Goal: Task Accomplishment & Management: Complete application form

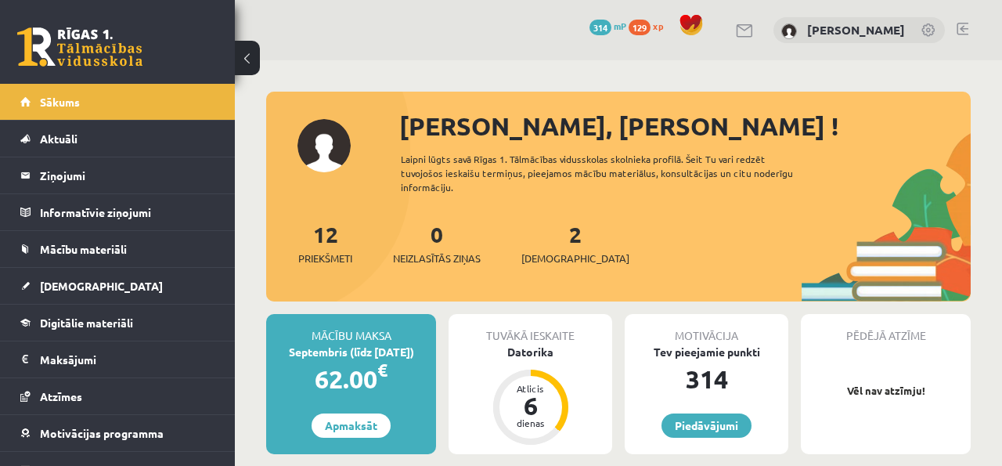
scroll to position [463, 0]
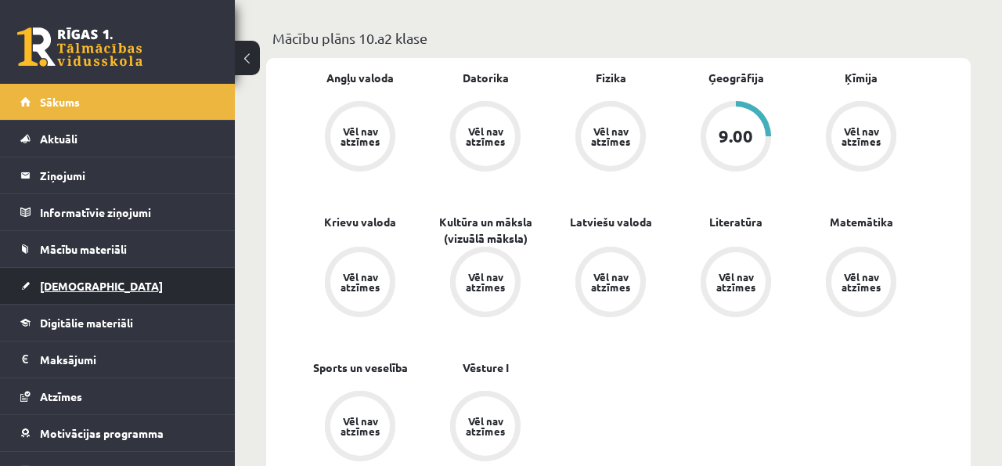
click at [118, 281] on link "[DEMOGRAPHIC_DATA]" at bounding box center [117, 286] width 195 height 36
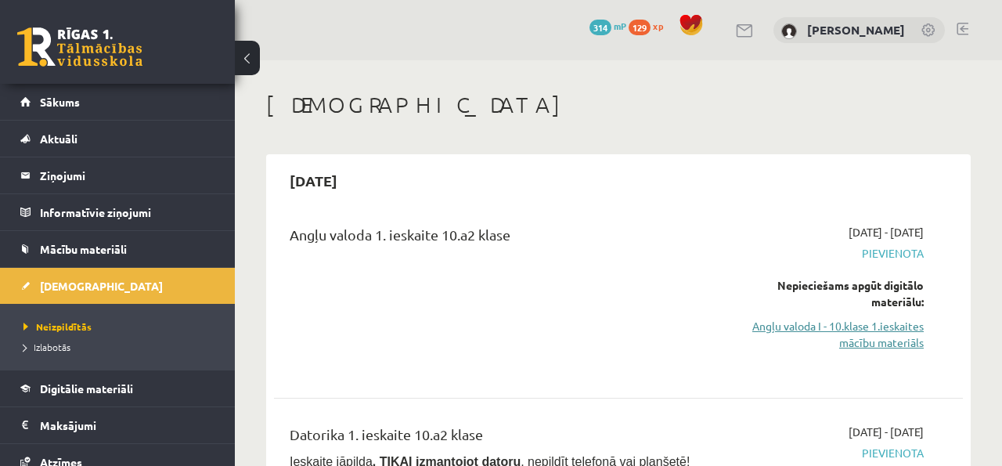
click at [783, 338] on link "Angļu valoda I - 10.klase 1.ieskaites mācību materiāls" at bounding box center [826, 334] width 196 height 33
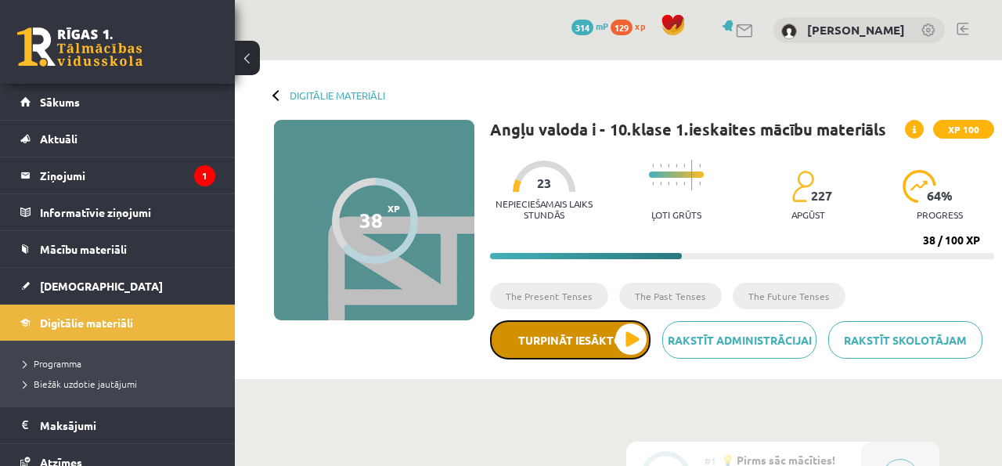
click at [557, 330] on button "Turpināt iesākto" at bounding box center [570, 339] width 160 height 39
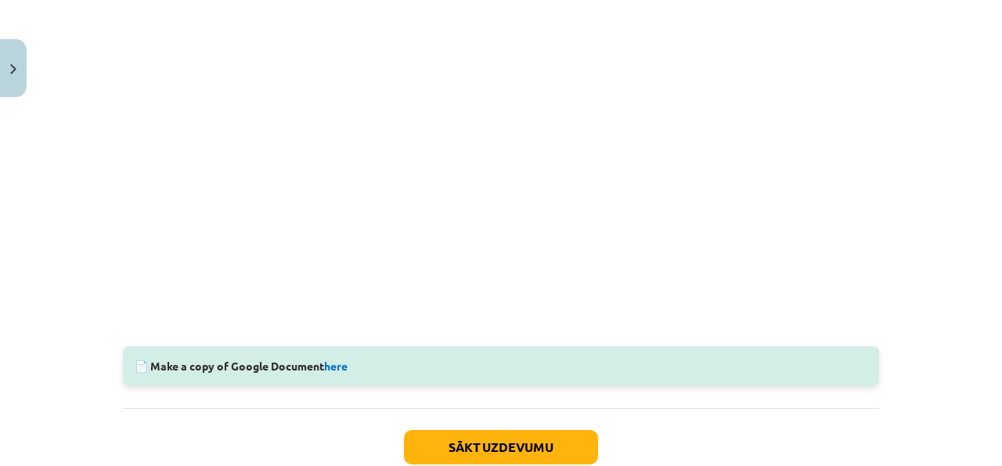
scroll to position [99, 0]
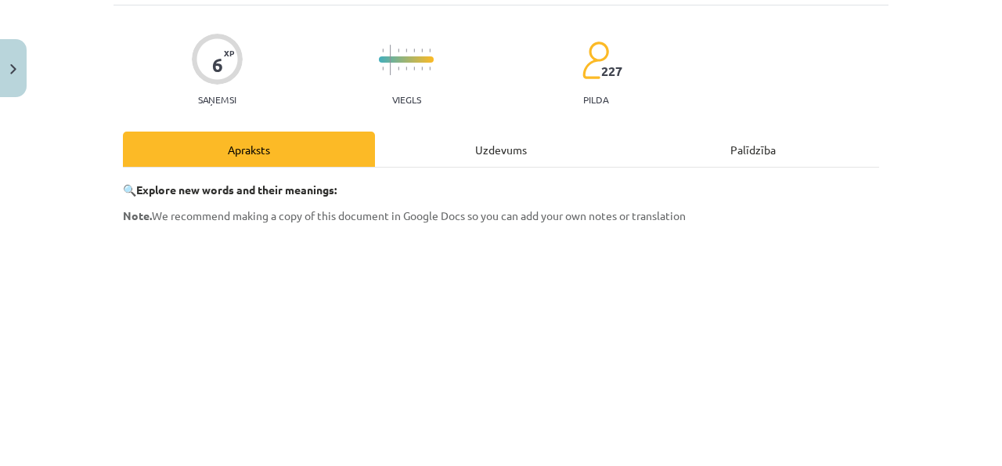
click at [430, 165] on div "Uzdevums" at bounding box center [501, 149] width 252 height 35
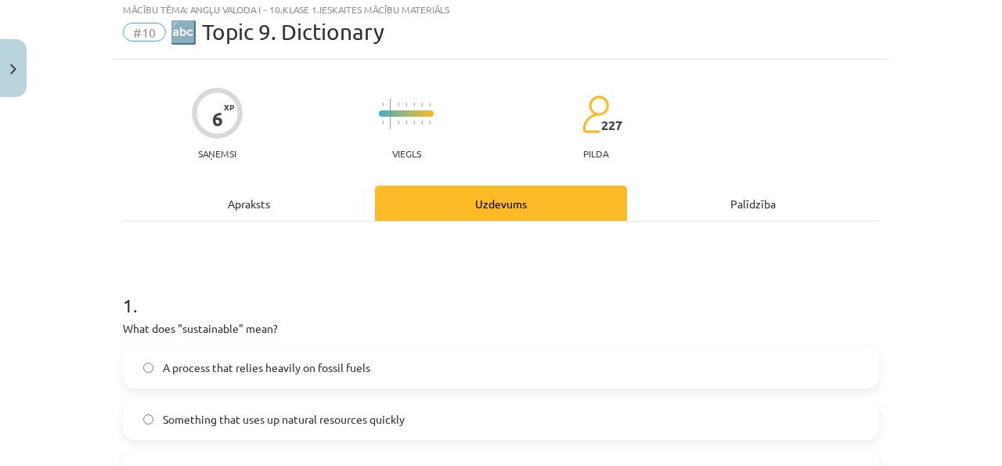
scroll to position [39, 0]
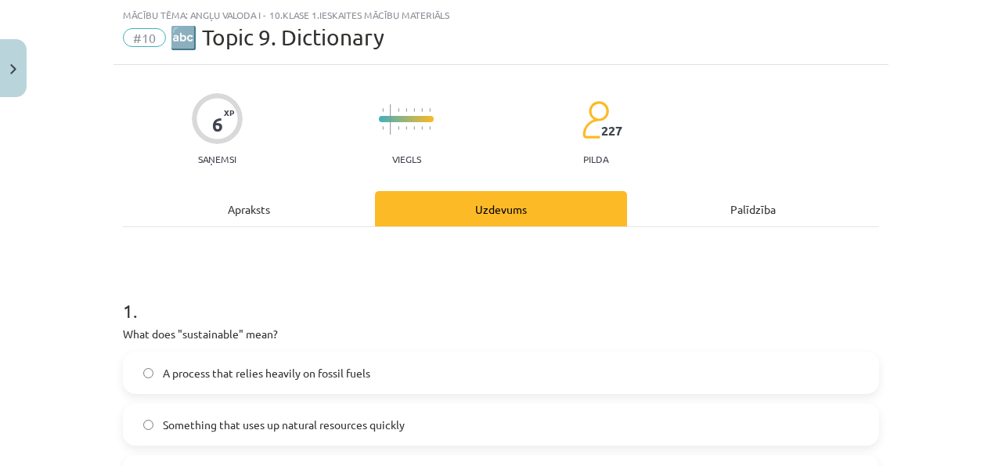
click at [334, 212] on div "Apraksts" at bounding box center [249, 208] width 252 height 35
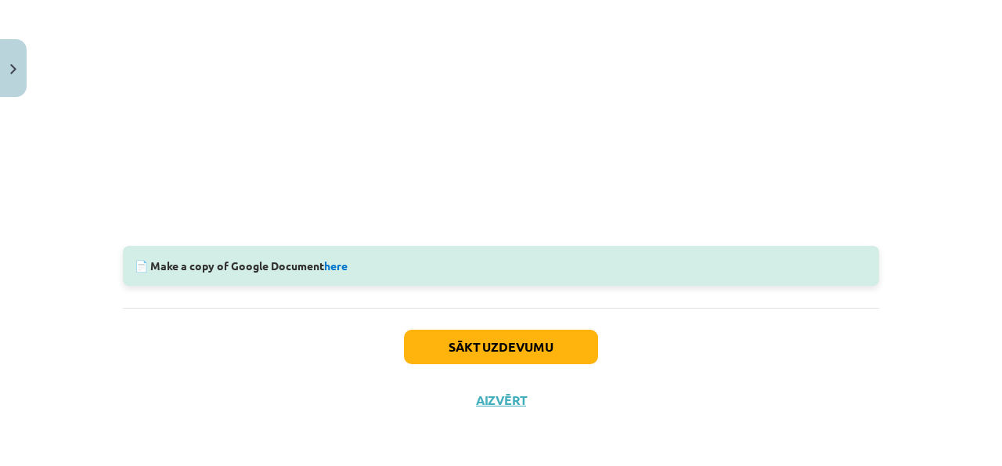
scroll to position [542, 0]
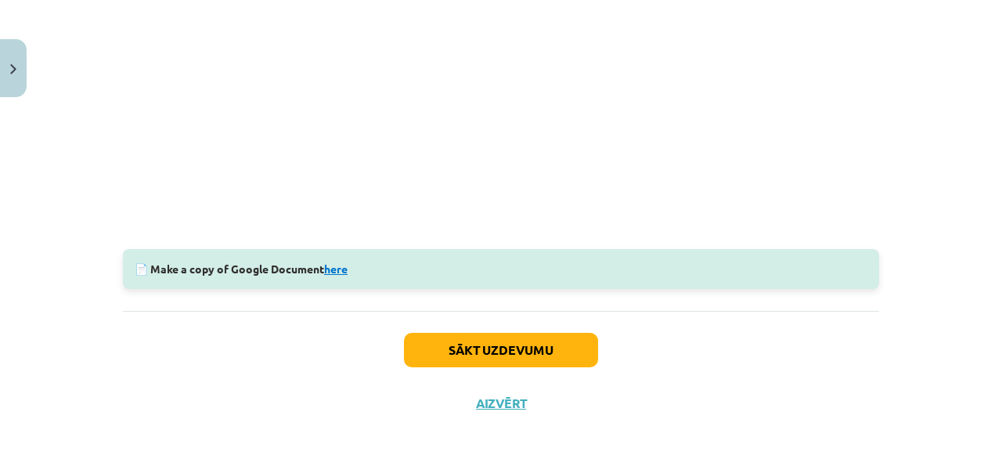
click at [338, 274] on link "here" at bounding box center [335, 268] width 23 height 14
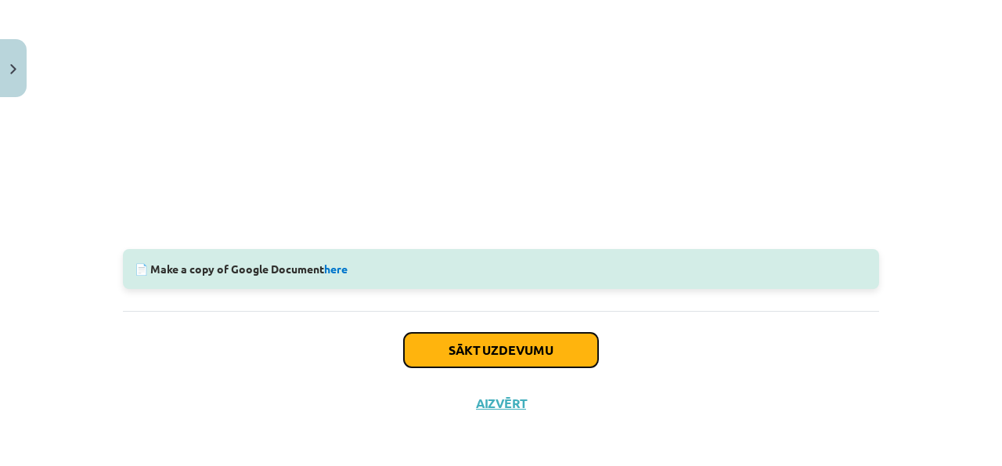
click at [526, 343] on button "Sākt uzdevumu" at bounding box center [501, 350] width 194 height 34
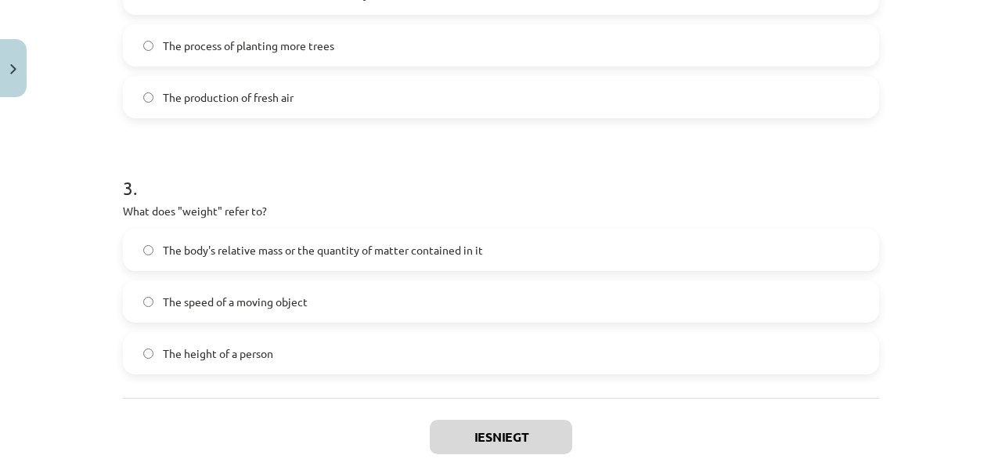
scroll to position [672, 0]
click at [536, 238] on label "The body's relative mass or the quantity of matter contained in it" at bounding box center [500, 251] width 753 height 39
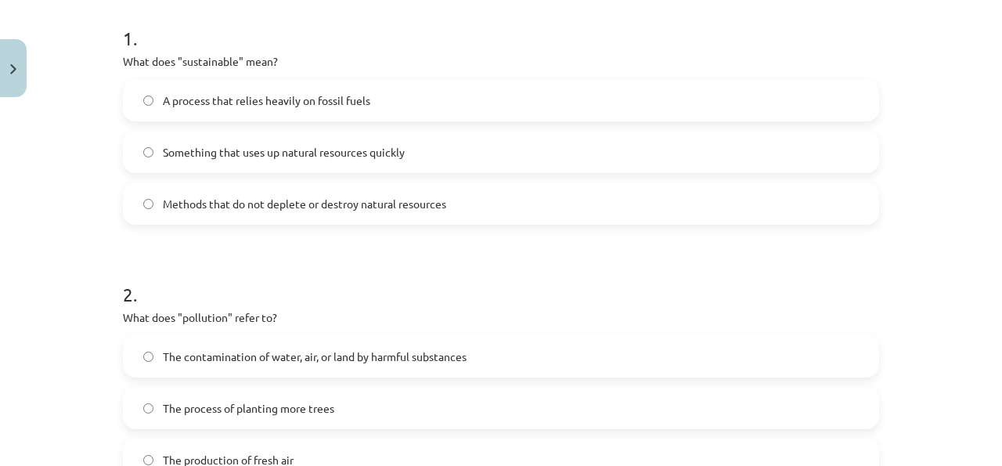
scroll to position [308, 0]
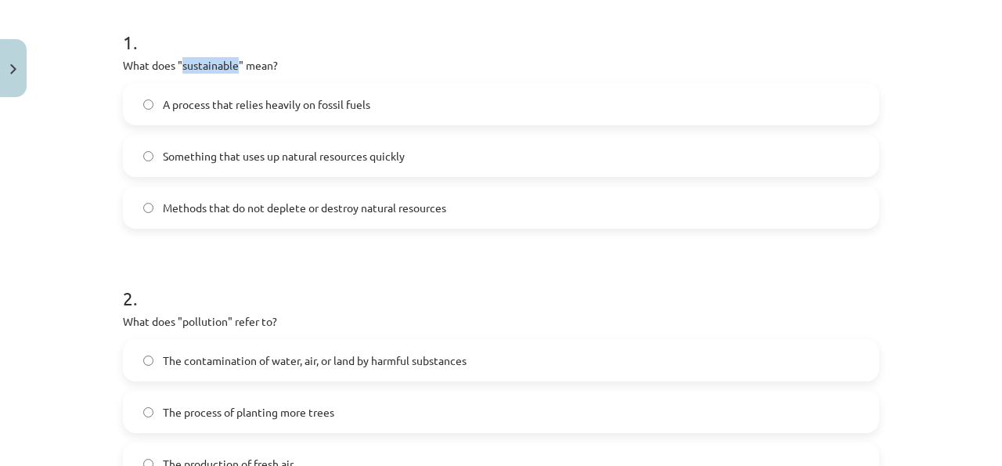
drag, startPoint x: 238, startPoint y: 59, endPoint x: 183, endPoint y: 64, distance: 55.0
click at [183, 64] on p "What does "sustainable" mean?" at bounding box center [501, 65] width 756 height 16
copy p "sustainable"
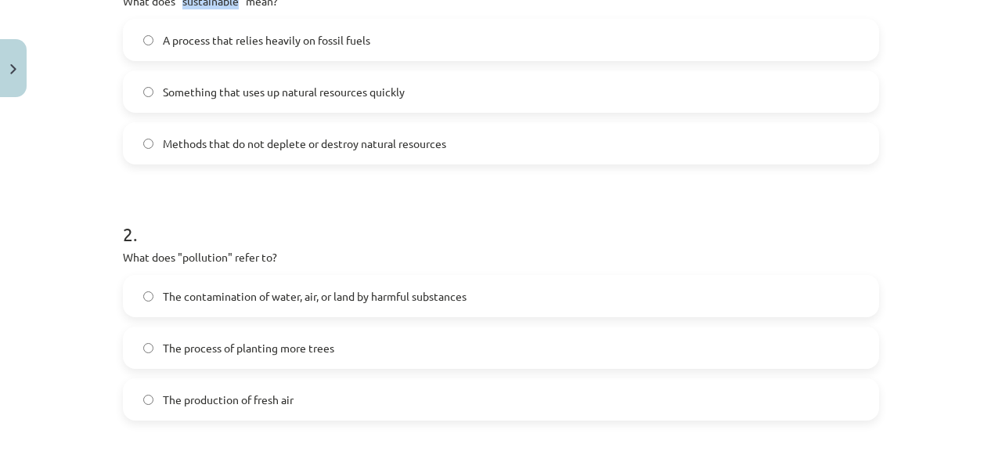
scroll to position [398, 0]
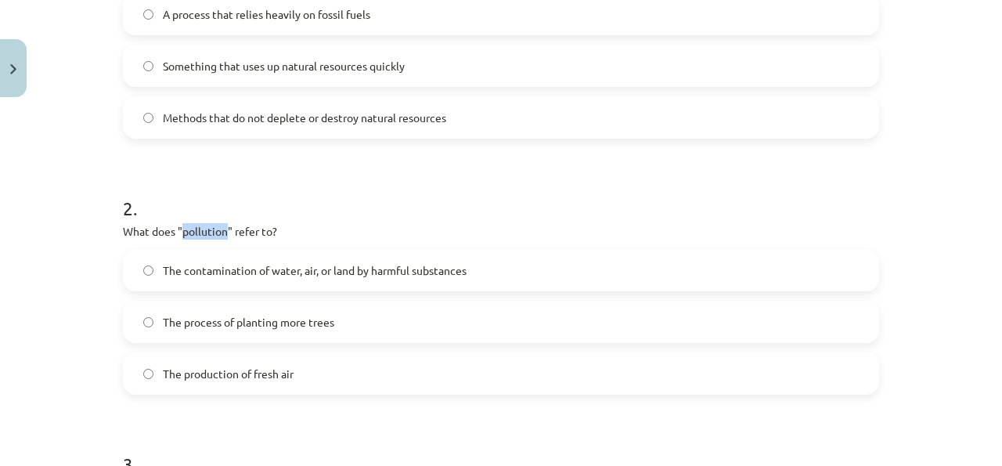
drag, startPoint x: 229, startPoint y: 229, endPoint x: 182, endPoint y: 230, distance: 47.0
click at [182, 230] on p "What does "pollution" refer to?" at bounding box center [501, 231] width 756 height 16
copy p "pollution"
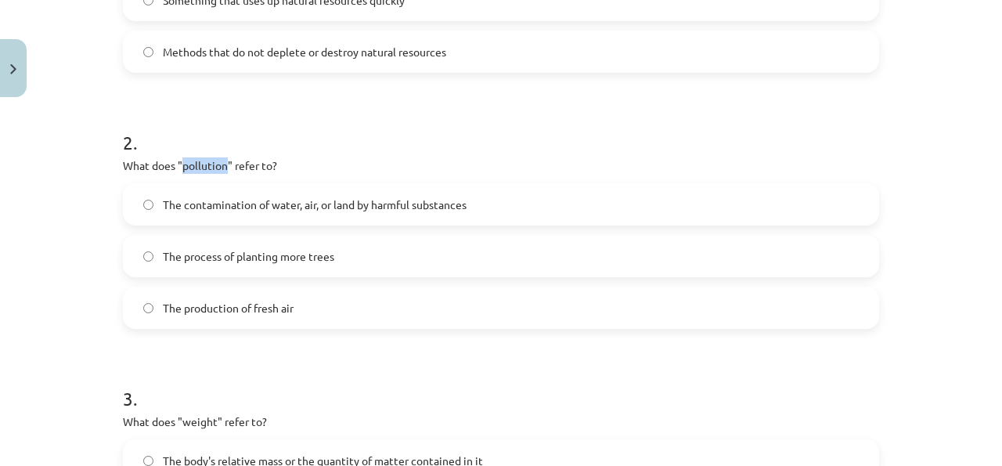
scroll to position [447, 0]
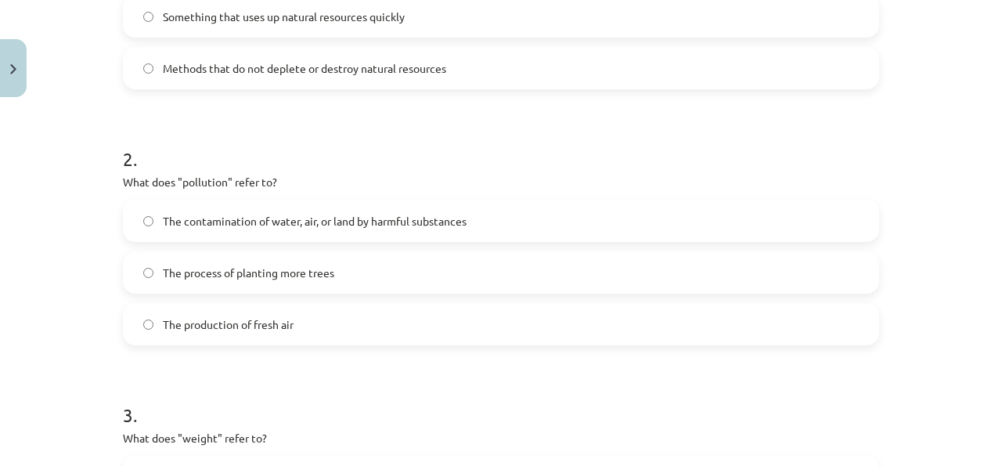
click at [308, 127] on h1 "2 ." at bounding box center [501, 145] width 756 height 49
click at [309, 208] on label "The contamination of water, air, or land by harmful substances" at bounding box center [500, 220] width 753 height 39
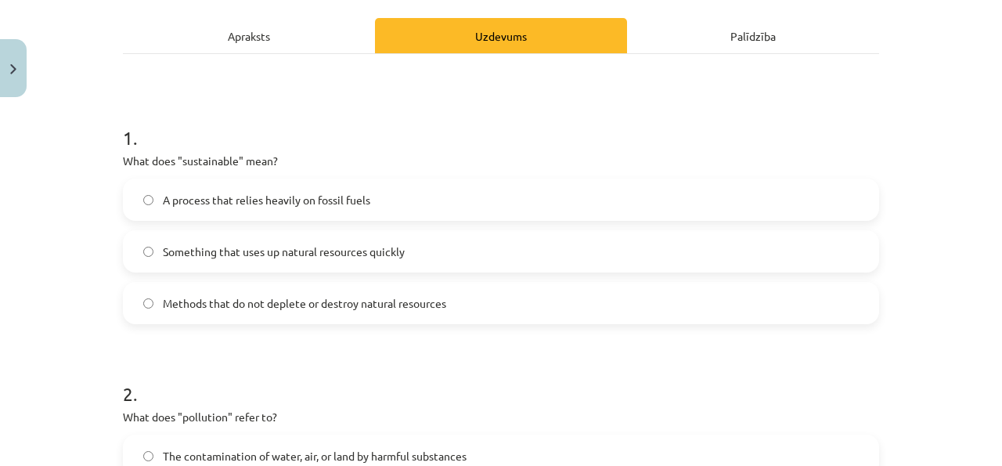
scroll to position [204, 0]
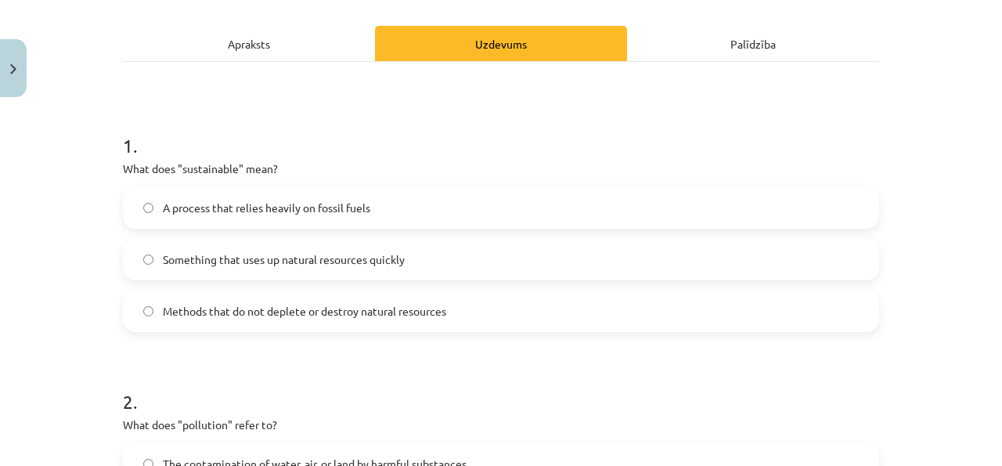
click at [366, 320] on label "Methods that do not deplete or destroy natural resources" at bounding box center [500, 310] width 753 height 39
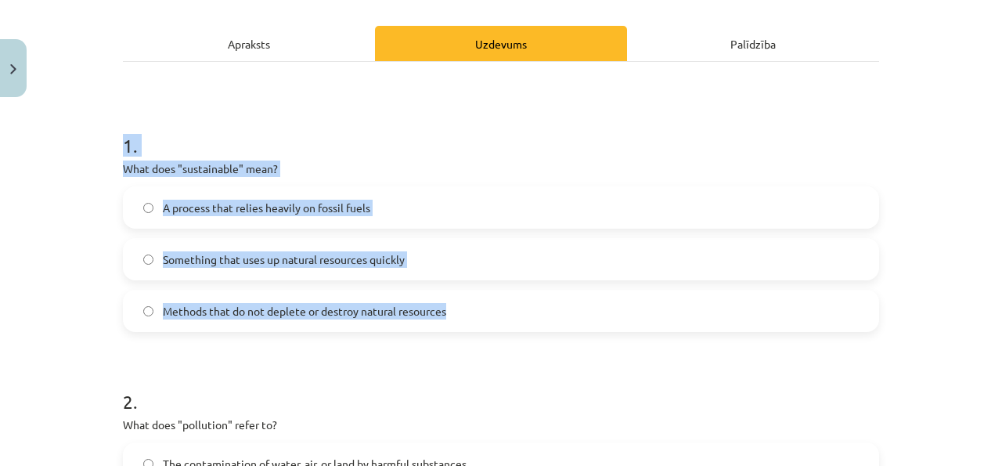
drag, startPoint x: 106, startPoint y: 144, endPoint x: 330, endPoint y: 330, distance: 290.8
click at [330, 330] on div "Mācību tēma: Angļu valoda i - 10.klase 1.ieskaites mācību materiāls #10 🔤 Topic…" at bounding box center [501, 233] width 1002 height 466
copy div "1 . What does "sustainable" mean? A process that relies heavily on fossil fuels…"
click at [226, 315] on span "Methods that do not deplete or destroy natural resources" at bounding box center [304, 311] width 283 height 16
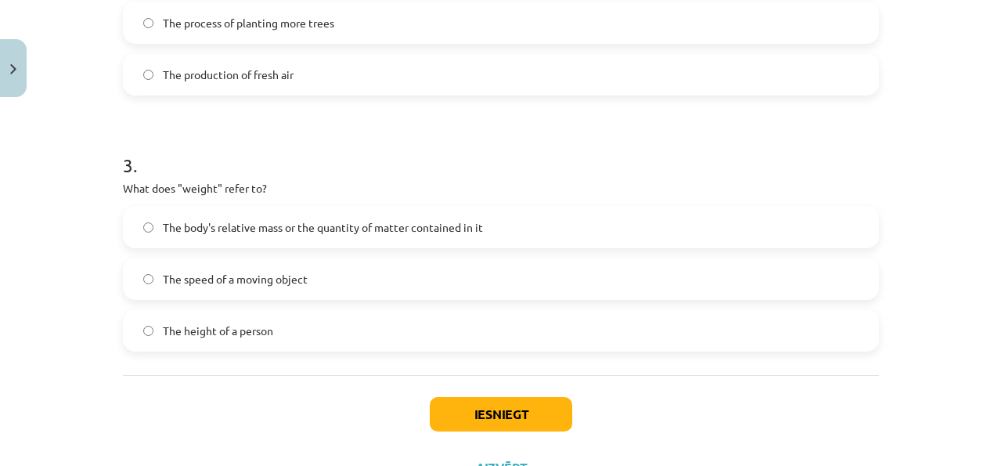
scroll to position [764, 0]
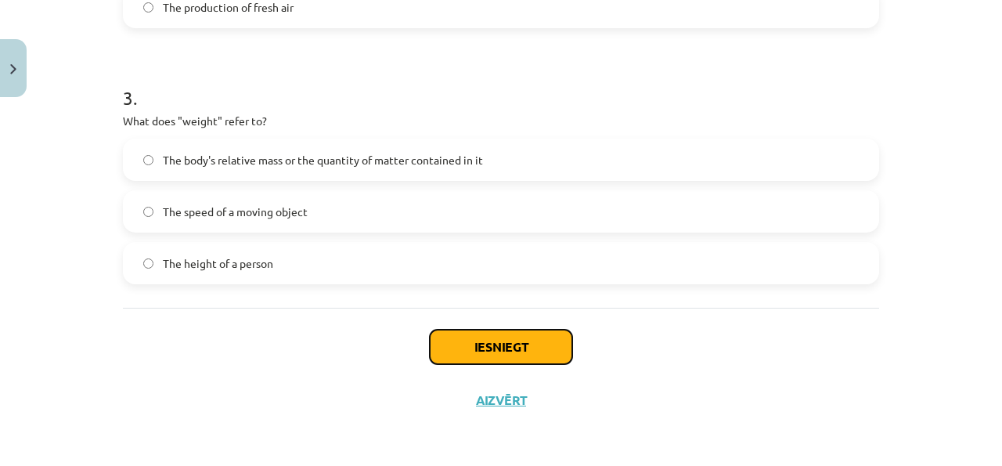
click at [468, 343] on button "Iesniegt" at bounding box center [501, 347] width 142 height 34
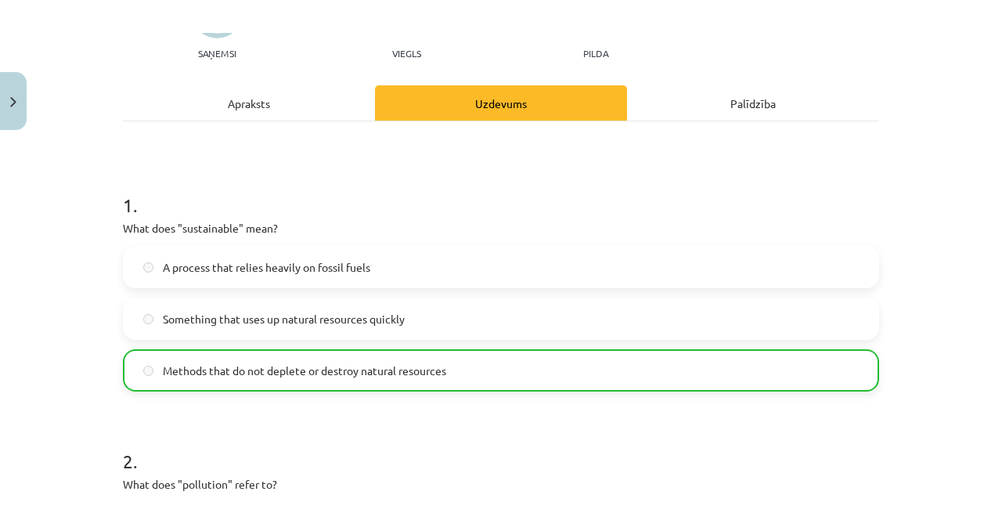
scroll to position [124, 0]
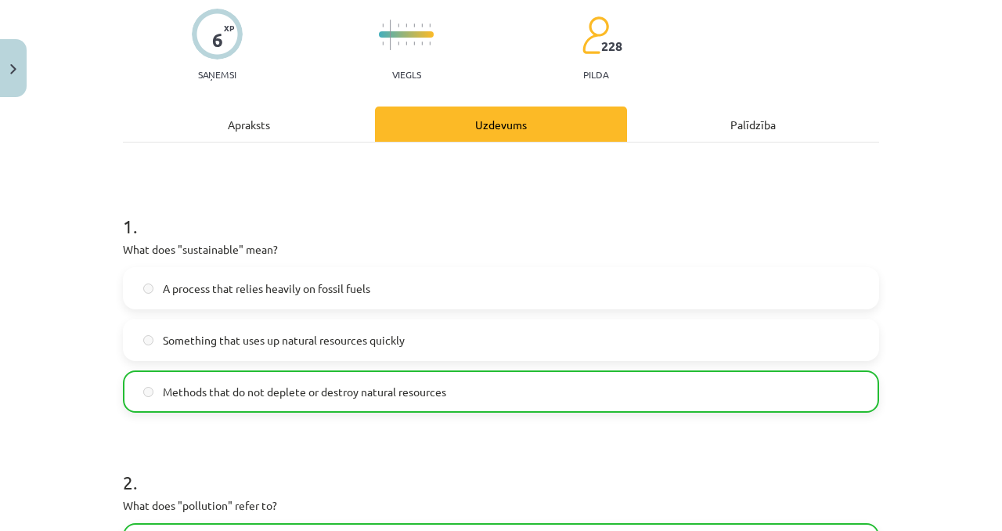
click at [308, 119] on div "Apraksts" at bounding box center [249, 123] width 252 height 35
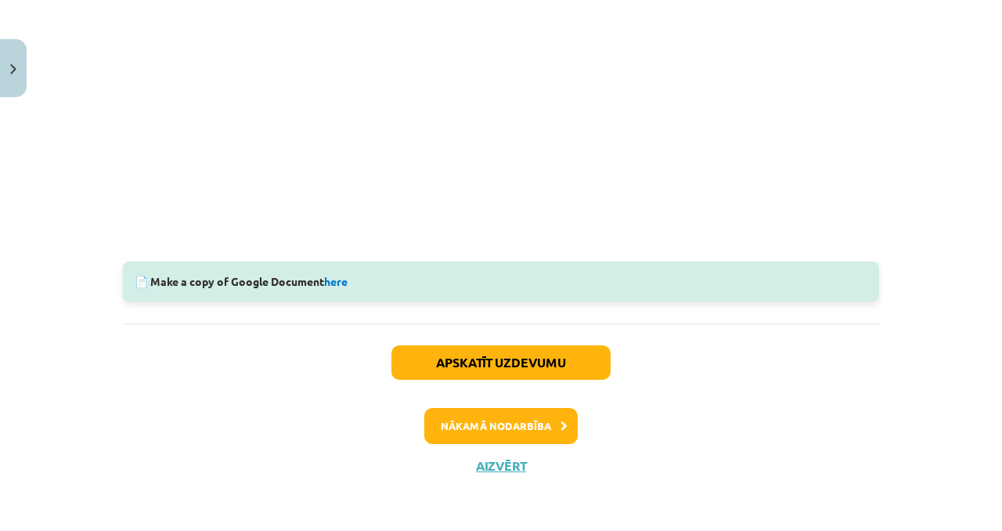
scroll to position [530, 0]
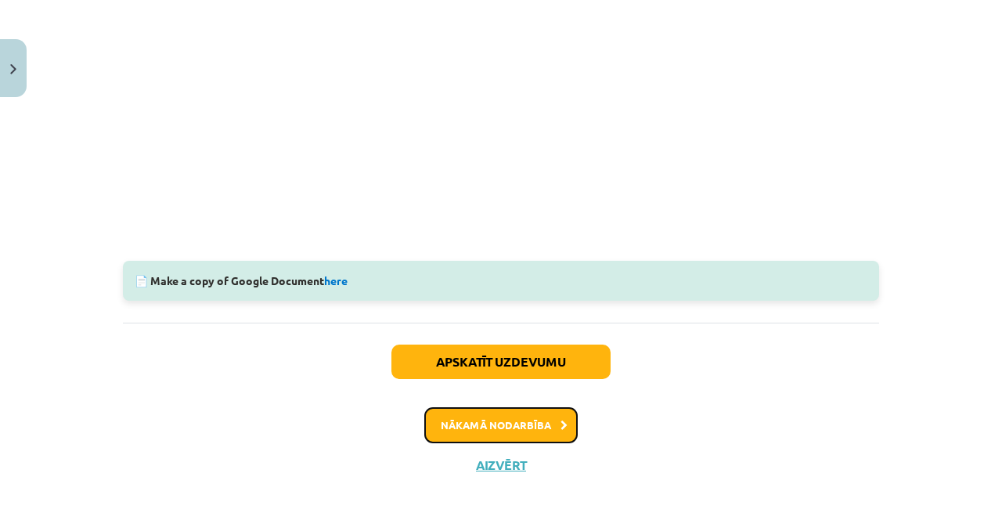
click at [496, 425] on button "Nākamā nodarbība" at bounding box center [500, 425] width 153 height 36
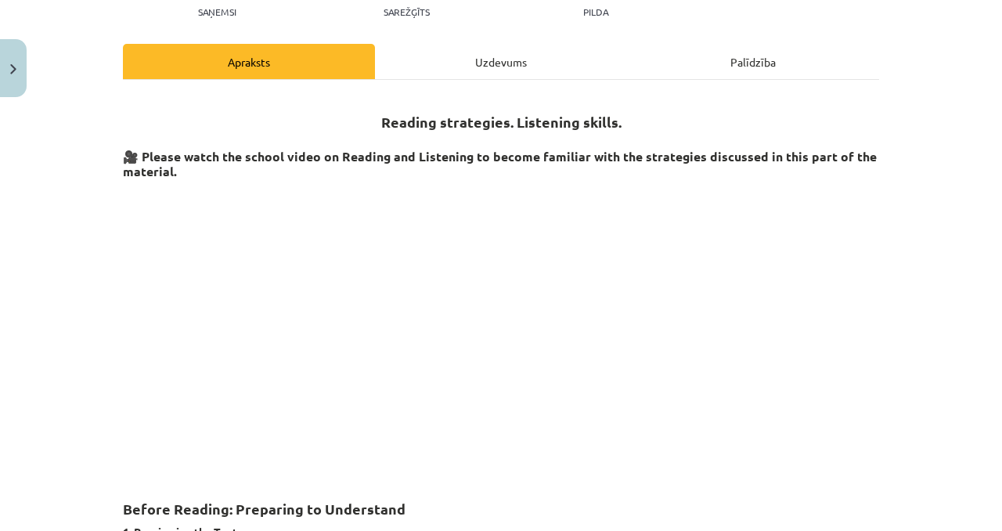
scroll to position [0, 0]
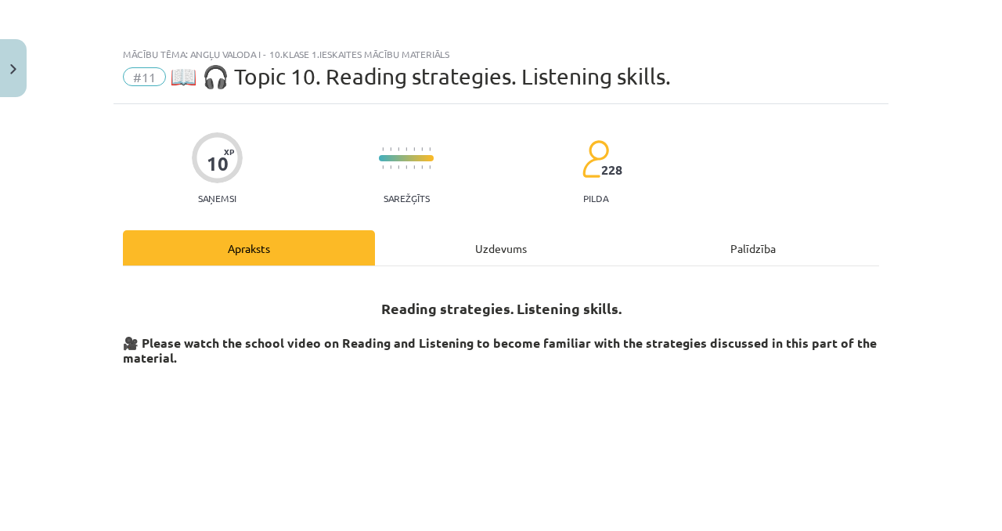
click at [553, 255] on div "Uzdevums" at bounding box center [501, 247] width 252 height 35
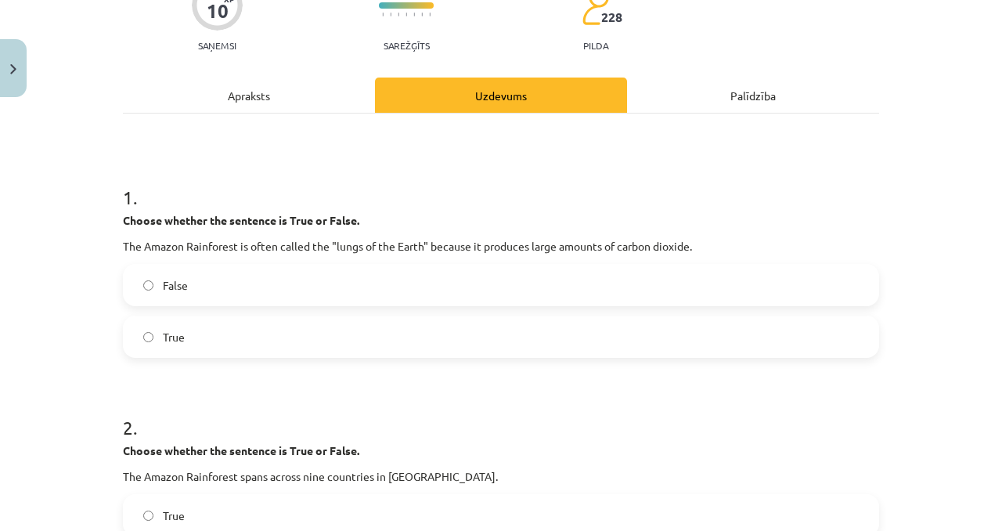
scroll to position [119, 0]
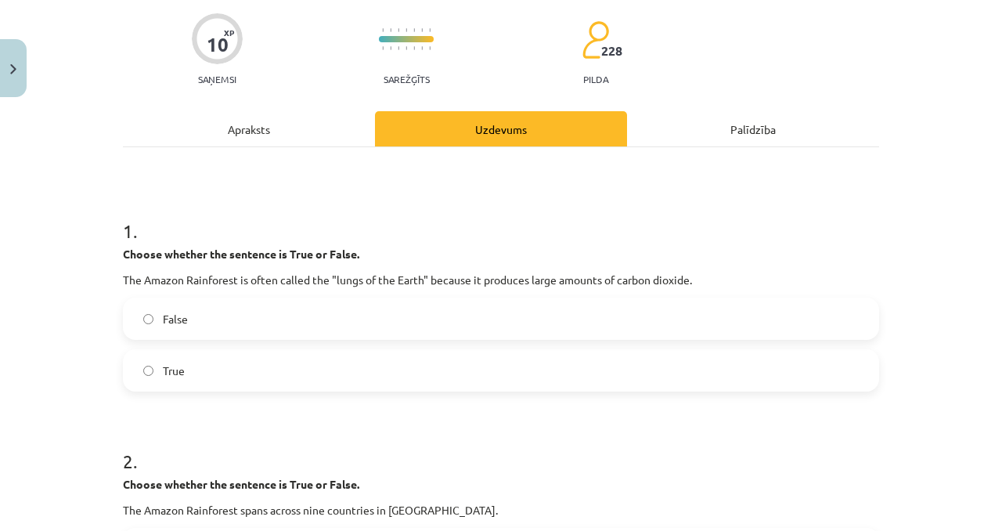
click at [205, 246] on p "Choose whether the sentence is True or False." at bounding box center [501, 254] width 756 height 16
click at [275, 132] on div "Apraksts" at bounding box center [249, 128] width 252 height 35
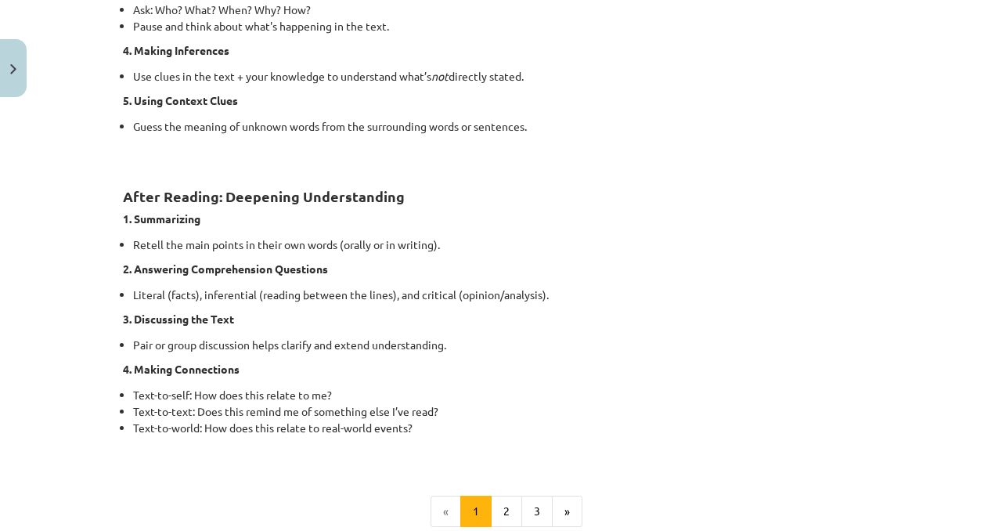
scroll to position [1275, 0]
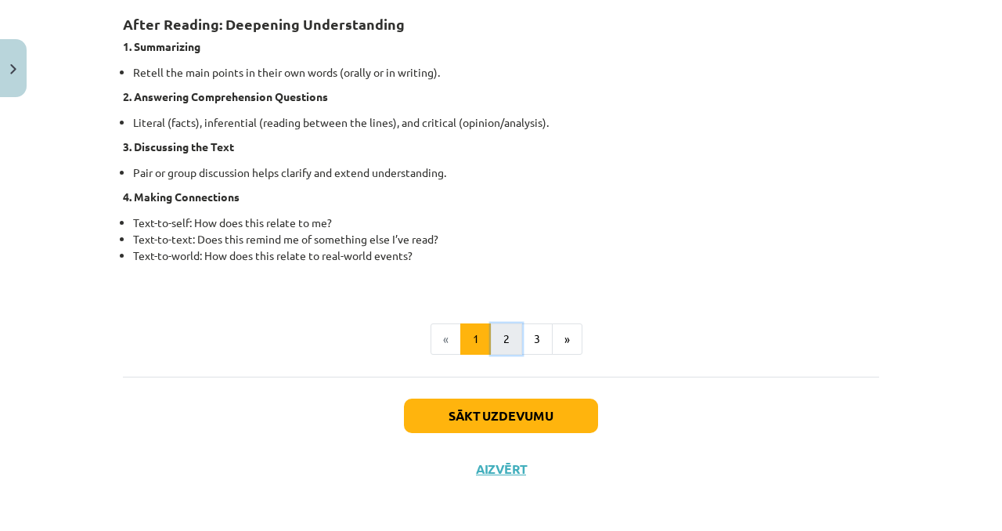
click at [506, 341] on button "2" at bounding box center [506, 338] width 31 height 31
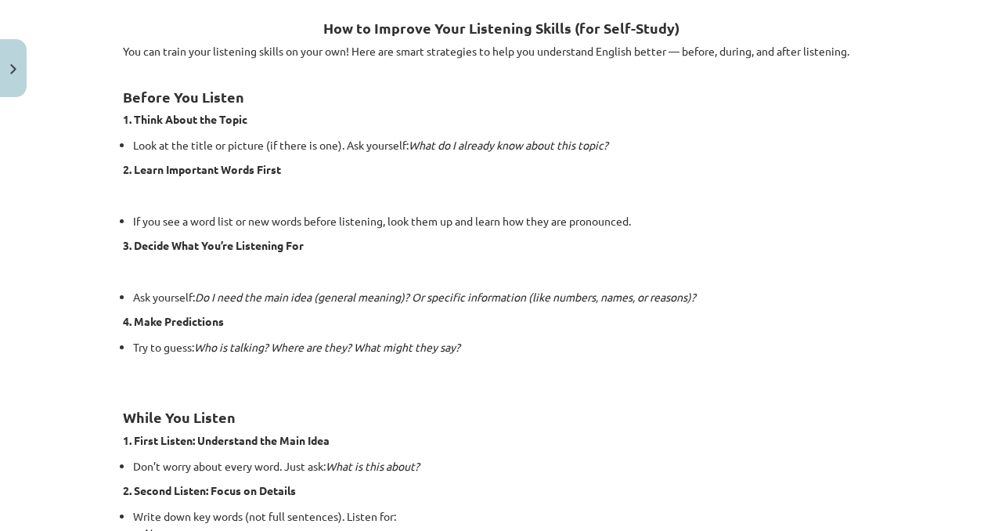
scroll to position [1155, 0]
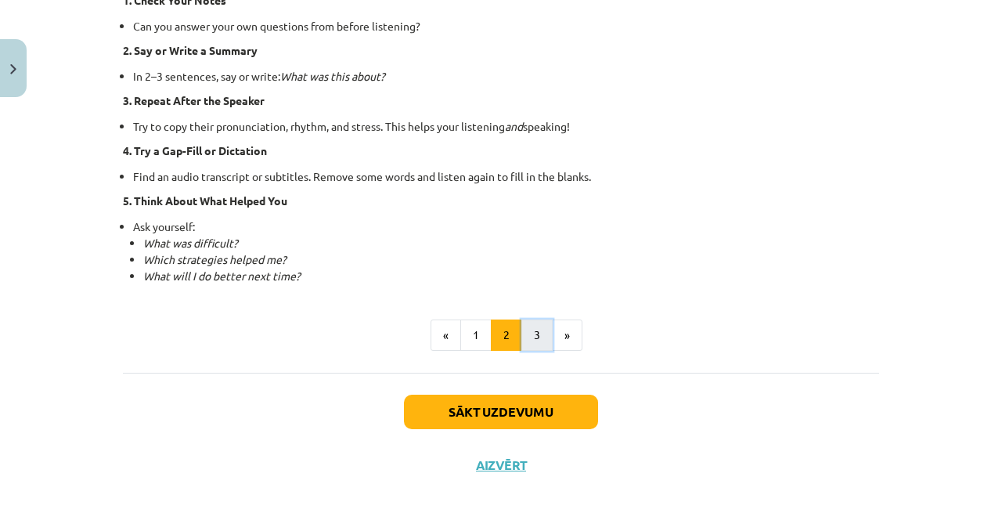
click at [538, 335] on button "3" at bounding box center [536, 334] width 31 height 31
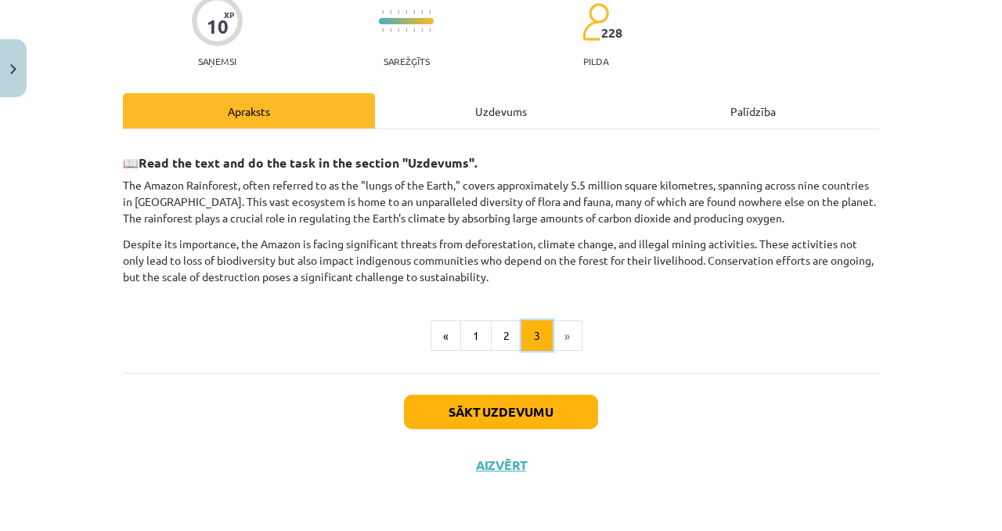
scroll to position [136, 0]
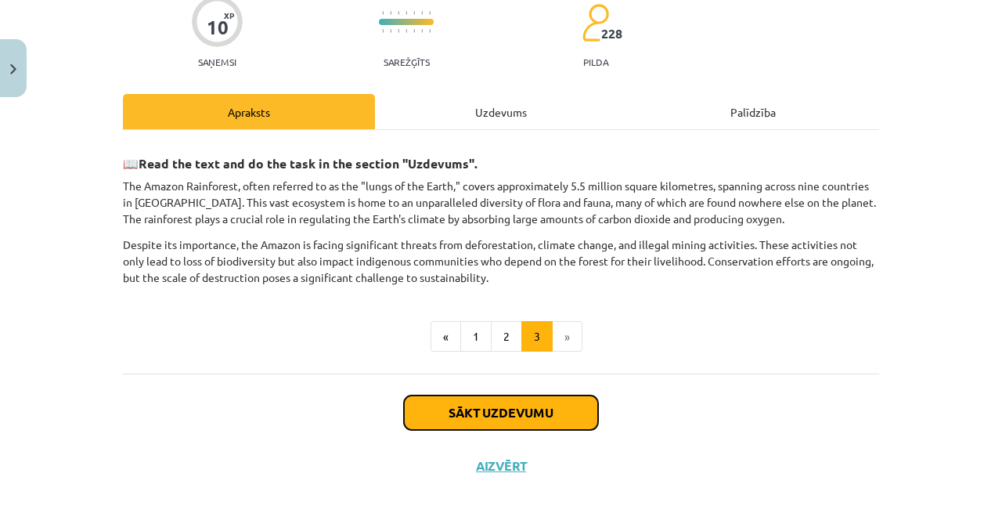
click at [519, 410] on button "Sākt uzdevumu" at bounding box center [501, 412] width 194 height 34
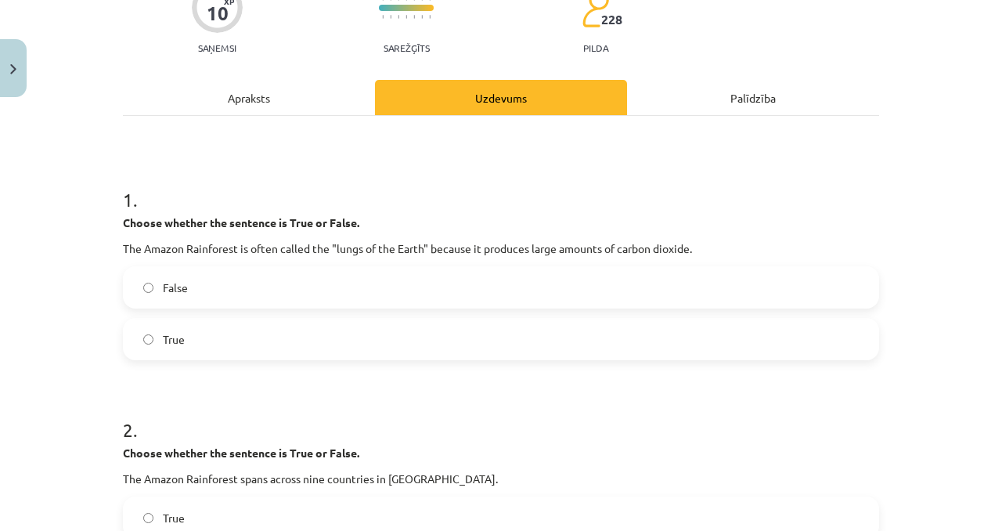
scroll to position [153, 0]
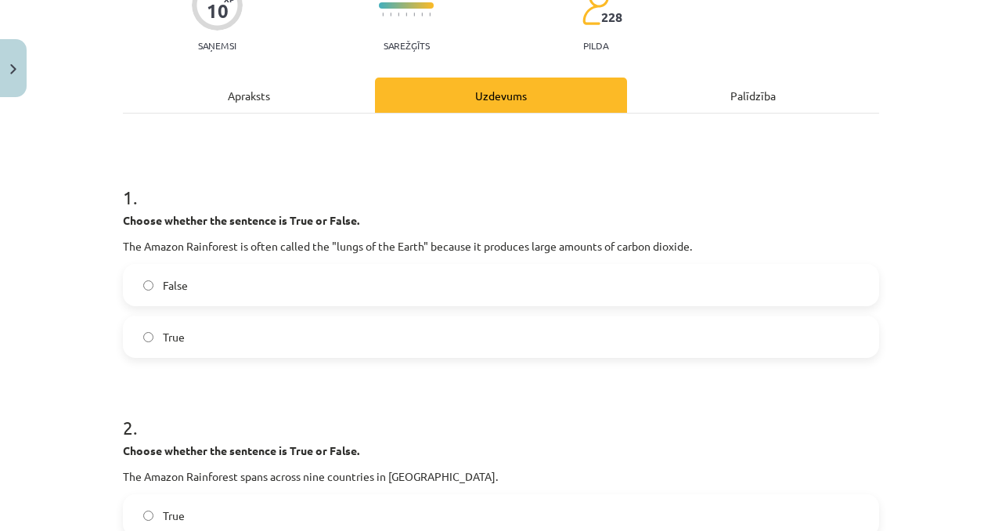
click at [391, 355] on label "True" at bounding box center [500, 336] width 753 height 39
click at [391, 348] on label "True" at bounding box center [500, 336] width 753 height 39
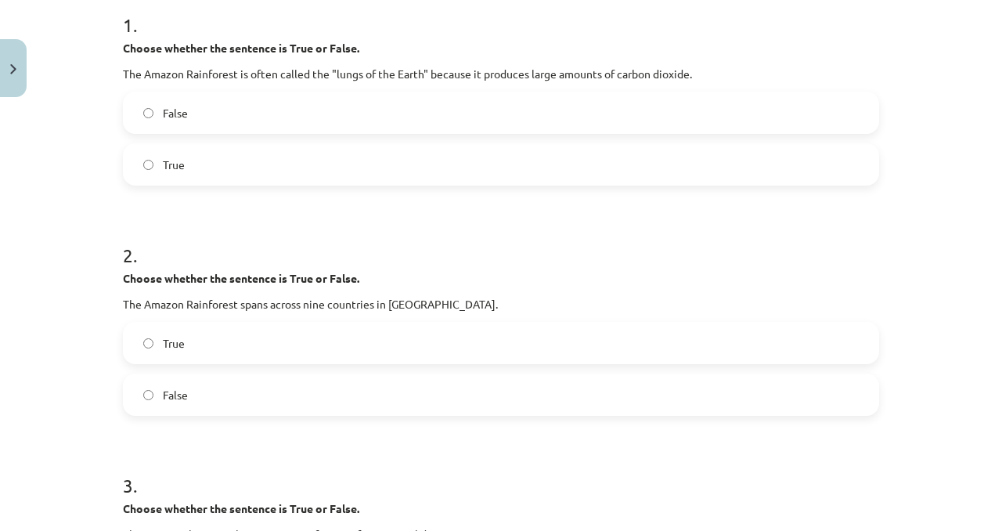
scroll to position [332, 0]
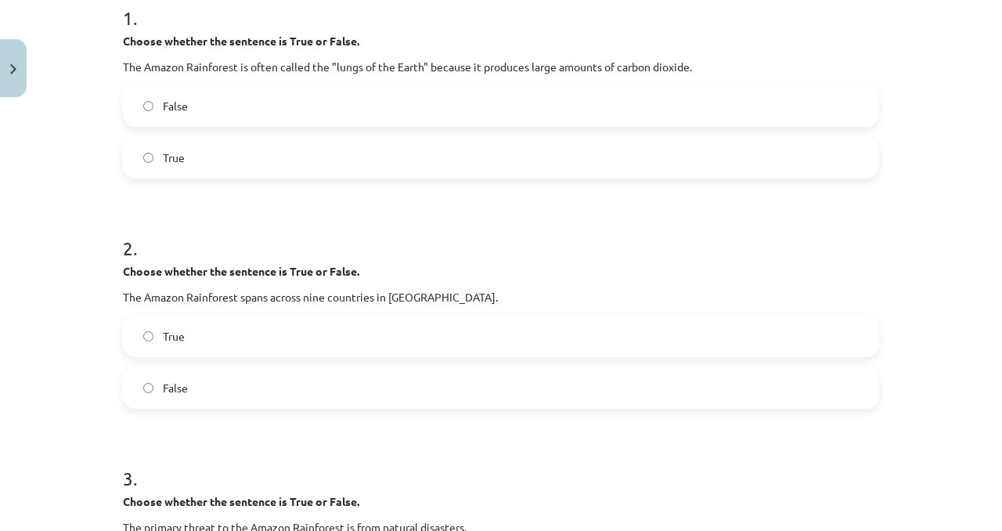
click at [366, 394] on label "False" at bounding box center [500, 387] width 753 height 39
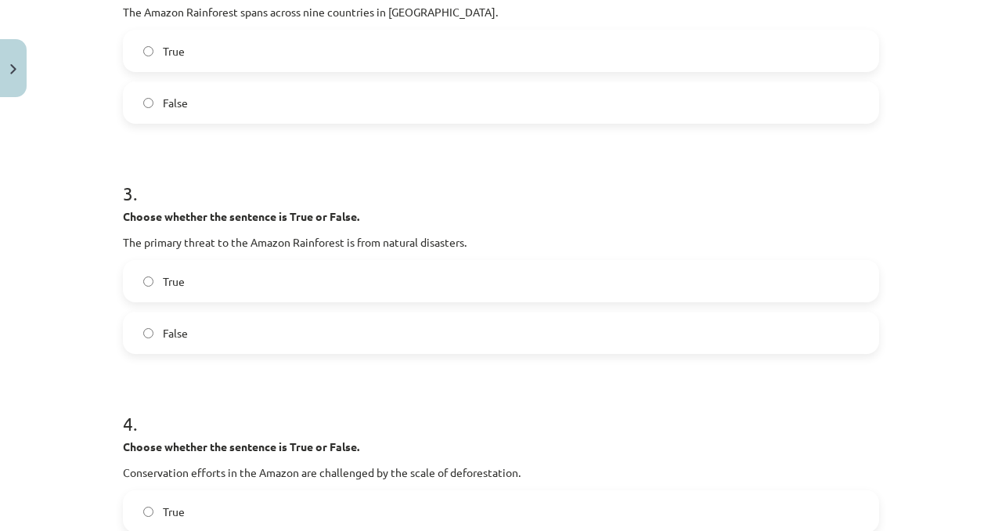
scroll to position [622, 0]
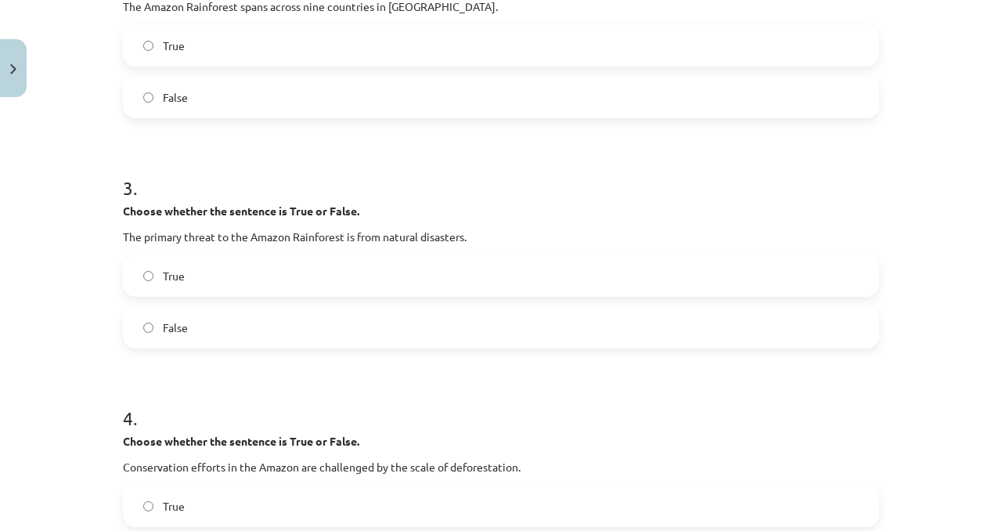
click at [413, 275] on label "True" at bounding box center [500, 275] width 753 height 39
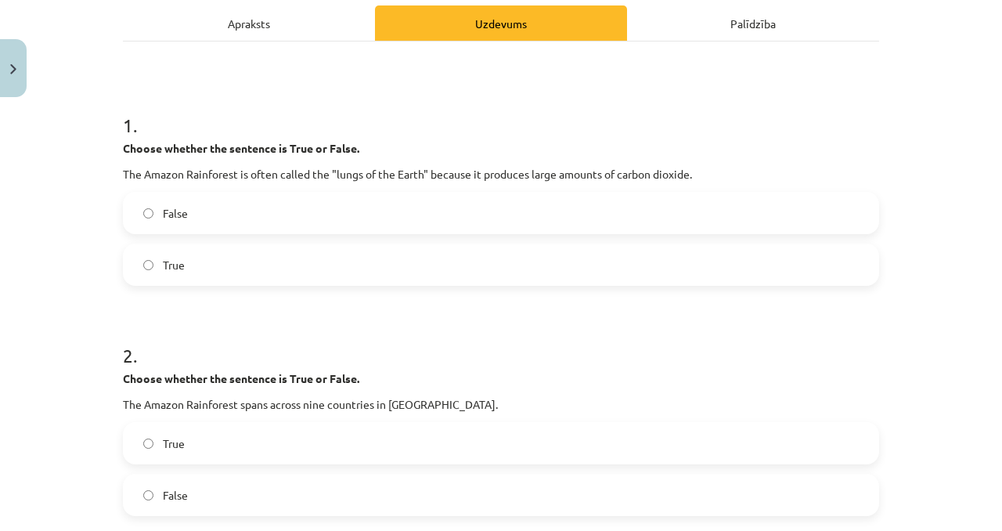
scroll to position [0, 0]
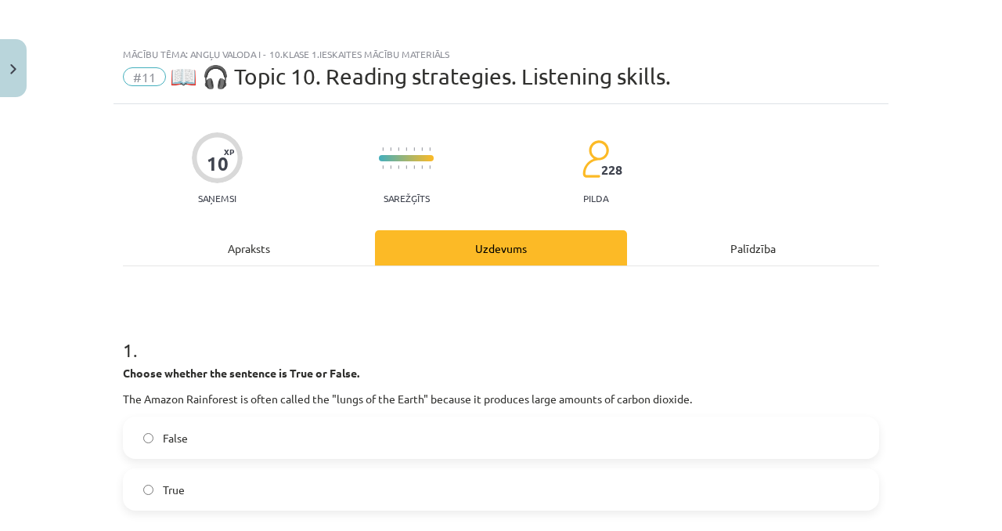
click at [618, 254] on div "Uzdevums" at bounding box center [501, 247] width 252 height 35
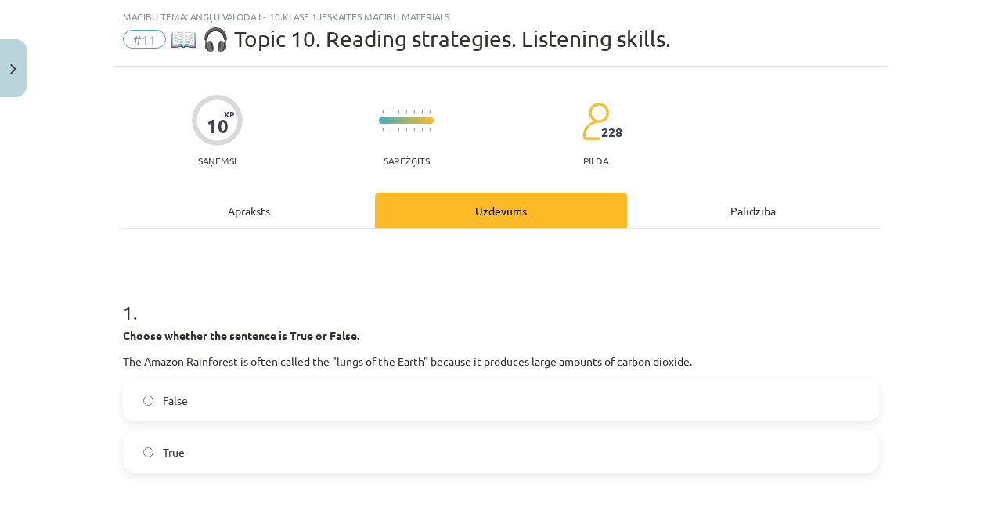
scroll to position [39, 0]
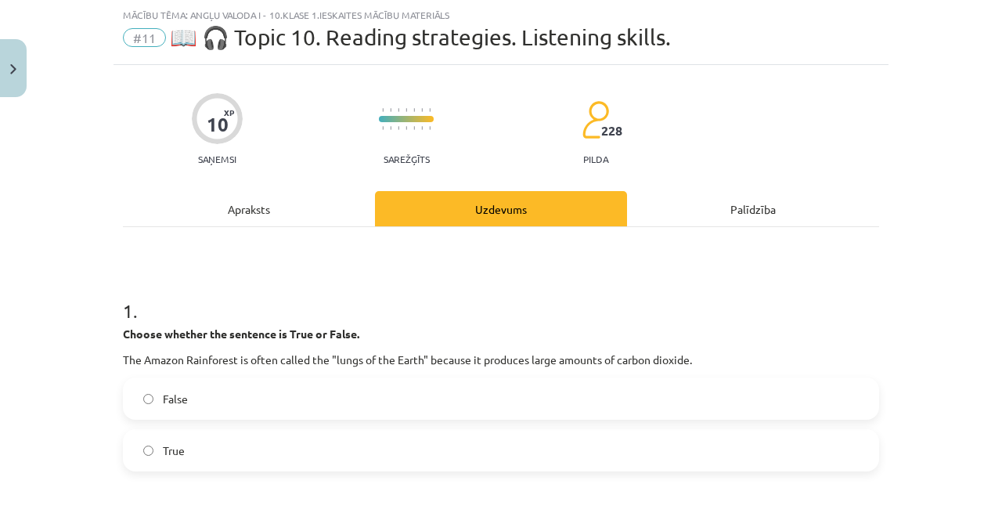
click at [694, 193] on div "Palīdzība" at bounding box center [753, 208] width 252 height 35
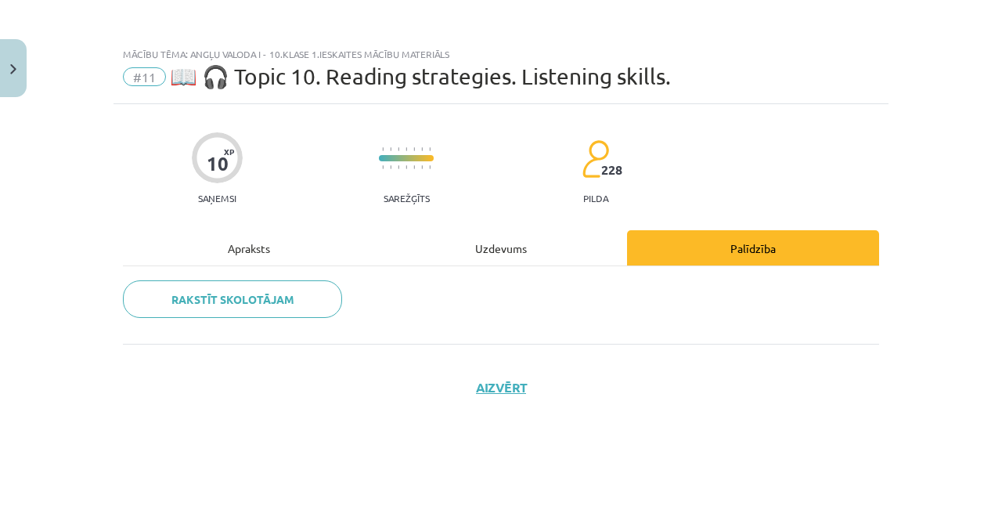
scroll to position [0, 0]
click at [416, 258] on div "Uzdevums" at bounding box center [501, 247] width 252 height 35
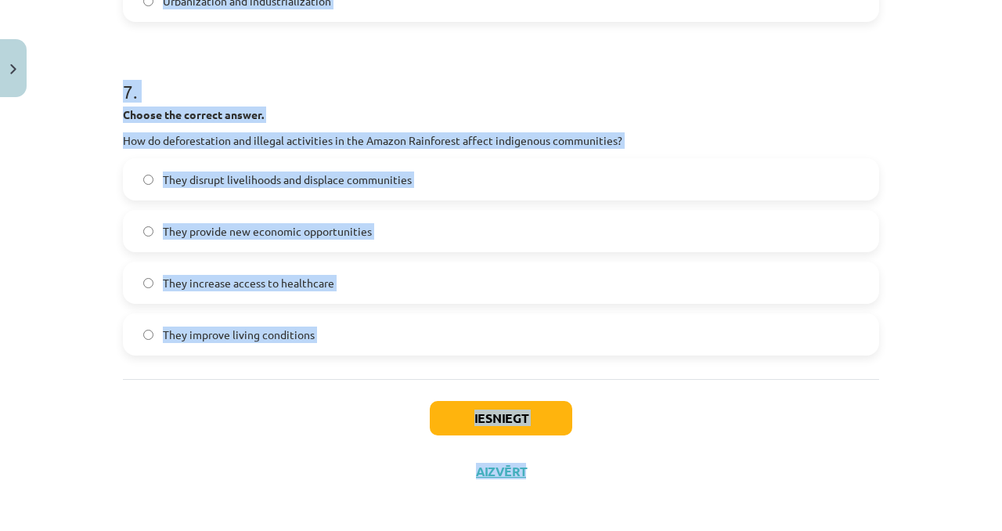
scroll to position [1852, 0]
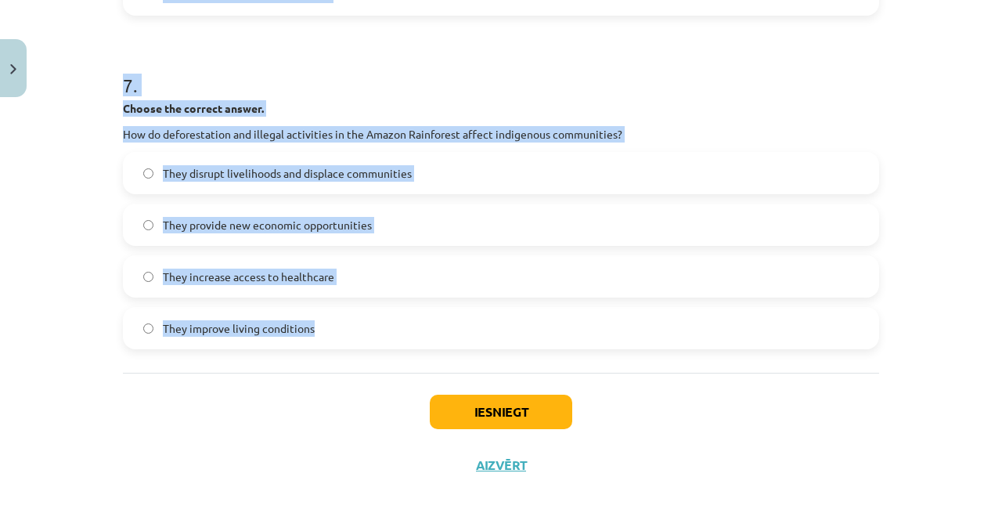
drag, startPoint x: 120, startPoint y: 340, endPoint x: 315, endPoint y: 357, distance: 196.5
copy form "1 . Choose whether the sentence is True or False. The Amazon Rainforest is ofte…"
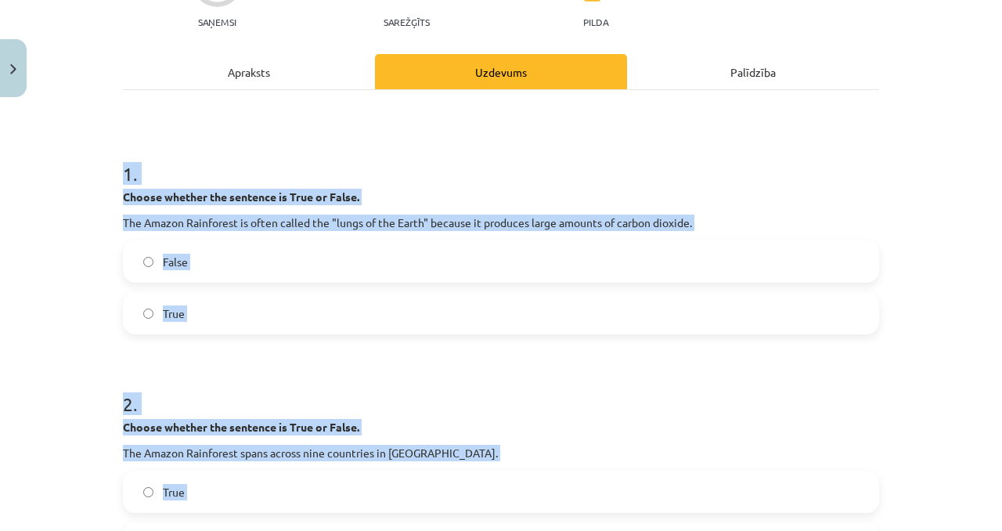
scroll to position [102, 0]
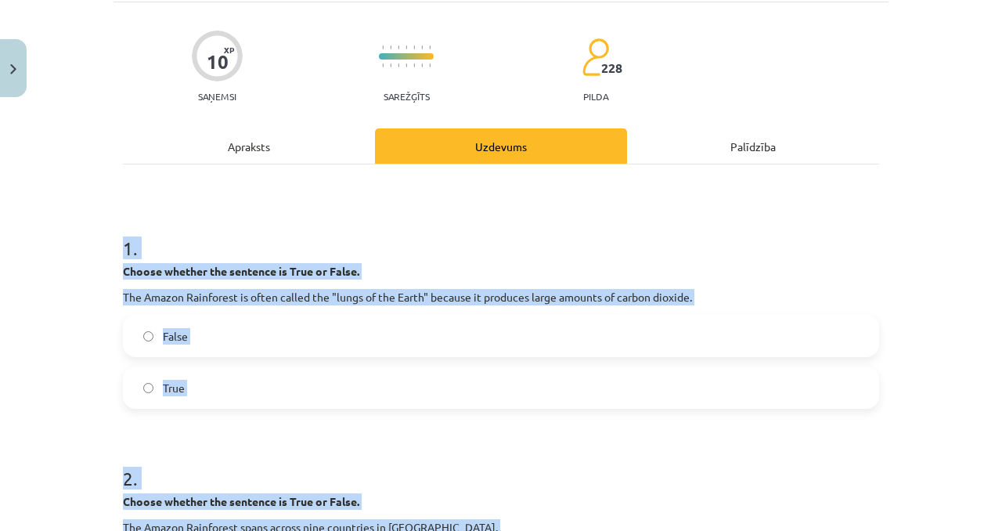
click at [218, 324] on label "False" at bounding box center [500, 335] width 753 height 39
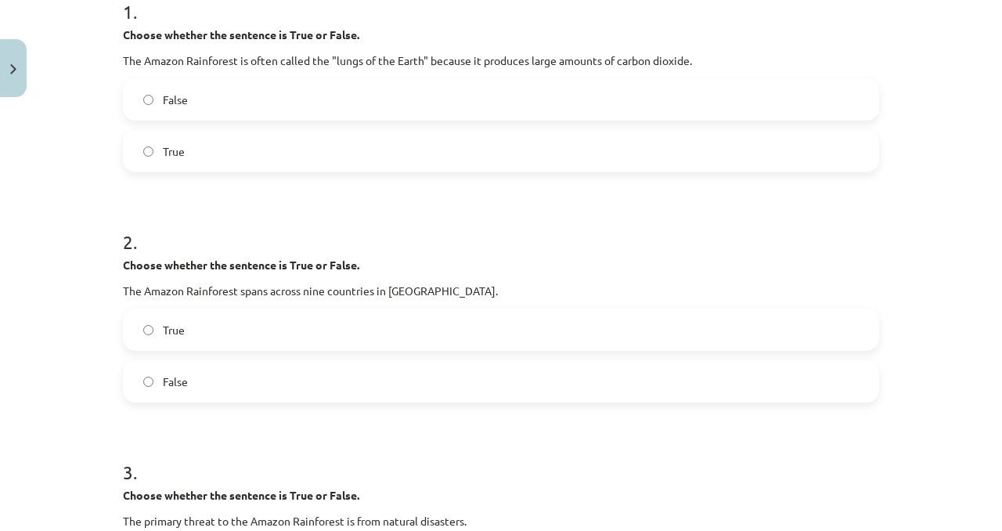
click at [215, 344] on label "True" at bounding box center [500, 329] width 753 height 39
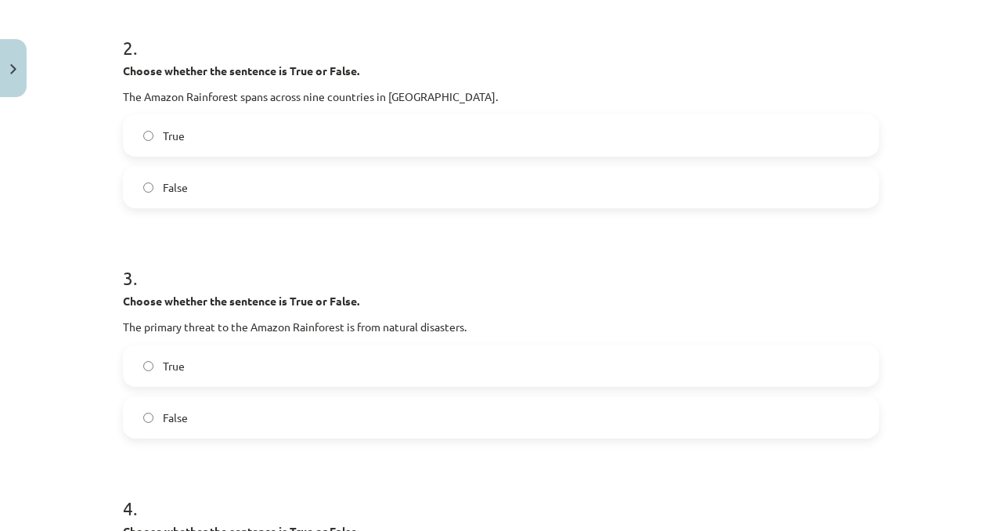
click at [206, 411] on label "False" at bounding box center [500, 417] width 753 height 39
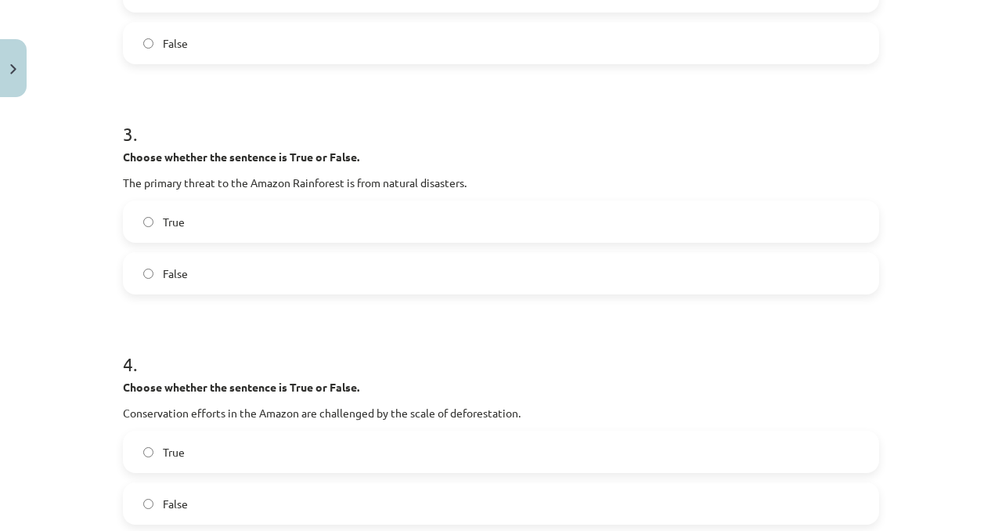
scroll to position [702, 0]
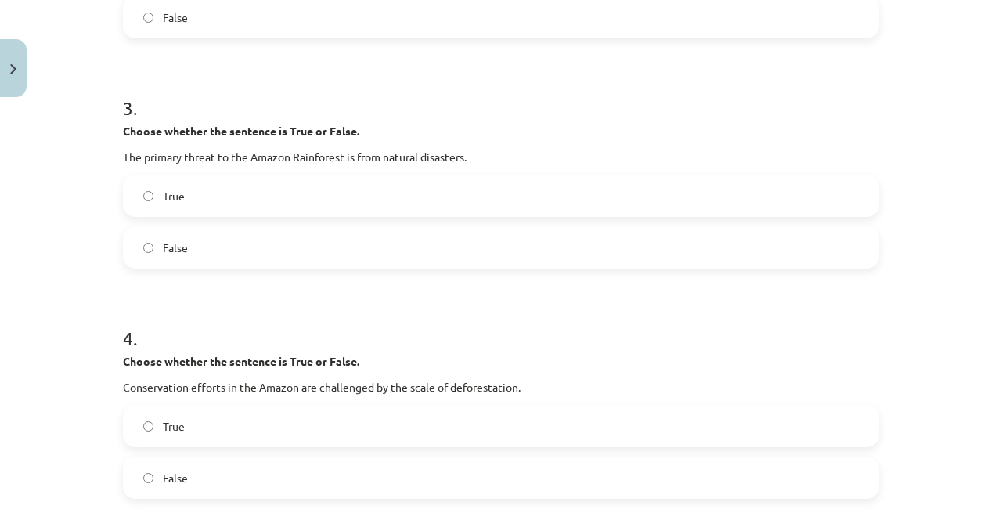
click at [203, 417] on label "True" at bounding box center [500, 425] width 753 height 39
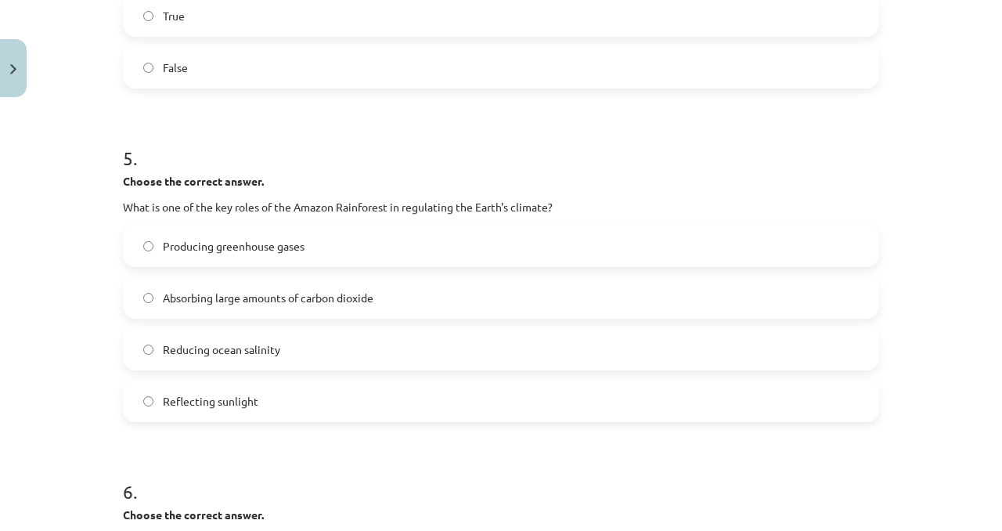
scroll to position [1152, 0]
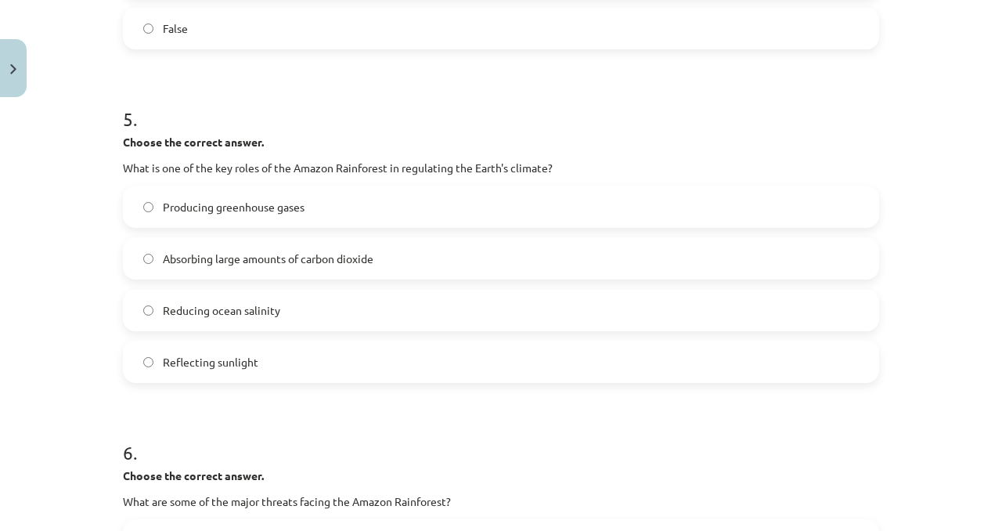
click at [373, 258] on span "Absorbing large amounts of carbon dioxide" at bounding box center [268, 259] width 211 height 16
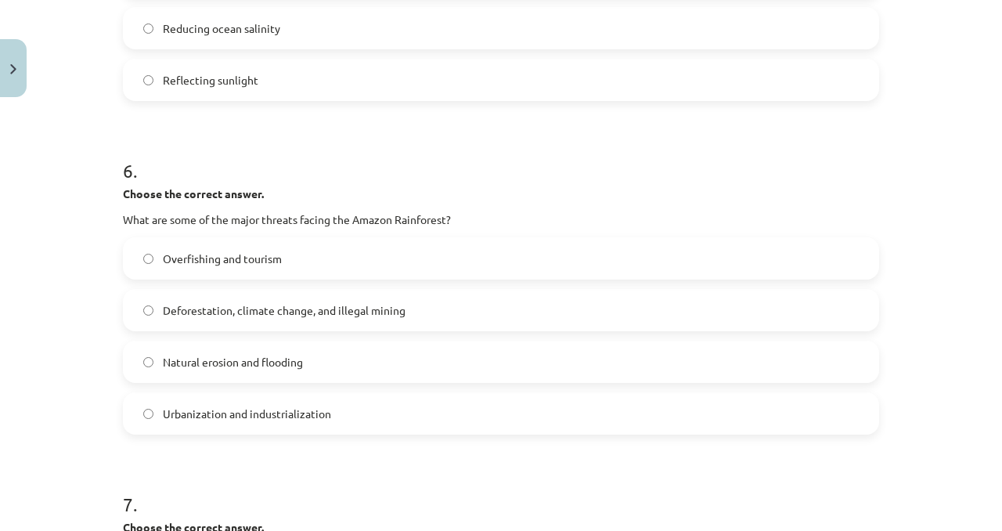
scroll to position [1437, 0]
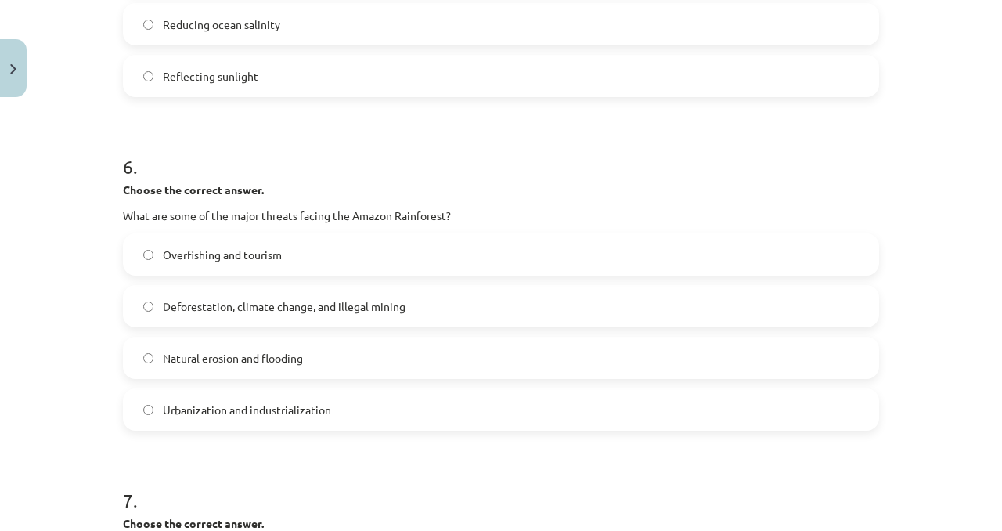
click at [362, 305] on span "Deforestation, climate change, and illegal mining" at bounding box center [284, 306] width 243 height 16
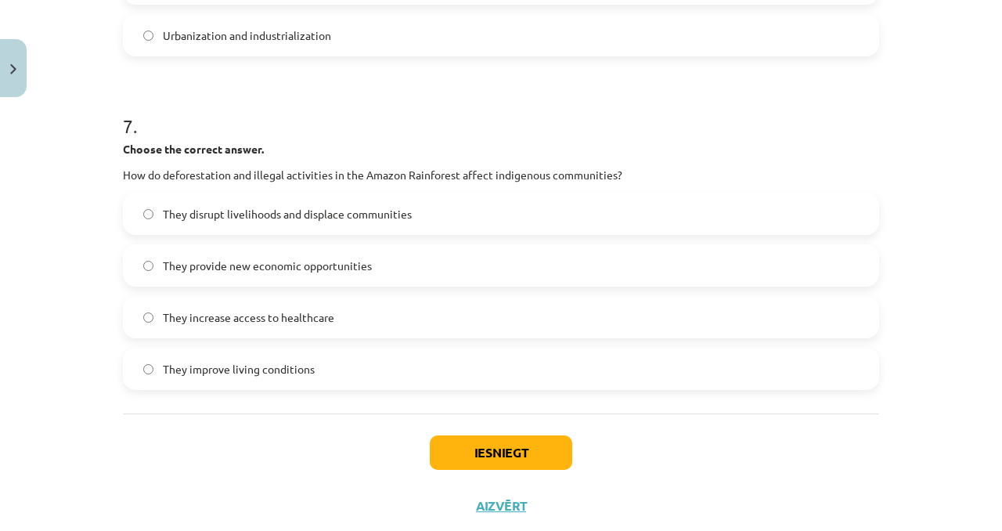
scroll to position [1847, 0]
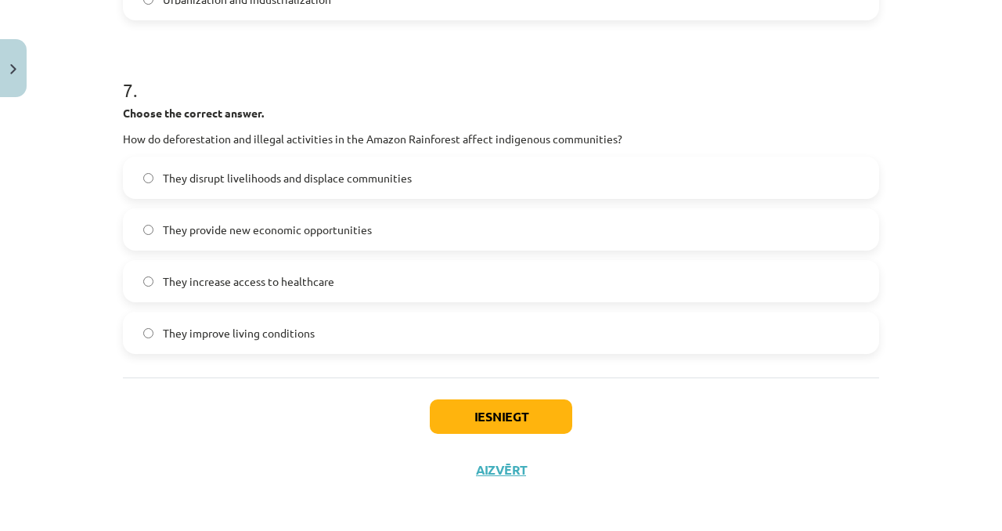
click at [394, 170] on span "They disrupt livelihoods and displace communities" at bounding box center [287, 178] width 249 height 16
click at [456, 408] on button "Iesniegt" at bounding box center [501, 416] width 142 height 34
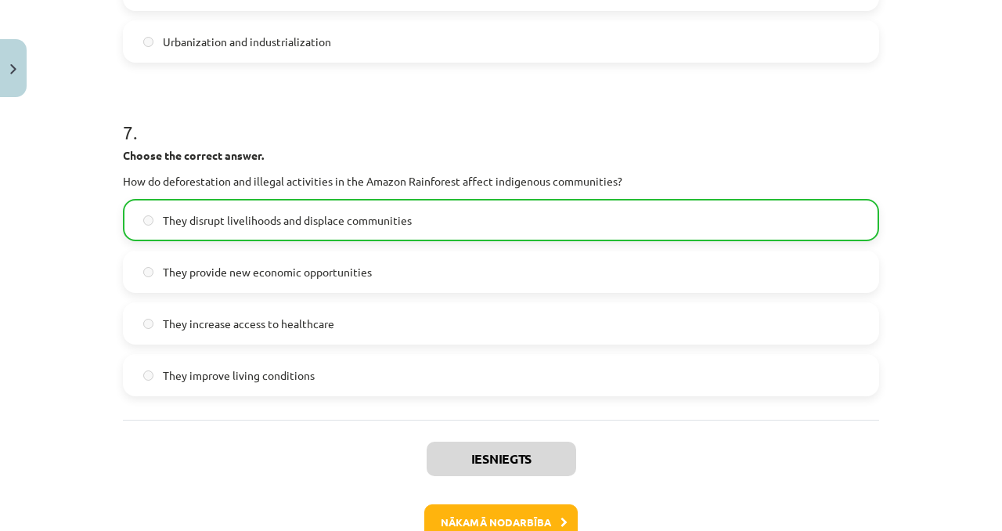
scroll to position [1901, 0]
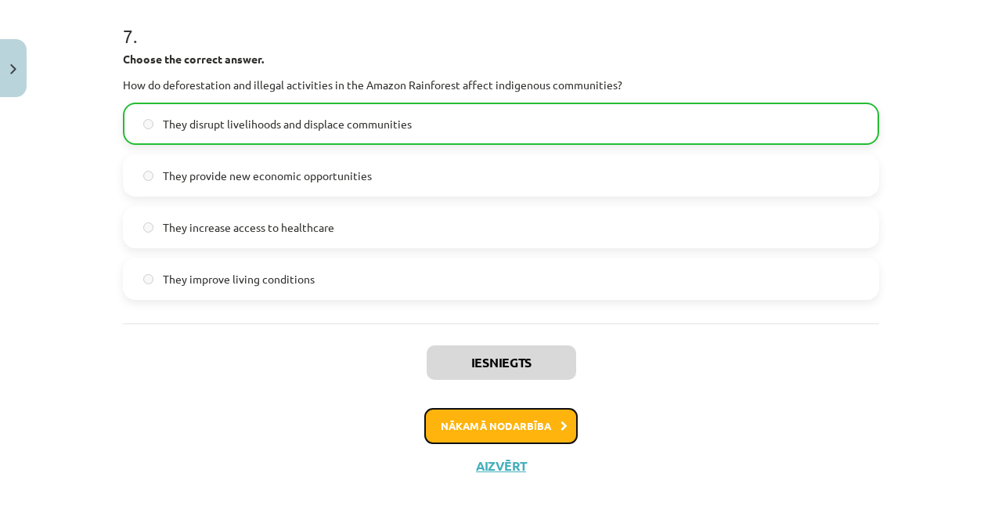
click at [503, 416] on button "Nākamā nodarbība" at bounding box center [500, 426] width 153 height 36
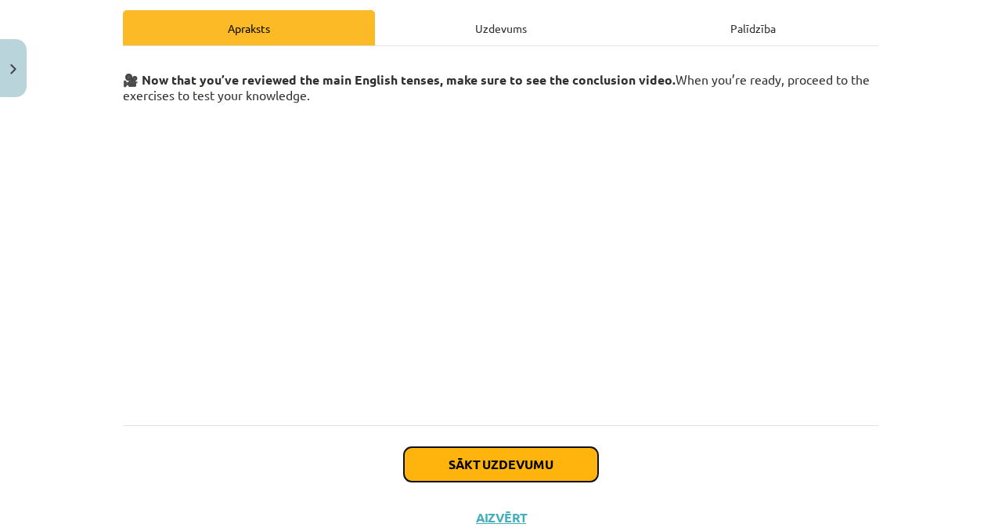
click at [498, 464] on button "Sākt uzdevumu" at bounding box center [501, 464] width 194 height 34
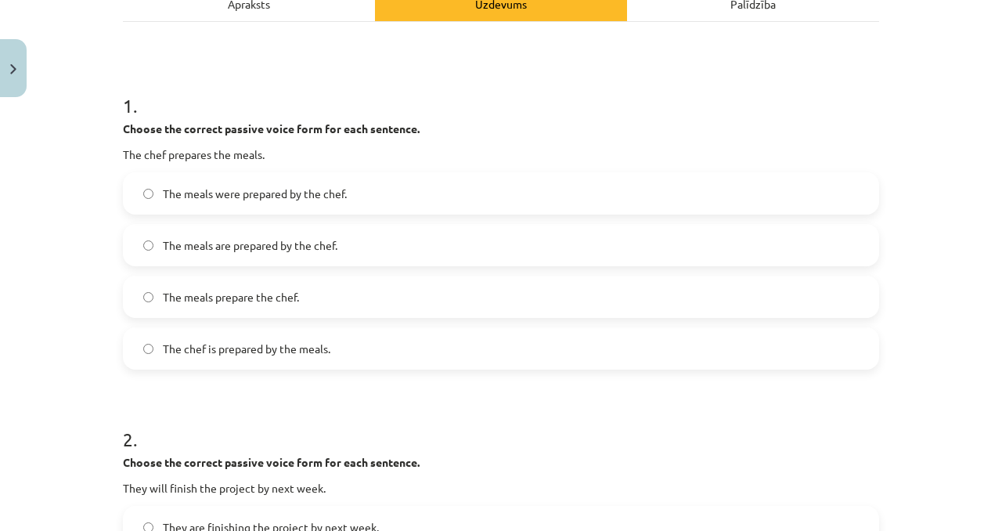
scroll to position [243, 0]
click at [276, 183] on label "The meals were prepared by the chef." at bounding box center [500, 194] width 753 height 39
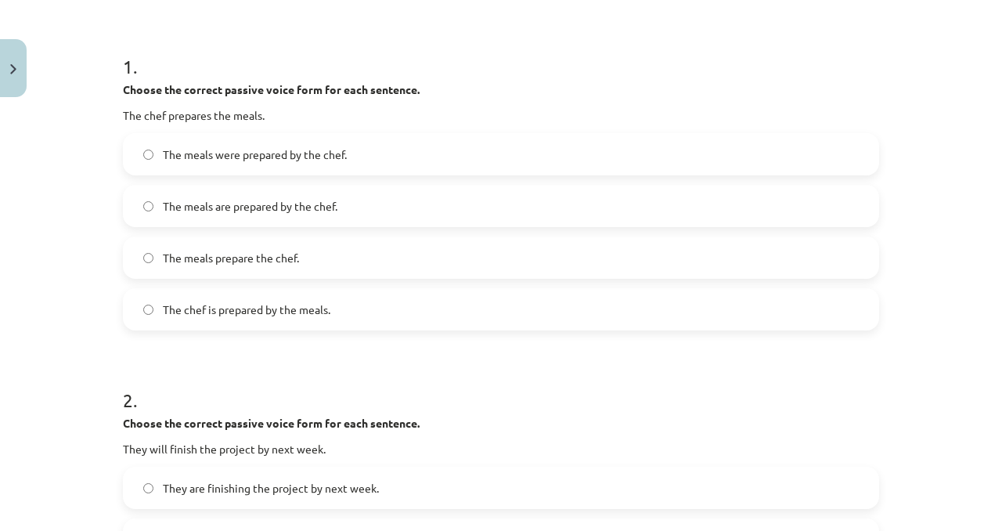
scroll to position [286, 0]
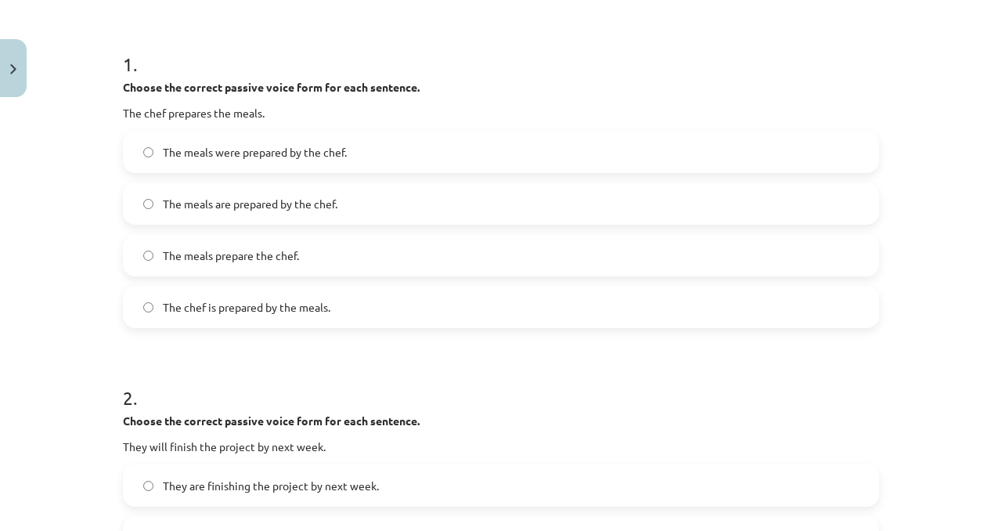
click at [394, 187] on label "The meals are prepared by the chef." at bounding box center [500, 203] width 753 height 39
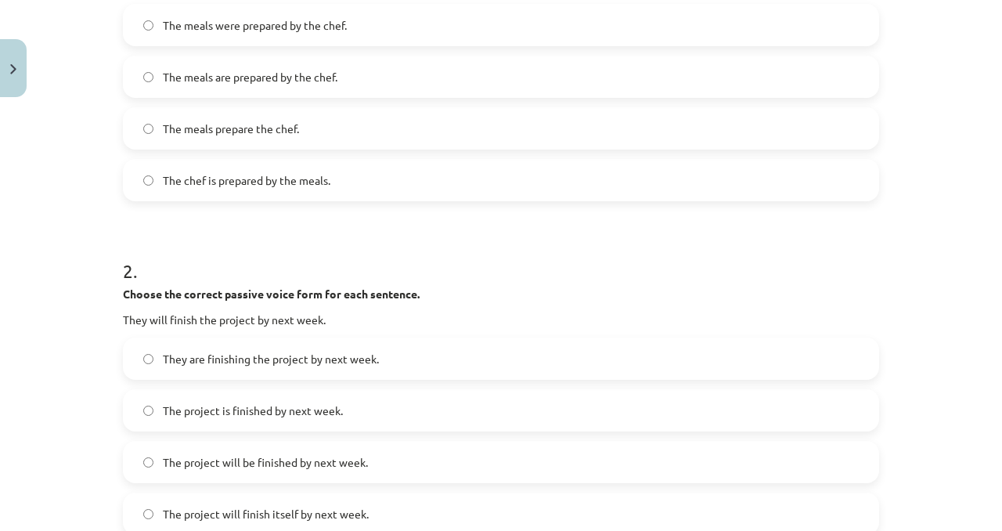
scroll to position [398, 0]
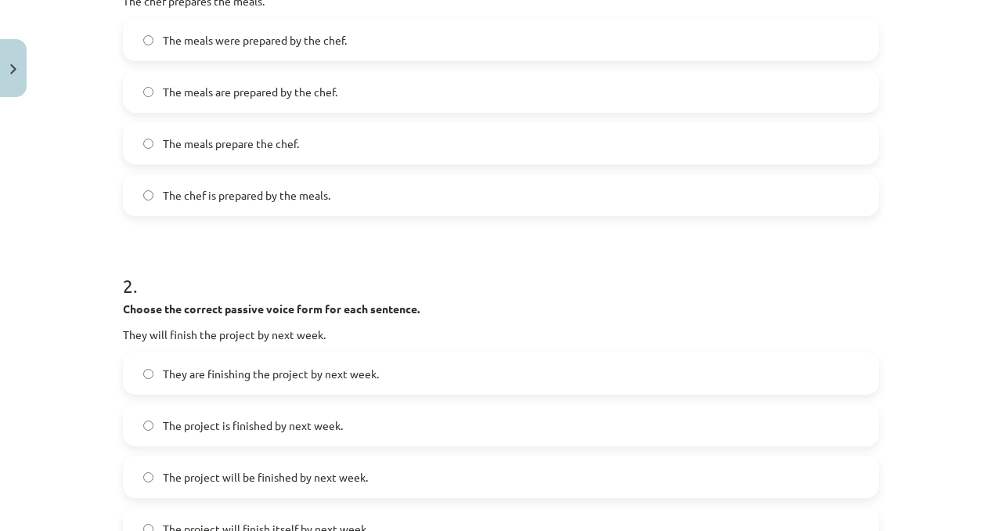
click at [444, 59] on div "The meals were prepared by the chef." at bounding box center [501, 40] width 756 height 42
click at [444, 39] on label "The meals were prepared by the chef." at bounding box center [500, 39] width 753 height 39
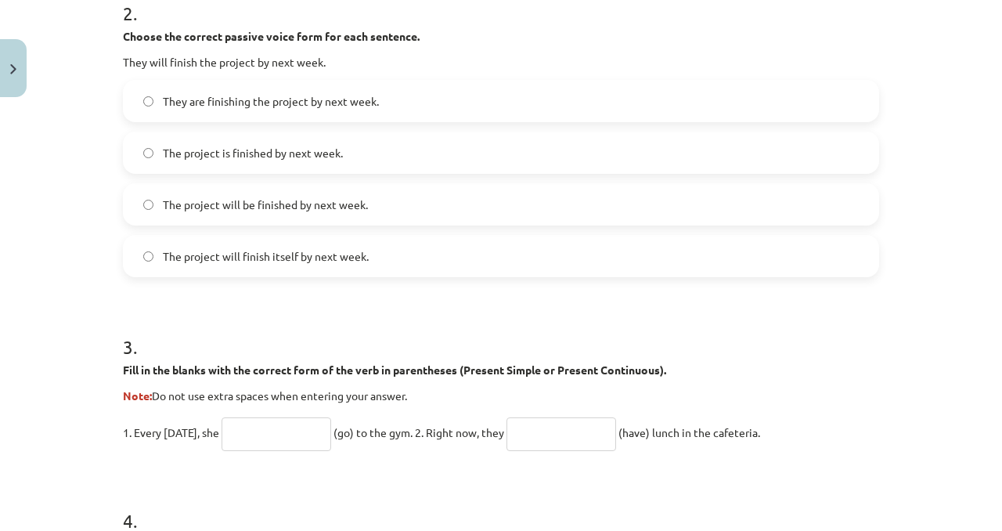
scroll to position [671, 0]
click at [367, 184] on label "The project will be finished by next week." at bounding box center [500, 203] width 753 height 39
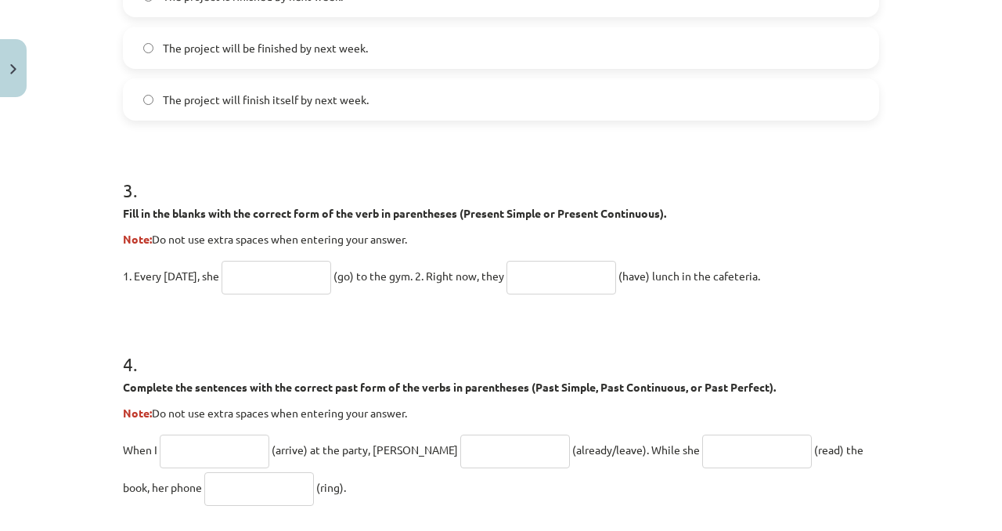
scroll to position [829, 0]
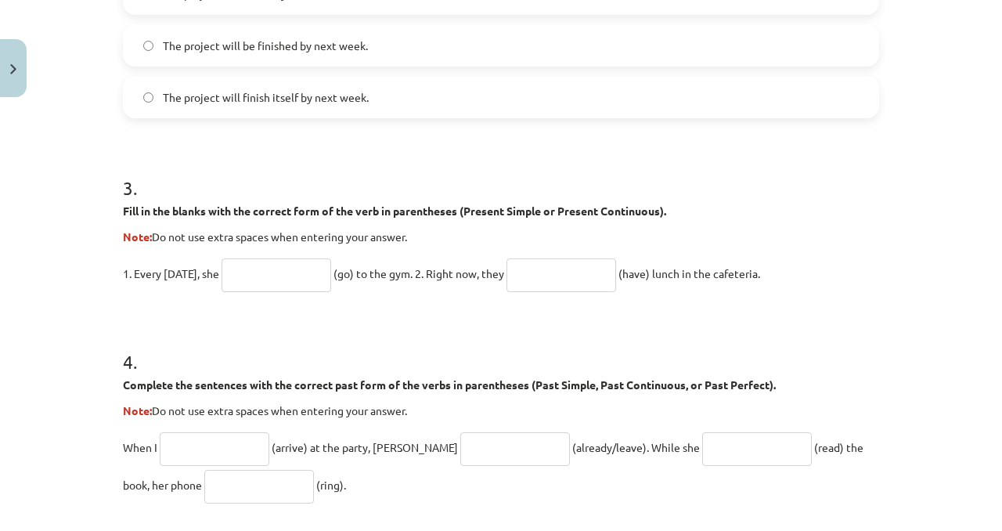
click at [283, 290] on p "1. Every Sunday, she (go) to the gym. 2. Right now, they (have) lunch in the ca…" at bounding box center [501, 273] width 756 height 38
click at [283, 289] on input "text" at bounding box center [277, 275] width 110 height 34
click at [331, 232] on p "Note: Do not use extra spaces when entering your answer." at bounding box center [501, 237] width 756 height 16
click at [416, 218] on p "Fill in the blanks with the correct form of the verb in parentheses (Present Si…" at bounding box center [501, 211] width 756 height 16
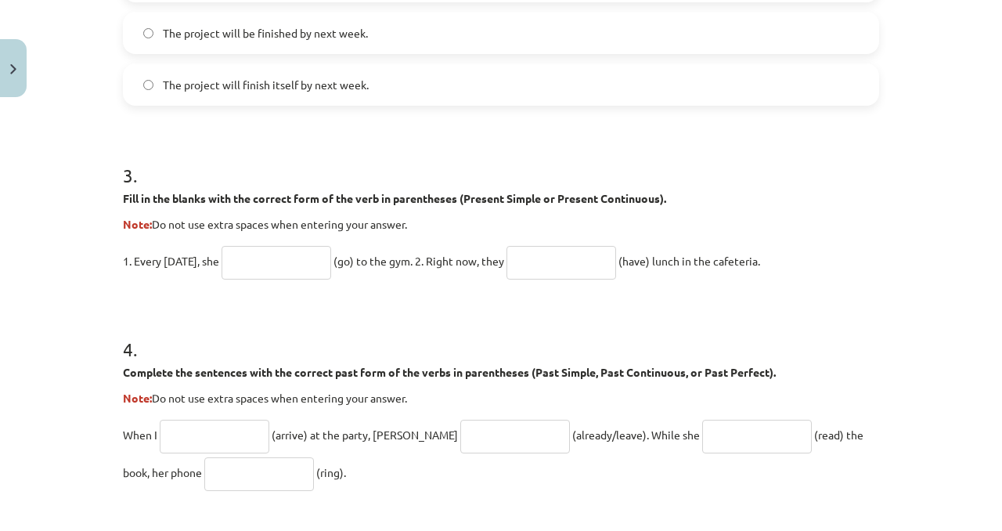
scroll to position [841, 0]
click at [259, 251] on input "text" at bounding box center [277, 264] width 110 height 34
type input "**"
click at [557, 249] on input "text" at bounding box center [561, 264] width 110 height 34
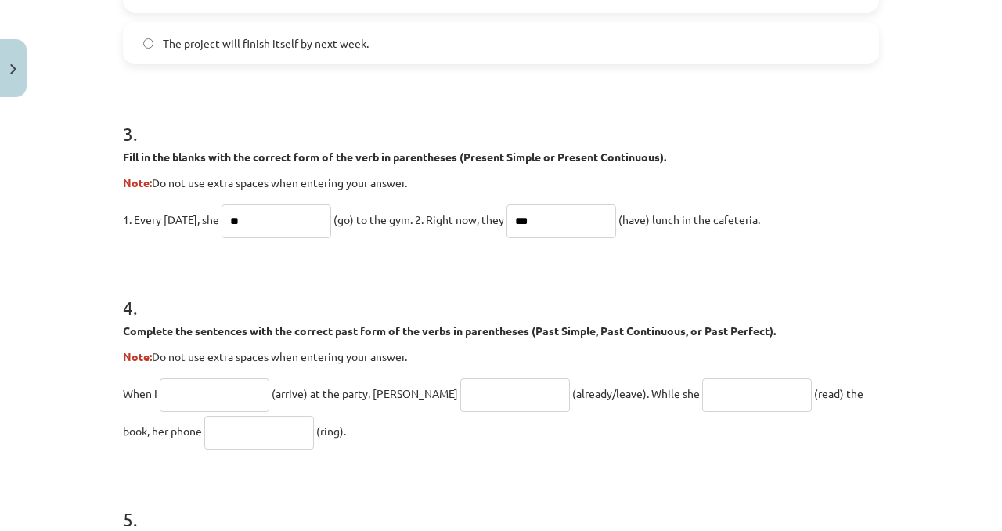
scroll to position [915, 0]
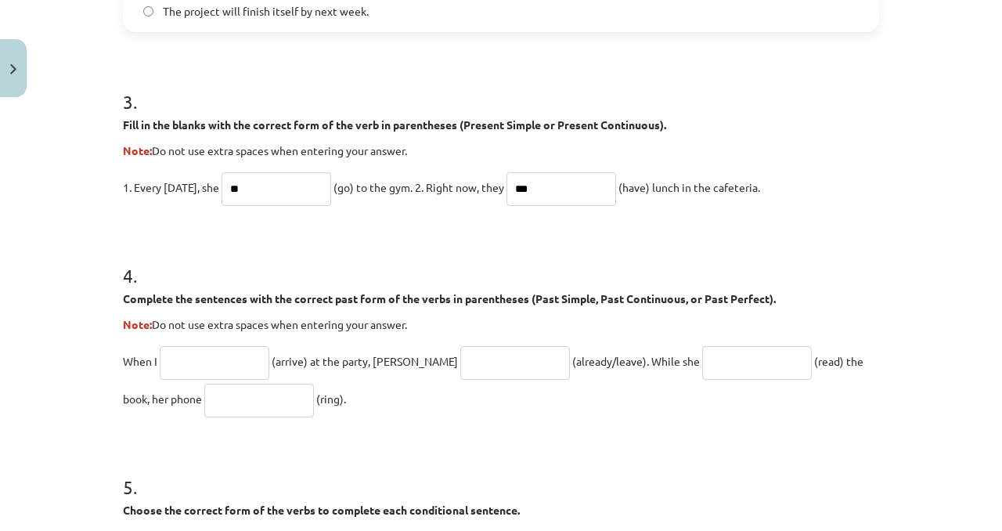
type input "***"
click at [243, 337] on div "4 . Complete the sentences with the correct past form of the verbs in parenthes…" at bounding box center [501, 327] width 756 height 180
click at [242, 349] on input "text" at bounding box center [215, 363] width 110 height 34
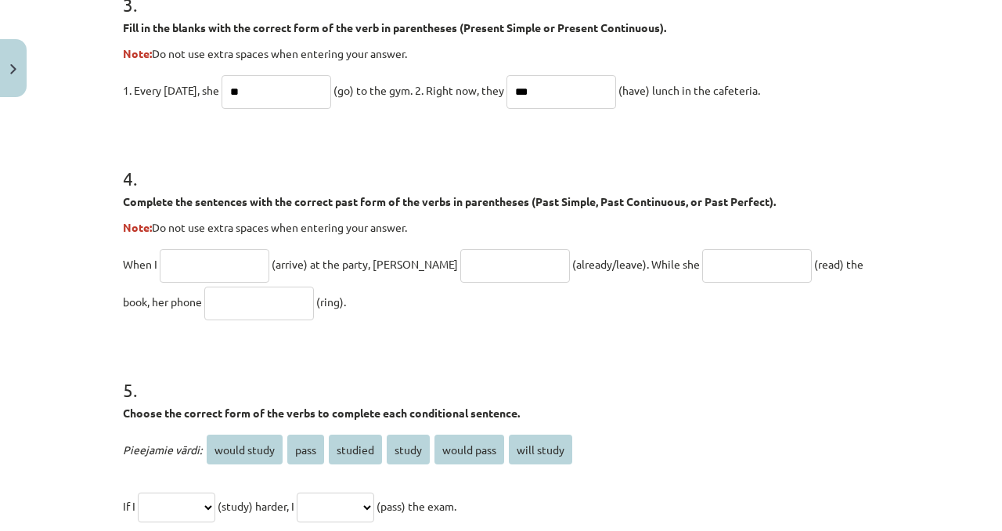
scroll to position [1011, 0]
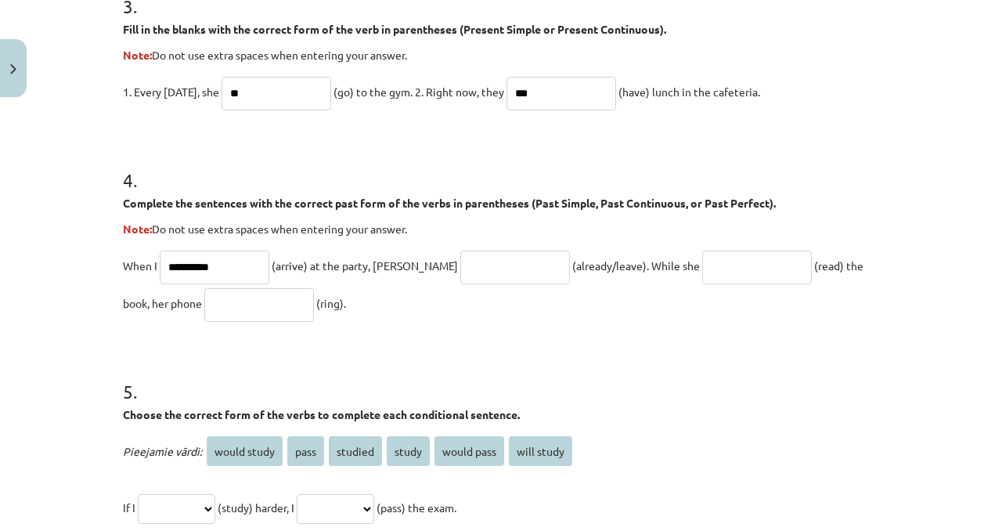
type input "**********"
click at [463, 271] on input "text" at bounding box center [515, 268] width 110 height 34
click at [191, 266] on input "**********" at bounding box center [215, 268] width 110 height 34
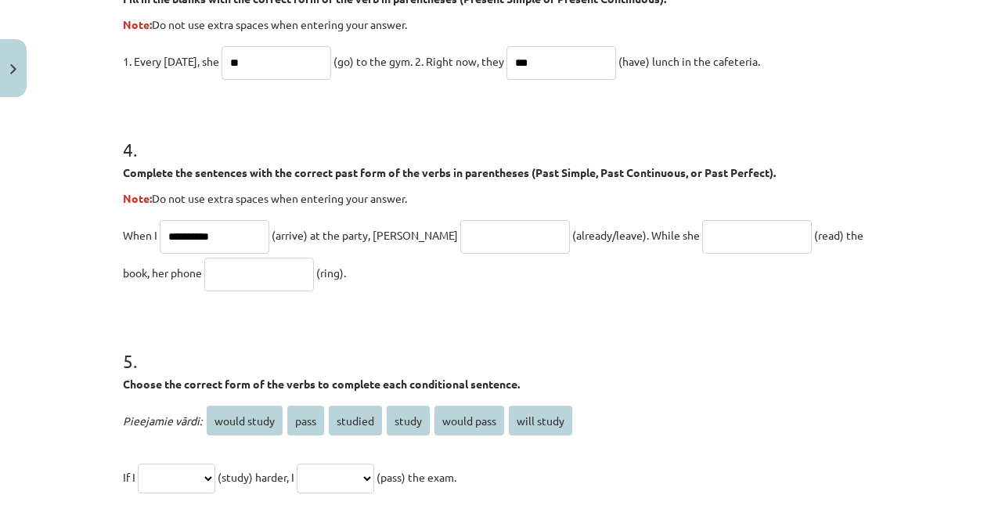
click at [436, 217] on p "**********" at bounding box center [501, 253] width 756 height 75
drag, startPoint x: 510, startPoint y: 226, endPoint x: 521, endPoint y: 264, distance: 39.1
click at [521, 265] on p "**********" at bounding box center [501, 253] width 756 height 75
type input "**********"
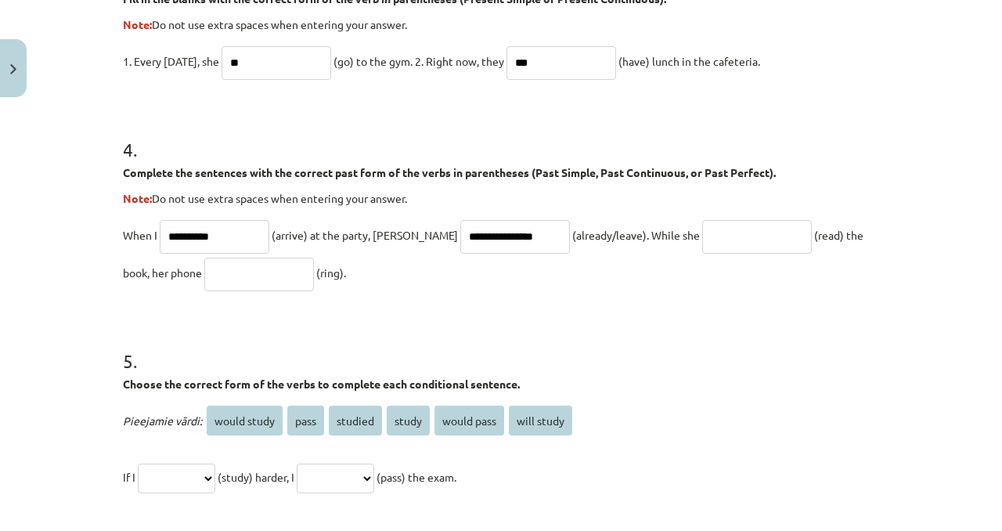
drag, startPoint x: 219, startPoint y: 229, endPoint x: 41, endPoint y: 237, distance: 178.7
click at [38, 237] on div "**********" at bounding box center [501, 265] width 1002 height 531
drag, startPoint x: 492, startPoint y: 233, endPoint x: 377, endPoint y: 238, distance: 114.4
click at [376, 238] on p "**********" at bounding box center [501, 253] width 756 height 75
click at [724, 242] on input "text" at bounding box center [757, 237] width 110 height 34
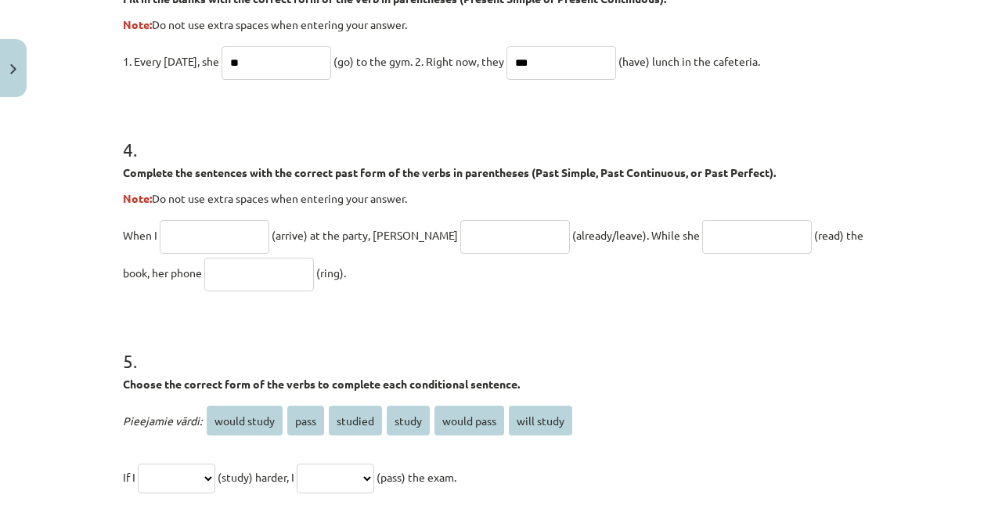
click at [219, 243] on input "text" at bounding box center [215, 237] width 110 height 34
type input "**********"
click at [460, 250] on input "text" at bounding box center [515, 237] width 110 height 34
click at [702, 230] on input "text" at bounding box center [757, 237] width 110 height 34
click at [473, 235] on input "**********" at bounding box center [515, 237] width 110 height 34
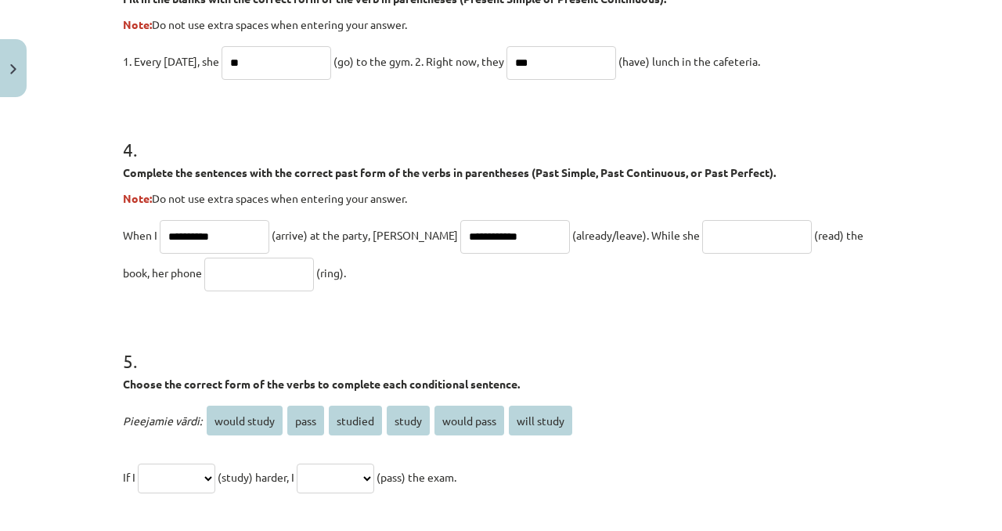
type input "**********"
click at [789, 227] on p "**********" at bounding box center [501, 253] width 756 height 75
click at [747, 223] on input "text" at bounding box center [757, 237] width 110 height 34
type input "****"
click at [215, 277] on input "text" at bounding box center [259, 275] width 110 height 34
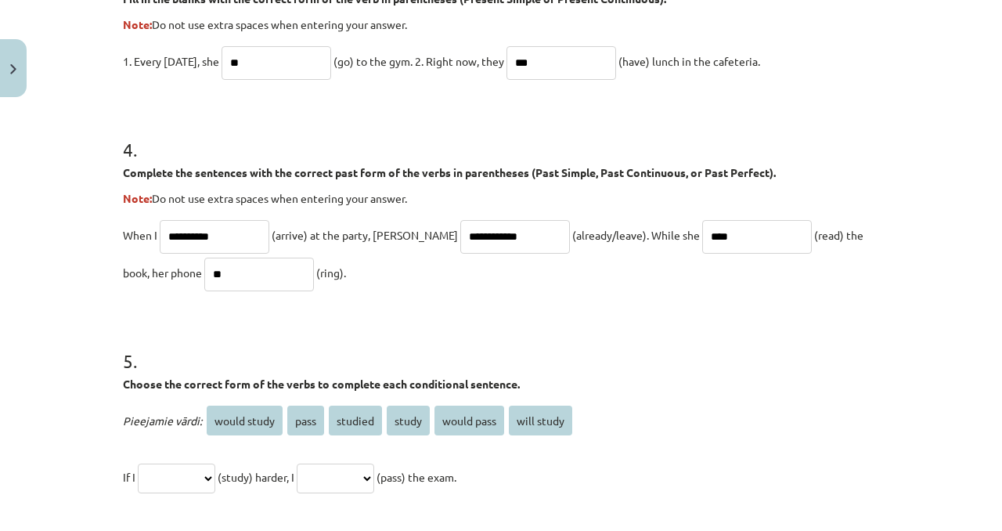
type input "*"
type input "********"
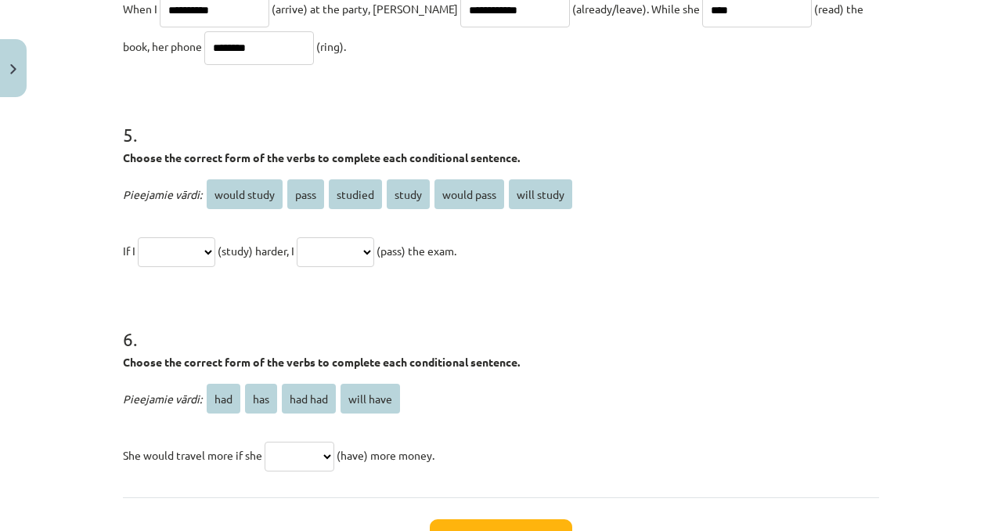
scroll to position [1268, 0]
click at [171, 252] on select "**********" at bounding box center [176, 251] width 77 height 30
click at [200, 231] on p "**********" at bounding box center [501, 250] width 756 height 38
click at [196, 243] on select "**********" at bounding box center [176, 251] width 77 height 30
click at [189, 232] on p "**********" at bounding box center [501, 250] width 756 height 38
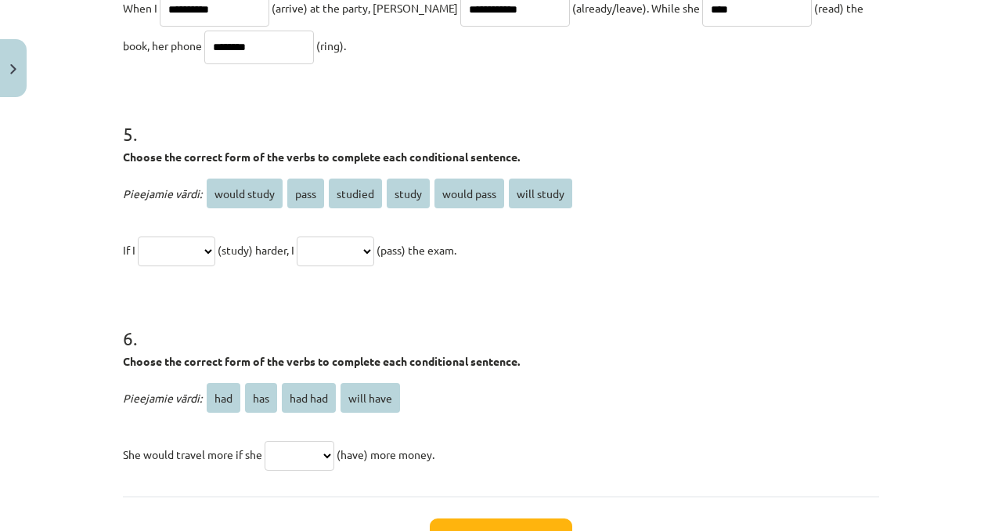
click at [192, 245] on select "**********" at bounding box center [176, 251] width 77 height 30
select select "**********"
click at [140, 236] on select "**********" at bounding box center [176, 251] width 77 height 30
click at [370, 250] on select "**********" at bounding box center [335, 251] width 77 height 30
click at [365, 249] on select "**********" at bounding box center [335, 251] width 77 height 30
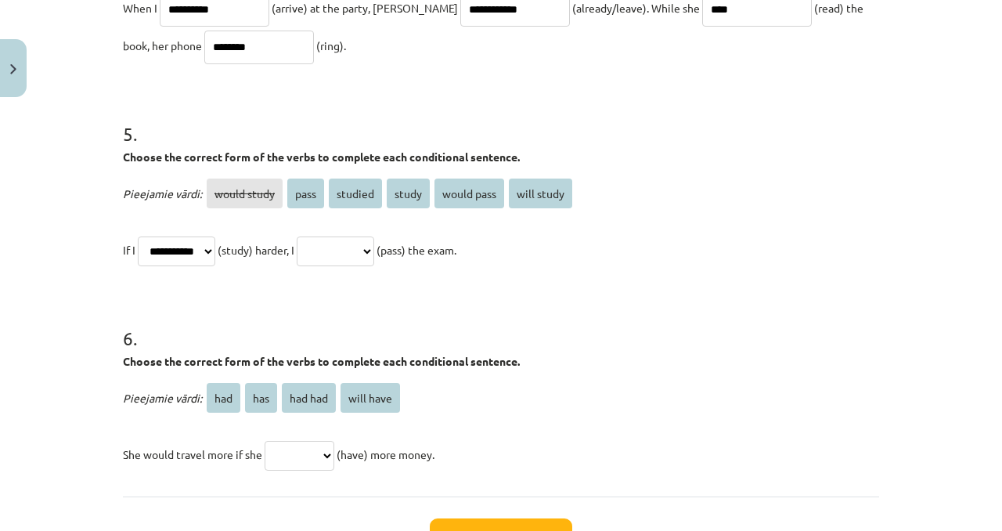
click at [182, 251] on select "**********" at bounding box center [176, 251] width 77 height 30
click at [374, 264] on select "**********" at bounding box center [335, 251] width 77 height 30
select select "**********"
click at [321, 236] on select "**********" at bounding box center [335, 251] width 77 height 30
click at [204, 236] on select "**********" at bounding box center [176, 251] width 77 height 30
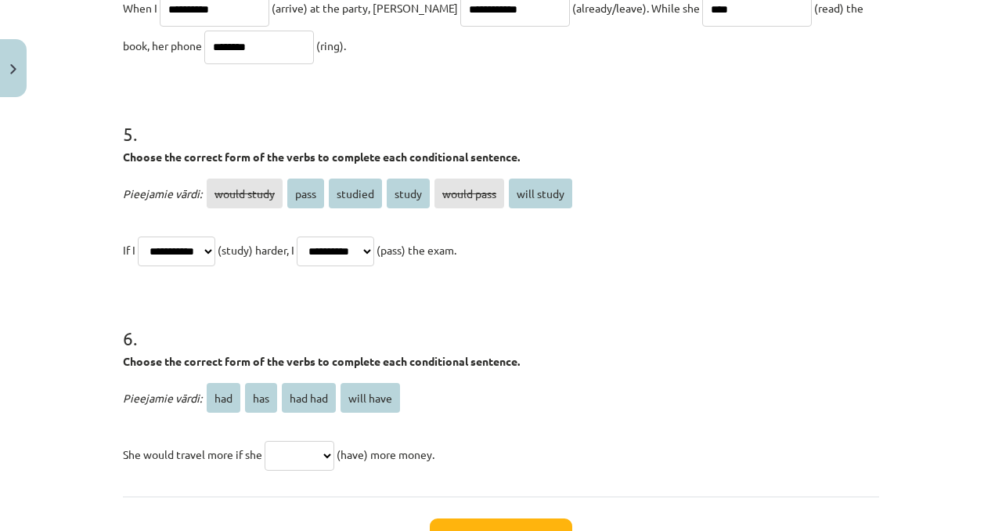
select select "*******"
click at [140, 236] on select "**********" at bounding box center [176, 251] width 77 height 30
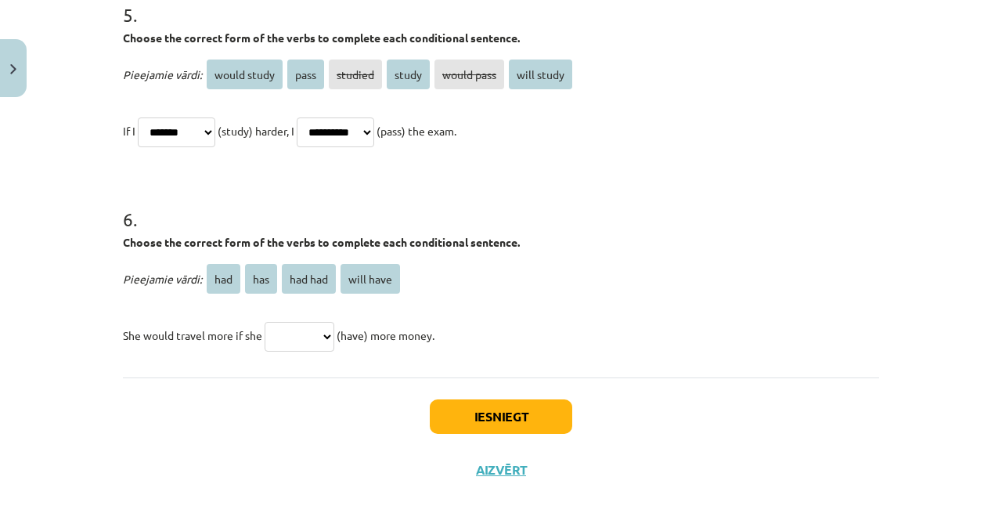
scroll to position [1392, 0]
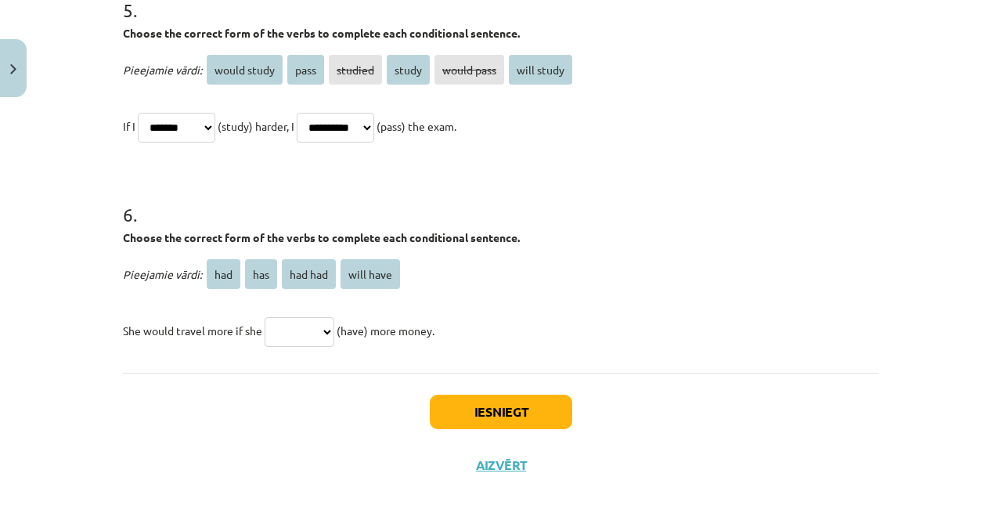
click at [305, 319] on select "*** *** ******* *********" at bounding box center [300, 332] width 70 height 30
select select "***"
click at [268, 317] on select "*** *** ******* *********" at bounding box center [300, 332] width 70 height 30
click at [478, 405] on button "Iesniegt" at bounding box center [501, 412] width 142 height 34
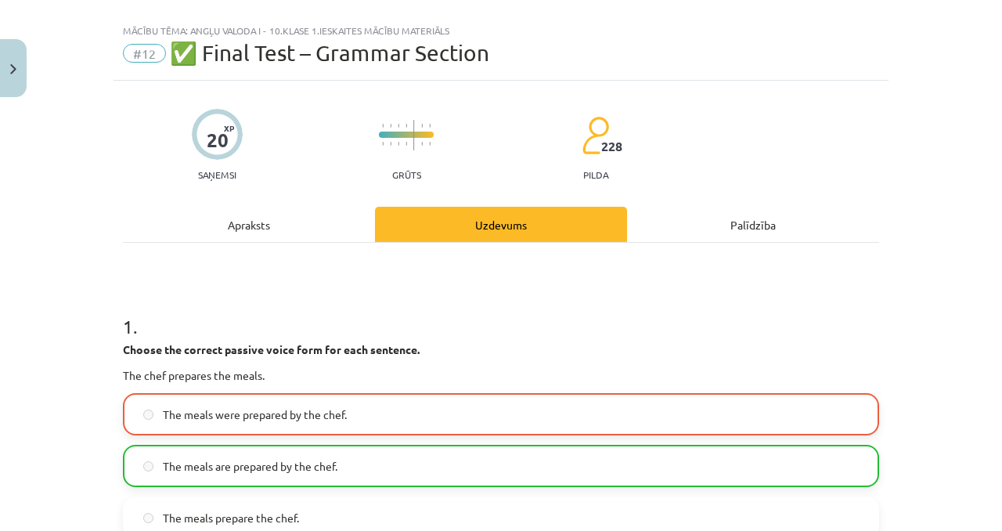
scroll to position [0, 0]
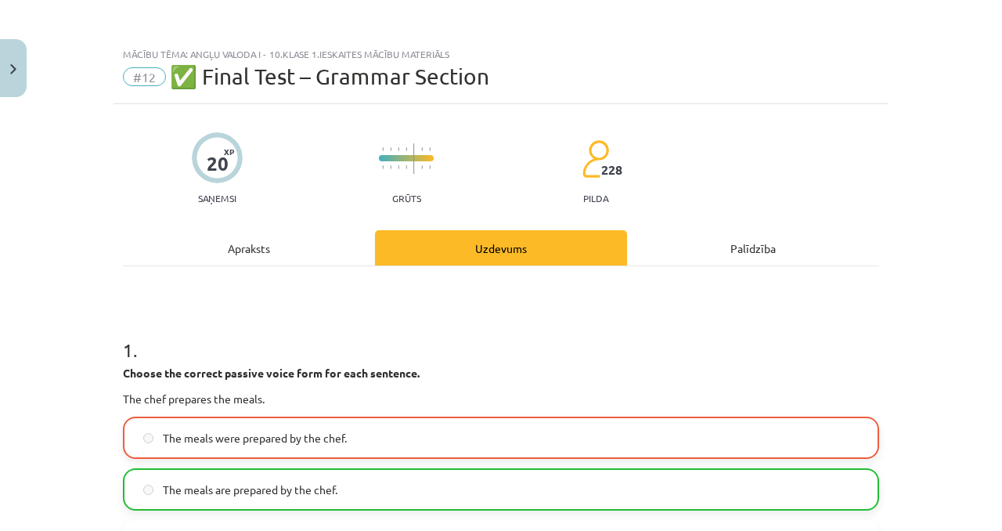
click at [671, 253] on div "Palīdzība" at bounding box center [753, 247] width 252 height 35
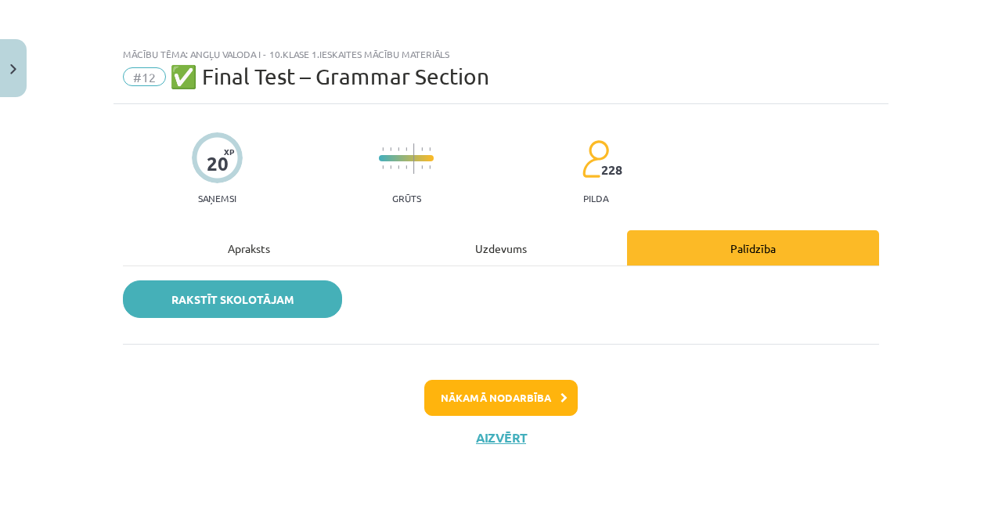
click at [290, 293] on link "Rakstīt skolotājam" at bounding box center [232, 299] width 219 height 38
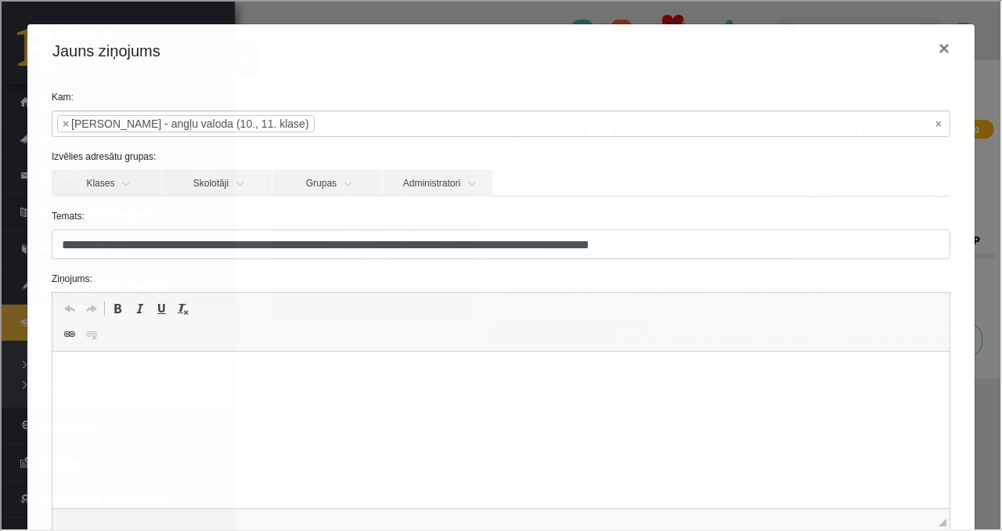
click at [142, 369] on p "Визуальный текстовый редактор, wiswyg-editor-47024986110840-1757513045-240" at bounding box center [500, 375] width 866 height 16
click at [953, 53] on button "×" at bounding box center [943, 47] width 36 height 44
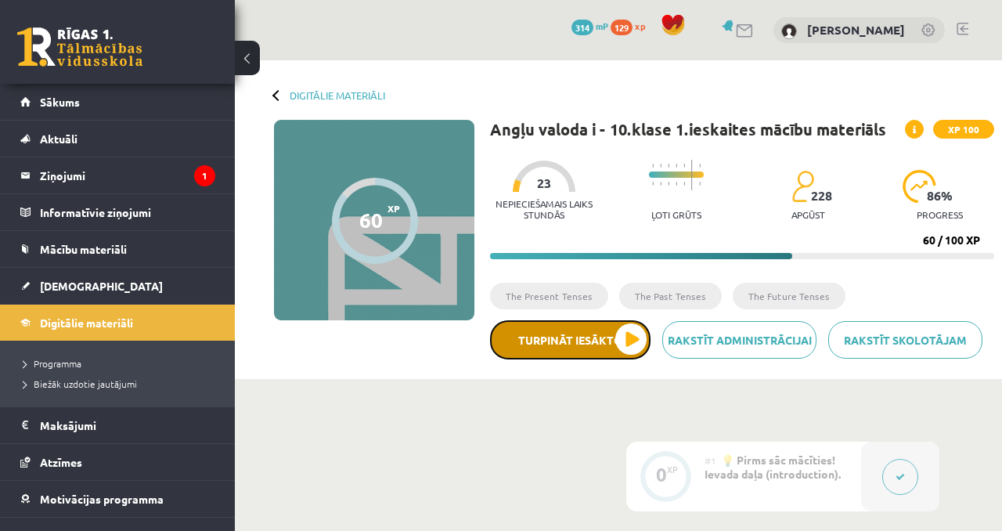
click at [549, 348] on button "Turpināt iesākto" at bounding box center [570, 339] width 160 height 39
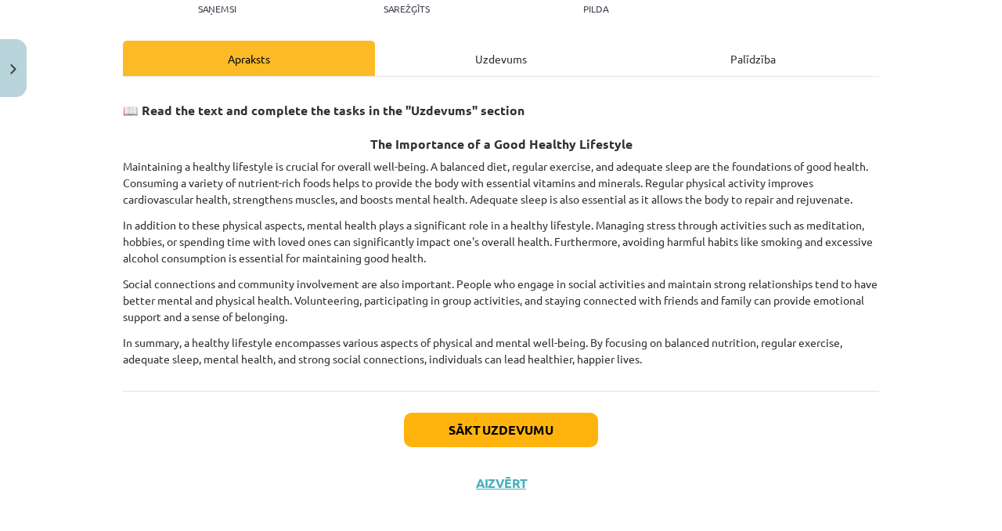
scroll to position [206, 0]
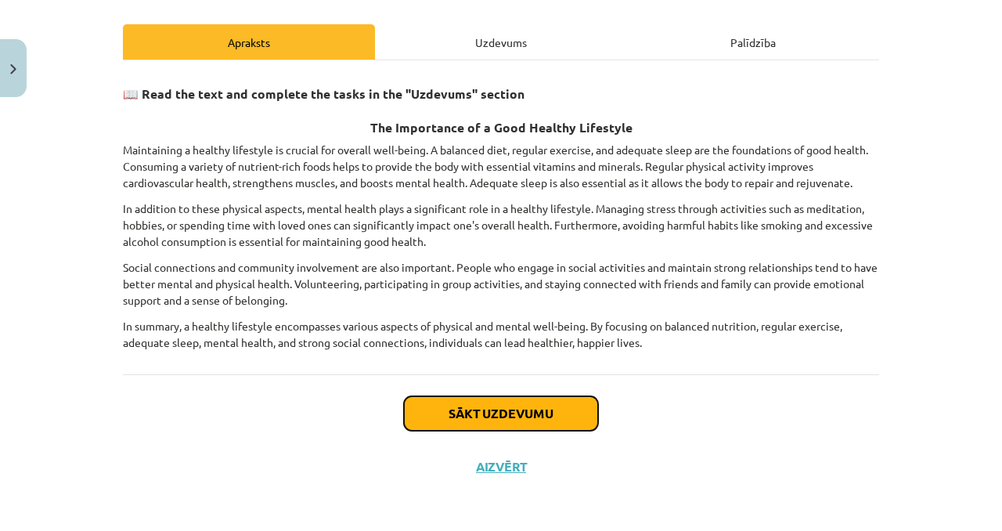
click at [563, 408] on button "Sākt uzdevumu" at bounding box center [501, 413] width 194 height 34
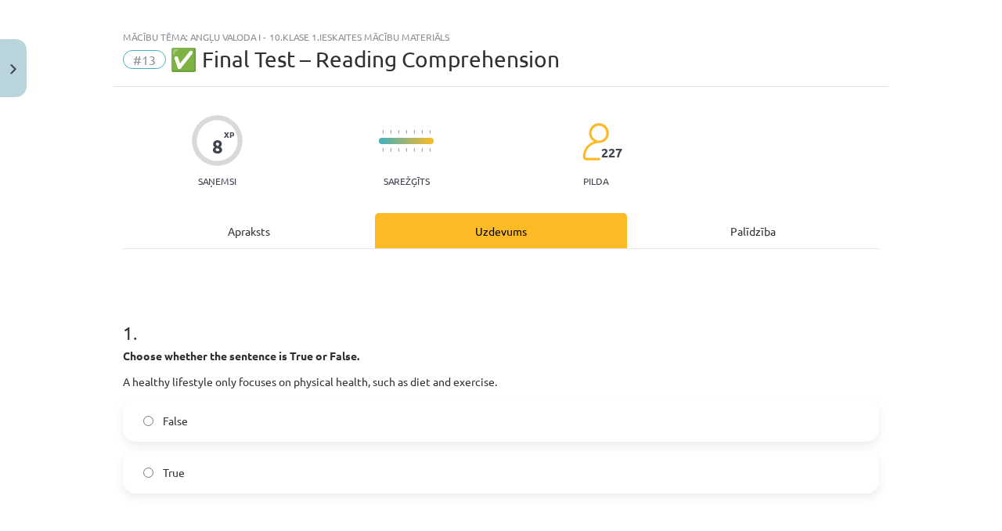
scroll to position [0, 0]
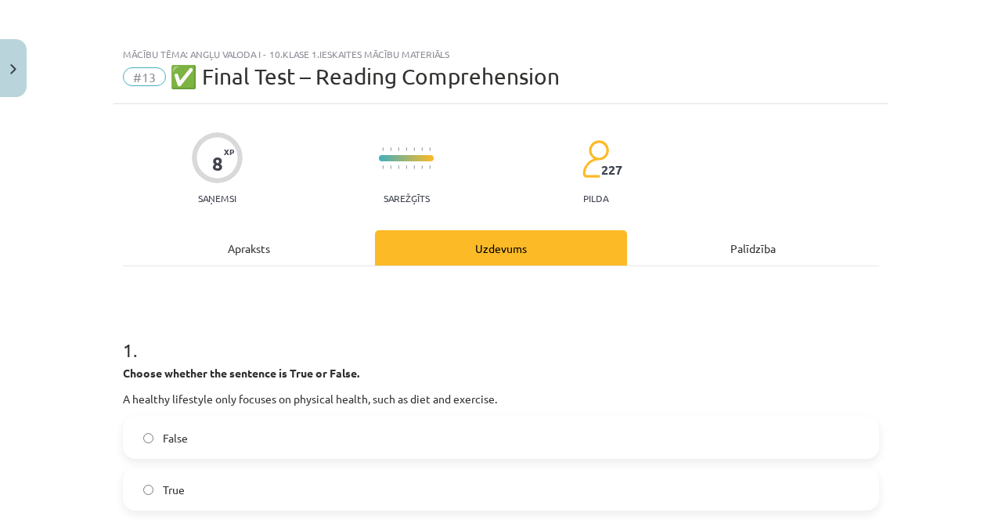
click at [271, 239] on div "Apraksts" at bounding box center [249, 247] width 252 height 35
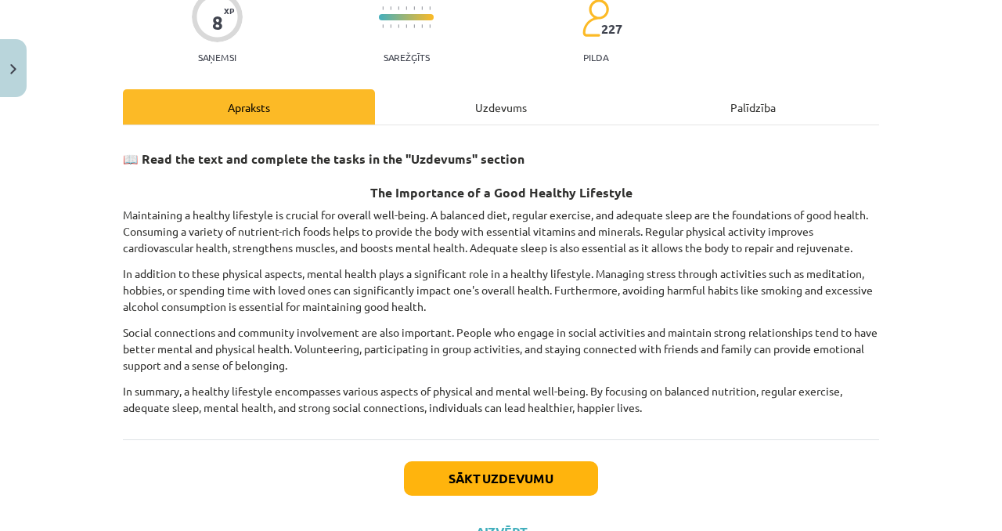
scroll to position [142, 0]
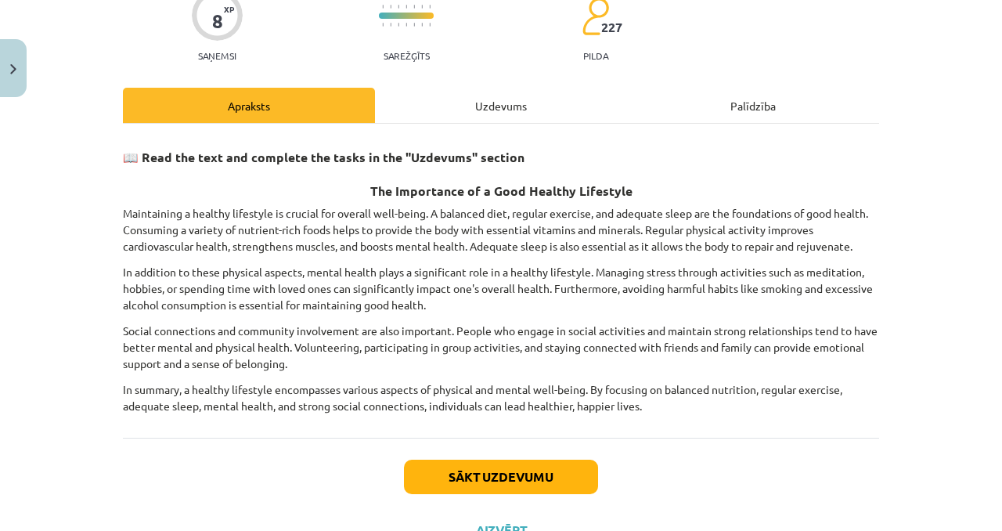
click at [429, 111] on div "Uzdevums" at bounding box center [501, 105] width 252 height 35
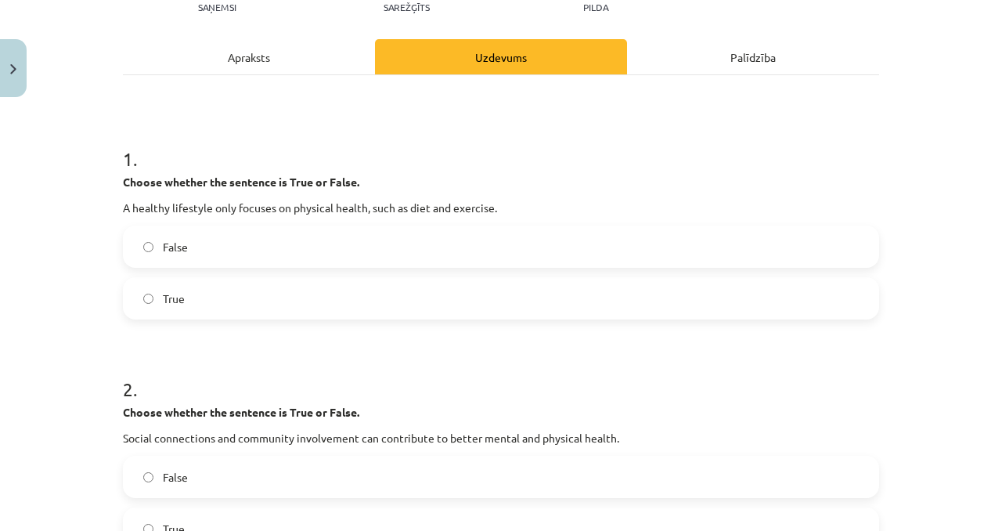
scroll to position [197, 0]
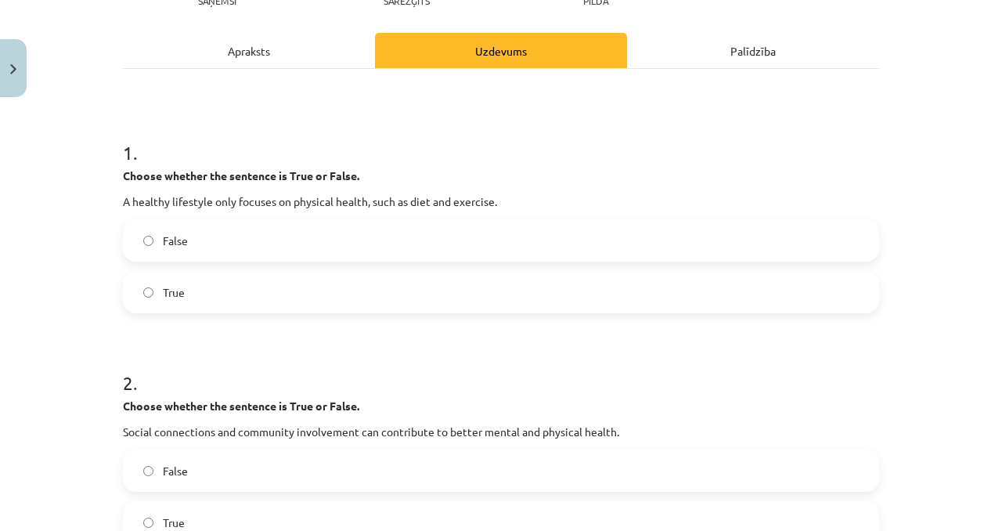
click at [224, 63] on div "Apraksts" at bounding box center [249, 50] width 252 height 35
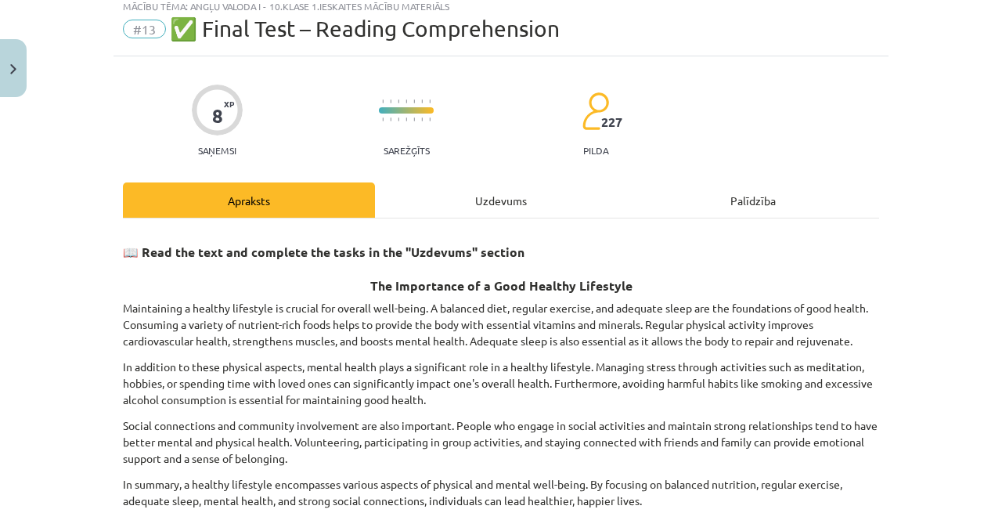
scroll to position [39, 0]
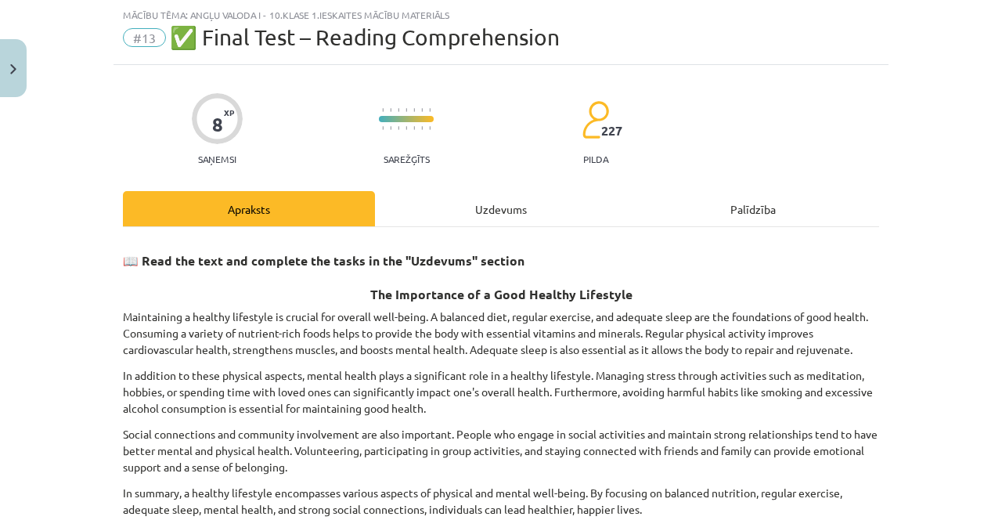
click at [471, 201] on div "Uzdevums" at bounding box center [501, 208] width 252 height 35
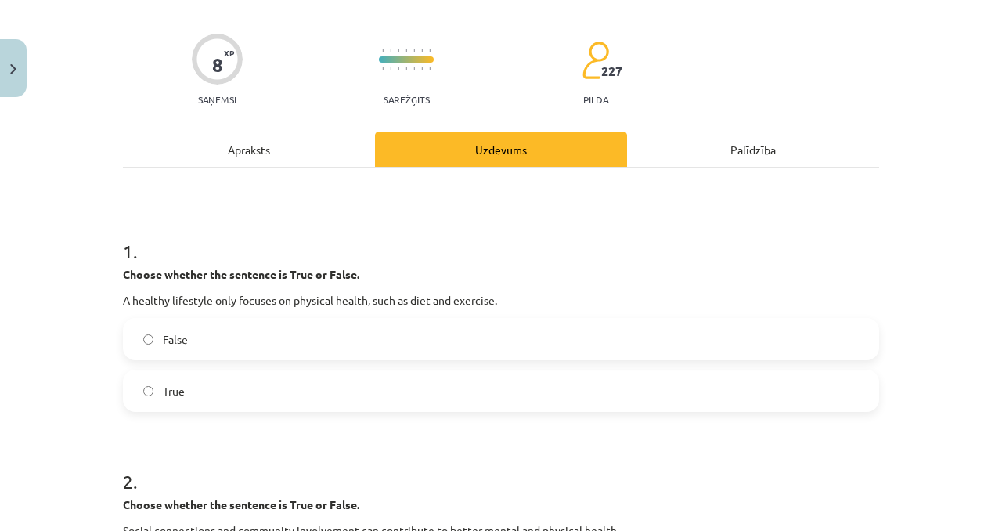
scroll to position [110, 0]
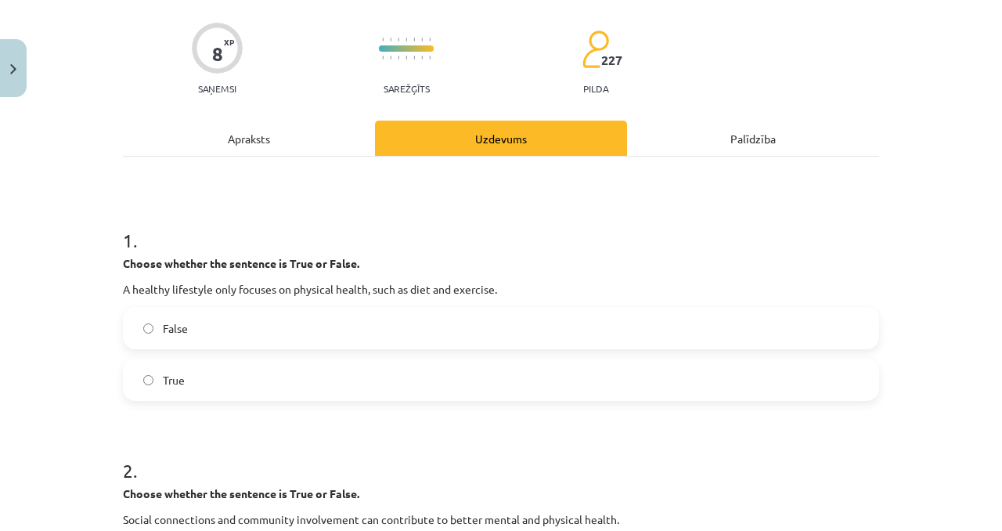
click at [366, 379] on label "True" at bounding box center [500, 379] width 753 height 39
click at [269, 140] on div "Apraksts" at bounding box center [249, 138] width 252 height 35
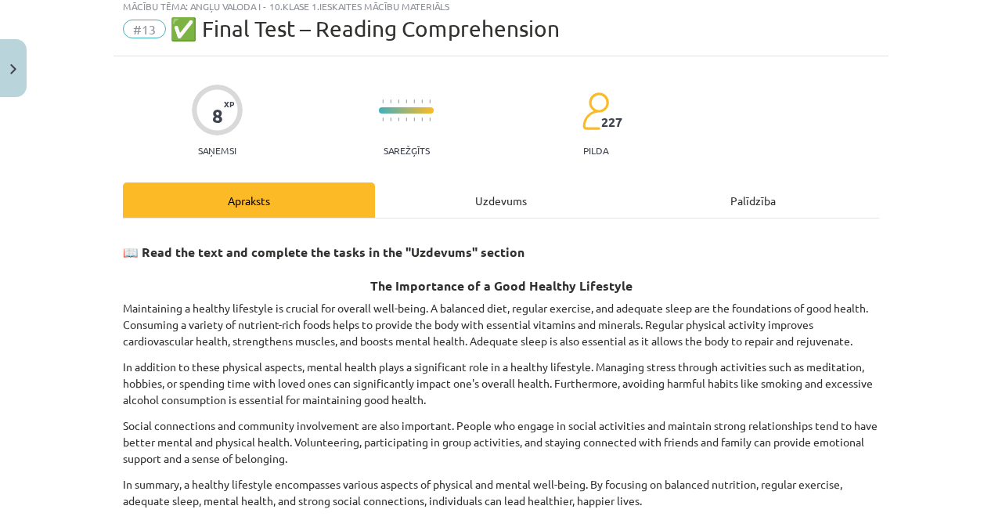
scroll to position [39, 0]
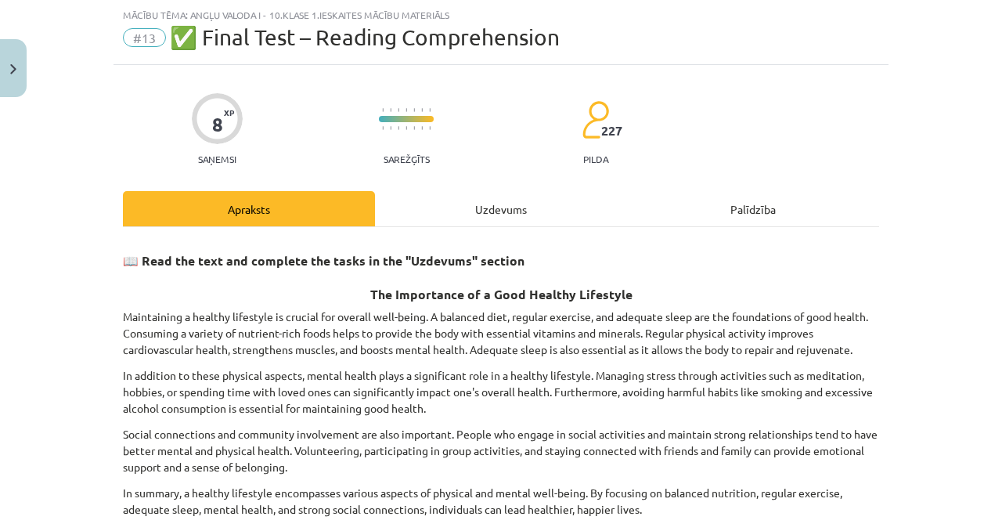
click at [513, 195] on div "Uzdevums" at bounding box center [501, 208] width 252 height 35
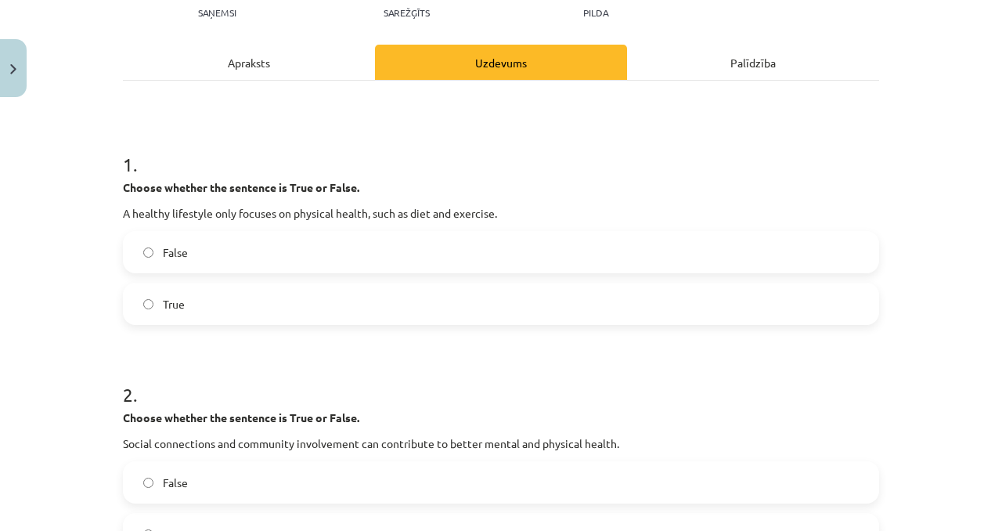
click at [521, 174] on div "1 . Choose whether the sentence is True or False. A healthy lifestyle only focu…" at bounding box center [501, 225] width 756 height 199
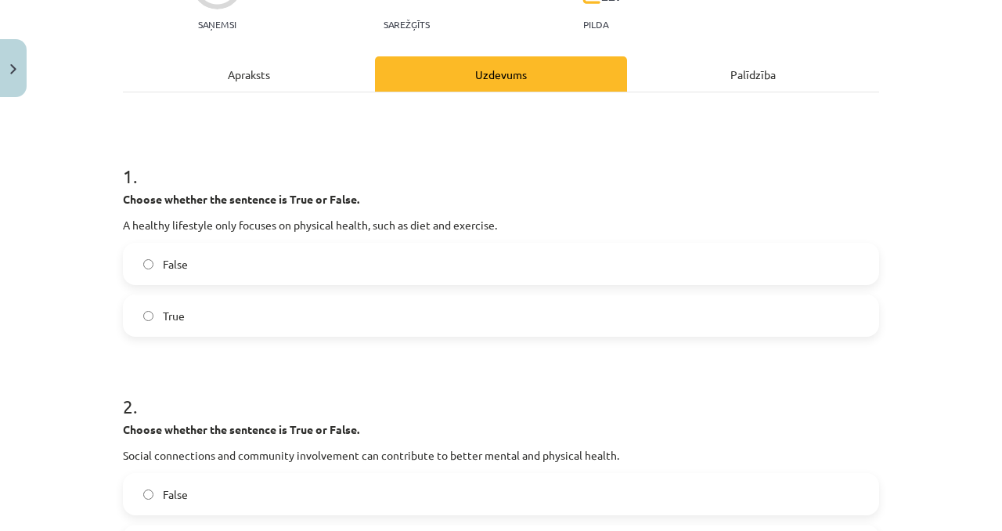
click at [518, 265] on label "False" at bounding box center [500, 263] width 753 height 39
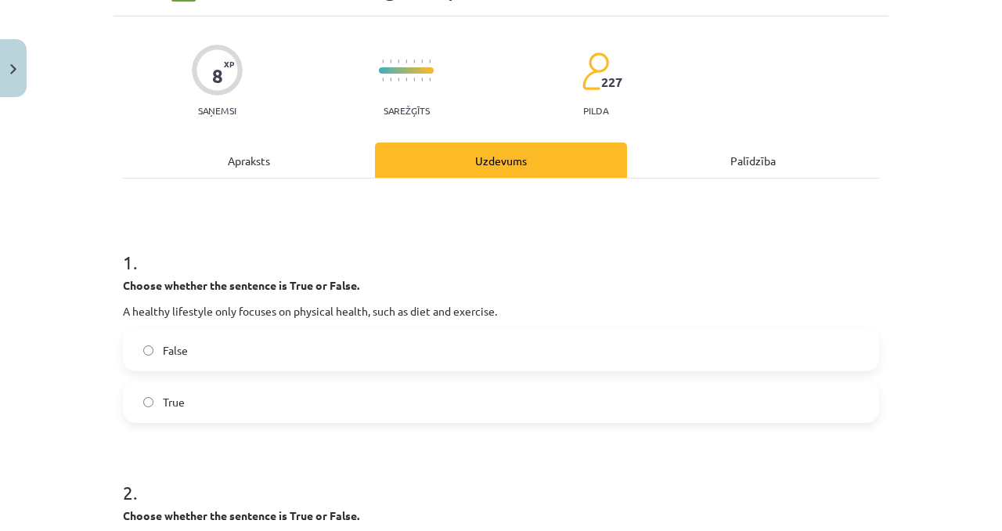
scroll to position [0, 0]
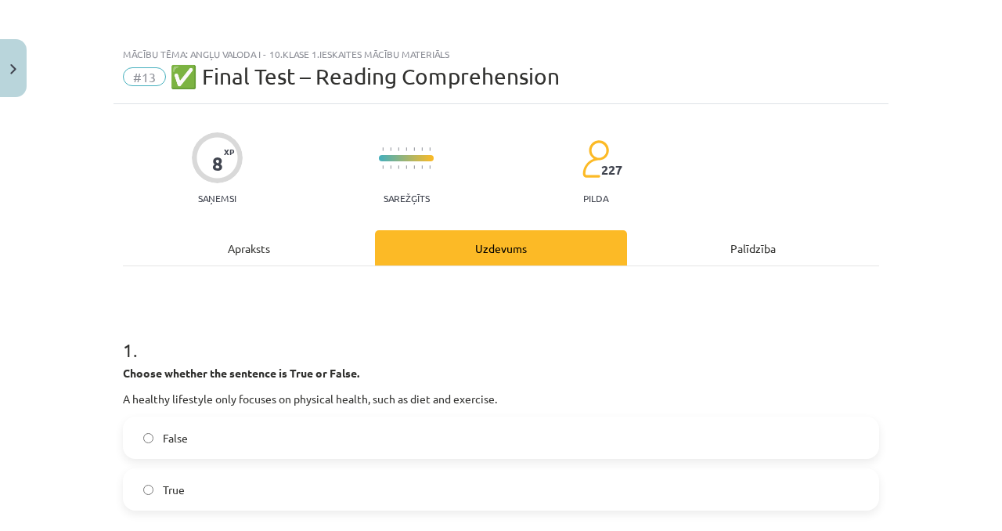
click at [290, 246] on div "Apraksts" at bounding box center [249, 247] width 252 height 35
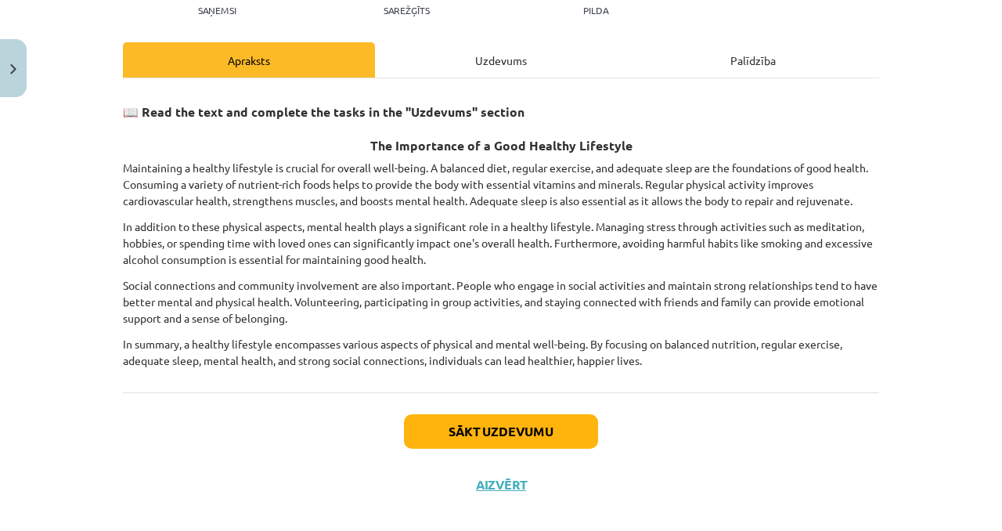
scroll to position [200, 0]
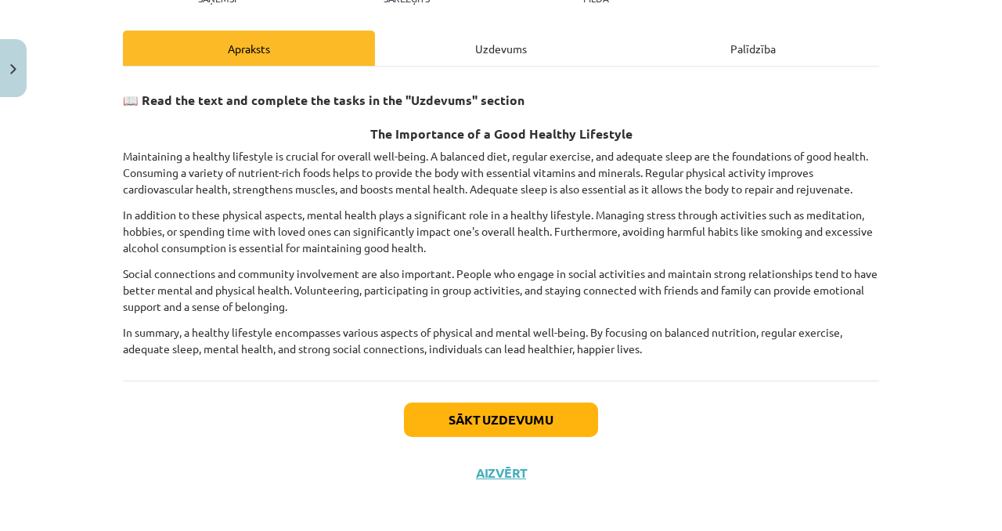
click at [435, 40] on div "Uzdevums" at bounding box center [501, 48] width 252 height 35
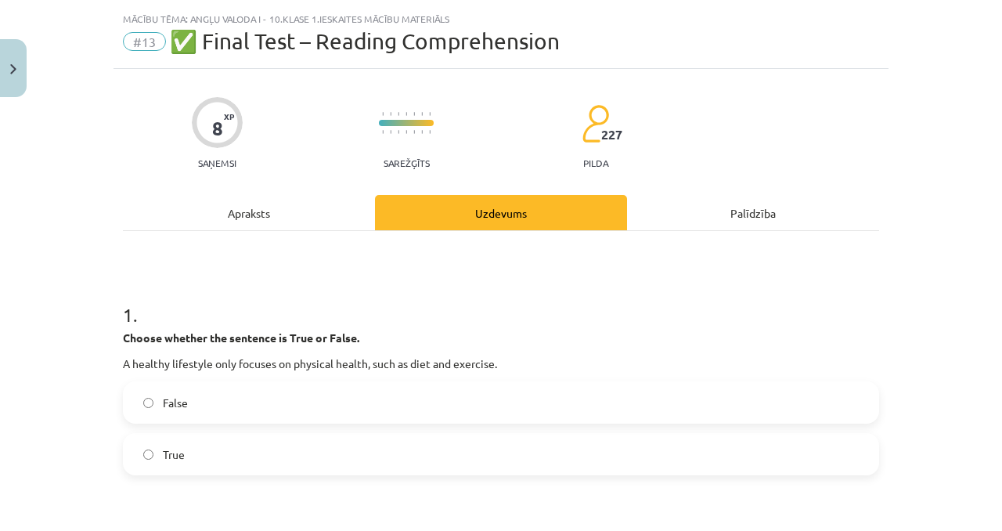
scroll to position [0, 0]
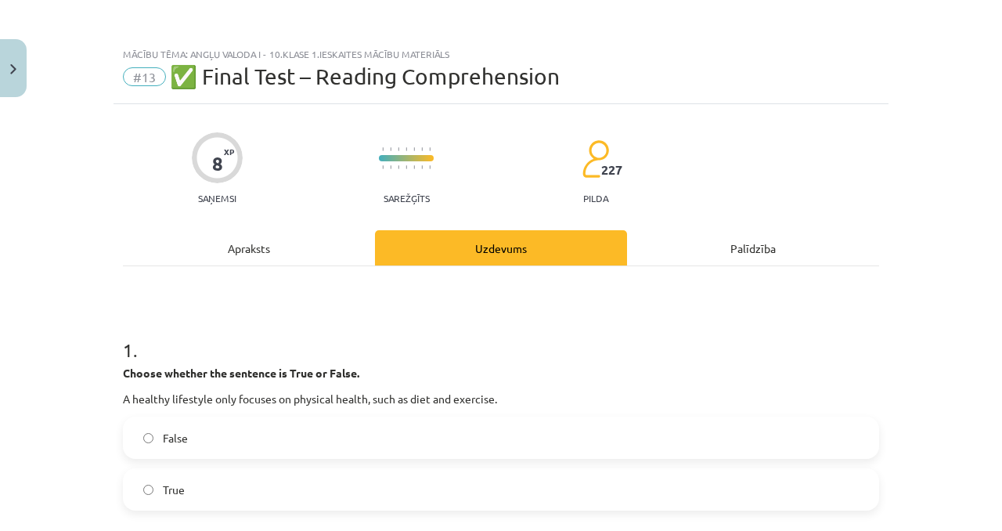
click at [297, 252] on div "Apraksts" at bounding box center [249, 247] width 252 height 35
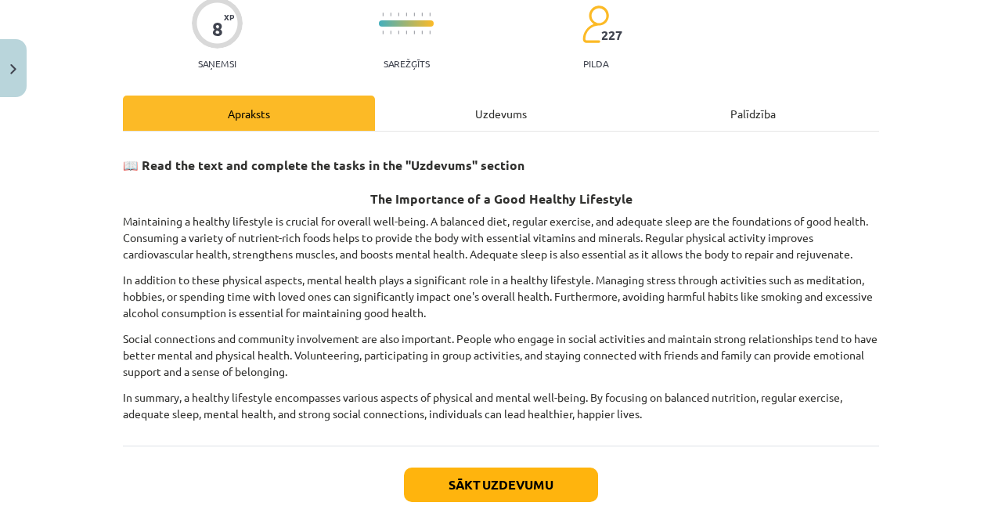
scroll to position [162, 0]
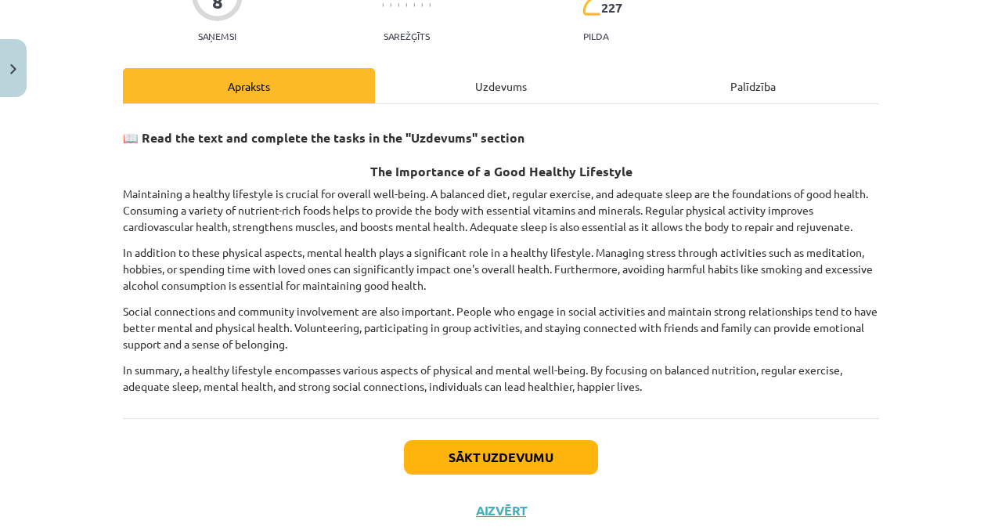
click at [490, 95] on div "Uzdevums" at bounding box center [501, 85] width 252 height 35
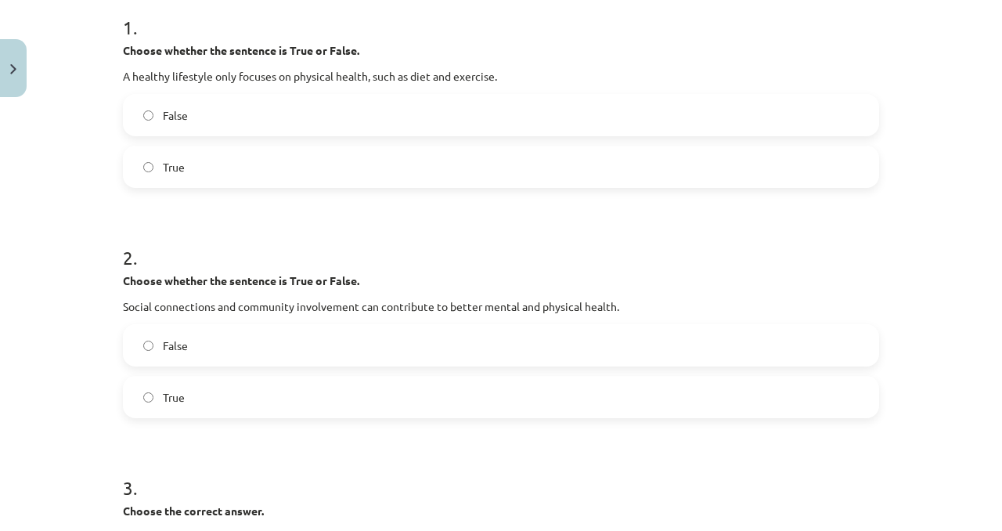
scroll to position [470, 0]
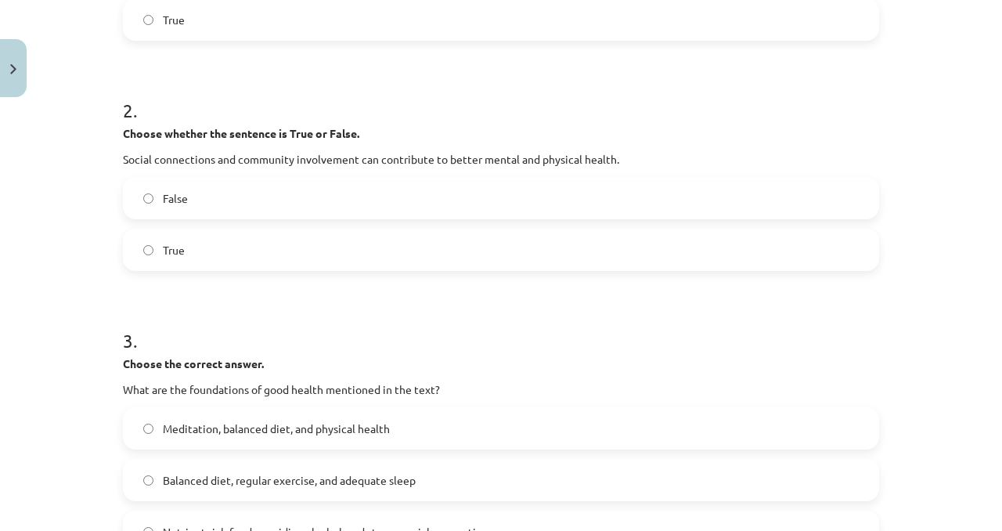
click at [467, 240] on label "True" at bounding box center [500, 249] width 753 height 39
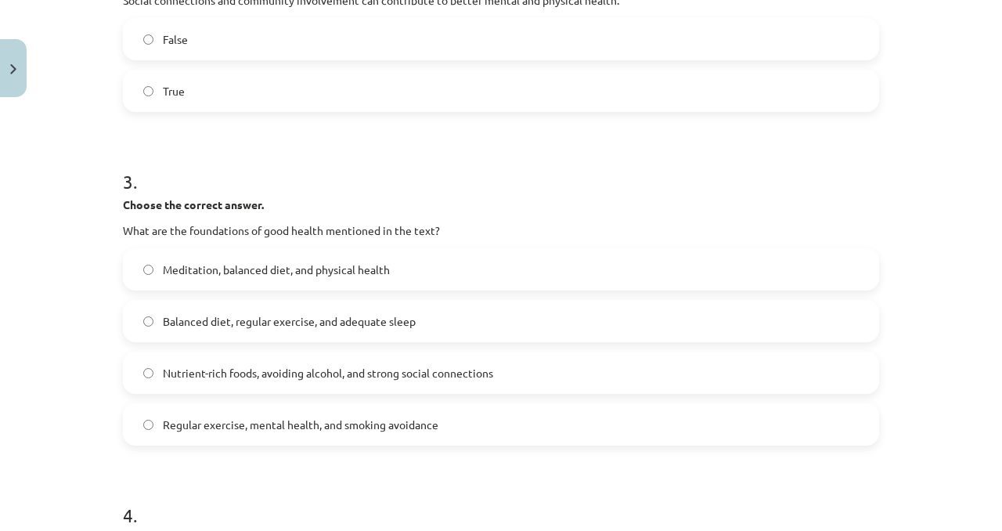
scroll to position [637, 0]
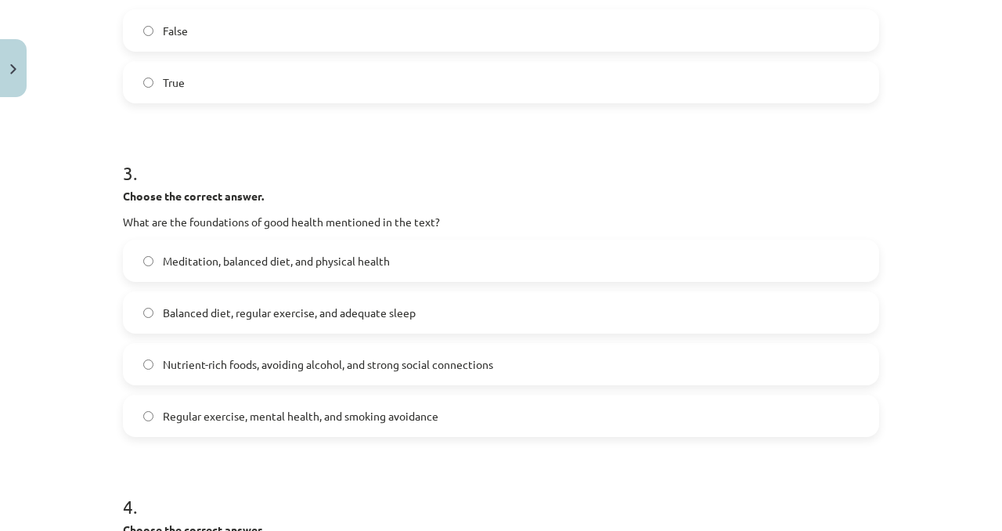
click at [460, 304] on label "Balanced diet, regular exercise, and adequate sleep" at bounding box center [500, 312] width 753 height 39
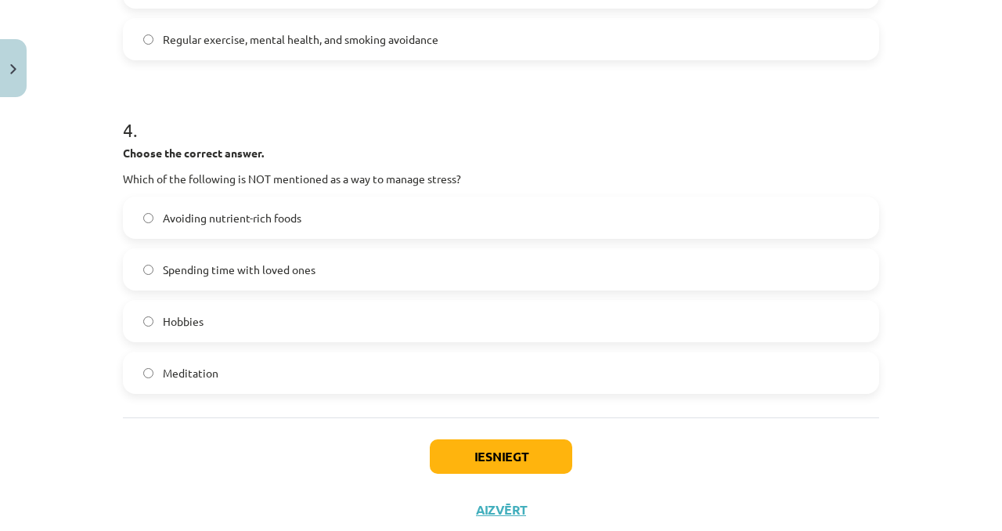
scroll to position [1018, 0]
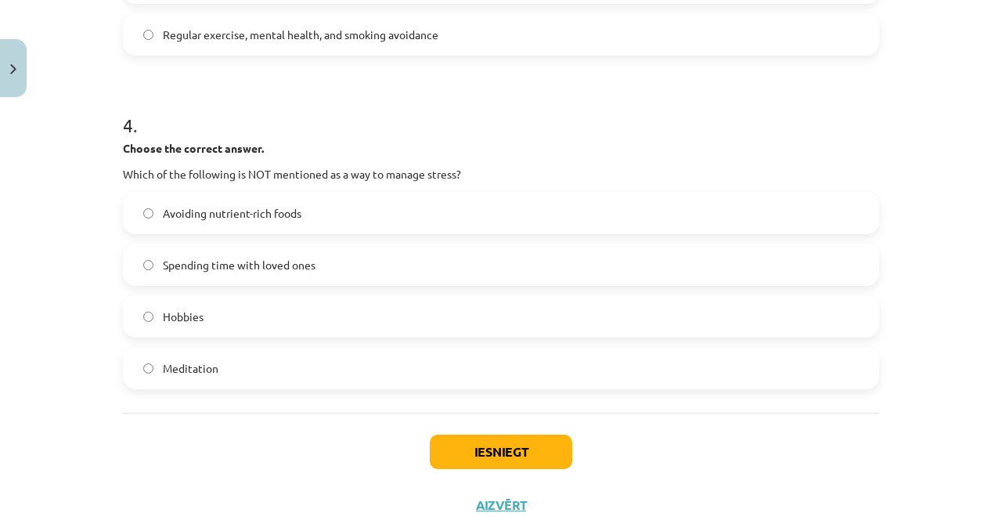
click at [312, 312] on label "Hobbies" at bounding box center [500, 316] width 753 height 39
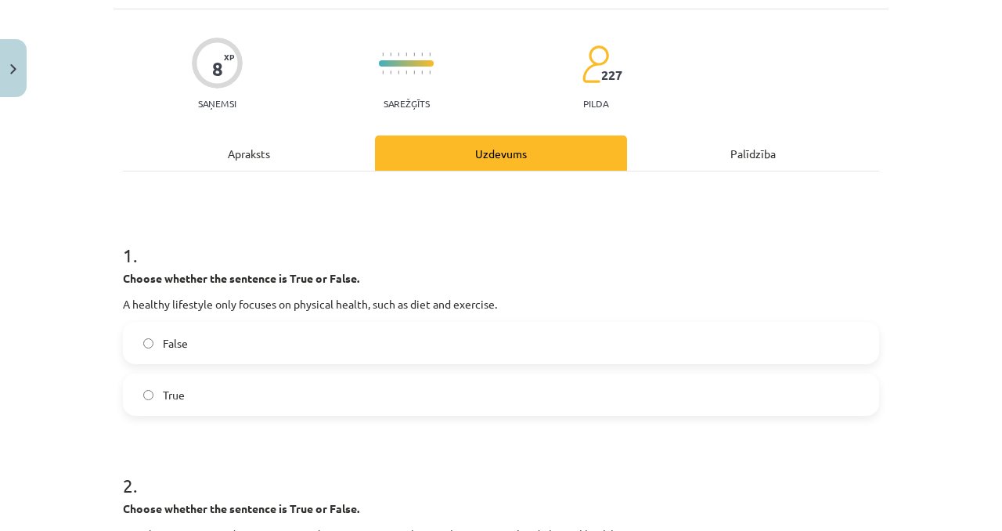
scroll to position [0, 0]
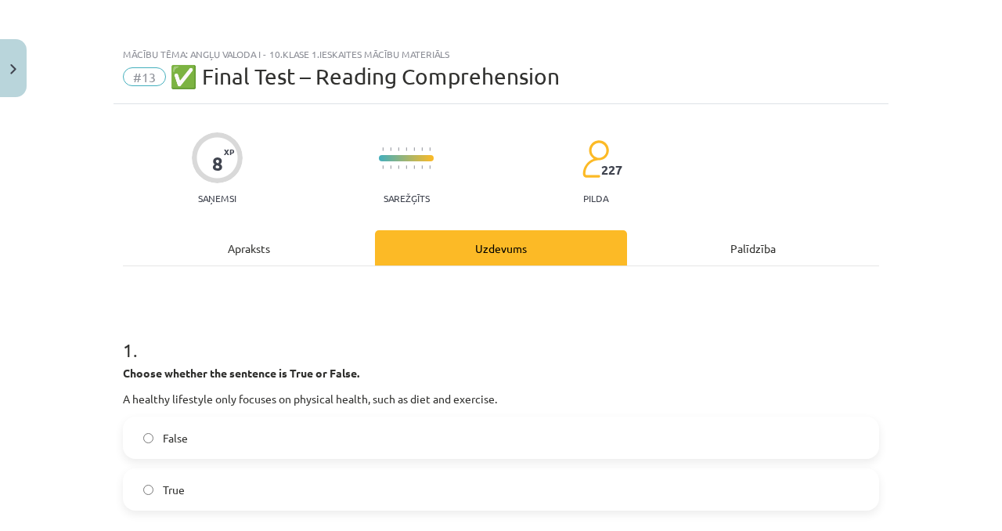
click at [307, 263] on div "Apraksts" at bounding box center [249, 247] width 252 height 35
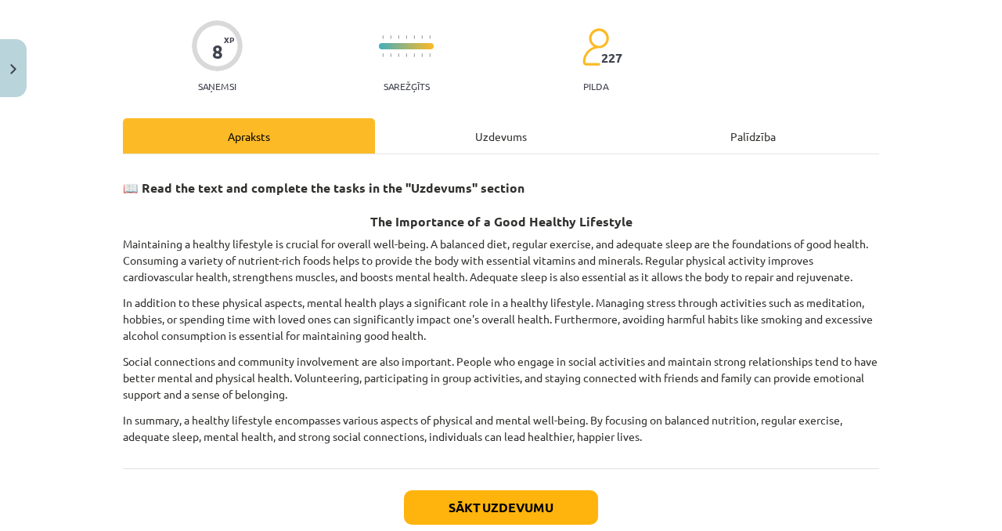
scroll to position [110, 0]
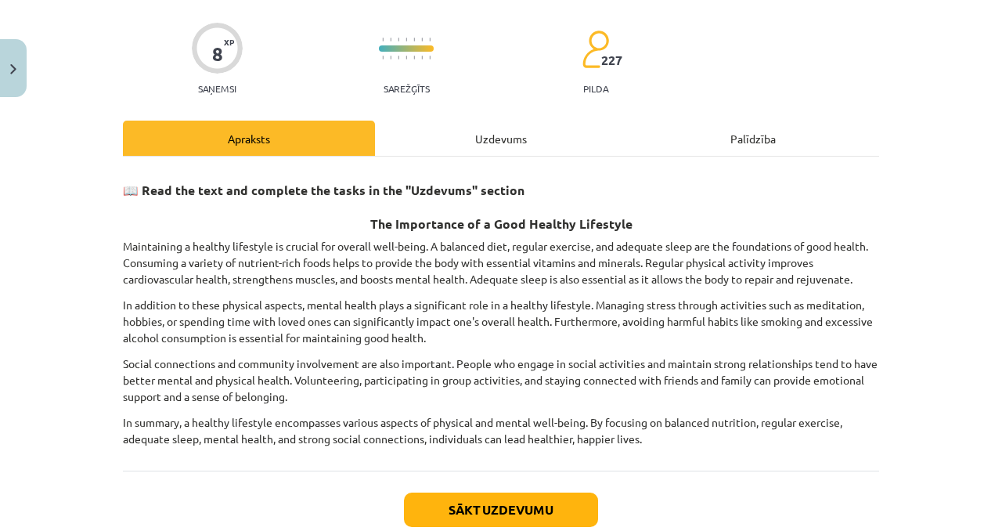
click at [385, 135] on div "Uzdevums" at bounding box center [501, 138] width 252 height 35
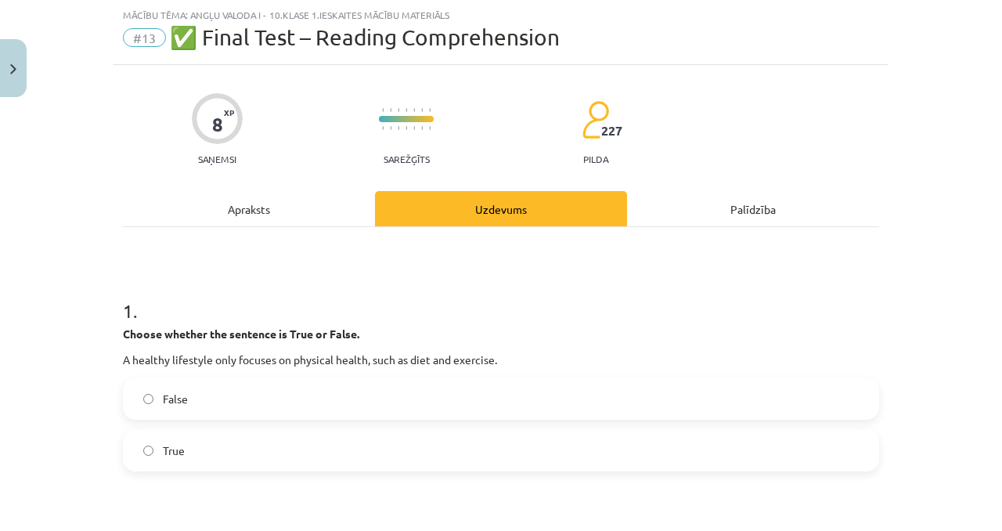
scroll to position [1058, 0]
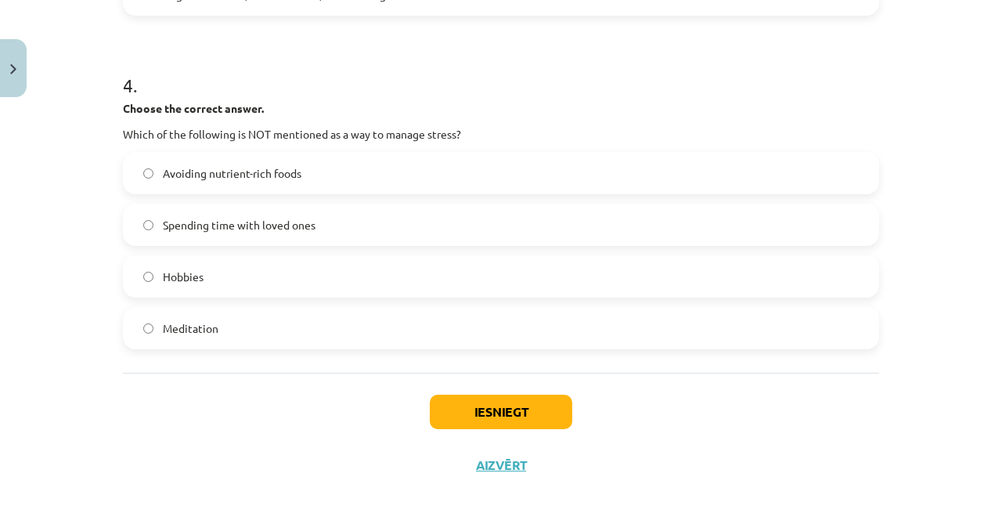
click at [475, 330] on label "Meditation" at bounding box center [500, 327] width 753 height 39
click at [478, 423] on button "Iesniegt" at bounding box center [501, 412] width 142 height 34
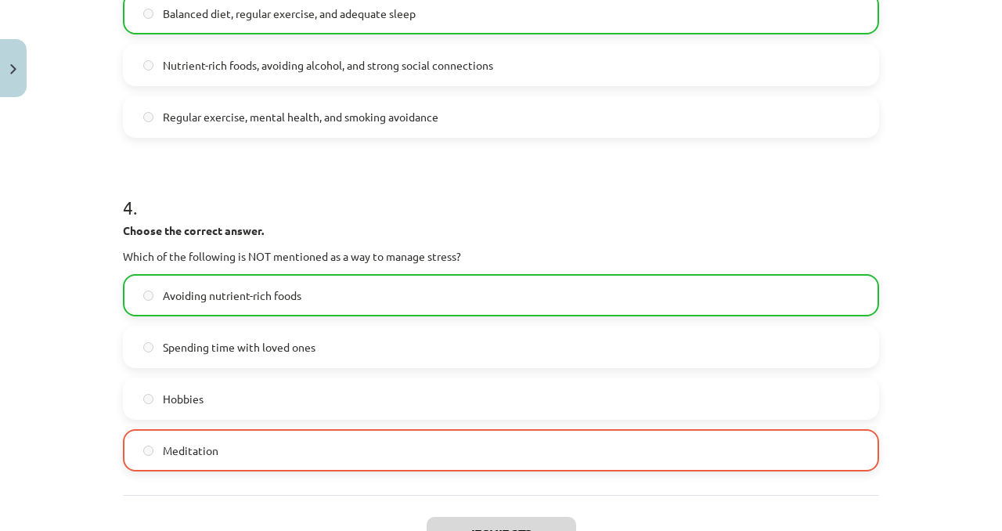
scroll to position [1108, 0]
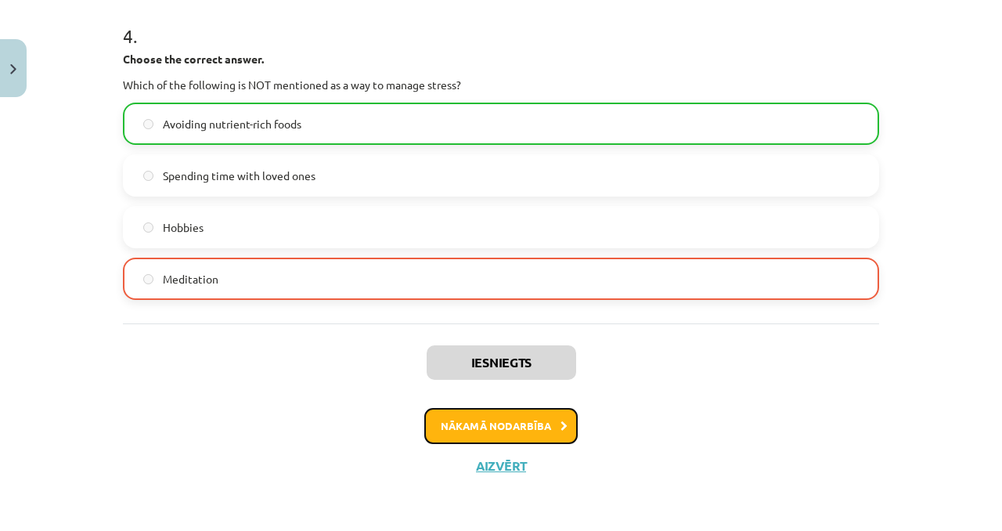
click at [532, 423] on button "Nākamā nodarbība" at bounding box center [500, 426] width 153 height 36
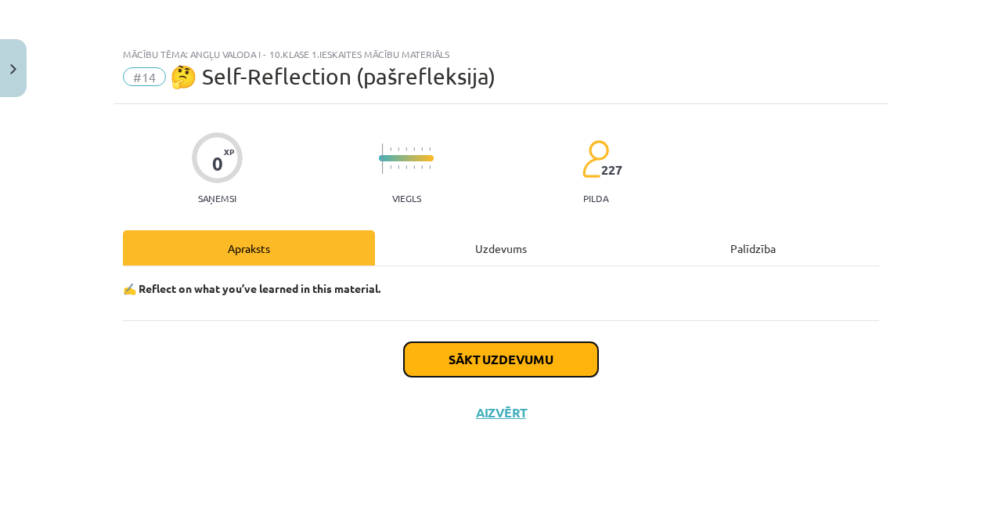
click at [513, 356] on button "Sākt uzdevumu" at bounding box center [501, 359] width 194 height 34
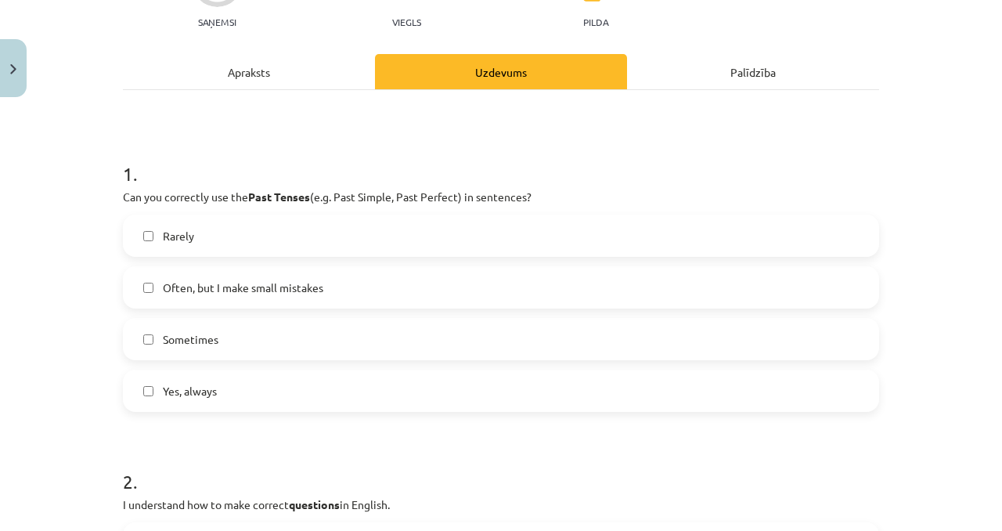
scroll to position [177, 0]
click at [371, 247] on label "Rarely" at bounding box center [500, 234] width 753 height 39
click at [375, 260] on div "Rarely Often, but I make small mistakes Sometimes Yes, always" at bounding box center [501, 312] width 756 height 197
click at [370, 245] on label "Rarely" at bounding box center [500, 234] width 753 height 39
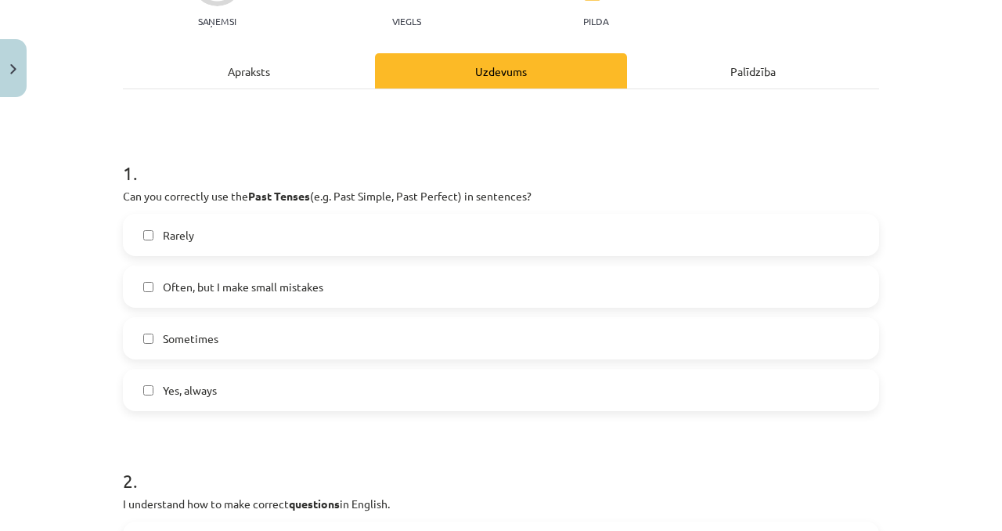
click at [354, 344] on label "Sometimes" at bounding box center [500, 338] width 753 height 39
click at [402, 187] on div "1 . Can you correctly use the Past Tenses (e.g. Past Simple, Past Perfect) in s…" at bounding box center [501, 273] width 756 height 276
click at [384, 258] on div "Rarely Often, but I make small mistakes Sometimes Yes, always" at bounding box center [501, 312] width 756 height 197
click at [385, 254] on label "Rarely" at bounding box center [500, 234] width 753 height 39
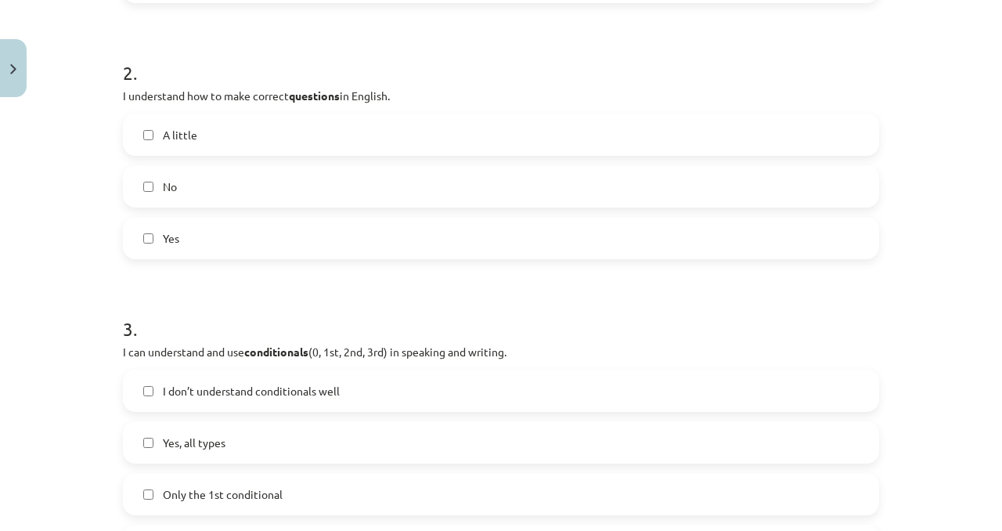
scroll to position [588, 0]
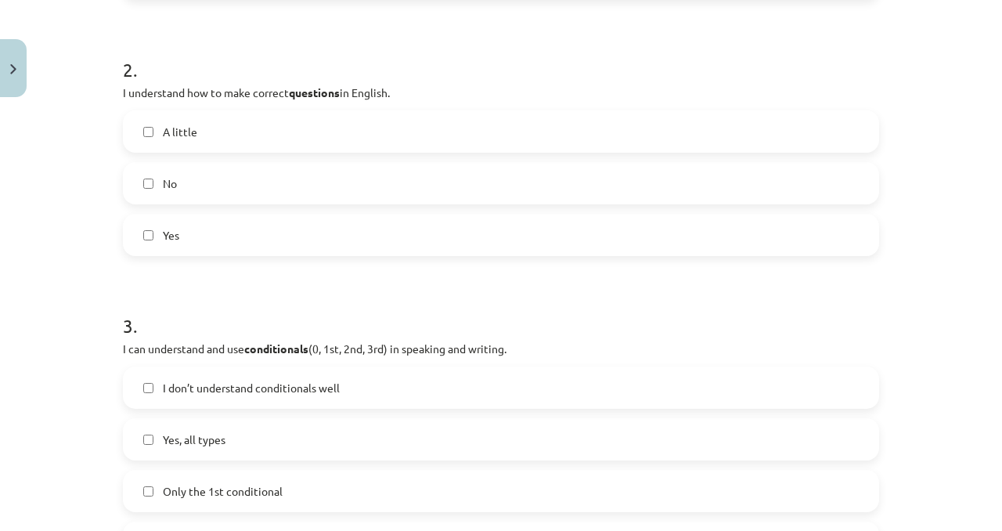
click at [379, 201] on label "No" at bounding box center [500, 183] width 753 height 39
click at [390, 142] on label "A little" at bounding box center [500, 131] width 753 height 39
click at [357, 198] on label "No" at bounding box center [500, 183] width 753 height 39
click at [394, 142] on label "A little" at bounding box center [500, 131] width 753 height 39
click at [342, 253] on label "Yes" at bounding box center [500, 234] width 753 height 39
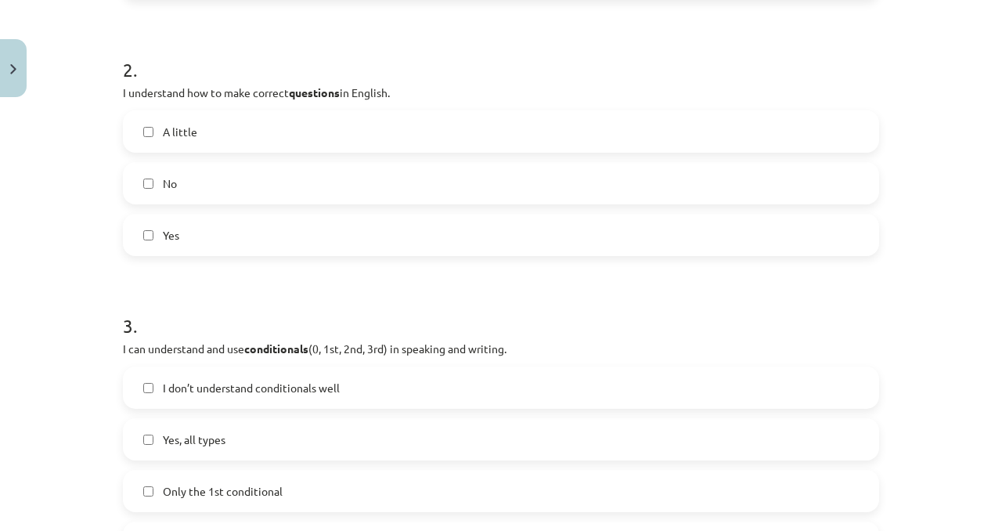
click at [341, 249] on label "Yes" at bounding box center [500, 234] width 753 height 39
click at [347, 241] on label "Yes" at bounding box center [500, 234] width 753 height 39
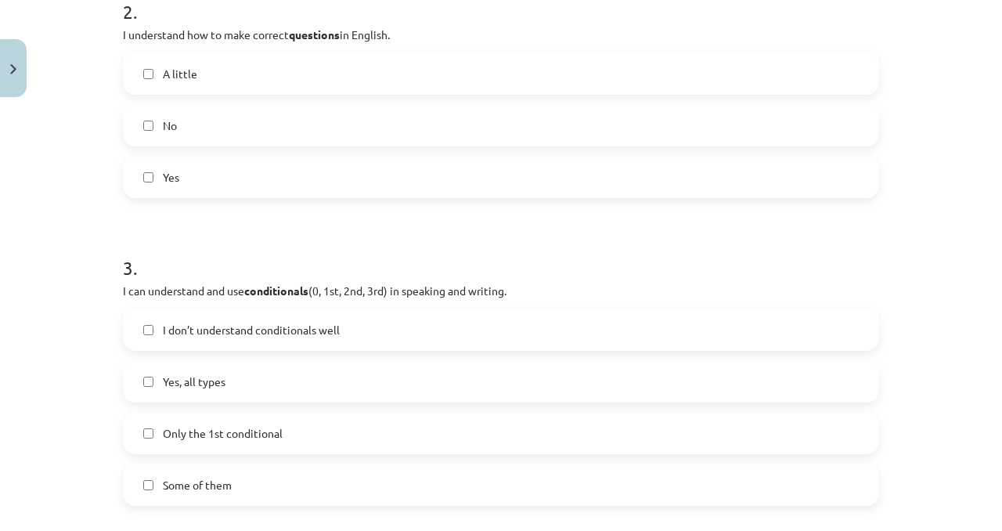
scroll to position [648, 0]
click at [314, 371] on label "Yes, all types" at bounding box center [500, 378] width 753 height 39
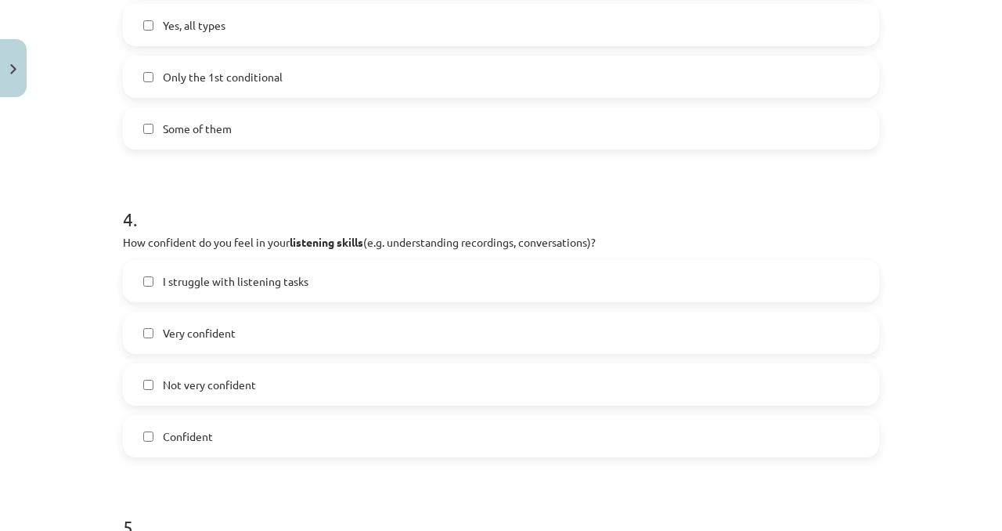
scroll to position [1013, 0]
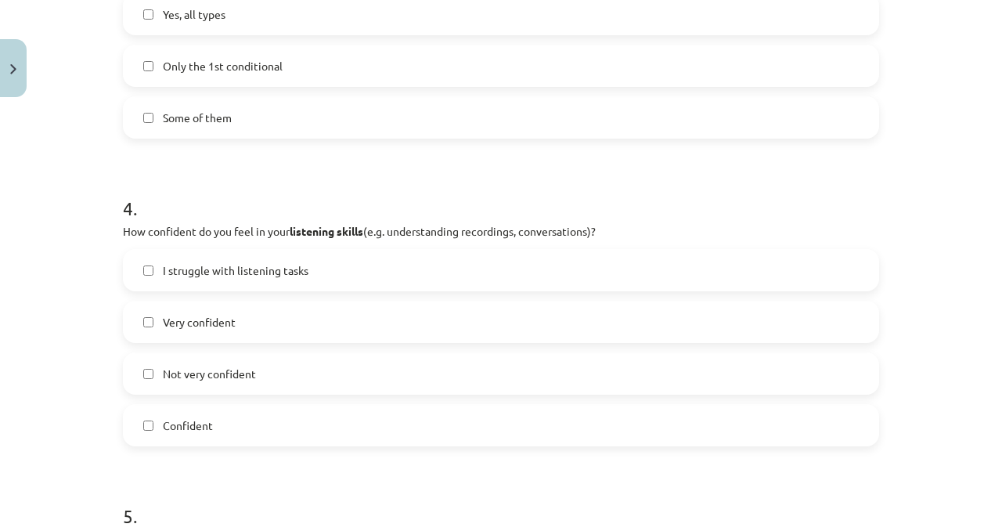
click at [291, 360] on label "Not very confident" at bounding box center [500, 373] width 753 height 39
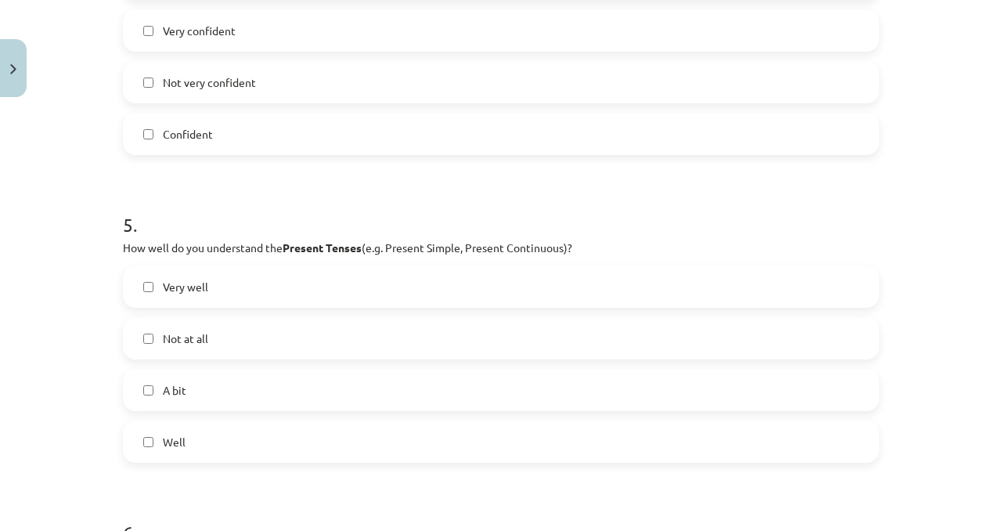
scroll to position [1309, 0]
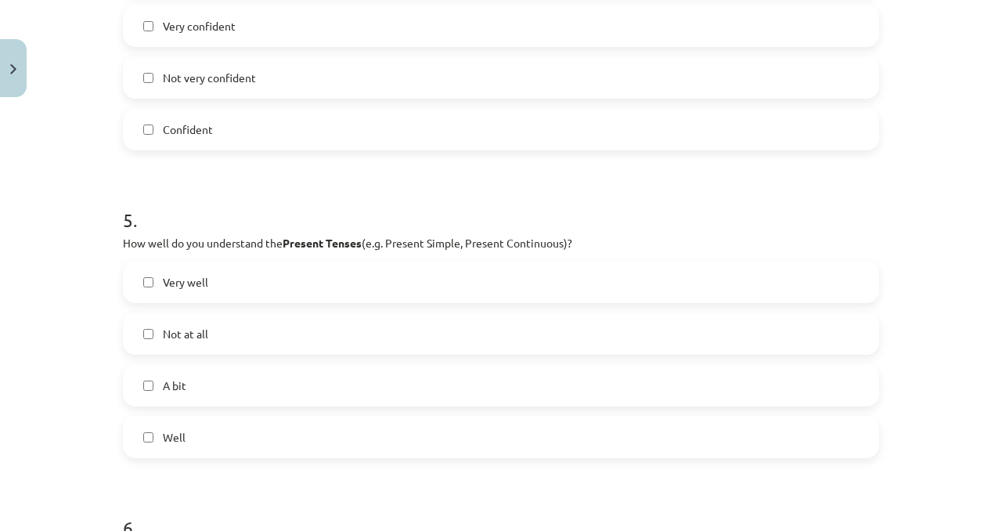
click at [291, 323] on label "Not at all" at bounding box center [500, 333] width 753 height 39
click at [274, 413] on div "Very well Not at all A bit Well" at bounding box center [501, 359] width 756 height 197
click at [273, 427] on label "Well" at bounding box center [500, 436] width 753 height 39
click at [274, 359] on div "Very well Not at all A bit Well" at bounding box center [501, 359] width 756 height 197
click at [274, 328] on label "Not at all" at bounding box center [500, 333] width 753 height 39
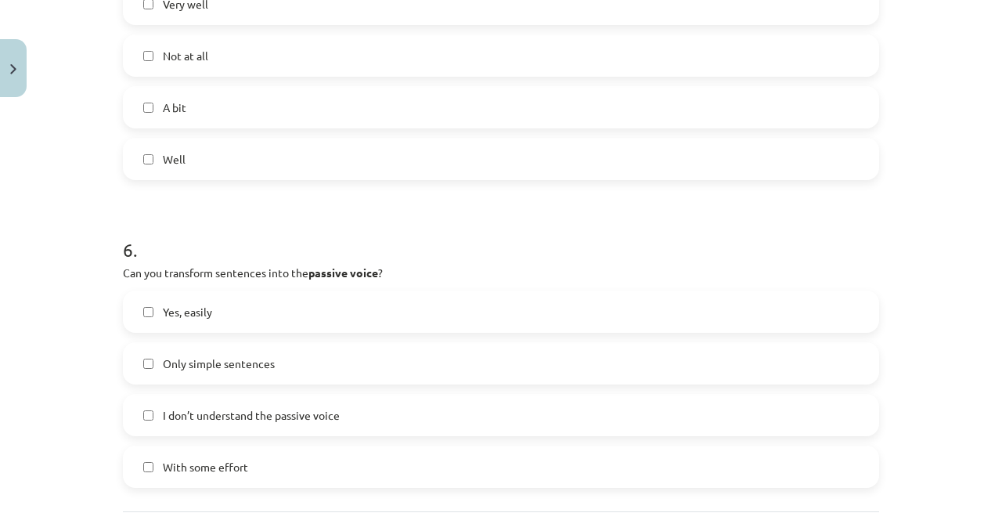
scroll to position [1623, 0]
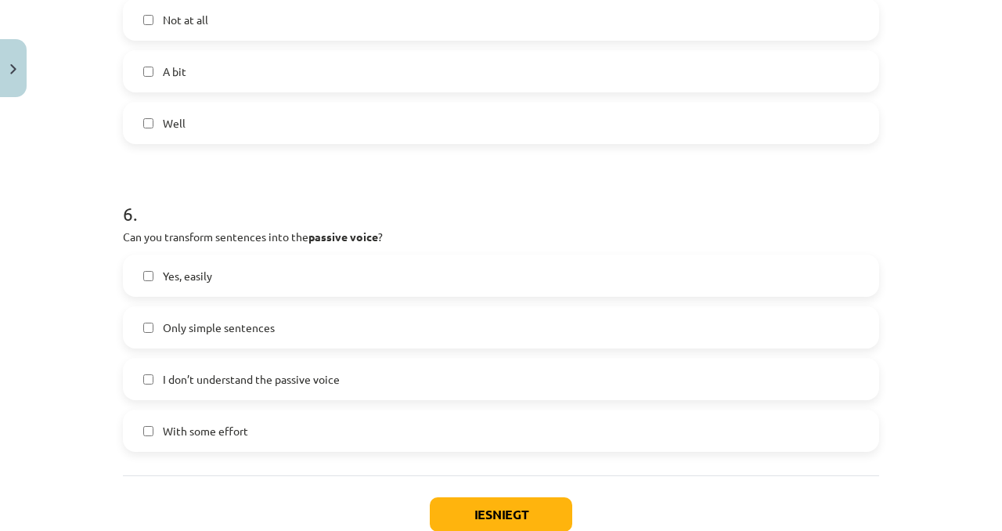
click at [294, 272] on label "Yes, easily" at bounding box center [500, 275] width 753 height 39
click at [294, 273] on label "Yes, easily" at bounding box center [500, 275] width 753 height 39
click at [290, 346] on label "Only simple sentences" at bounding box center [500, 327] width 753 height 39
click at [290, 345] on label "Only simple sentences" at bounding box center [500, 327] width 753 height 39
click at [287, 373] on span "I don’t understand the passive voice" at bounding box center [251, 379] width 177 height 16
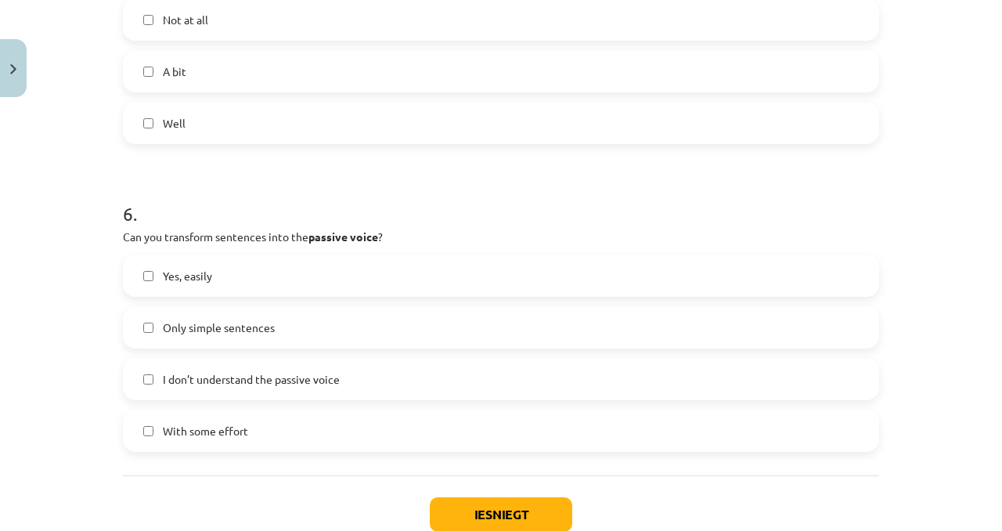
click at [362, 417] on label "With some effort" at bounding box center [500, 430] width 753 height 39
click at [336, 399] on div "I don’t understand the passive voice" at bounding box center [501, 379] width 756 height 42
click at [331, 431] on label "With some effort" at bounding box center [500, 430] width 753 height 39
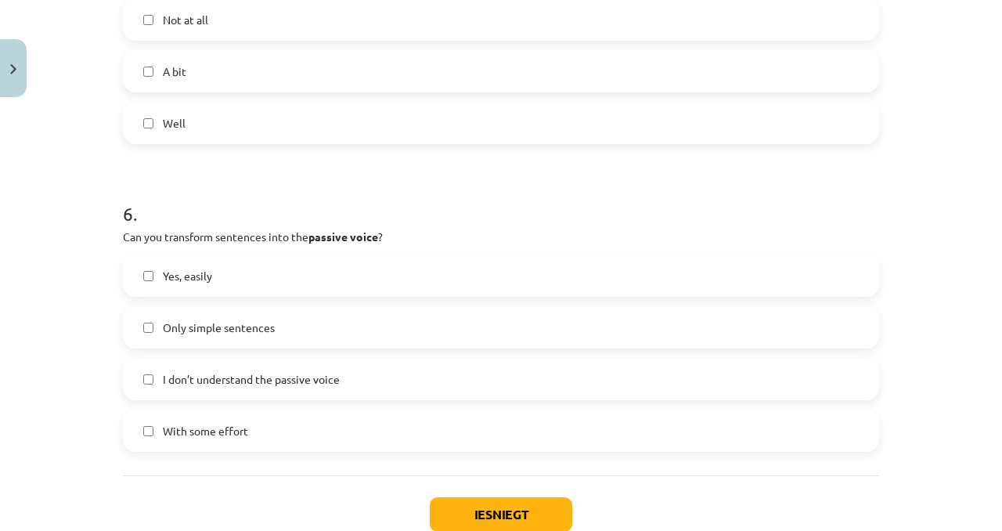
click at [336, 371] on span "I don’t understand the passive voice" at bounding box center [251, 379] width 177 height 16
click at [312, 315] on label "Only simple sentences" at bounding box center [500, 327] width 753 height 39
click at [312, 285] on label "Yes, easily" at bounding box center [500, 275] width 753 height 39
click at [307, 323] on label "Only simple sentences" at bounding box center [500, 327] width 753 height 39
click at [463, 465] on button "Iesniegt" at bounding box center [501, 514] width 142 height 34
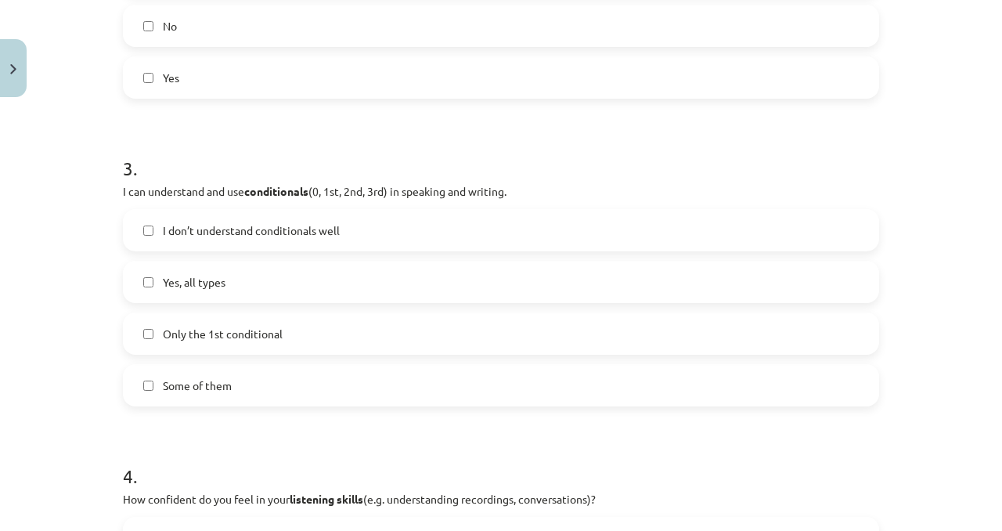
scroll to position [0, 0]
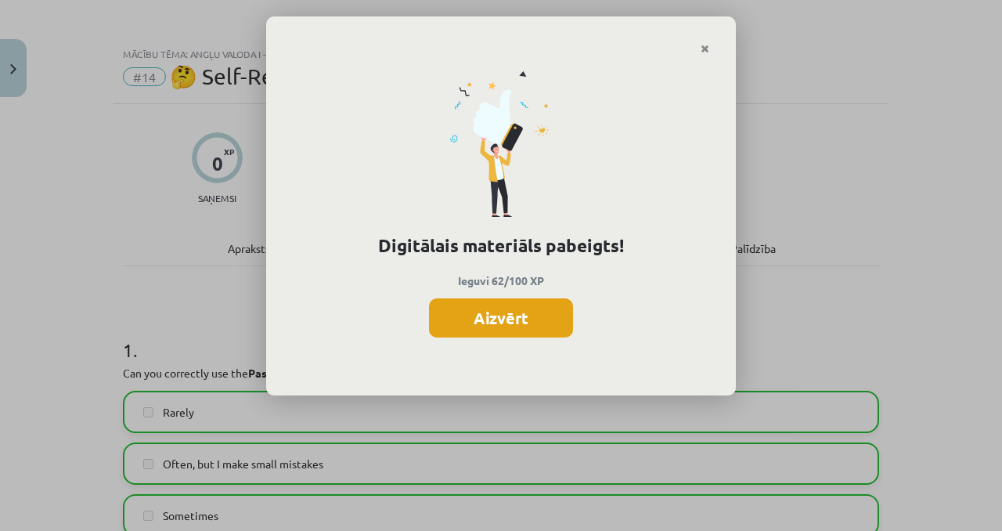
click at [478, 315] on button "Aizvērt" at bounding box center [501, 317] width 144 height 39
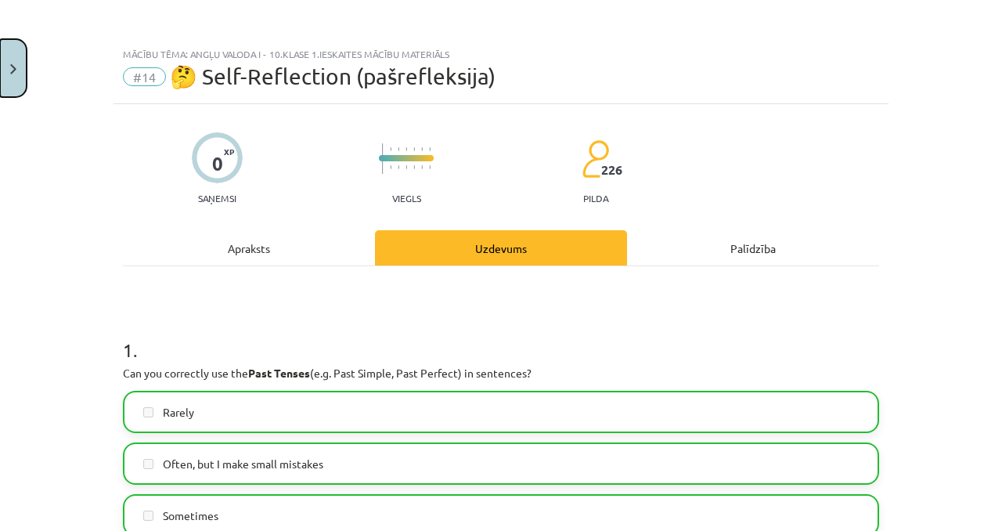
click at [21, 52] on button "Close" at bounding box center [13, 68] width 27 height 58
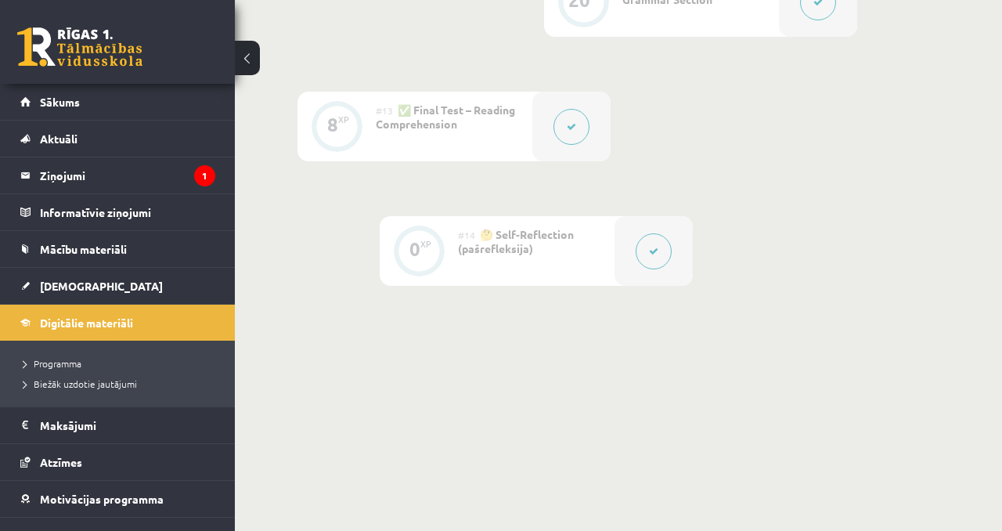
click at [166, 175] on legend "Ziņojumi 1" at bounding box center [127, 175] width 175 height 36
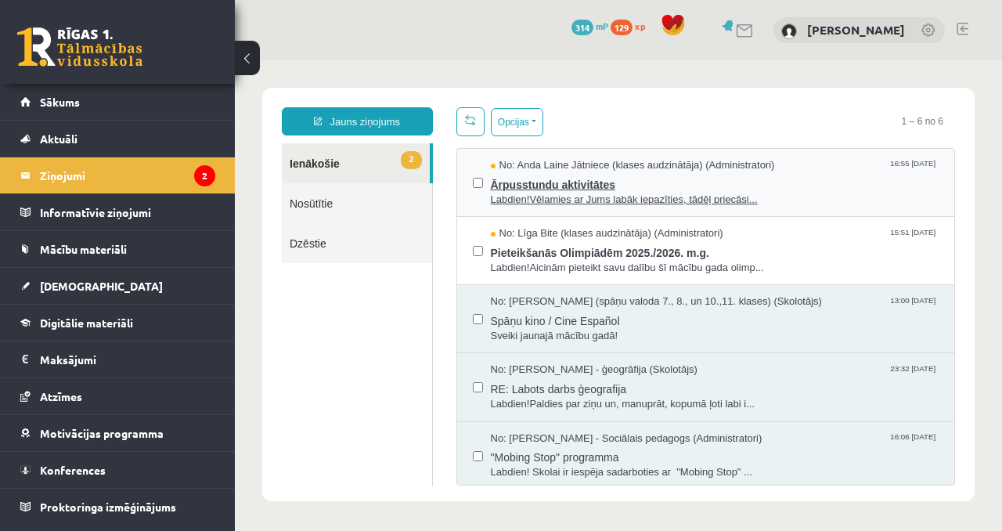
click at [633, 164] on span "No: Anda Laine Jātniece (klases audzinātāja) (Administratori)" at bounding box center [633, 165] width 284 height 15
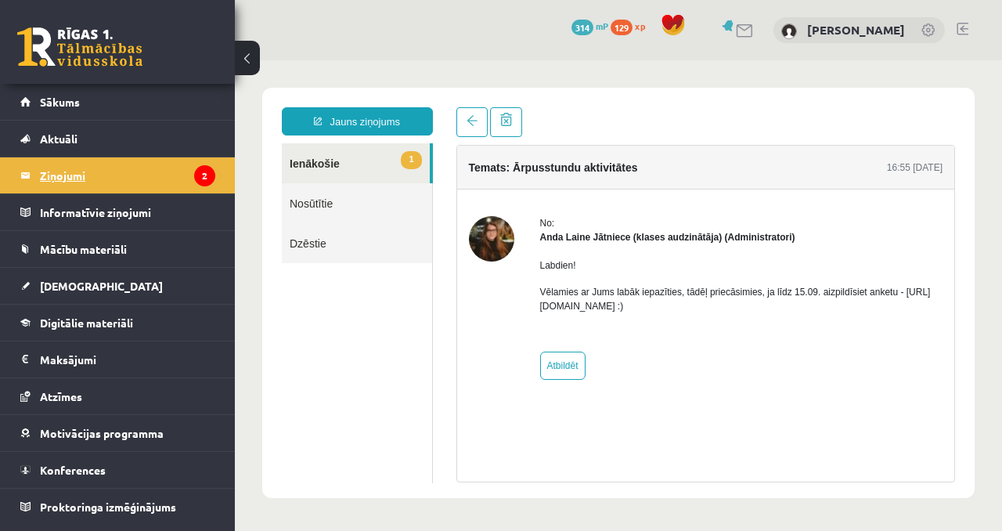
click at [212, 190] on legend "Ziņojumi 2" at bounding box center [127, 175] width 175 height 36
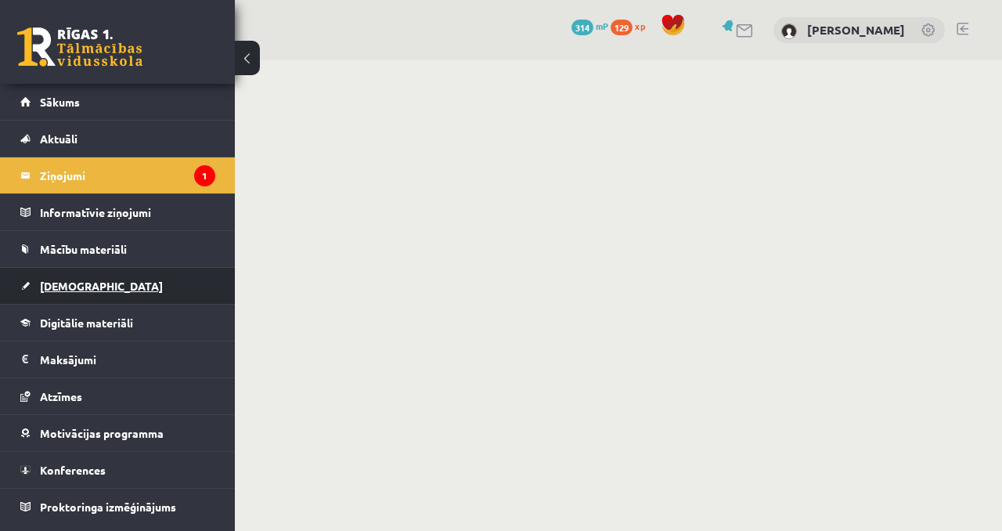
click at [189, 275] on link "[DEMOGRAPHIC_DATA]" at bounding box center [117, 286] width 195 height 36
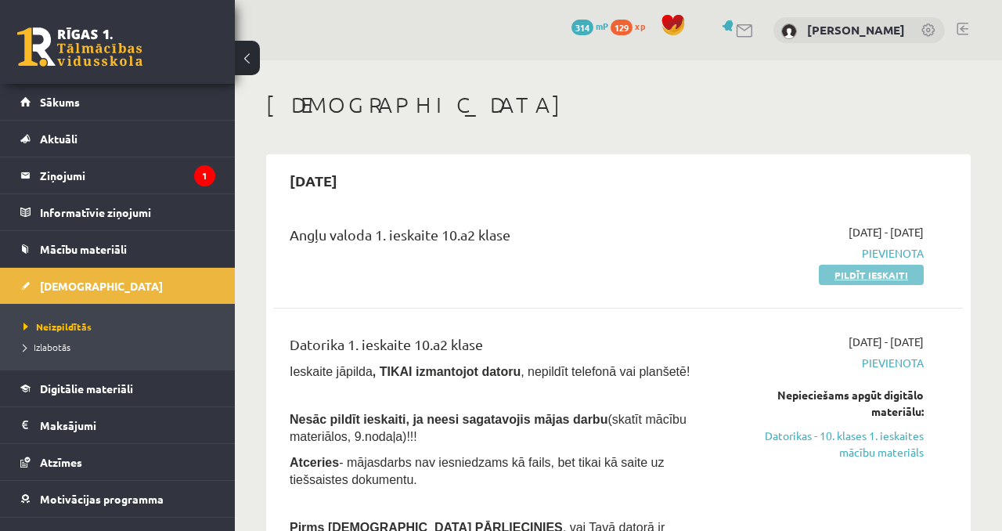
click at [844, 281] on link "Pildīt ieskaiti" at bounding box center [871, 275] width 105 height 20
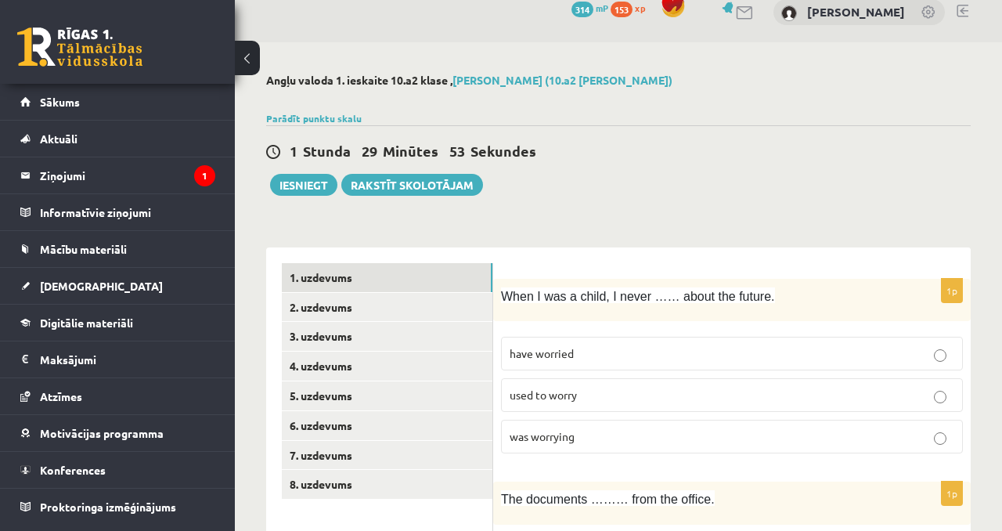
scroll to position [96, 0]
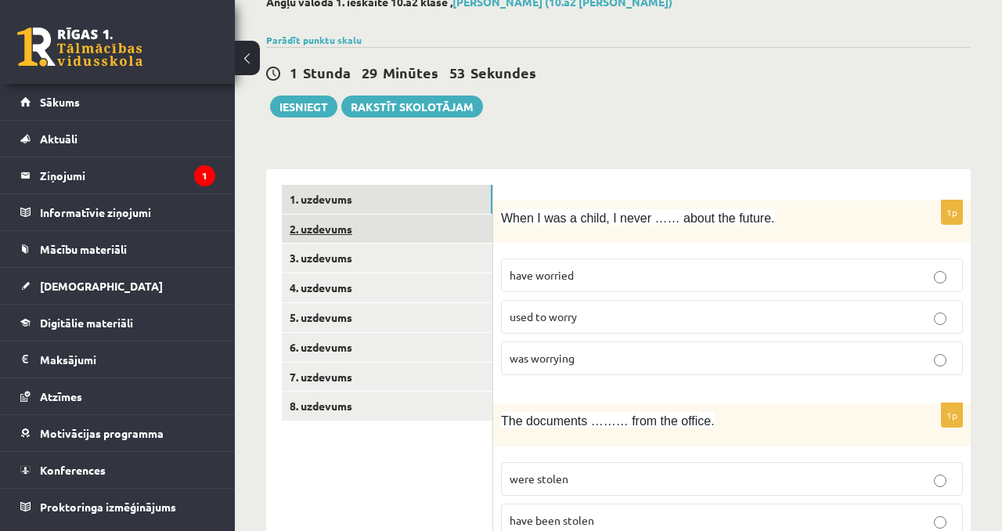
click at [412, 218] on link "2. uzdevums" at bounding box center [387, 228] width 211 height 29
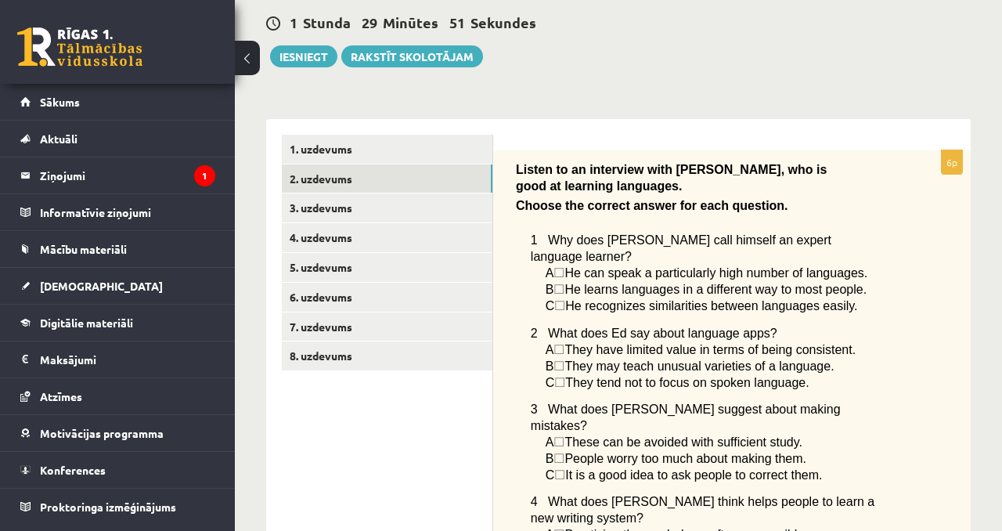
scroll to position [170, 0]
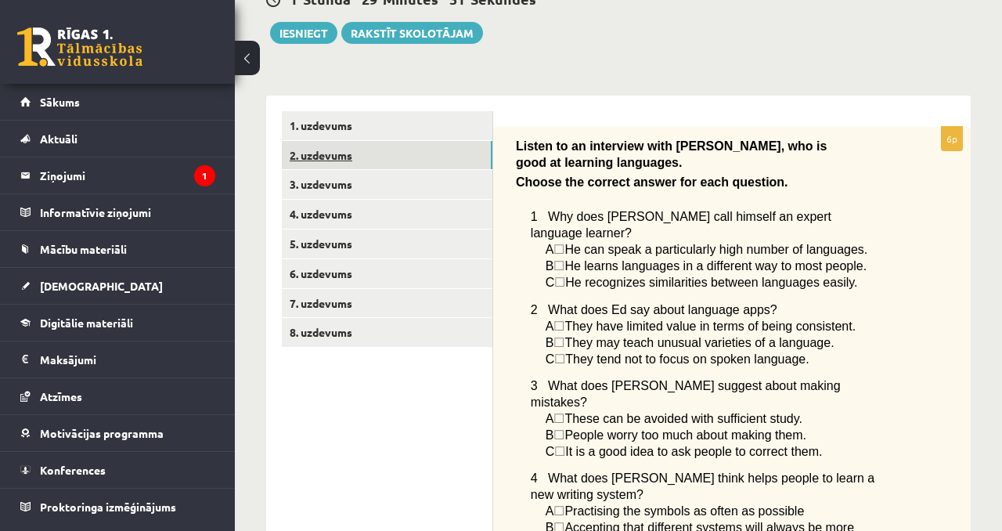
click at [409, 163] on link "2. uzdevums" at bounding box center [387, 155] width 211 height 29
click at [409, 172] on link "3. uzdevums" at bounding box center [387, 184] width 211 height 29
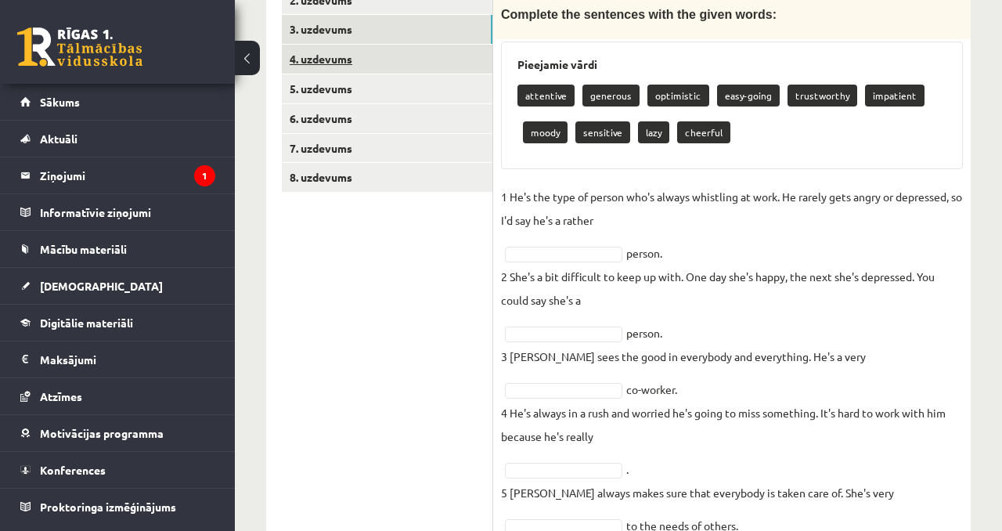
click at [396, 70] on link "4. uzdevums" at bounding box center [387, 59] width 211 height 29
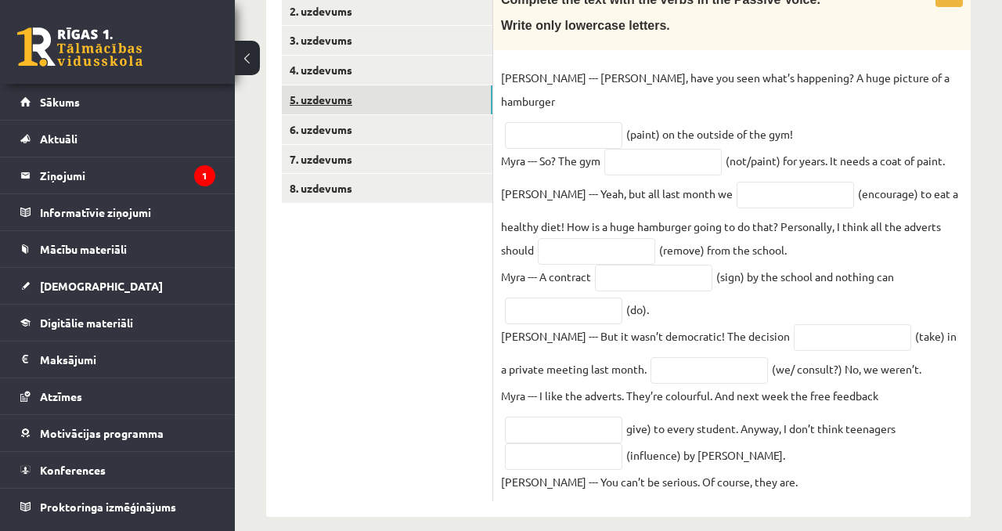
click at [410, 87] on link "5. uzdevums" at bounding box center [387, 99] width 211 height 29
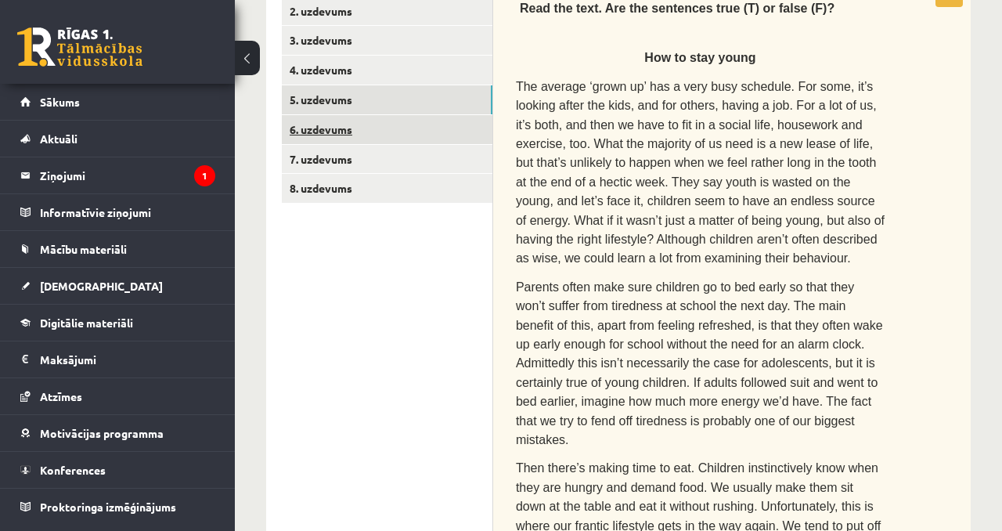
click at [409, 129] on link "6. uzdevums" at bounding box center [387, 129] width 211 height 29
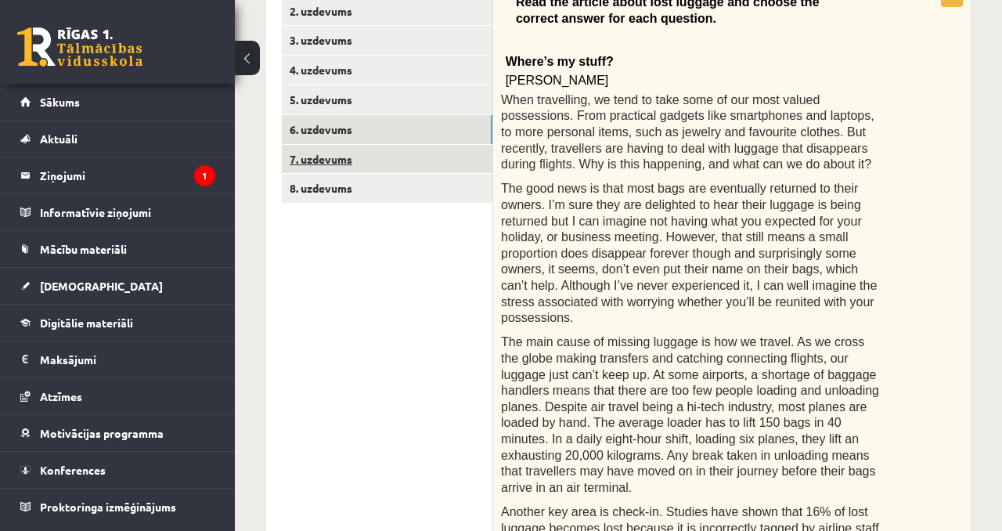
click at [412, 158] on link "7. uzdevums" at bounding box center [387, 159] width 211 height 29
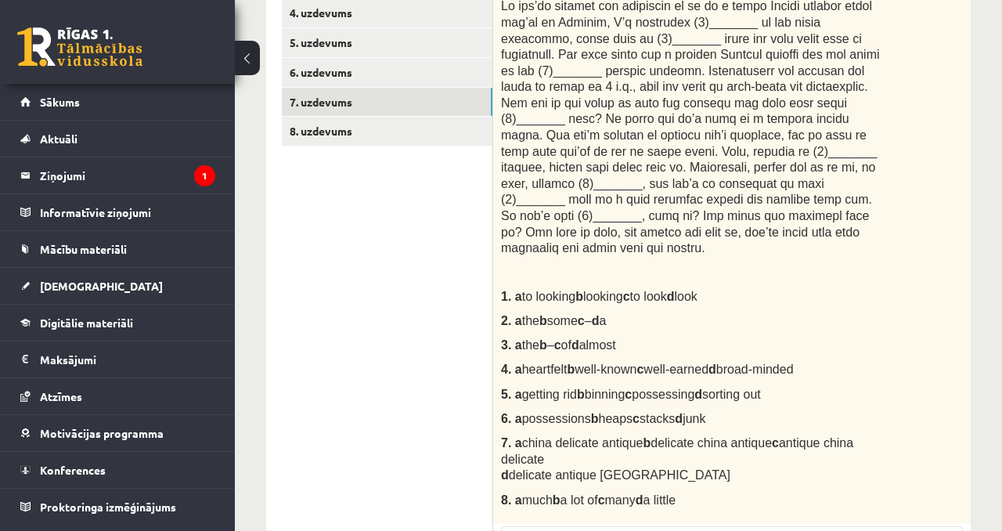
scroll to position [404, 0]
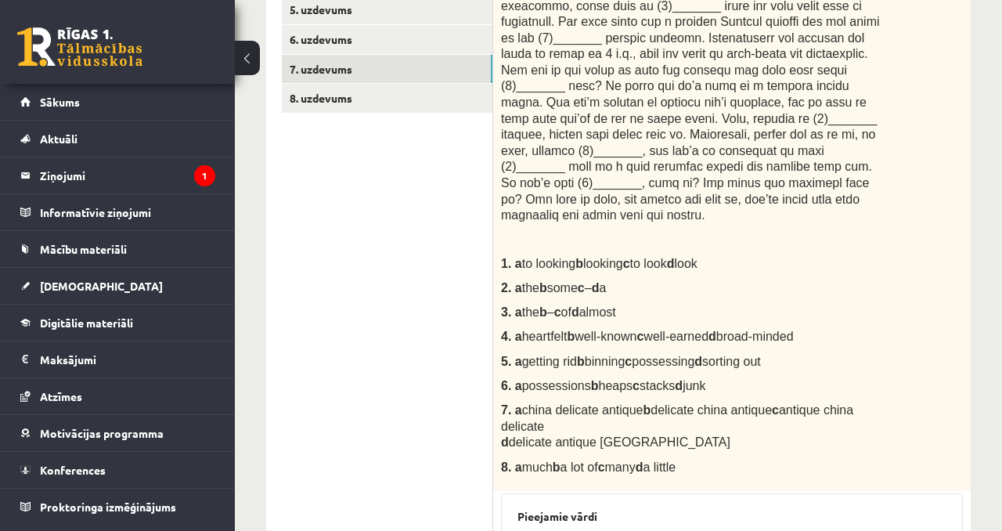
click at [516, 265] on span "1. a" at bounding box center [511, 263] width 21 height 13
click at [593, 145] on span at bounding box center [690, 93] width 379 height 255
click at [614, 147] on span at bounding box center [690, 93] width 379 height 255
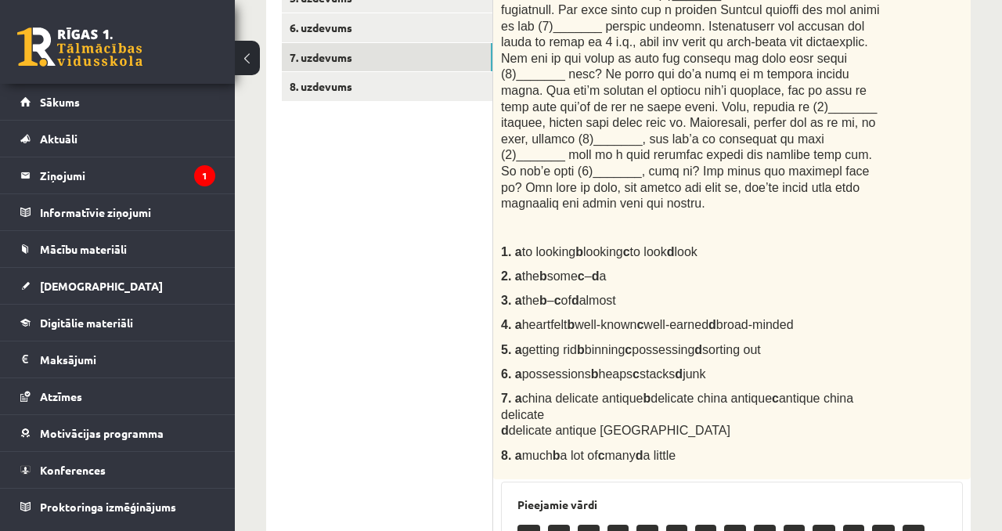
scroll to position [0, 0]
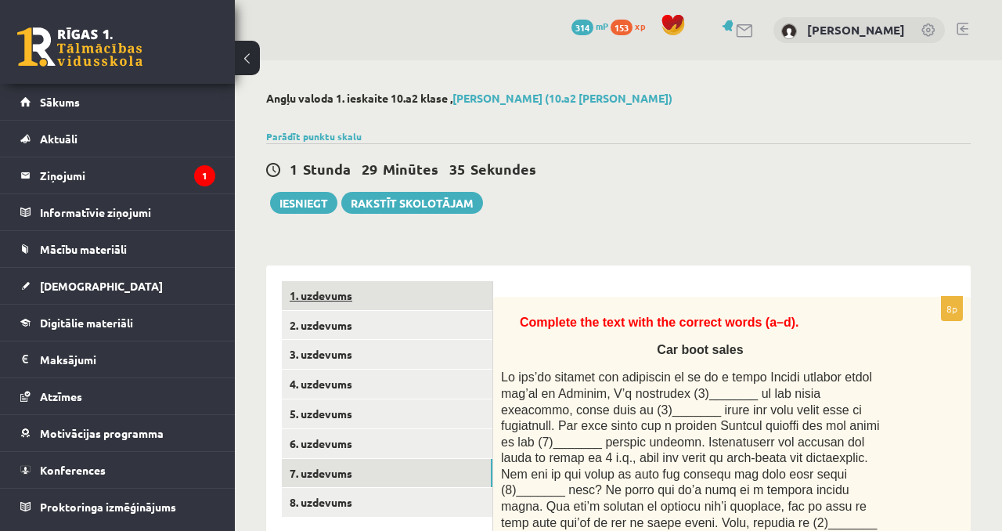
click at [475, 303] on link "1. uzdevums" at bounding box center [387, 295] width 211 height 29
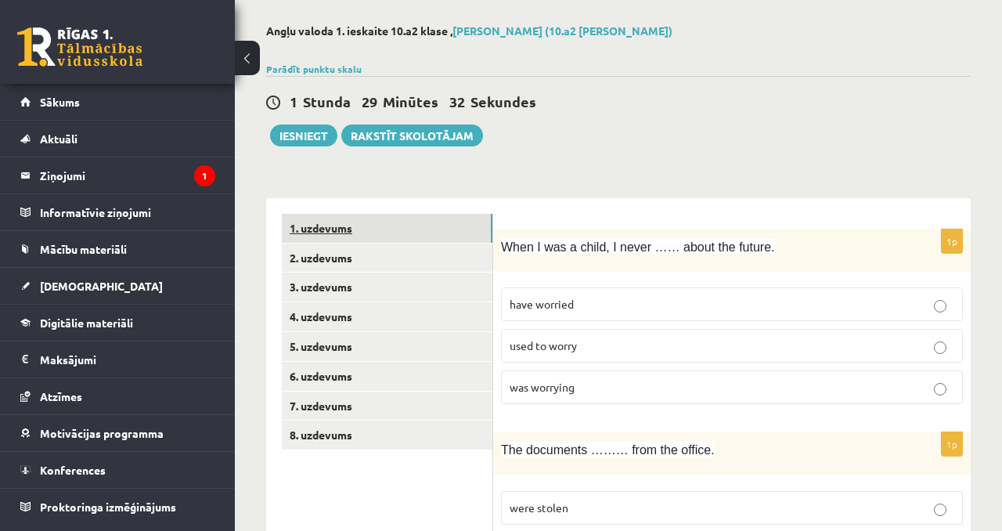
scroll to position [77, 0]
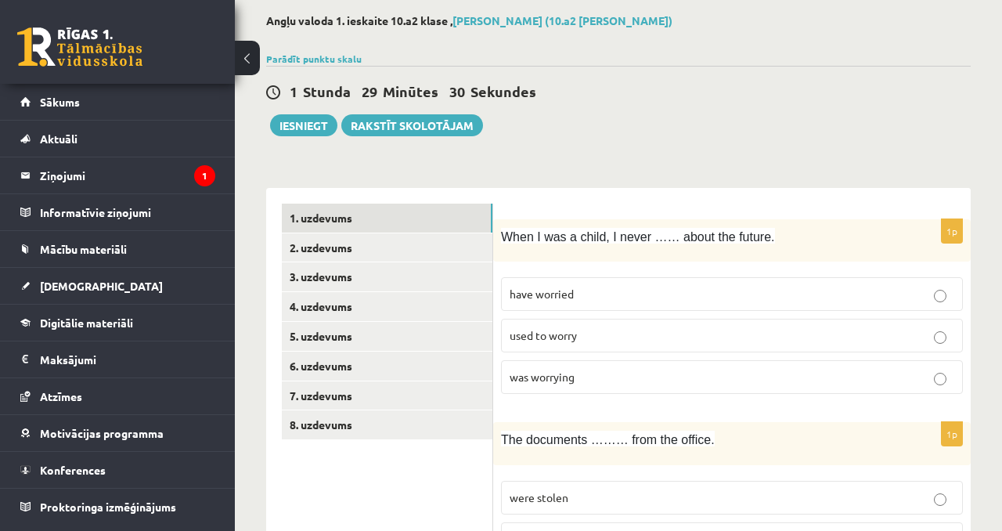
click at [712, 388] on label "was worrying" at bounding box center [732, 377] width 462 height 34
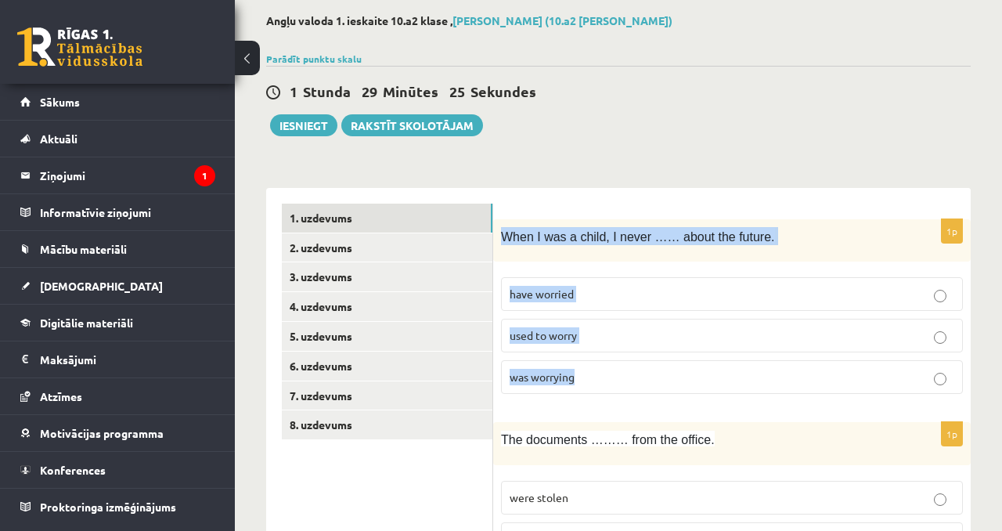
drag, startPoint x: 502, startPoint y: 231, endPoint x: 618, endPoint y: 392, distance: 198.6
click at [618, 392] on div "1p When I was a child, I never …… about the future. have worried used to worry …" at bounding box center [732, 313] width 478 height 188
copy div "When I was a child, I never …… about the future. have worried used to worry was…"
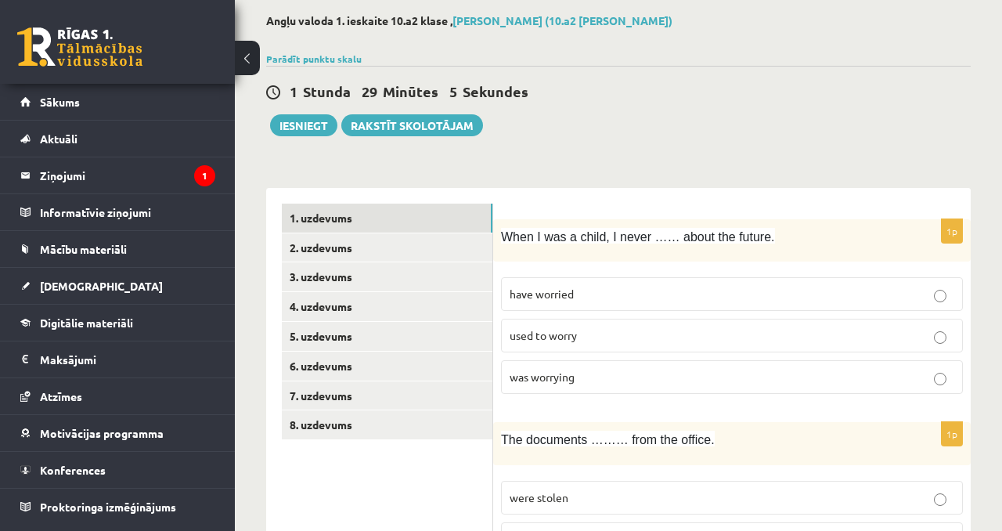
click at [580, 348] on label "used to worry" at bounding box center [732, 336] width 462 height 34
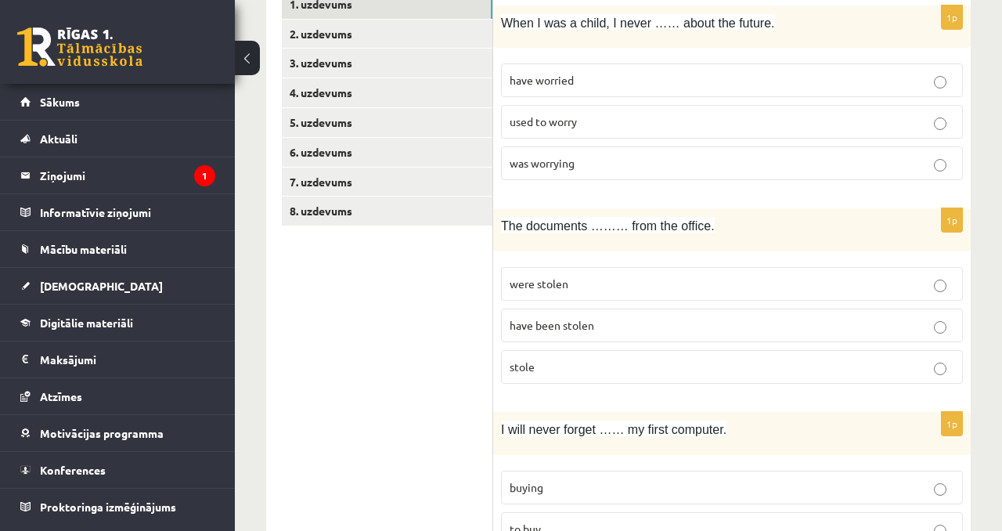
scroll to position [294, 0]
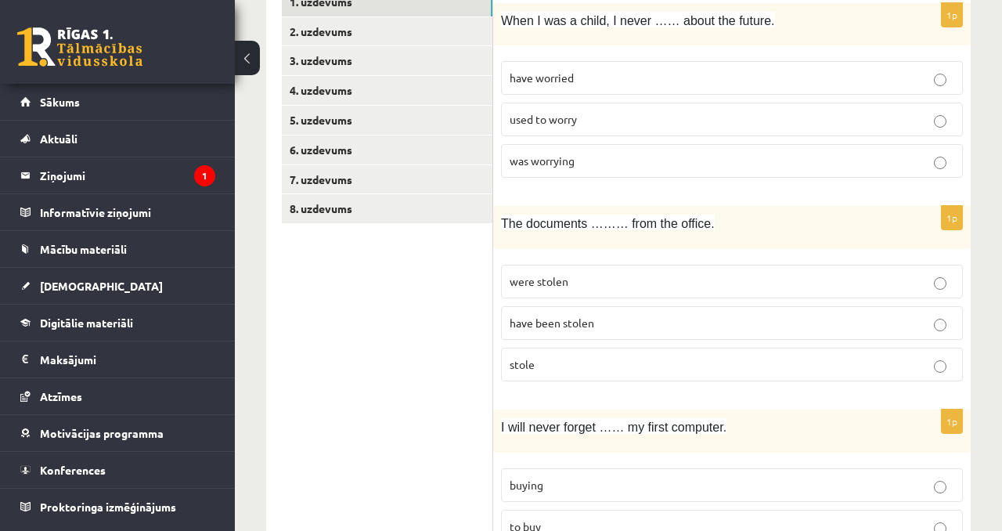
click at [582, 330] on label "have been stolen" at bounding box center [732, 323] width 462 height 34
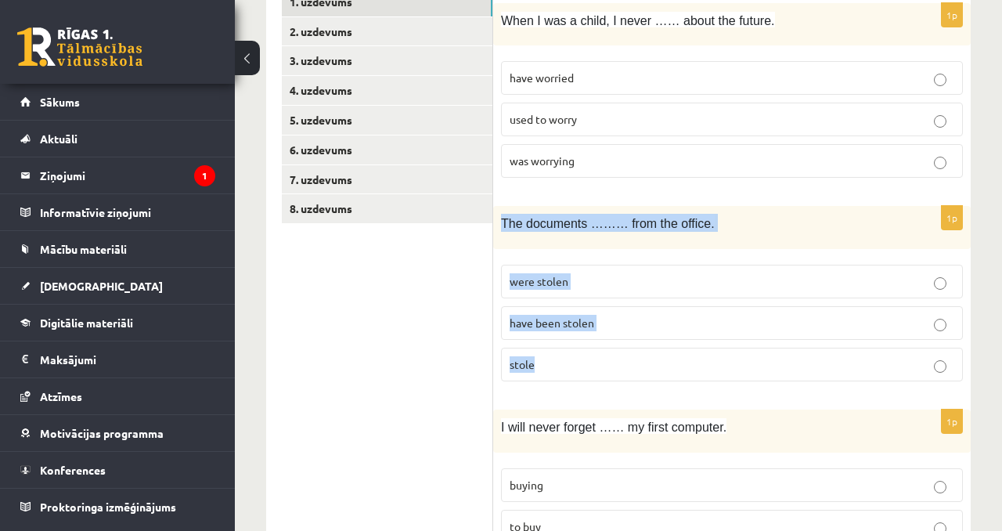
drag, startPoint x: 501, startPoint y: 221, endPoint x: 548, endPoint y: 366, distance: 153.0
click at [549, 368] on div "1p The documents ……… from the office. were stolen have been stolen stole" at bounding box center [732, 300] width 478 height 188
copy div "The documents ……… from the office. were stolen have been stolen stole"
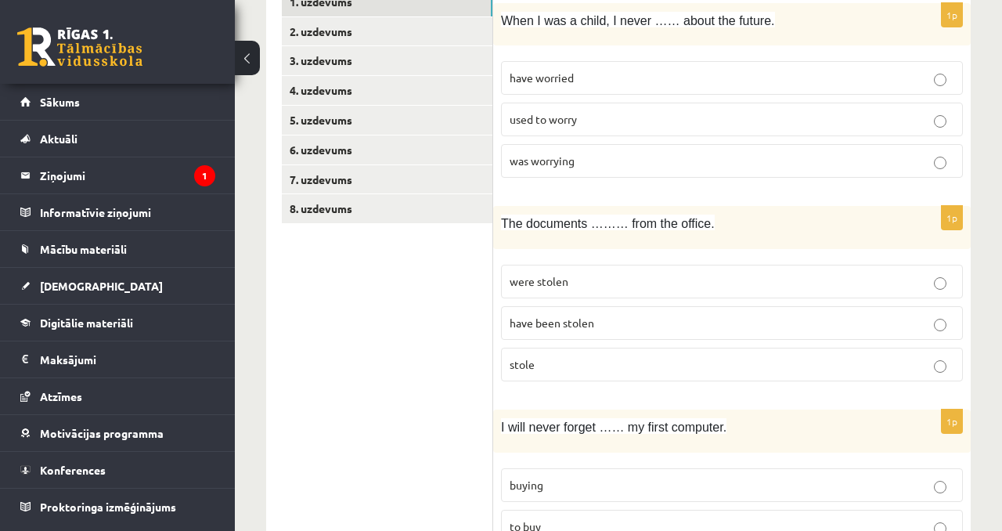
click at [531, 275] on span "were stolen" at bounding box center [539, 281] width 59 height 14
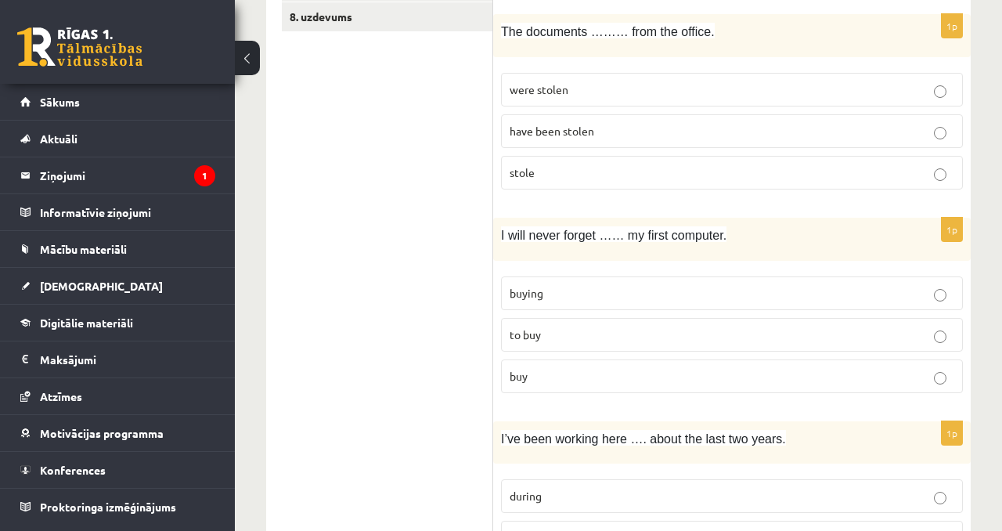
scroll to position [495, 0]
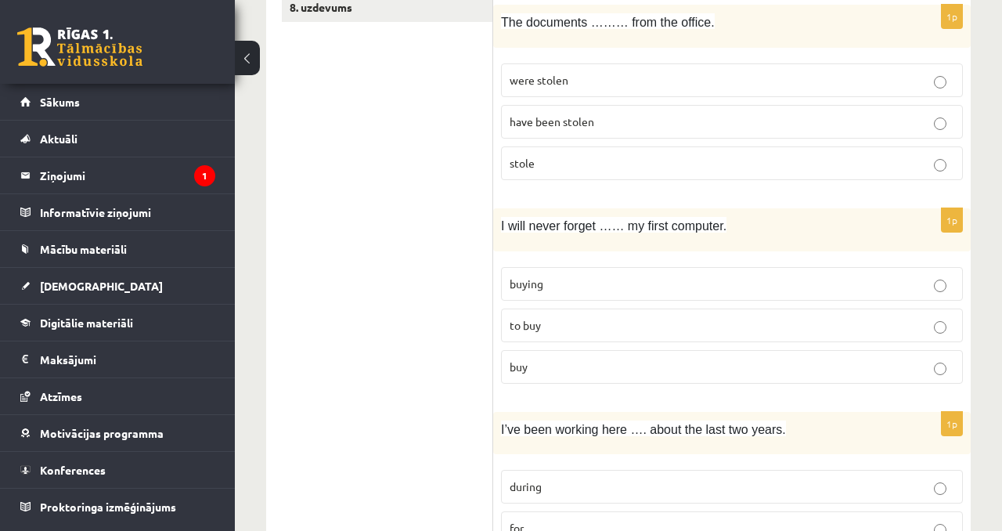
click at [615, 364] on p "buy" at bounding box center [732, 367] width 445 height 16
click at [573, 319] on p "to buy" at bounding box center [732, 325] width 445 height 16
drag, startPoint x: 492, startPoint y: 225, endPoint x: 546, endPoint y: 319, distance: 107.3
click at [546, 320] on div "1p I will never forget …… my first computer. buying to buy buy" at bounding box center [732, 302] width 478 height 188
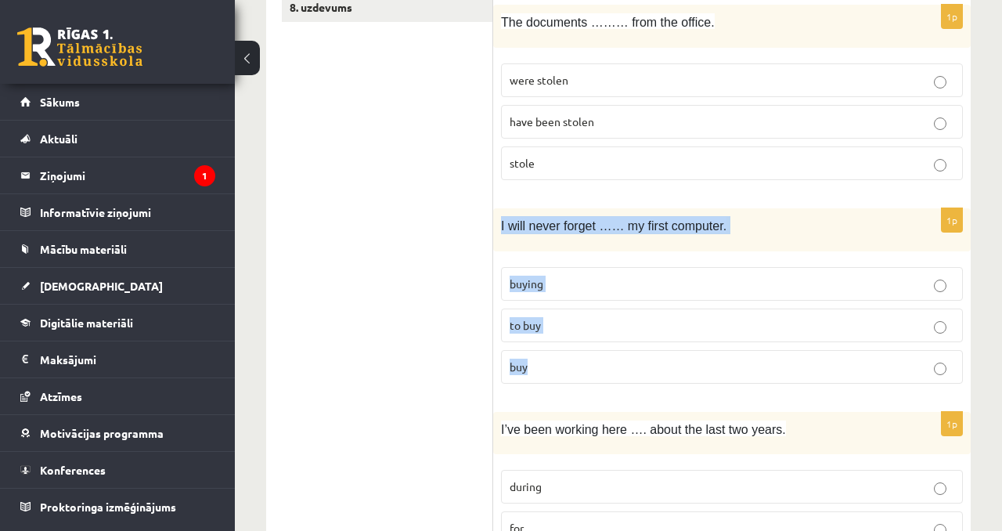
drag, startPoint x: 496, startPoint y: 225, endPoint x: 545, endPoint y: 377, distance: 159.4
click at [545, 382] on div "1p I will never forget …… my first computer. buying to buy buy" at bounding box center [732, 302] width 478 height 188
copy div "I will never forget …… my first computer. buying to buy buy"
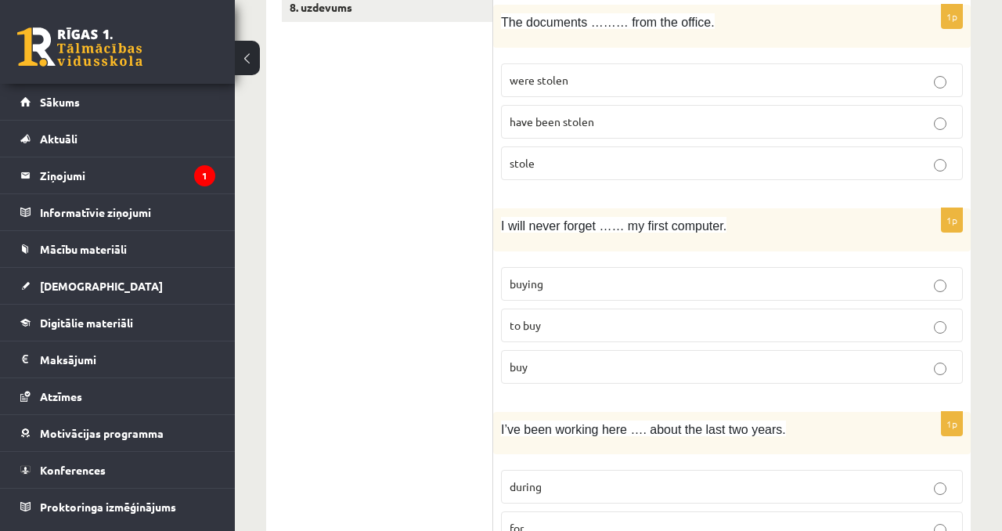
click at [568, 287] on p "buying" at bounding box center [732, 284] width 445 height 16
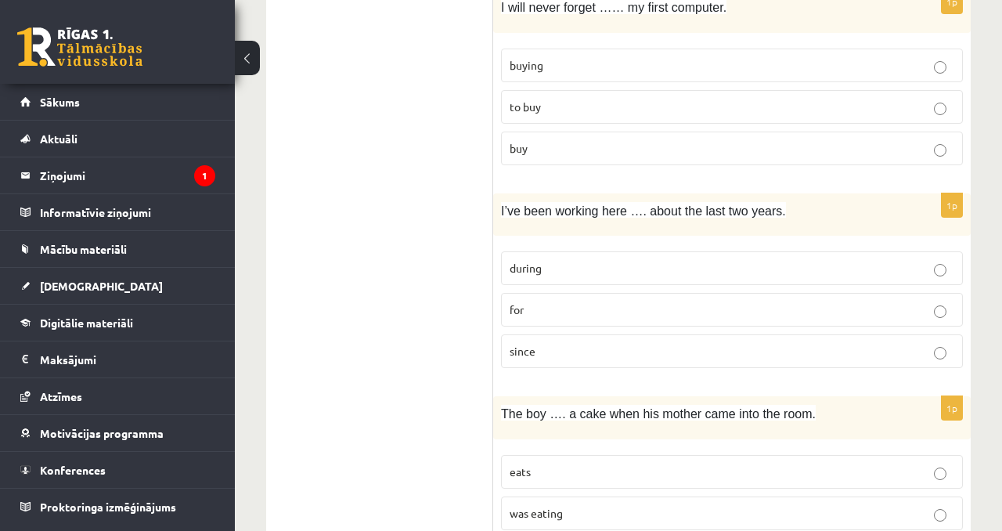
scroll to position [715, 0]
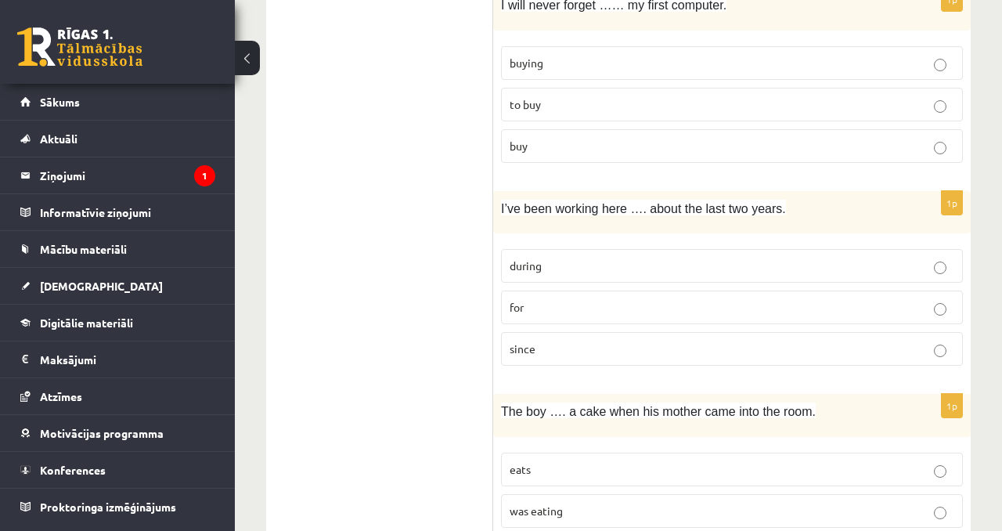
click at [583, 352] on p "since" at bounding box center [732, 349] width 445 height 16
click at [589, 309] on p "for" at bounding box center [732, 307] width 445 height 16
click at [608, 258] on p "during" at bounding box center [732, 266] width 445 height 16
drag, startPoint x: 491, startPoint y: 200, endPoint x: 562, endPoint y: 369, distance: 183.5
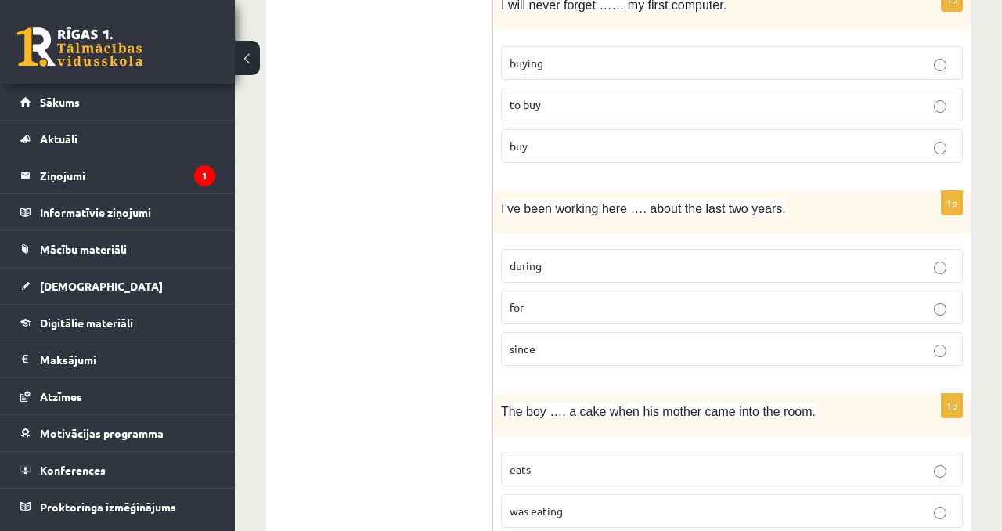
copy div "1p When I was a child, I never …… about the future. have worried used to worry …"
click at [575, 343] on p "since" at bounding box center [732, 349] width 445 height 16
click at [576, 314] on p "for" at bounding box center [732, 307] width 445 height 16
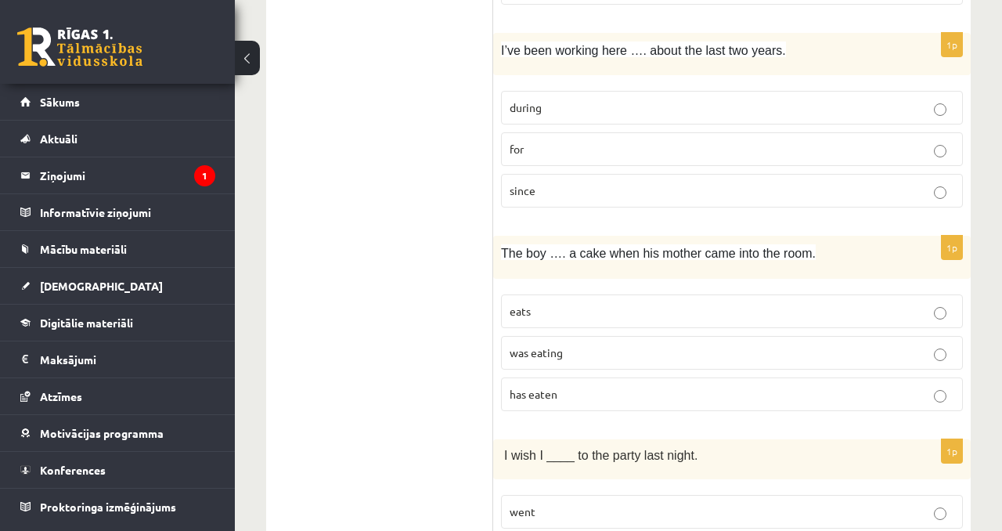
scroll to position [873, 0]
click at [570, 387] on p "has eaten" at bounding box center [732, 395] width 445 height 16
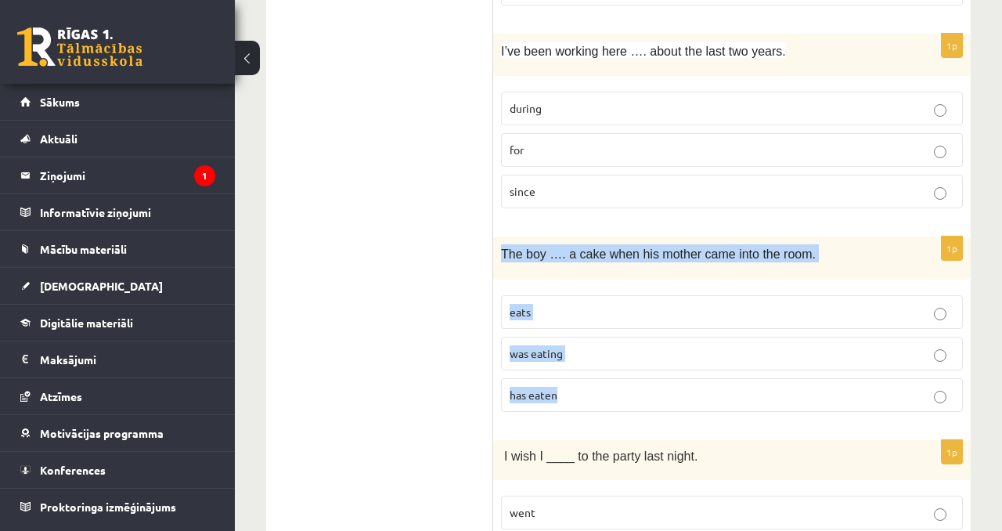
drag, startPoint x: 503, startPoint y: 251, endPoint x: 579, endPoint y: 400, distance: 167.7
click at [579, 401] on div "1p The boy …. a cake when his mother came into the room. eats was eating has ea…" at bounding box center [732, 330] width 478 height 188
copy div "The boy …. a cake when his mother came into the room. eats was eating has eaten"
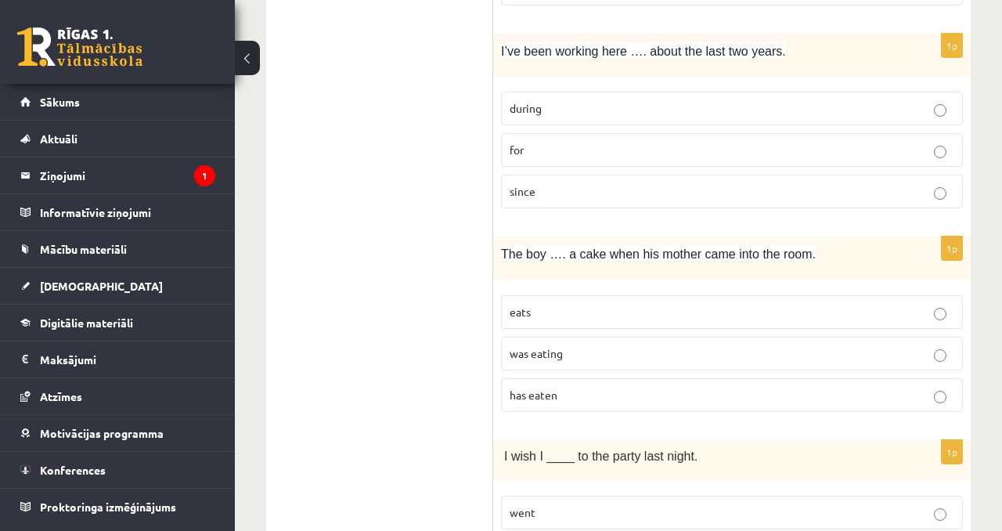
click at [543, 379] on label "has eaten" at bounding box center [732, 395] width 462 height 34
click at [543, 359] on span "was eating" at bounding box center [536, 353] width 53 height 14
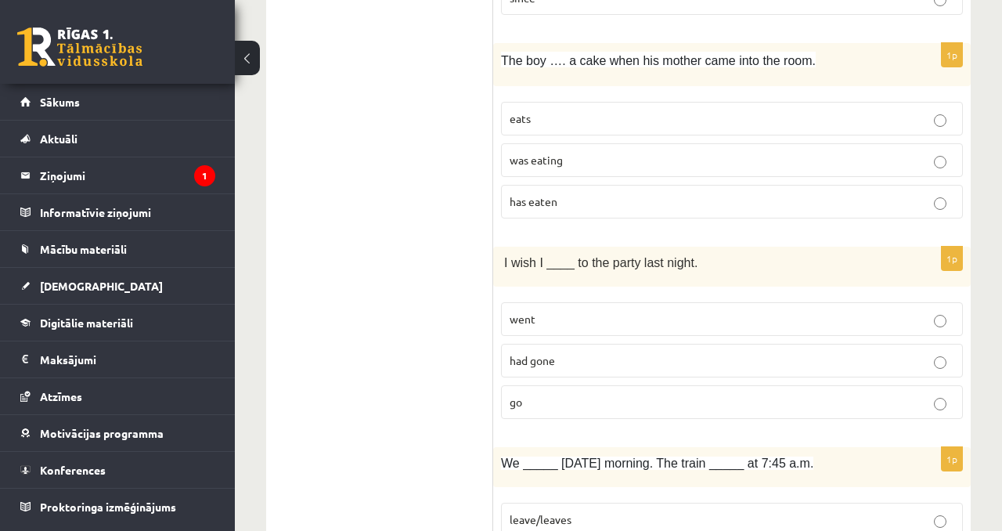
scroll to position [1063, 0]
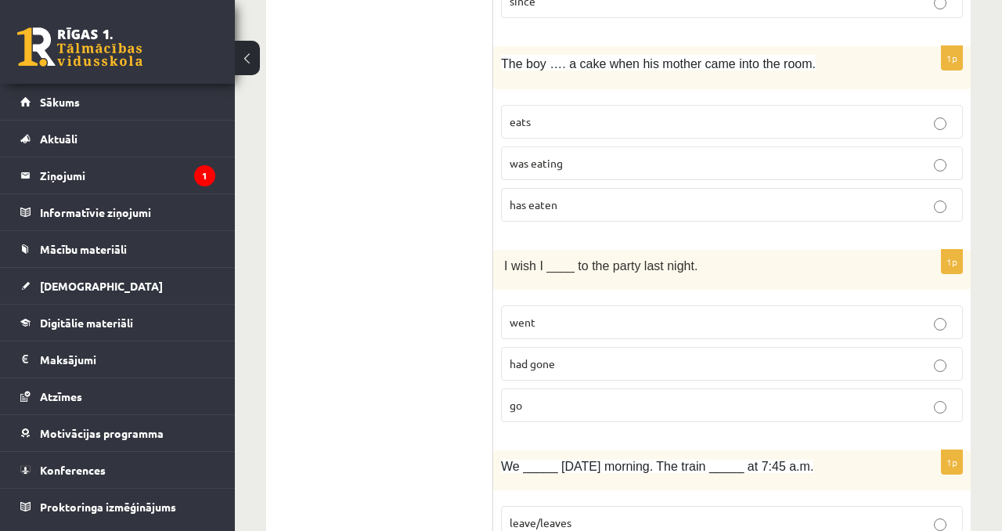
click at [590, 318] on p "went" at bounding box center [732, 322] width 445 height 16
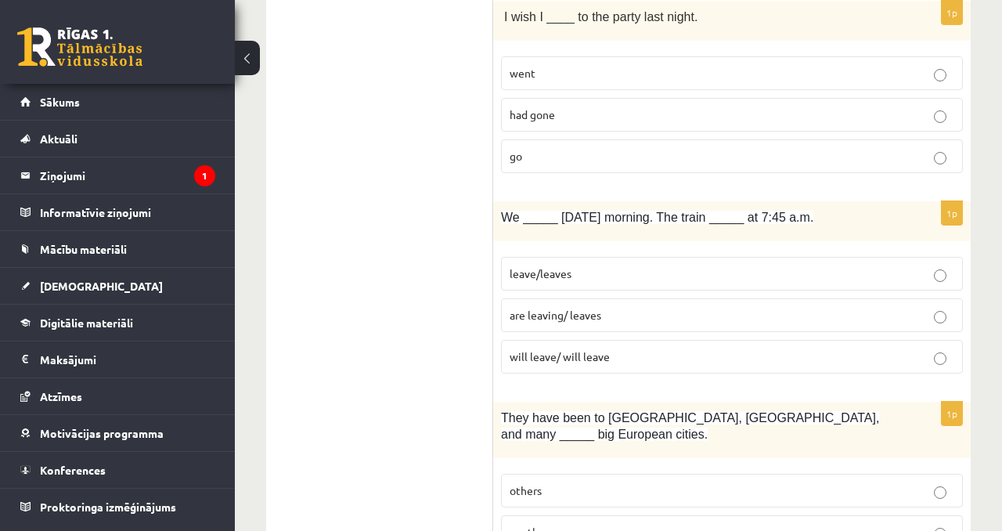
scroll to position [1323, 0]
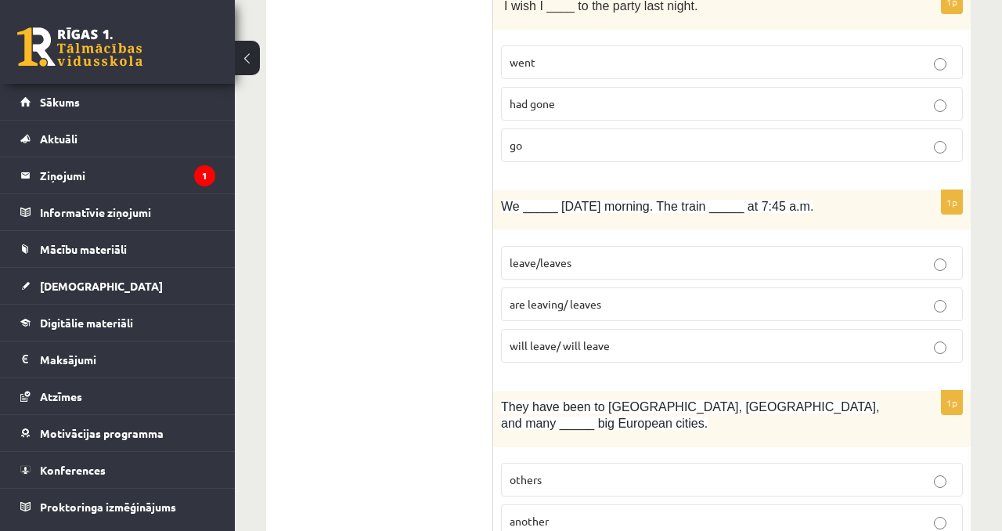
click at [627, 336] on label "will leave/ will leave" at bounding box center [732, 346] width 462 height 34
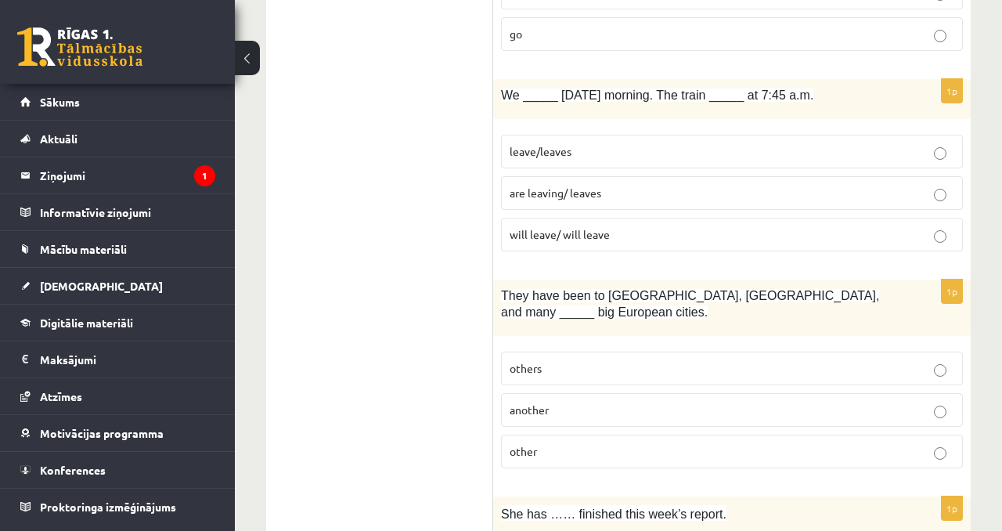
scroll to position [1435, 0]
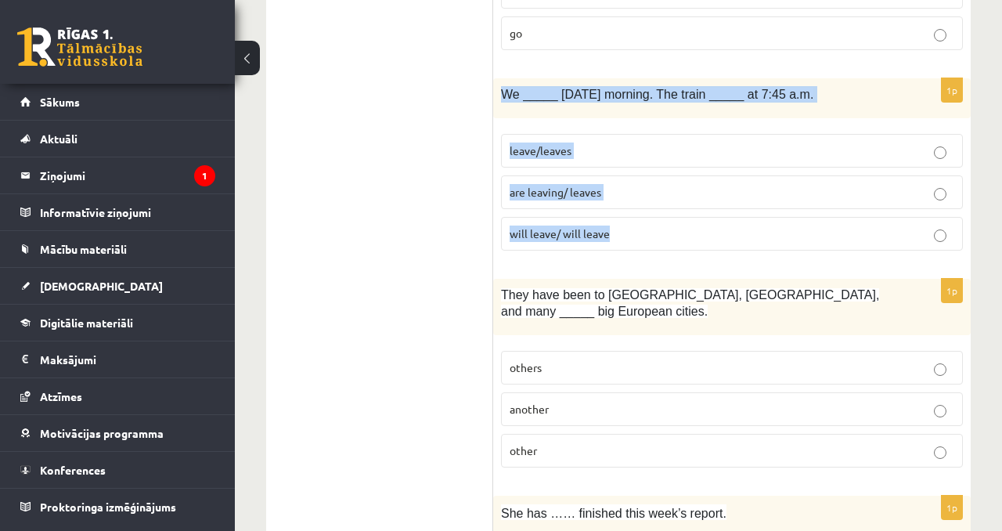
drag, startPoint x: 498, startPoint y: 100, endPoint x: 621, endPoint y: 254, distance: 197.2
click at [621, 254] on div "1p We _____ tomorrow morning. The train _____ at 7:45 a.m. leave/leaves are lea…" at bounding box center [732, 170] width 478 height 185
copy div "We _____ tomorrow morning. The train _____ at 7:45 a.m. leave/leaves are leavin…"
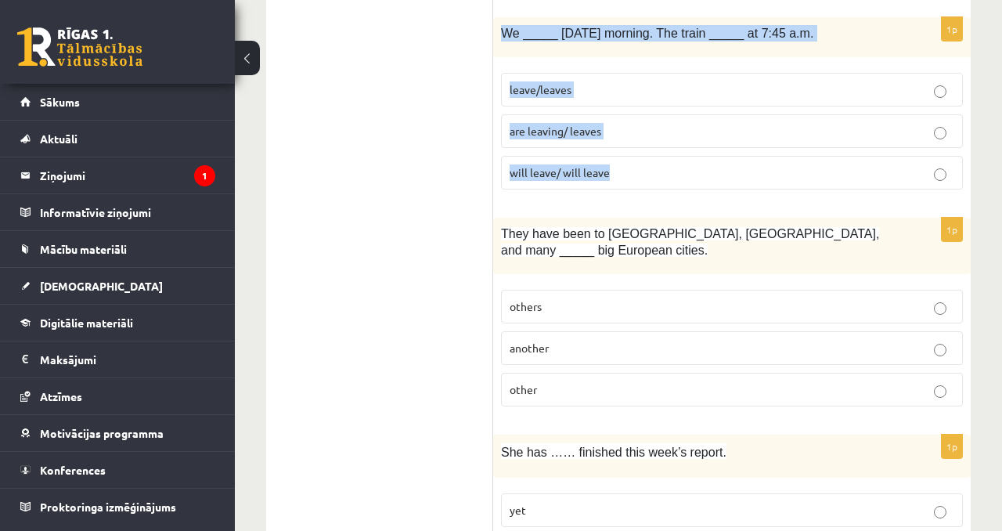
scroll to position [1524, 0]
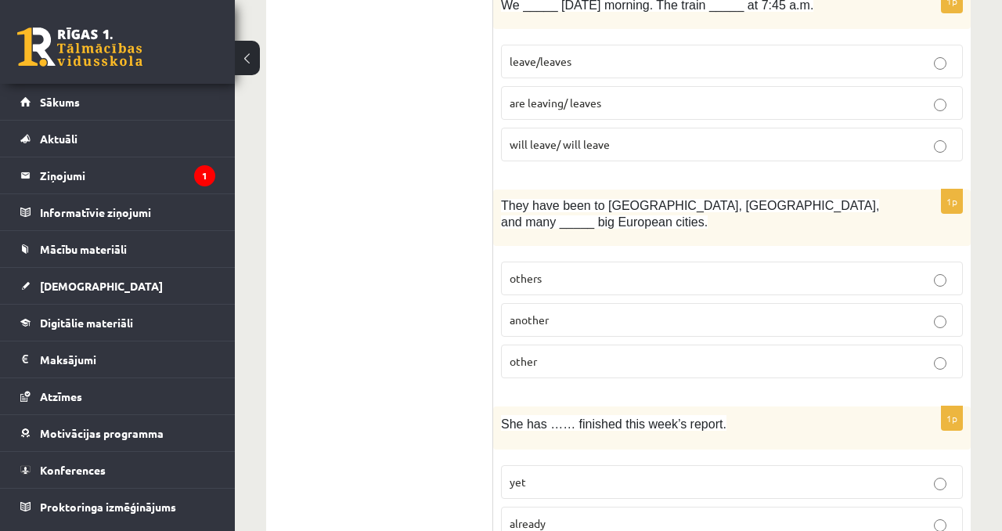
click at [527, 222] on span "They have been to [GEOGRAPHIC_DATA], [GEOGRAPHIC_DATA], and many _____ big Euro…" at bounding box center [690, 214] width 378 height 30
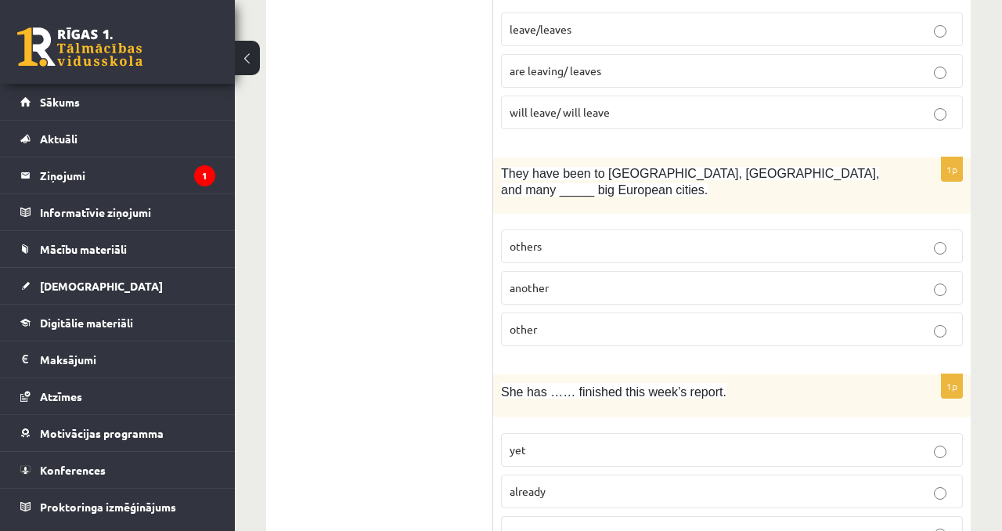
scroll to position [1559, 0]
click at [534, 254] on label "others" at bounding box center [732, 244] width 462 height 34
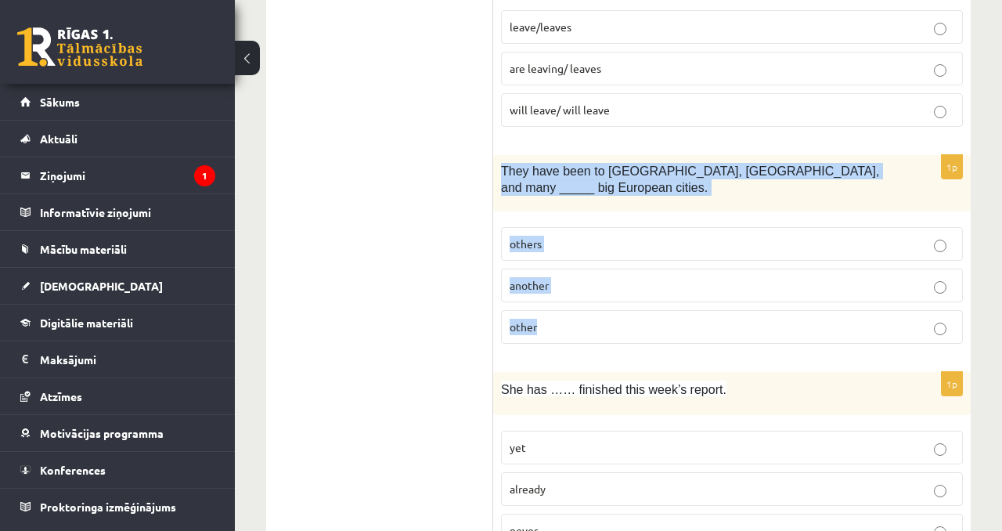
drag, startPoint x: 499, startPoint y: 165, endPoint x: 593, endPoint y: 340, distance: 198.2
click at [593, 340] on div "1p They have been to Paris, Rome, and many _____ big European cities. others an…" at bounding box center [732, 255] width 478 height 201
copy div "They have been to Paris, Rome, and many _____ big European cities. others anoth…"
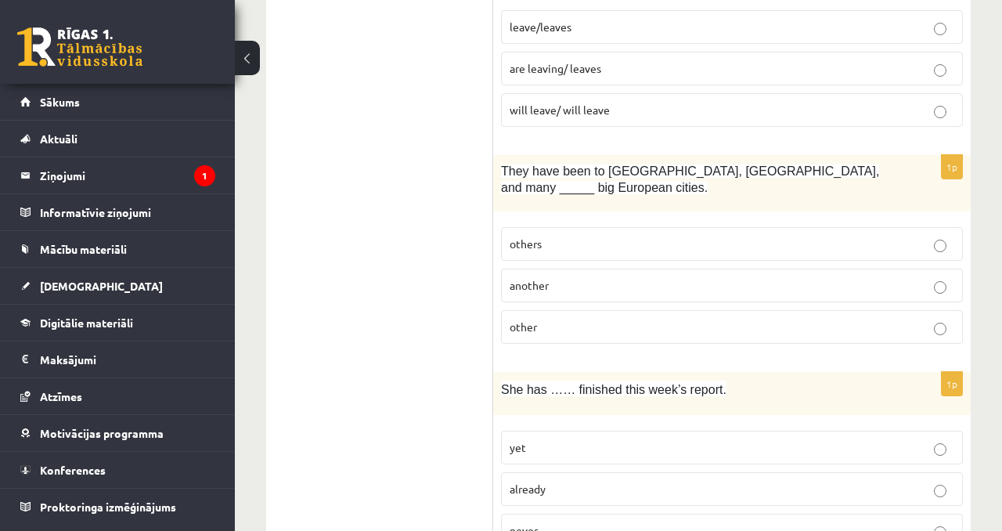
click at [575, 329] on p "other" at bounding box center [732, 327] width 445 height 16
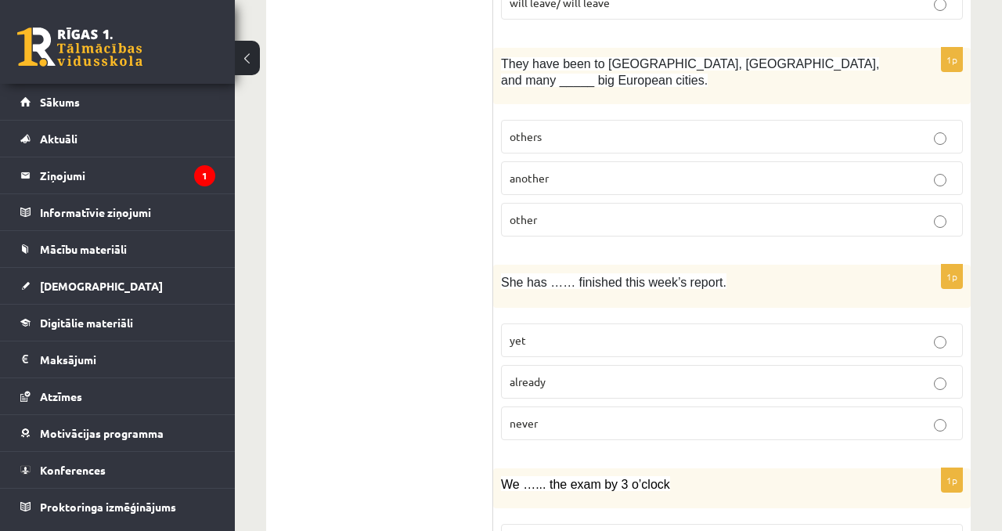
scroll to position [1664, 0]
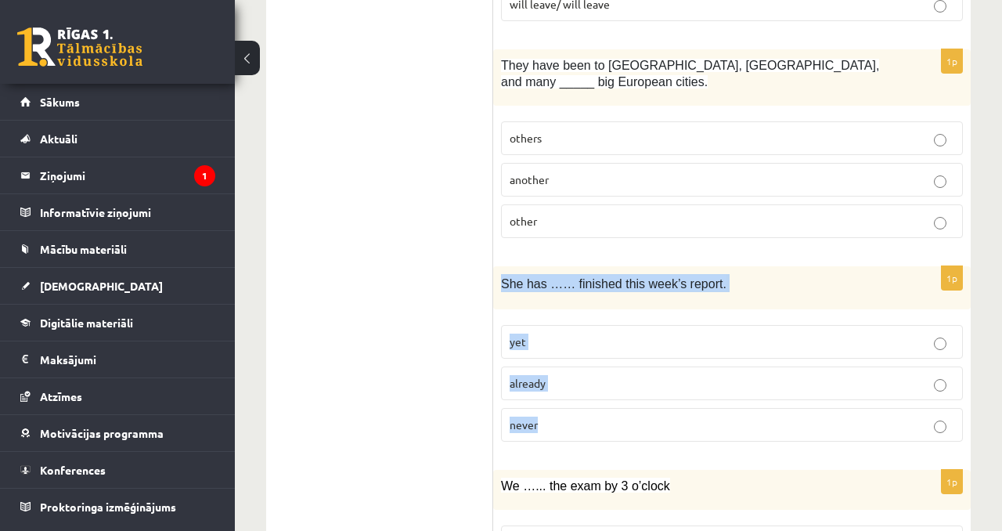
drag, startPoint x: 502, startPoint y: 281, endPoint x: 568, endPoint y: 414, distance: 148.4
click at [568, 417] on div "1p She has …… finished this week’s report. yet already never" at bounding box center [732, 360] width 478 height 188
copy div "She has …… finished this week’s report. yet already never"
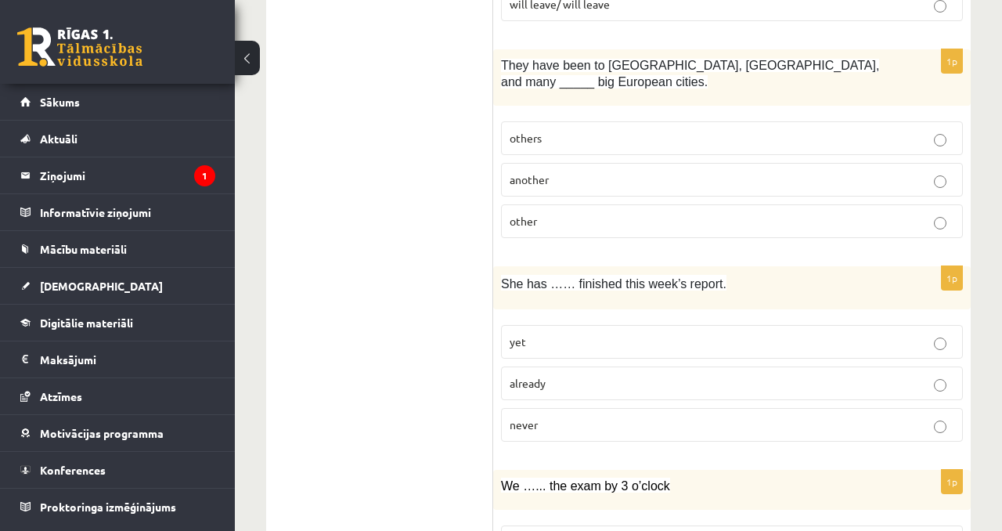
click at [587, 398] on label "already" at bounding box center [732, 383] width 462 height 34
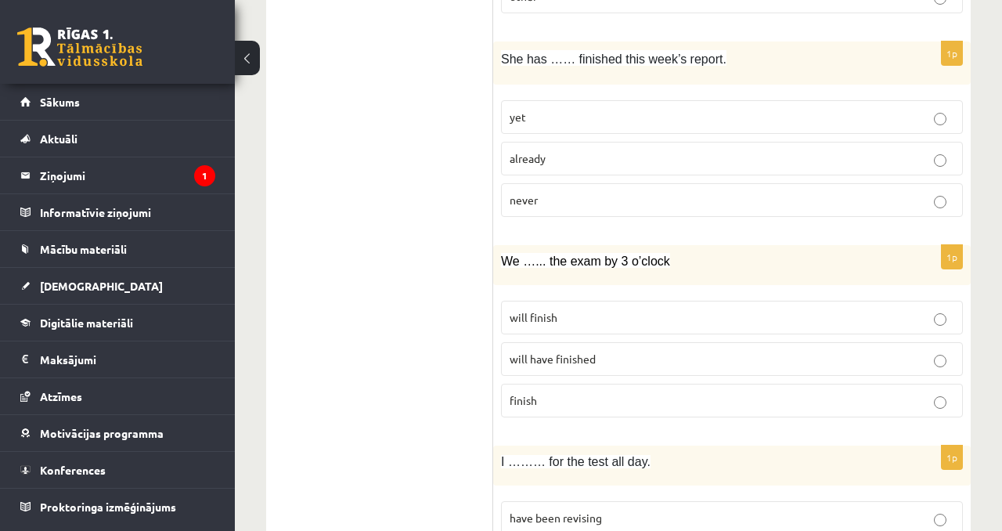
scroll to position [1893, 0]
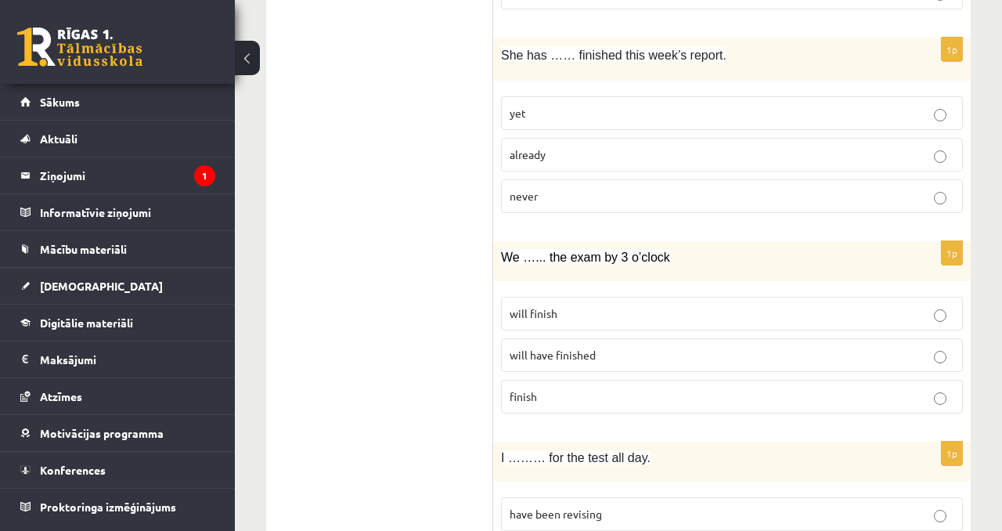
click at [589, 359] on span "will have finished" at bounding box center [553, 355] width 86 height 14
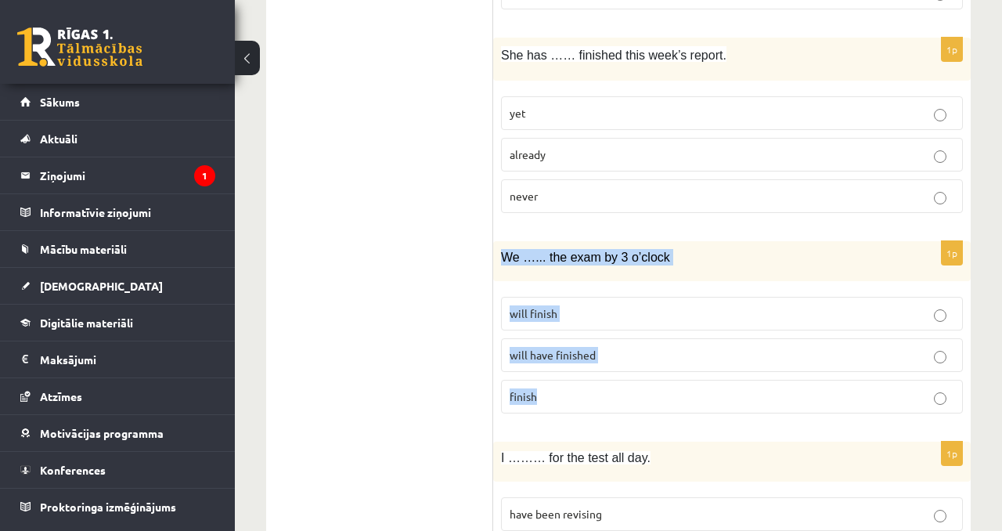
drag, startPoint x: 500, startPoint y: 258, endPoint x: 552, endPoint y: 396, distance: 147.1
click at [553, 396] on div "1p We …... the exam by 3 o’clock will finish will have finished finish" at bounding box center [732, 333] width 478 height 185
copy div "We …... the exam by 3 o’clock will finish will have finished finish"
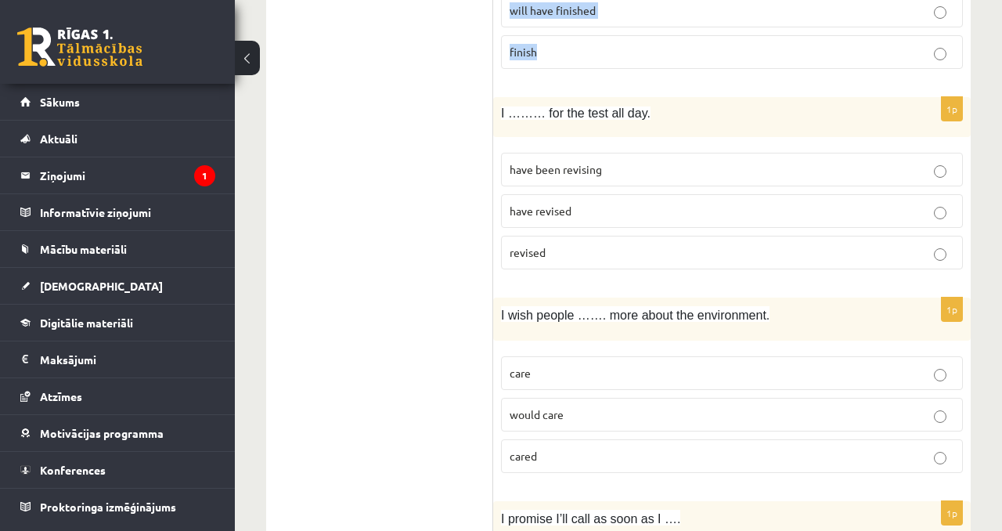
scroll to position [2228, 0]
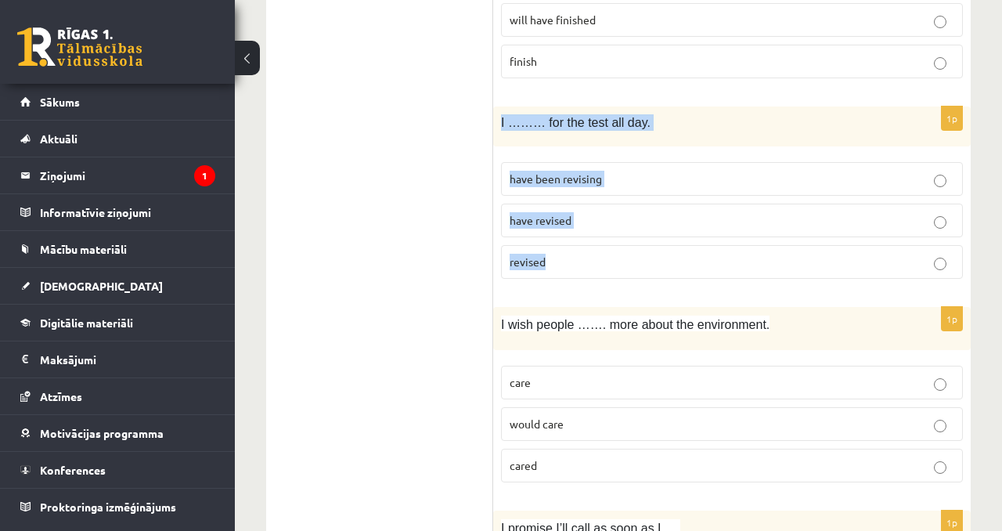
drag, startPoint x: 499, startPoint y: 117, endPoint x: 550, endPoint y: 265, distance: 156.0
click at [550, 265] on div "1p I ……… for the test all day. have been revising have revised revised" at bounding box center [732, 198] width 478 height 185
copy div "I ……… for the test all day. have been revising have revised revised"
click at [524, 185] on p "have been revising" at bounding box center [732, 179] width 445 height 16
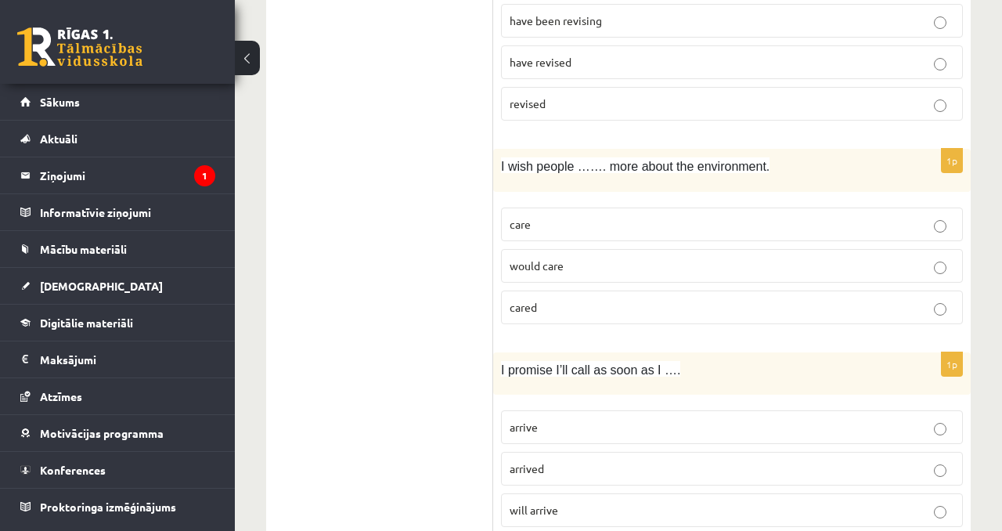
scroll to position [2401, 0]
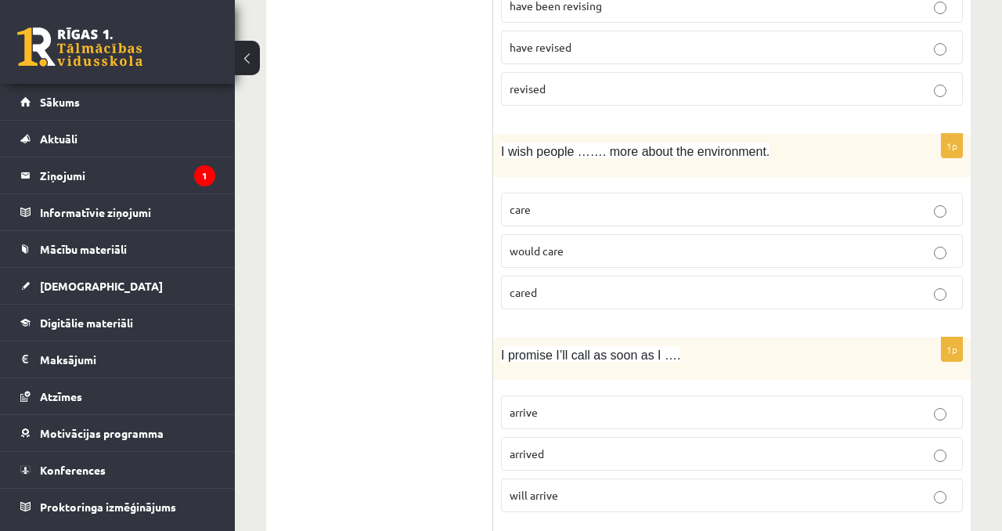
click at [536, 276] on label "cared" at bounding box center [732, 293] width 462 height 34
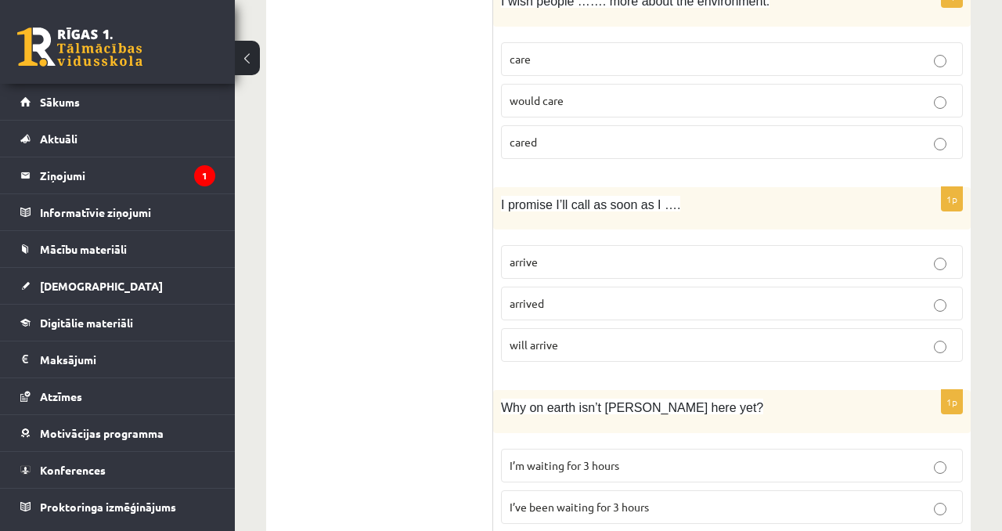
scroll to position [2552, 0]
click at [566, 327] on label "will arrive" at bounding box center [732, 344] width 462 height 34
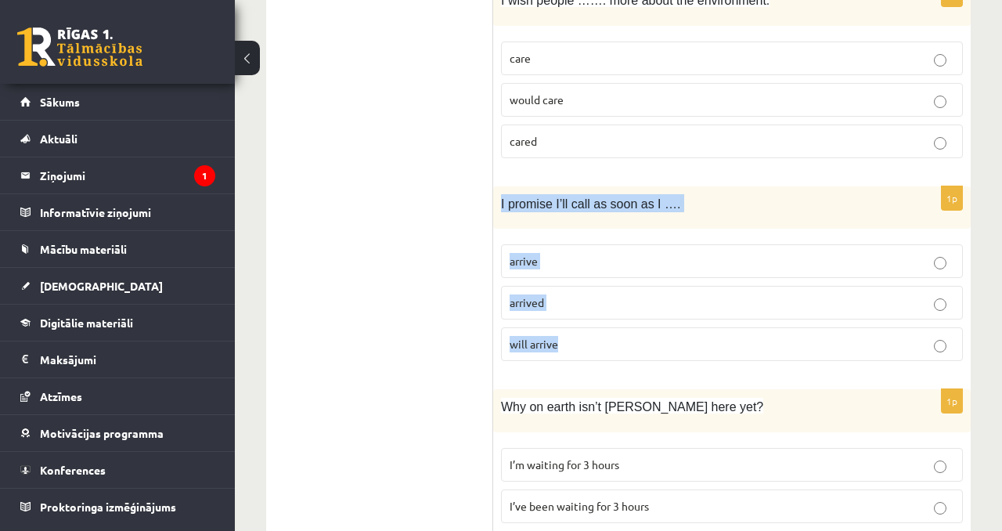
drag, startPoint x: 499, startPoint y: 201, endPoint x: 568, endPoint y: 371, distance: 183.0
click at [568, 371] on div "1p I promise I’ll call as soon as I …. arrive arrived will arrive" at bounding box center [732, 280] width 478 height 188
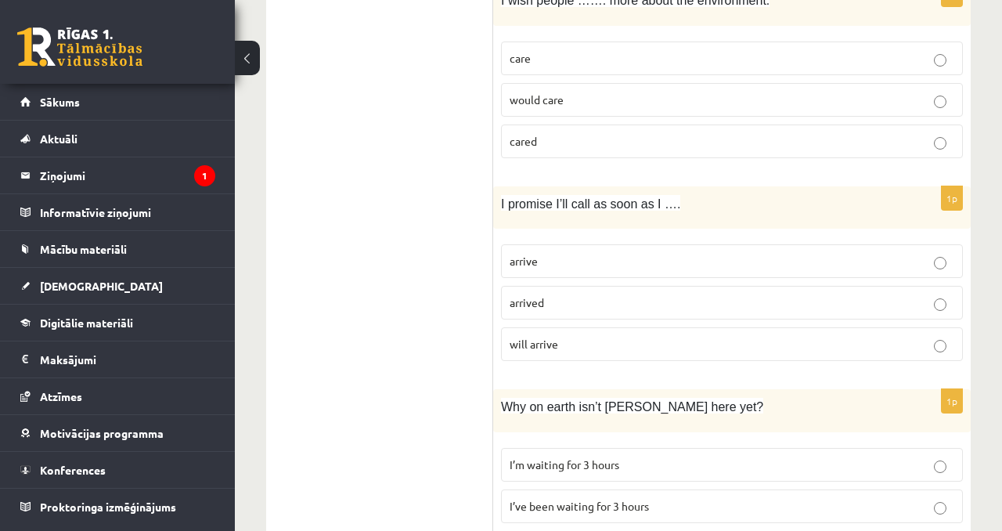
click at [530, 294] on p "arrived" at bounding box center [732, 302] width 445 height 16
click at [522, 264] on span "arrive" at bounding box center [524, 261] width 28 height 14
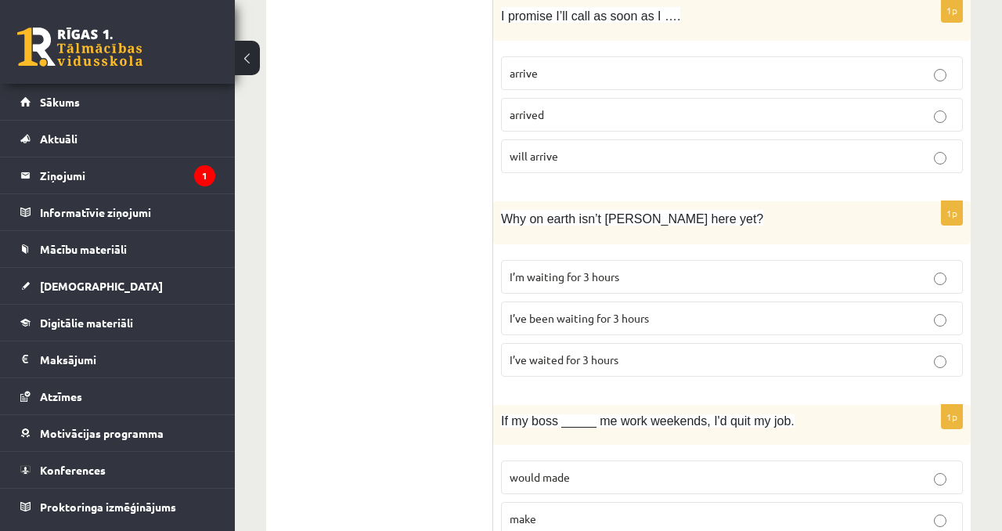
scroll to position [2745, 0]
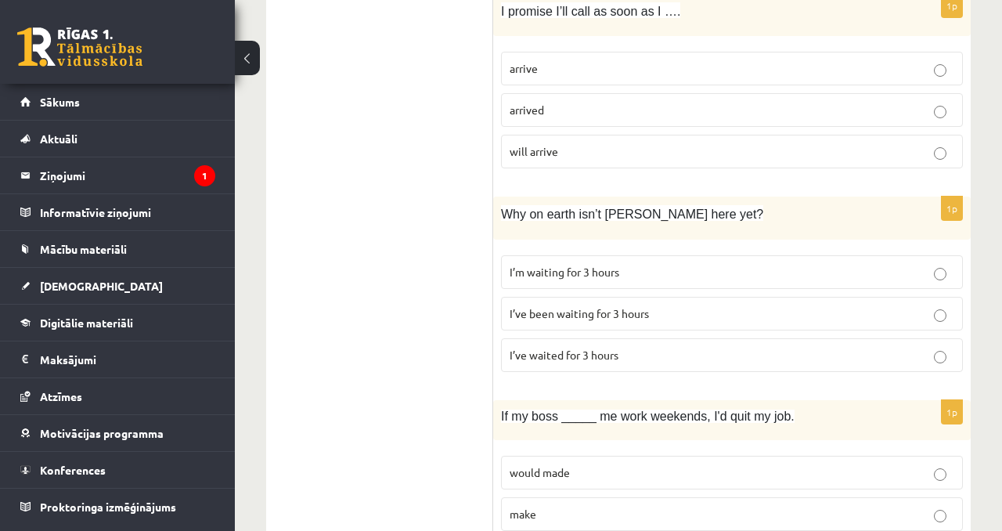
click at [630, 308] on span "I’ve been waiting for 3 hours" at bounding box center [579, 313] width 139 height 14
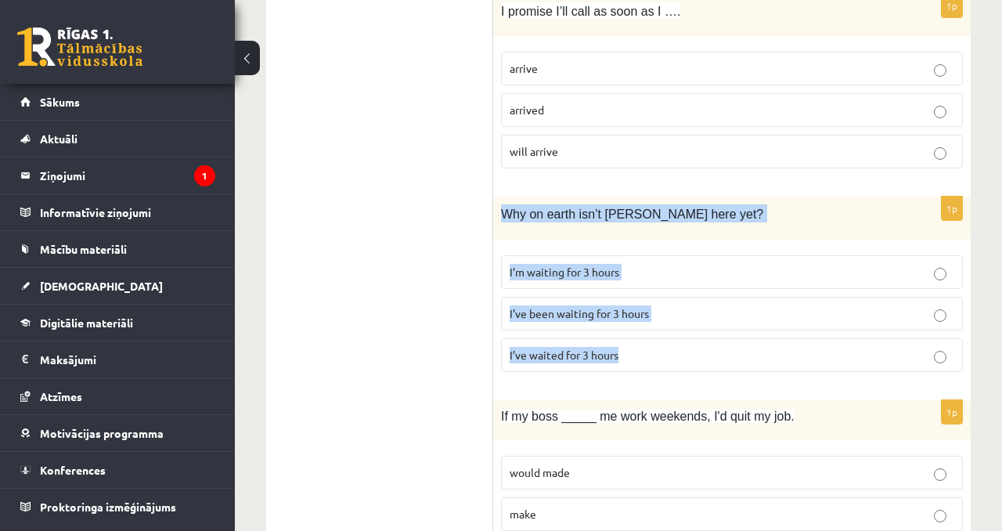
drag, startPoint x: 494, startPoint y: 212, endPoint x: 614, endPoint y: 365, distance: 194.0
click at [614, 367] on div "1p Why on earth isn’t Josh here yet? I’m waiting for 3 hours I’ve been waiting …" at bounding box center [732, 290] width 478 height 188
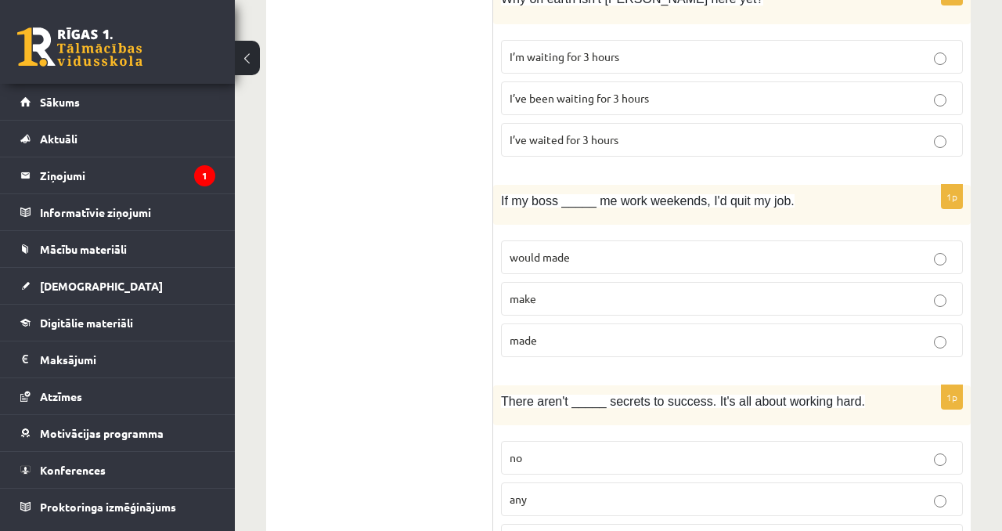
scroll to position [2959, 0]
click at [538, 253] on span "would made" at bounding box center [540, 258] width 60 height 14
drag, startPoint x: 492, startPoint y: 189, endPoint x: 561, endPoint y: 349, distance: 174.6
click at [561, 349] on label "made" at bounding box center [732, 341] width 462 height 34
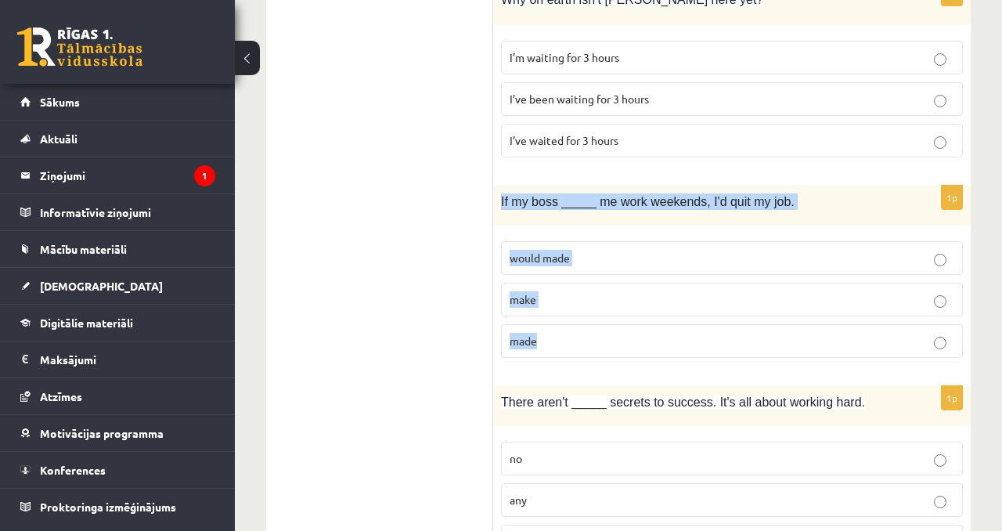
drag, startPoint x: 502, startPoint y: 194, endPoint x: 559, endPoint y: 359, distance: 174.8
click at [559, 359] on div "1p If my boss _____ me work weekends, I'd quit my job. would made make made" at bounding box center [732, 278] width 478 height 185
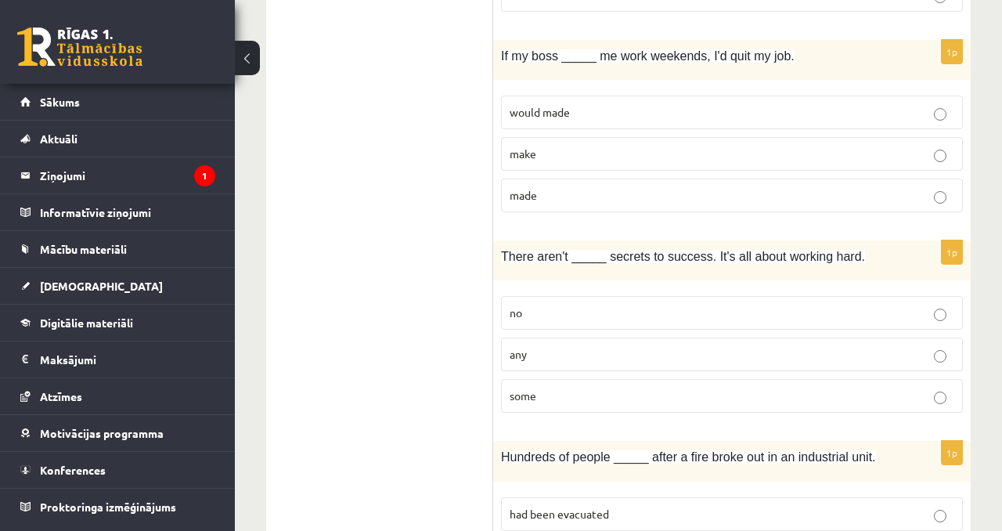
scroll to position [3105, 0]
click at [548, 359] on p "any" at bounding box center [732, 353] width 445 height 16
click at [582, 330] on fieldset "no any some" at bounding box center [732, 351] width 462 height 129
click at [585, 304] on p "no" at bounding box center [732, 312] width 445 height 16
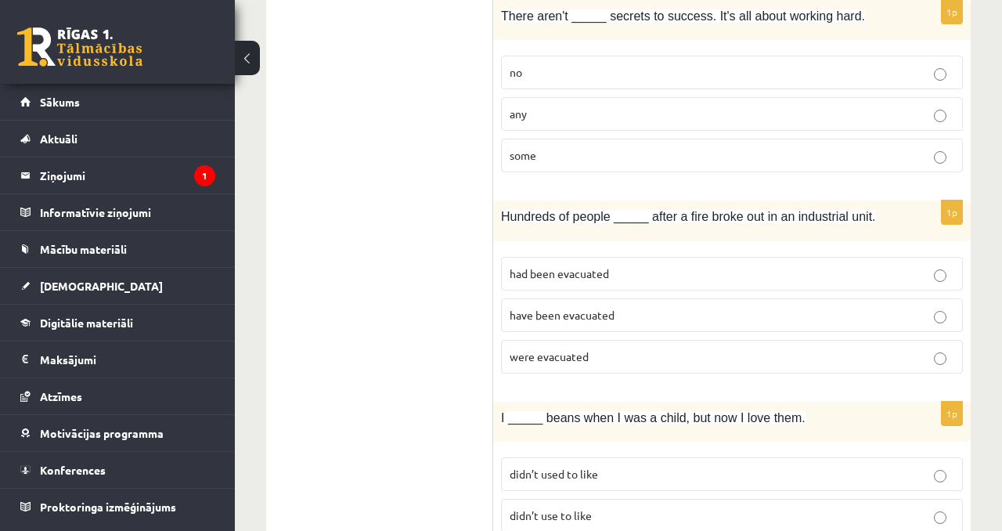
scroll to position [3376, 0]
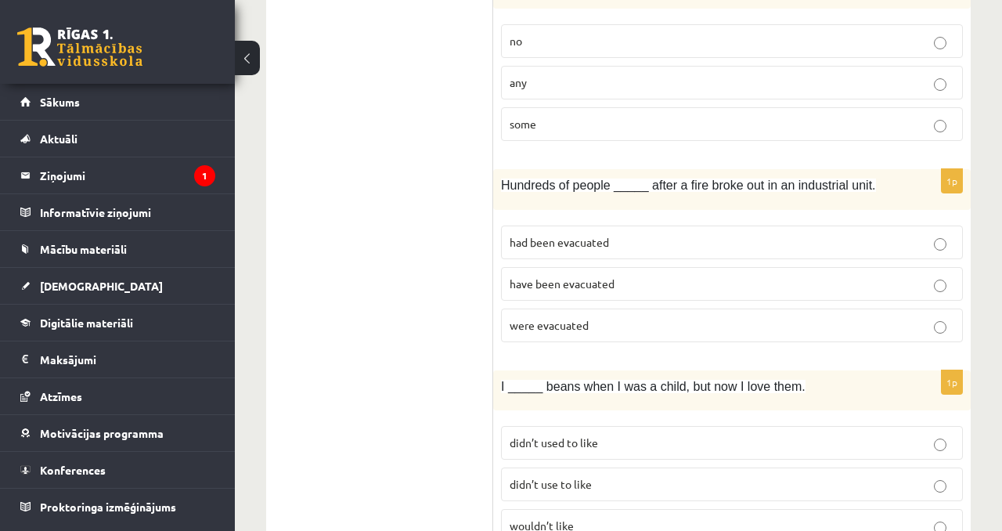
click at [579, 312] on label "were evacuated" at bounding box center [732, 325] width 462 height 34
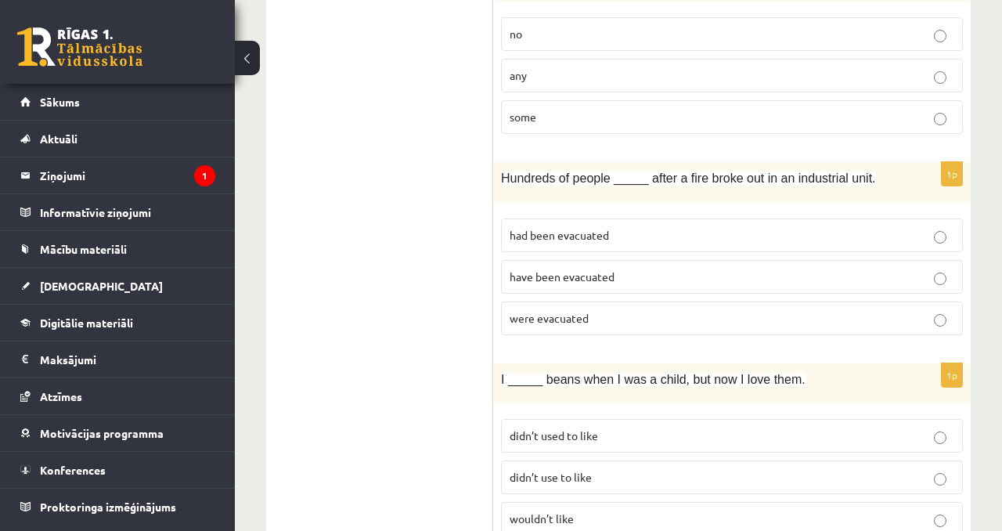
scroll to position [3384, 0]
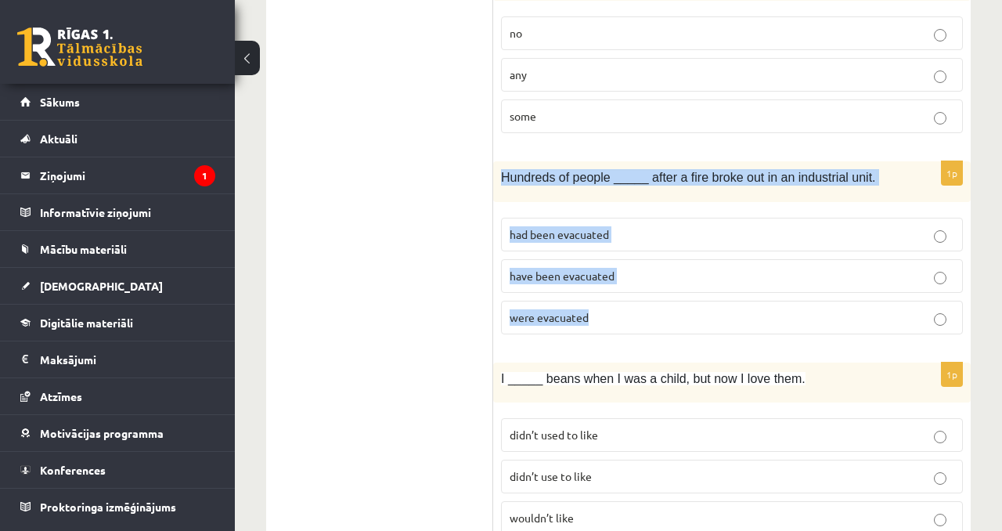
drag, startPoint x: 500, startPoint y: 168, endPoint x: 589, endPoint y: 332, distance: 186.0
click at [589, 332] on div "1p Hundreds of people _____ after a fire broke out in an industrial unit. had b…" at bounding box center [732, 253] width 478 height 185
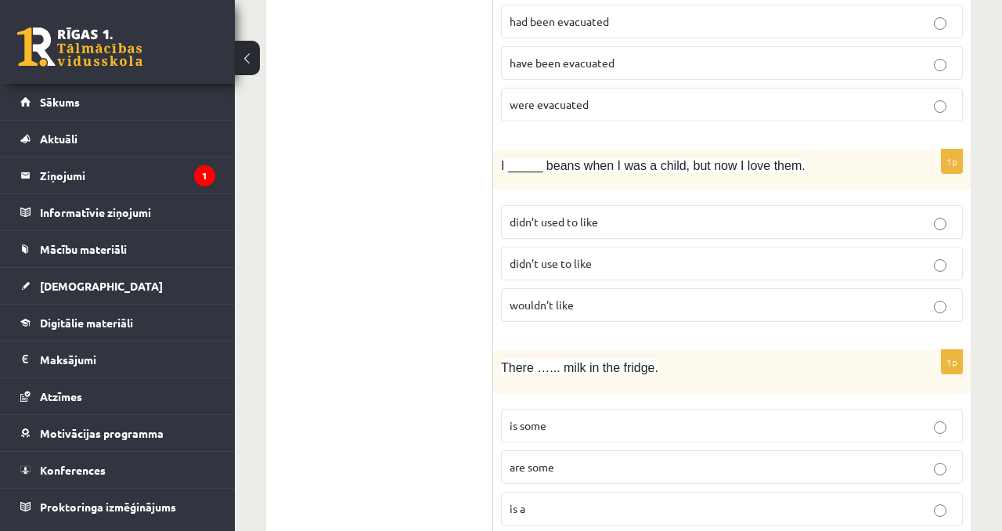
scroll to position [3595, 0]
click at [546, 267] on span "didn’t use to like" at bounding box center [551, 265] width 82 height 14
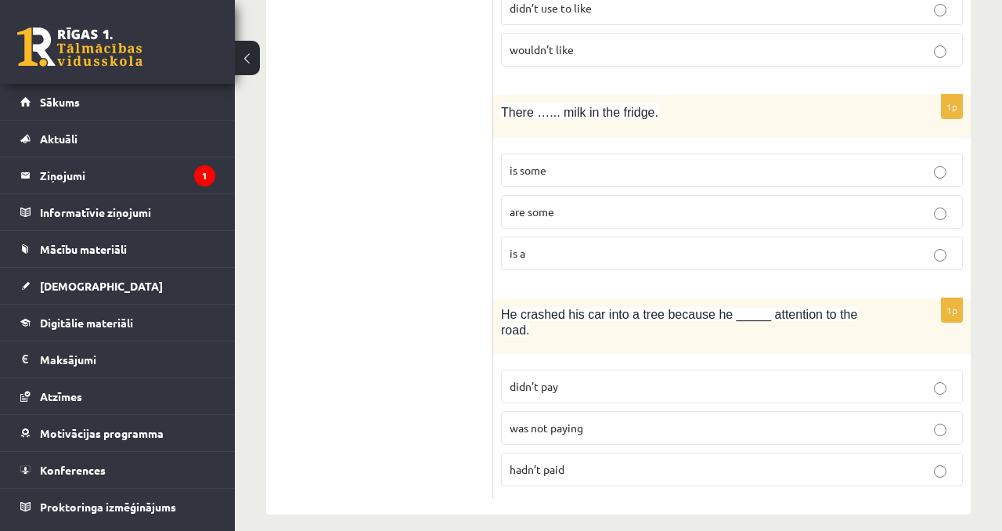
scroll to position [3866, 0]
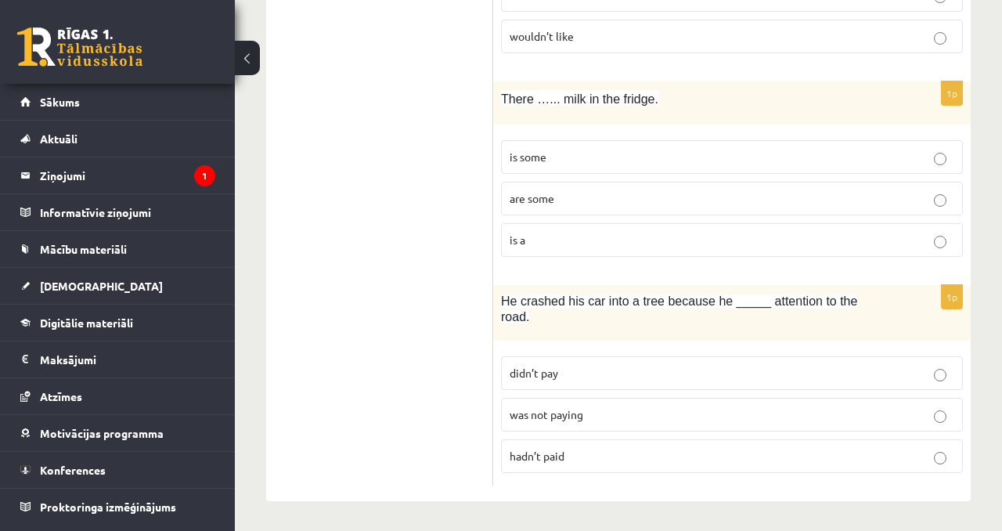
drag, startPoint x: 492, startPoint y: 292, endPoint x: 546, endPoint y: 339, distance: 71.0
click at [546, 339] on div "1p He crashed his car into a tree because he _____ attention to the road. didn’…" at bounding box center [732, 385] width 478 height 201
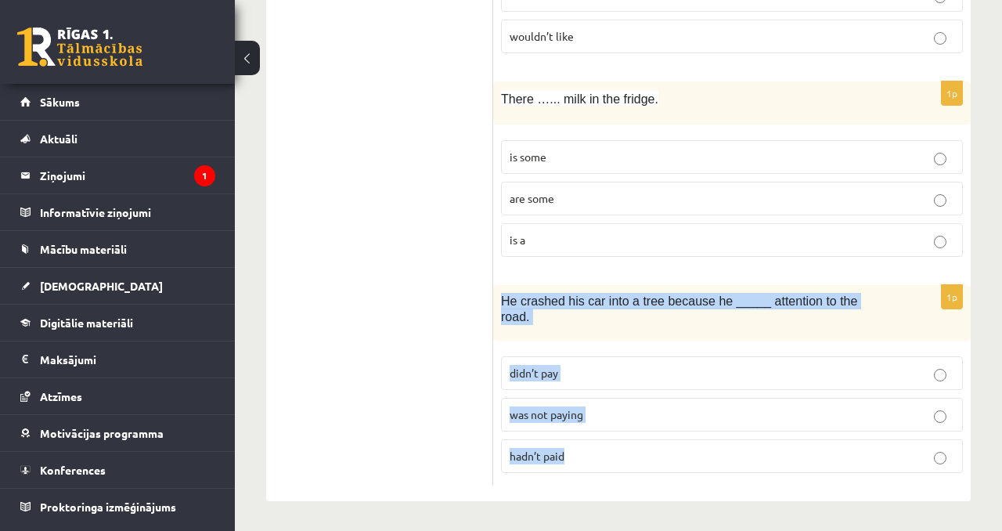
drag, startPoint x: 504, startPoint y: 297, endPoint x: 582, endPoint y: 468, distance: 187.4
click at [582, 468] on div "1p He crashed his car into a tree because he _____ attention to the road. didn’…" at bounding box center [732, 385] width 478 height 201
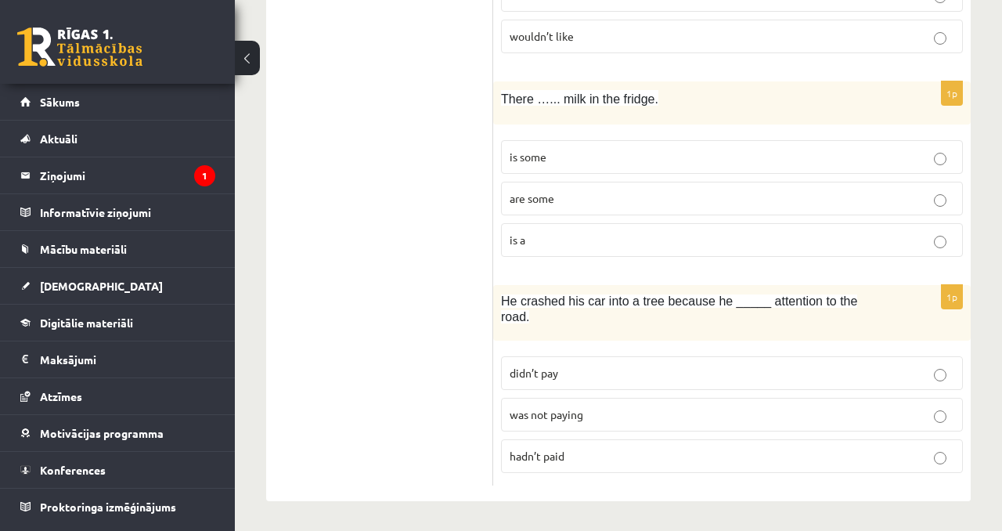
click at [591, 424] on label "was not paying" at bounding box center [732, 415] width 462 height 34
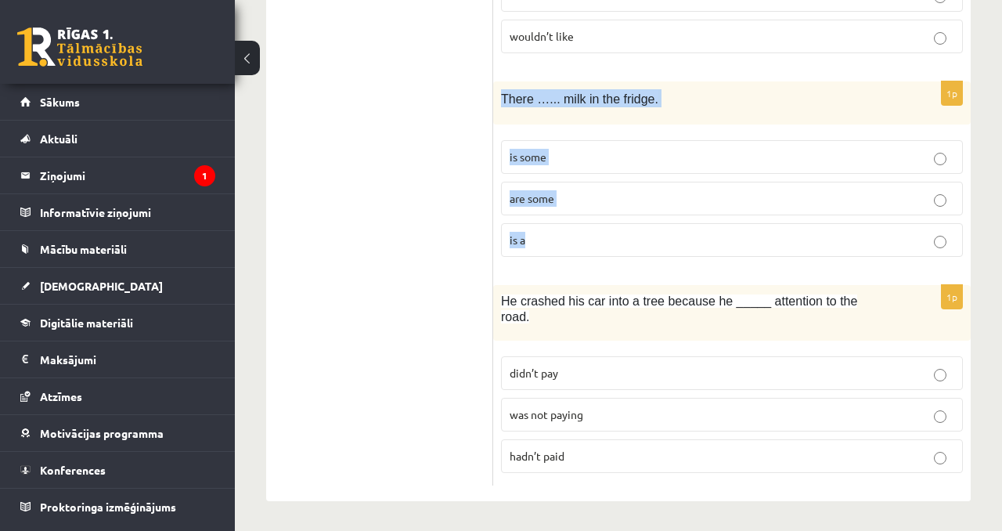
drag, startPoint x: 502, startPoint y: 91, endPoint x: 560, endPoint y: 236, distance: 156.3
click at [561, 241] on div "1p There …... milk in the fridge. is some are some is a" at bounding box center [732, 175] width 478 height 188
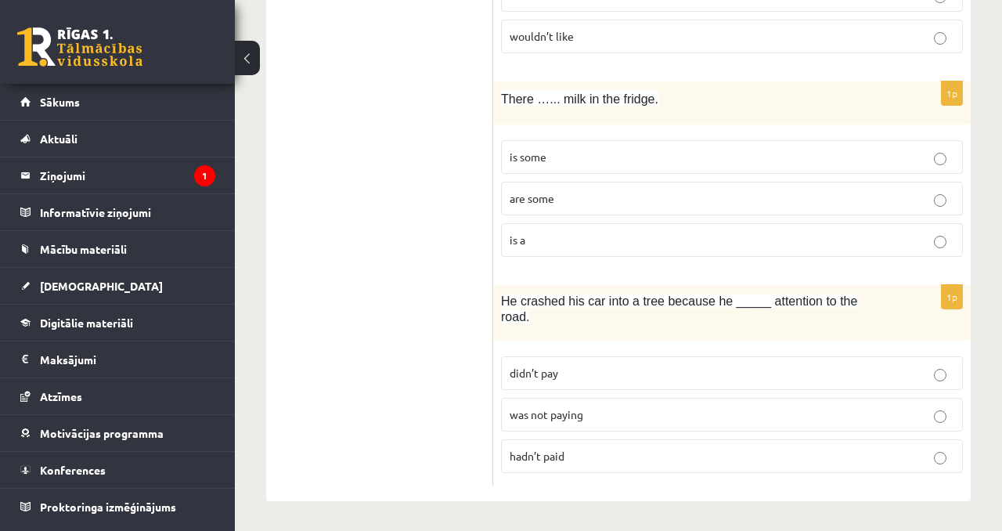
click at [645, 335] on div "He crashed his car into a tree because he _____ attention to the road." at bounding box center [732, 313] width 478 height 56
click at [684, 164] on label "is some" at bounding box center [732, 157] width 462 height 34
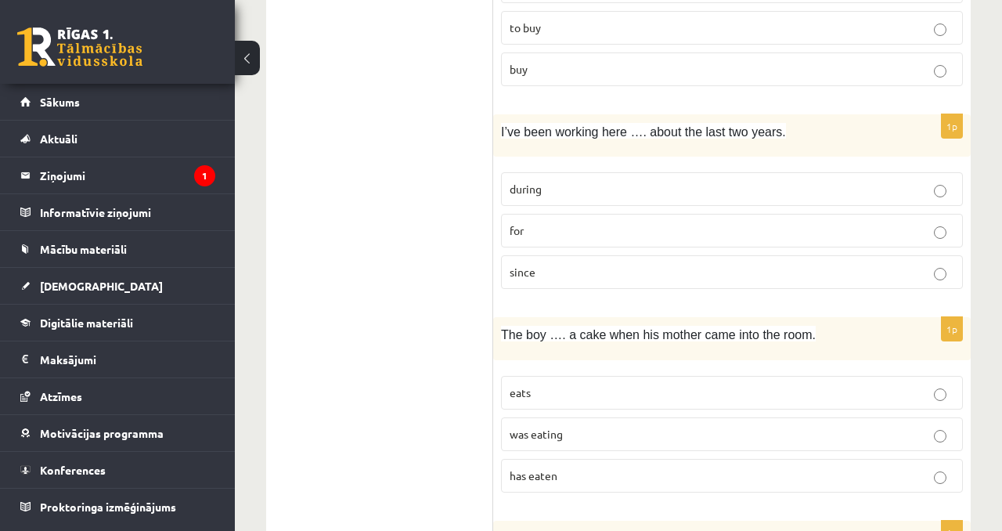
scroll to position [0, 0]
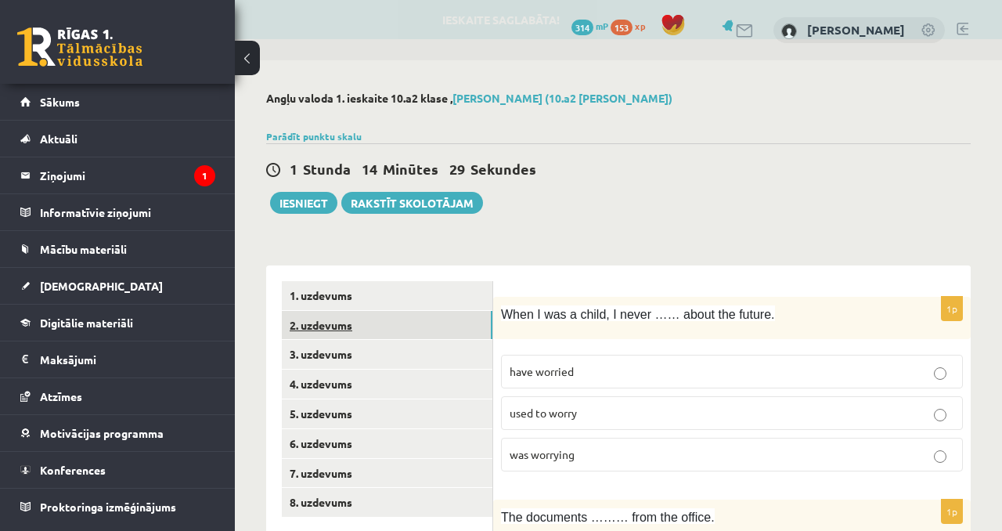
click at [404, 324] on link "2. uzdevums" at bounding box center [387, 325] width 211 height 29
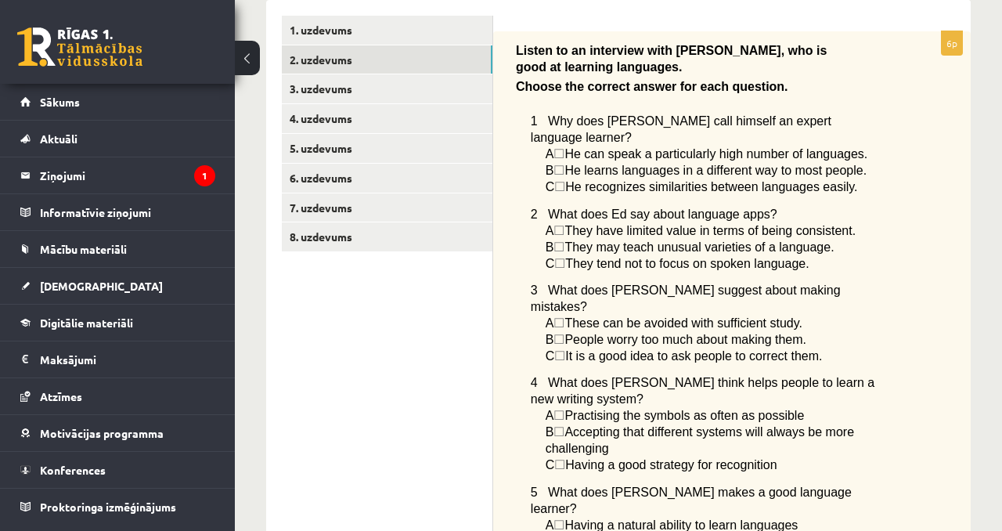
scroll to position [277, 0]
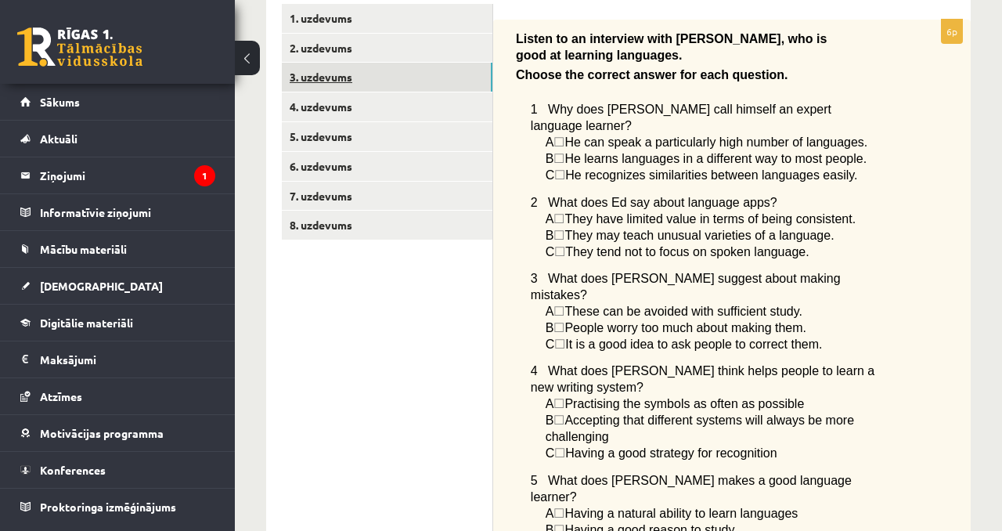
click at [400, 83] on link "3. uzdevums" at bounding box center [387, 77] width 211 height 29
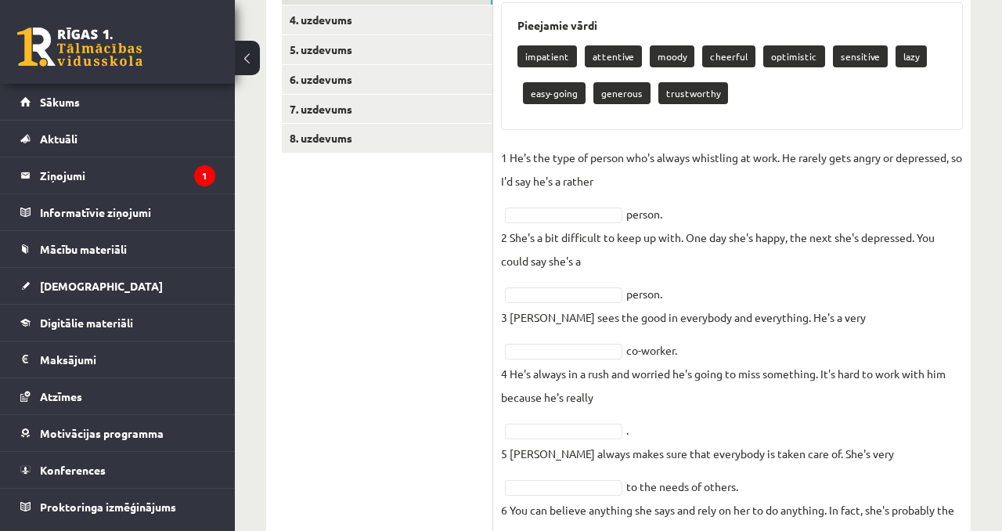
scroll to position [359, 0]
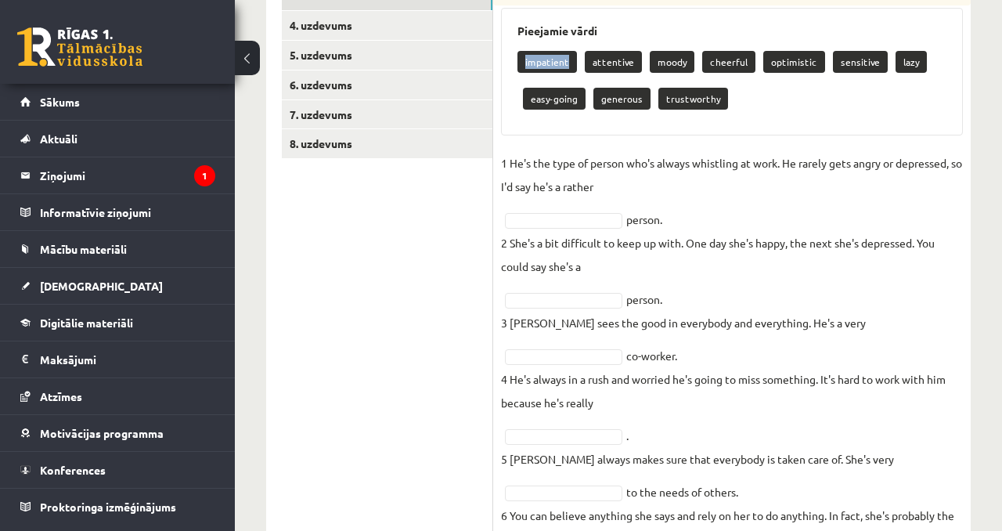
drag, startPoint x: 522, startPoint y: 56, endPoint x: 529, endPoint y: 80, distance: 25.3
click at [528, 79] on div "impatient attentive moody cheerful optimistic sensitive lazy easy-going generou…" at bounding box center [731, 82] width 429 height 74
click at [602, 62] on p "attentive" at bounding box center [613, 62] width 57 height 22
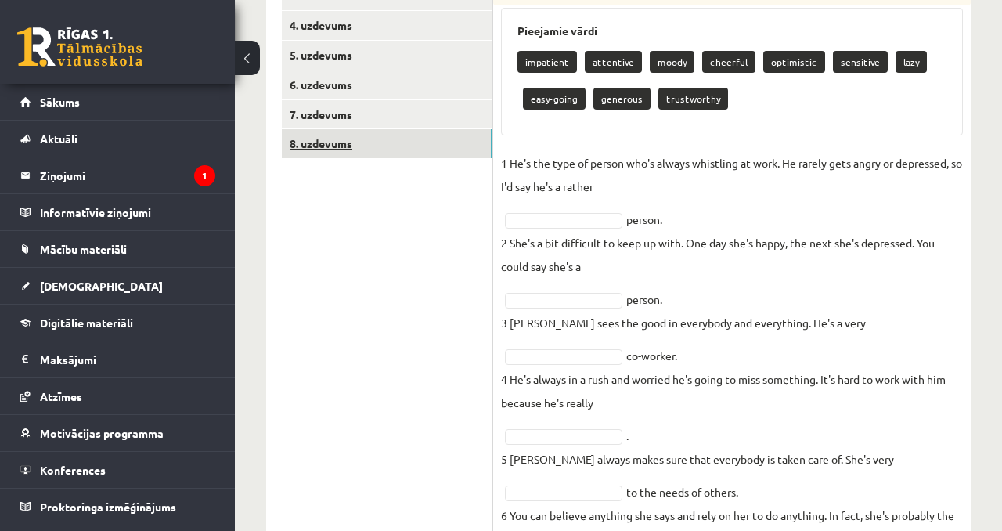
click at [387, 151] on link "8. uzdevums" at bounding box center [387, 143] width 211 height 29
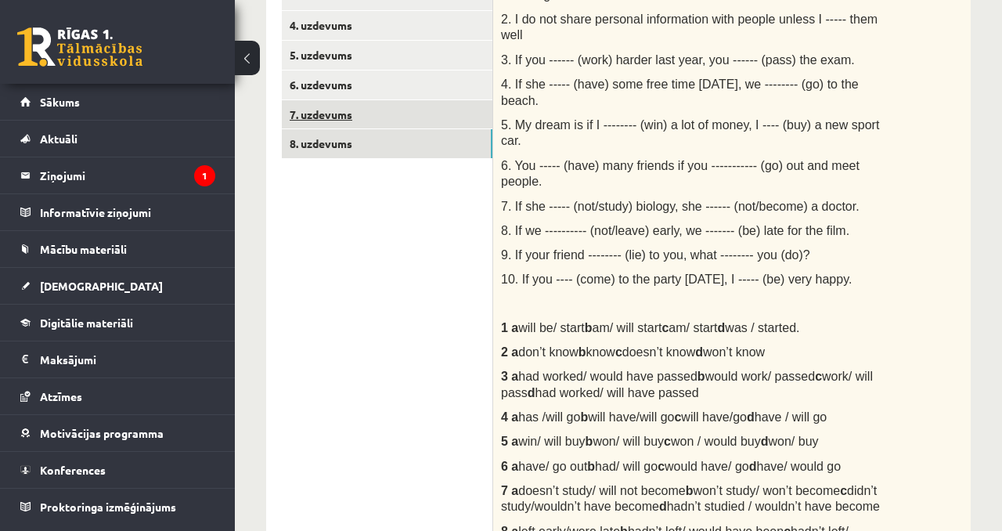
click at [366, 100] on link "7. uzdevums" at bounding box center [387, 114] width 211 height 29
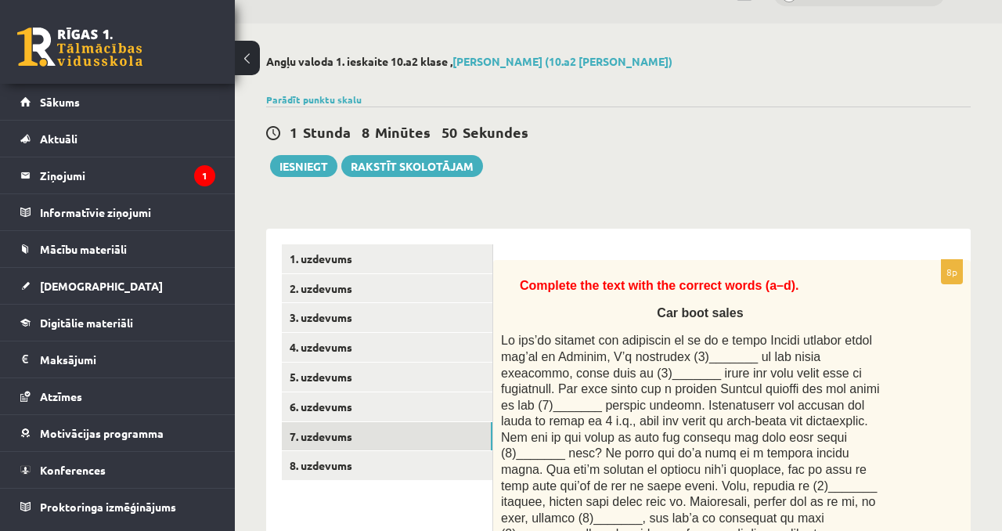
scroll to position [35, 0]
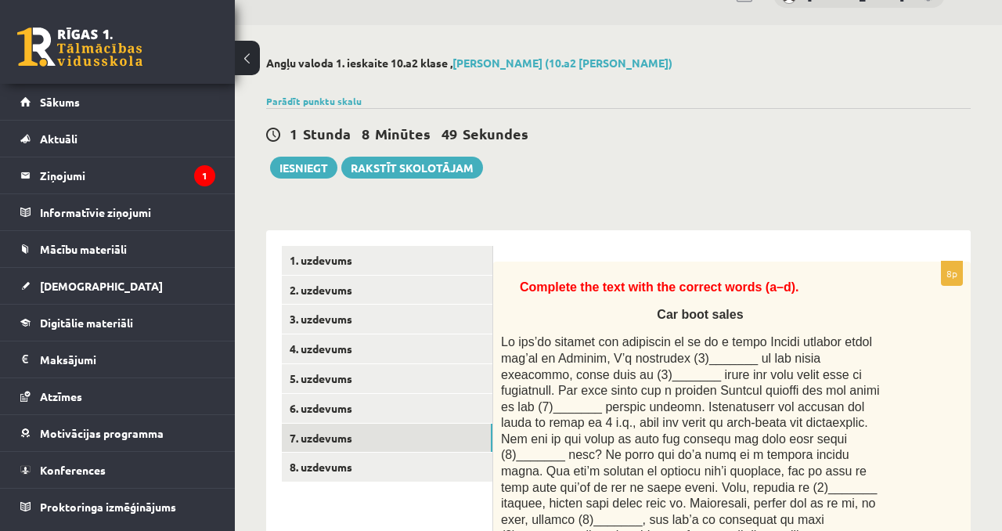
click at [445, 342] on link "4. uzdevums" at bounding box center [387, 348] width 211 height 29
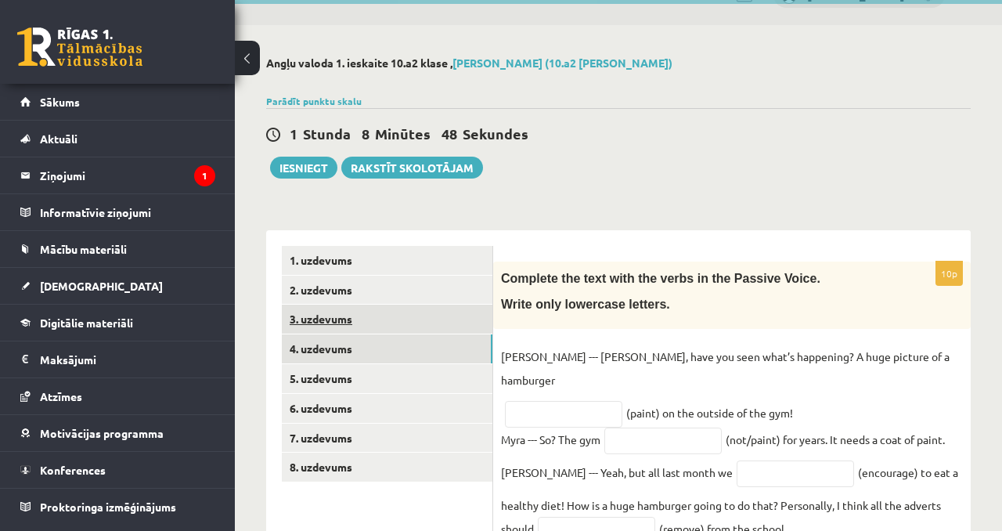
click at [449, 310] on link "3. uzdevums" at bounding box center [387, 319] width 211 height 29
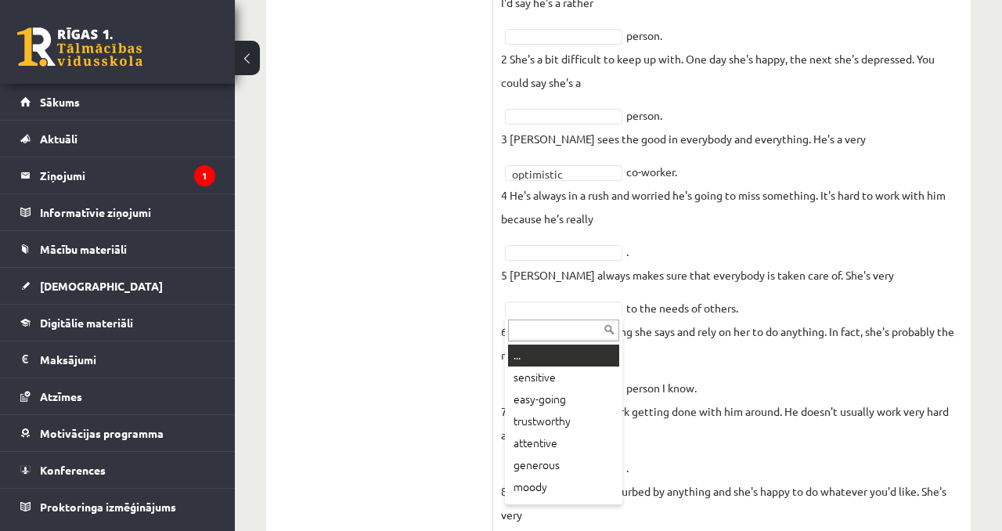
scroll to position [550, 0]
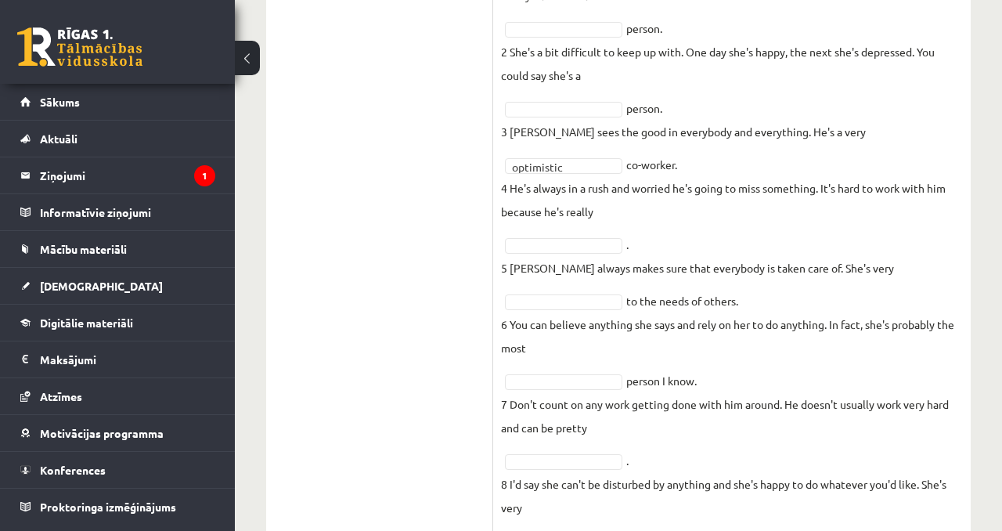
click at [579, 362] on fieldset "**********" at bounding box center [732, 312] width 462 height 705
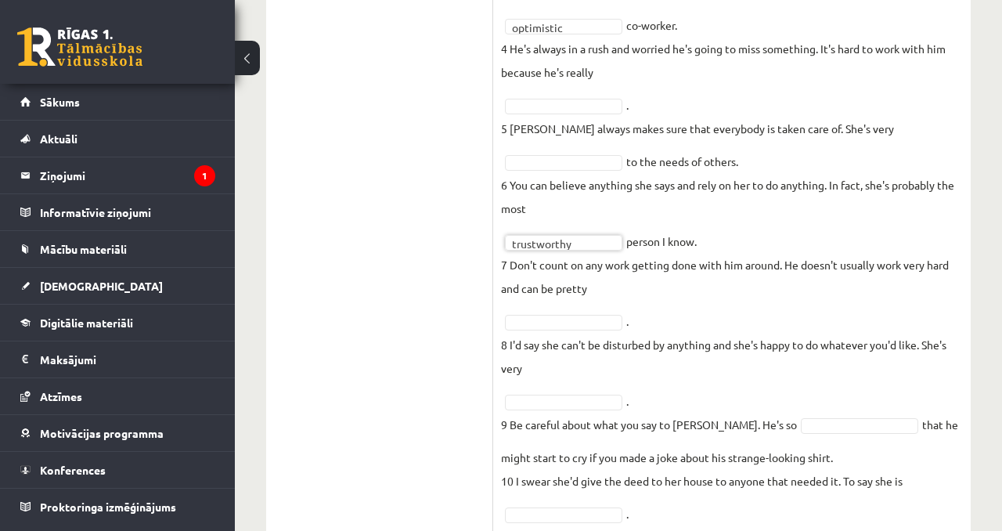
scroll to position [691, 0]
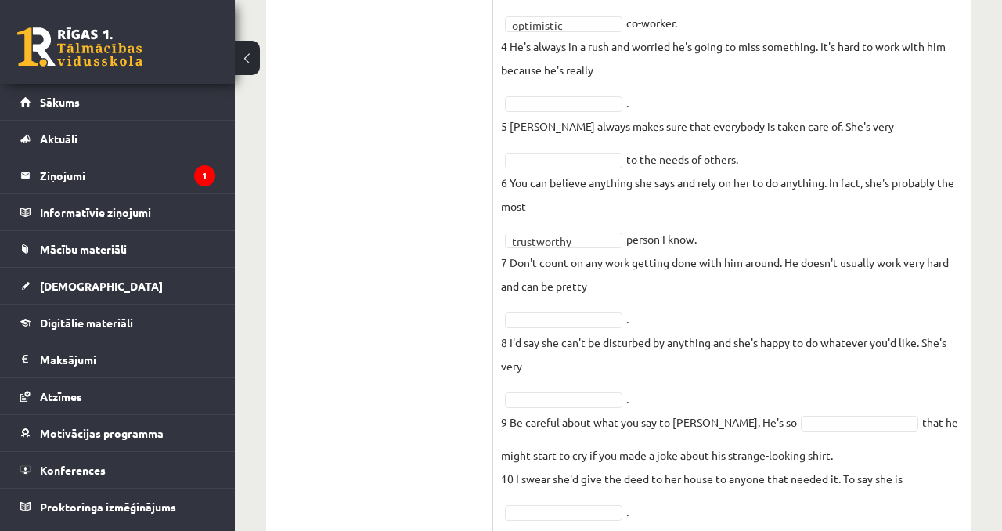
click at [579, 310] on fieldset "**********" at bounding box center [732, 170] width 462 height 705
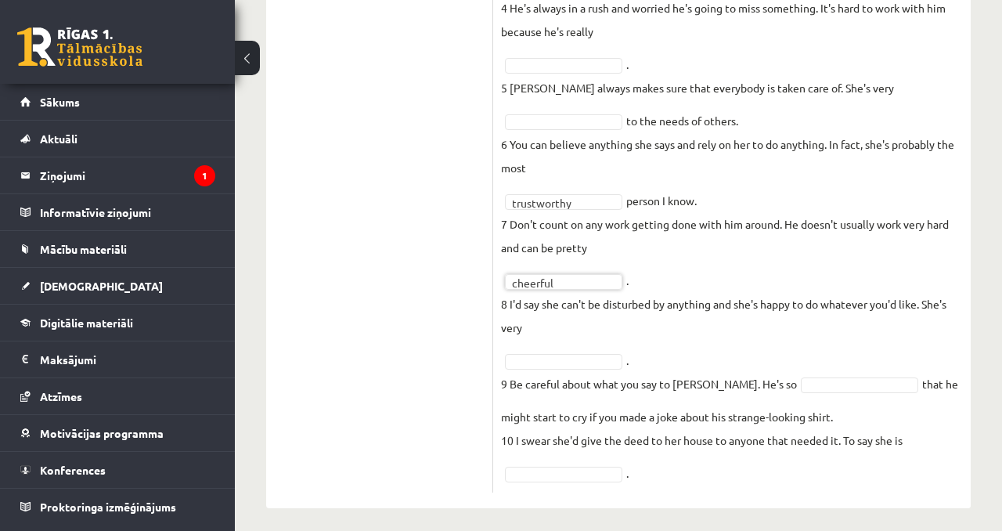
scroll to position [701, 0]
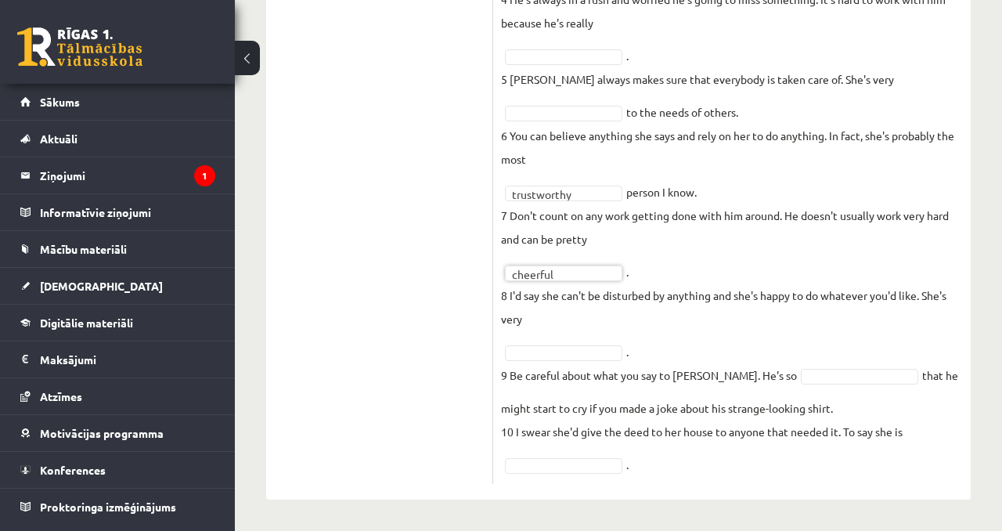
click at [766, 384] on fieldset "**********" at bounding box center [732, 123] width 462 height 705
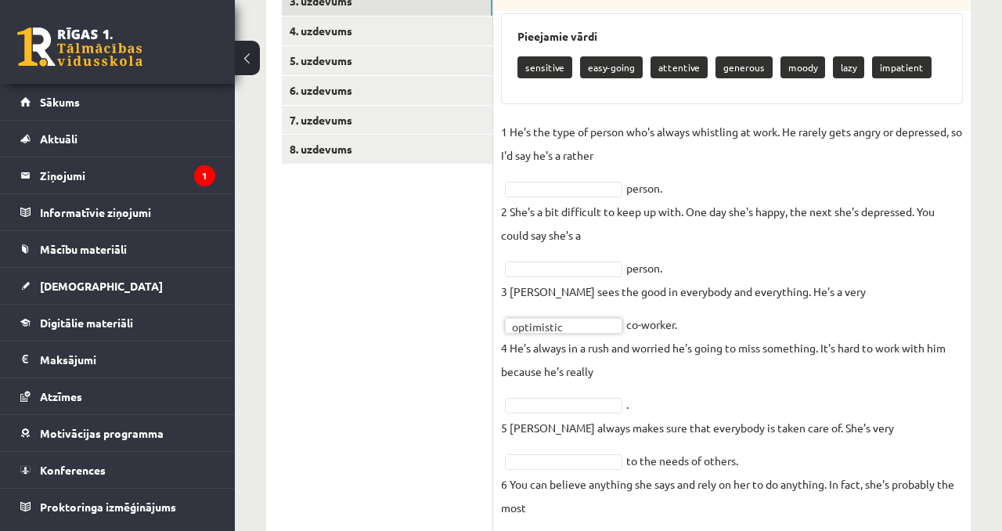
scroll to position [333, 0]
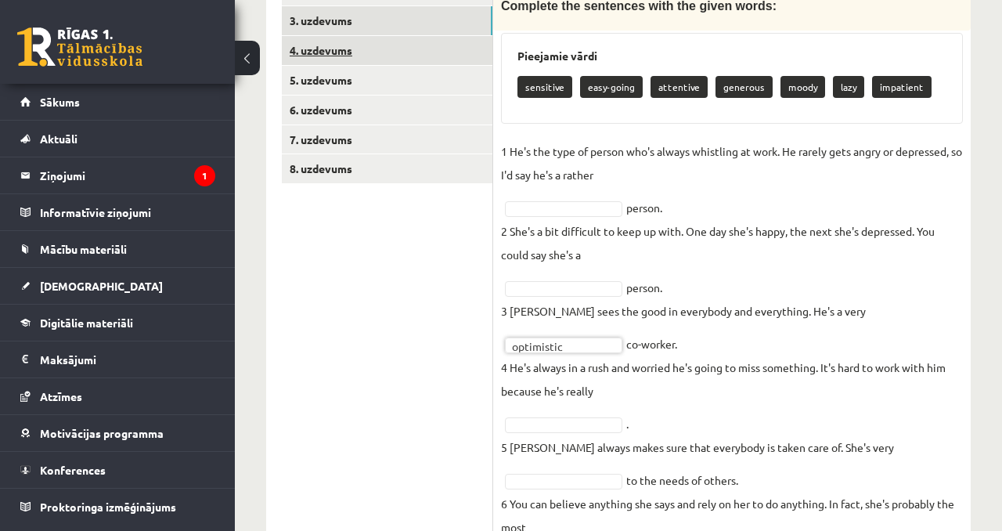
click at [421, 53] on link "4. uzdevums" at bounding box center [387, 50] width 211 height 29
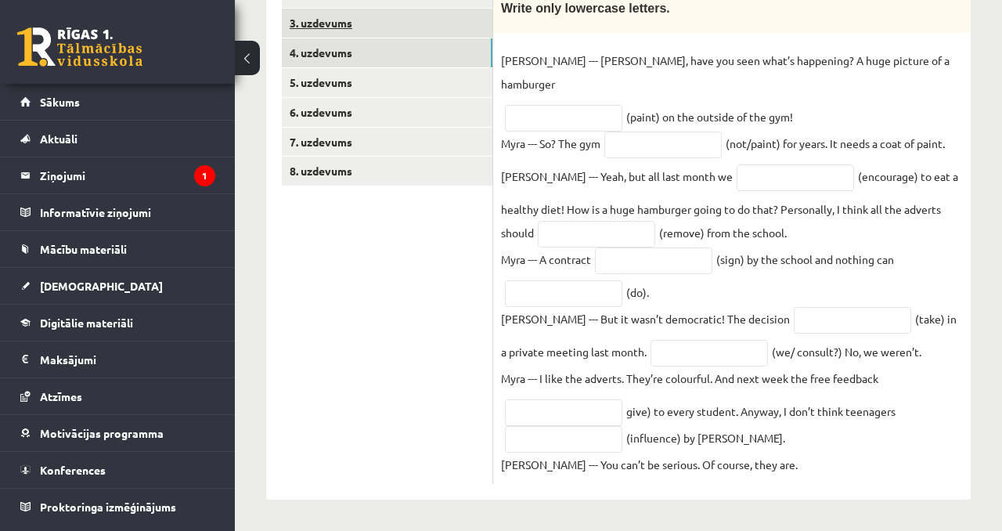
scroll to position [314, 0]
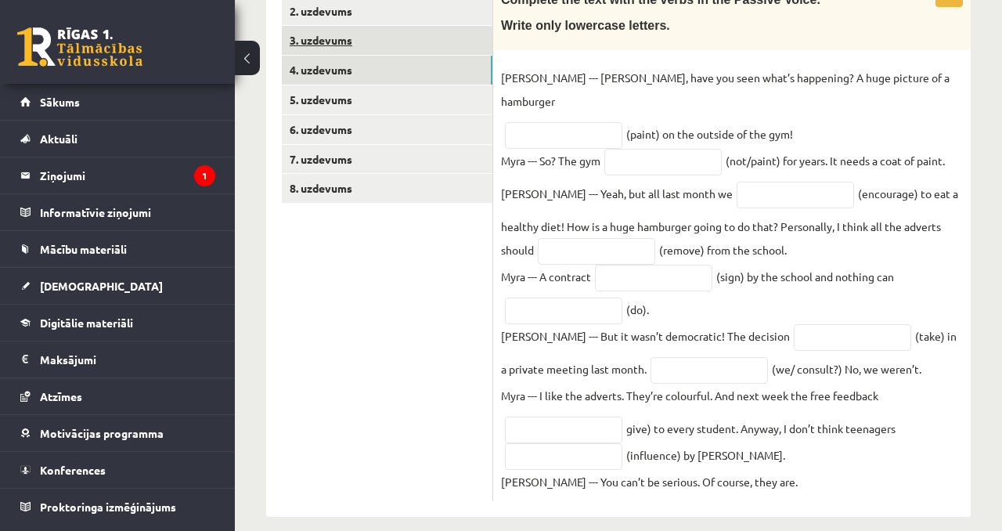
click at [438, 38] on link "3. uzdevums" at bounding box center [387, 40] width 211 height 29
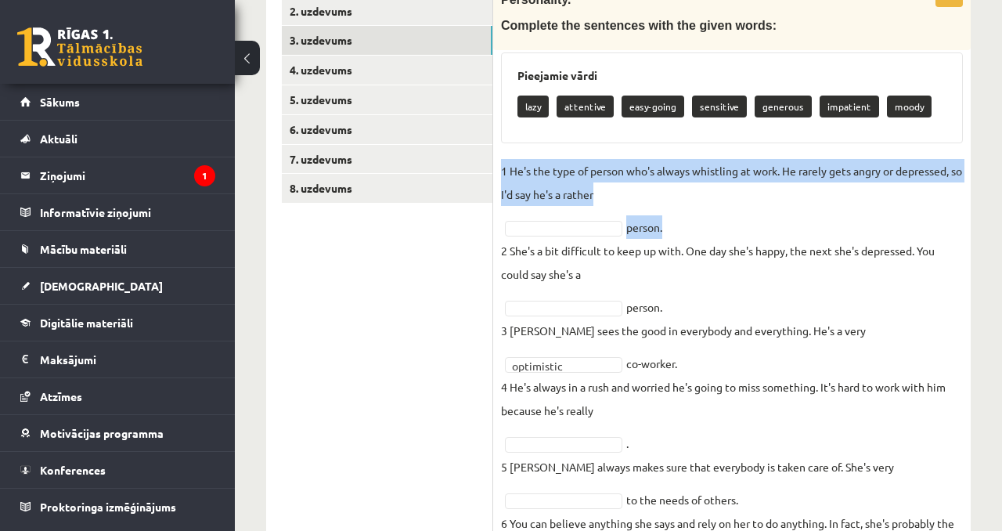
drag, startPoint x: 502, startPoint y: 167, endPoint x: 661, endPoint y: 226, distance: 170.4
click at [661, 226] on fieldset "**********" at bounding box center [732, 511] width 462 height 705
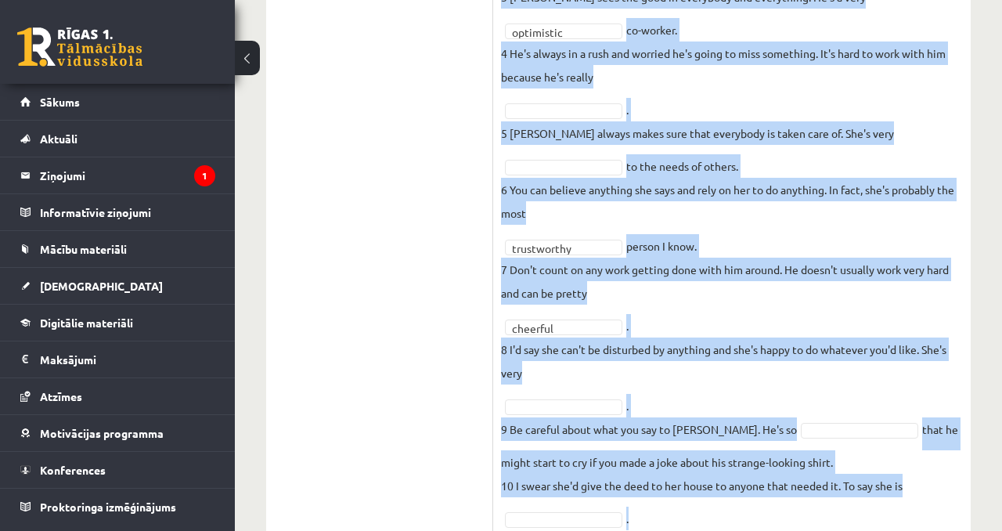
scroll to position [701, 0]
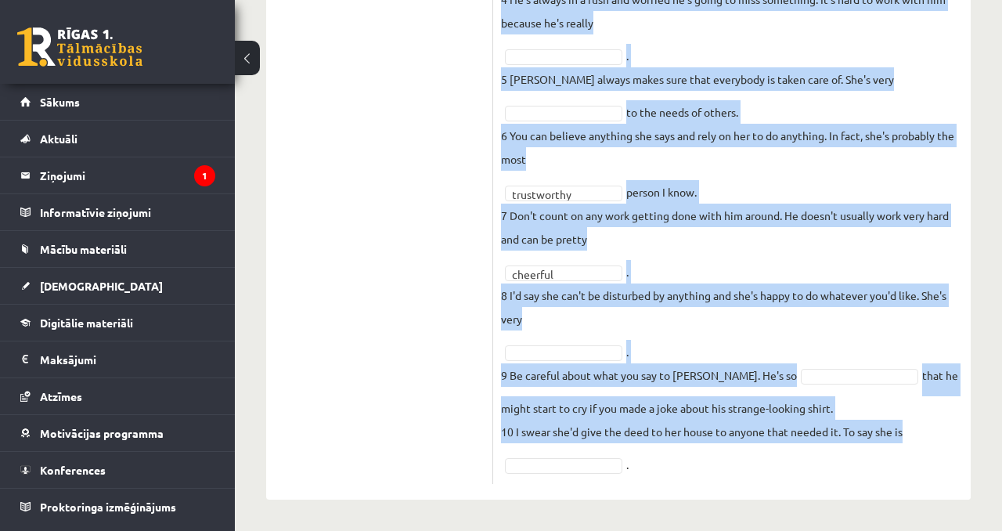
drag, startPoint x: 497, startPoint y: 161, endPoint x: 912, endPoint y: 442, distance: 500.7
click at [912, 442] on div "**********" at bounding box center [732, 39] width 478 height 888
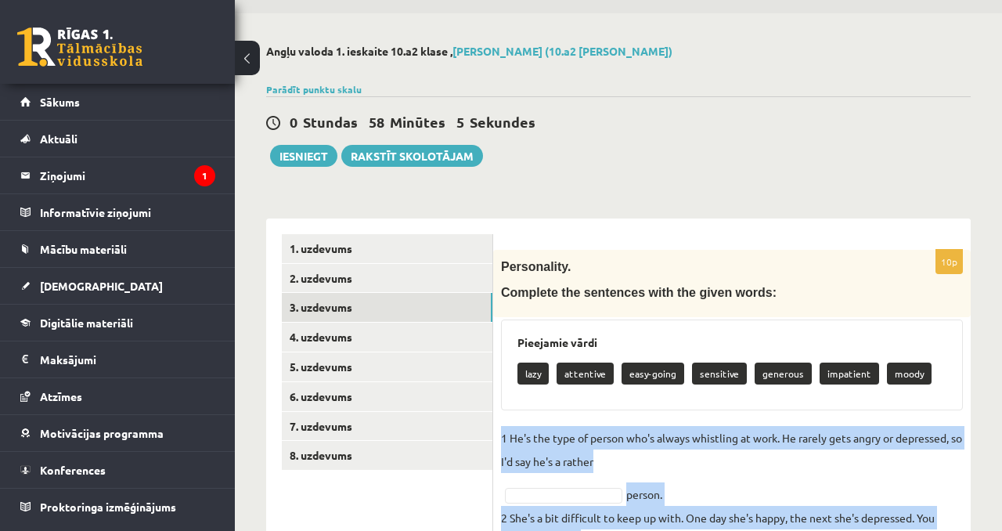
scroll to position [51, 0]
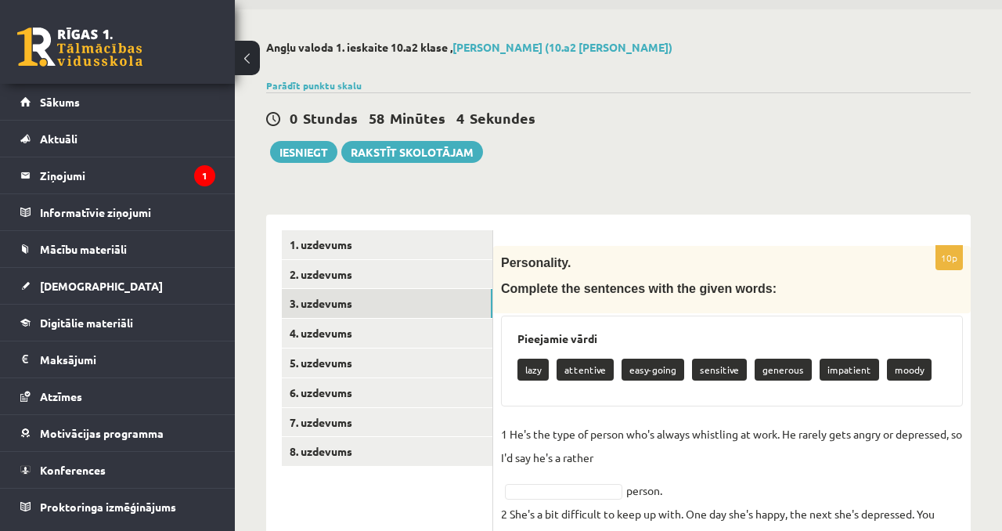
click at [914, 369] on p "moody" at bounding box center [909, 370] width 45 height 22
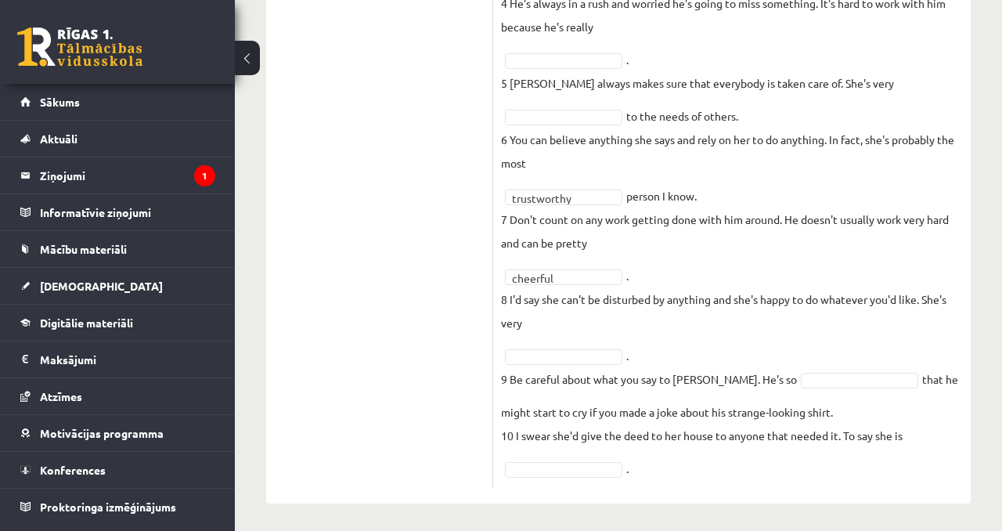
scroll to position [694, 0]
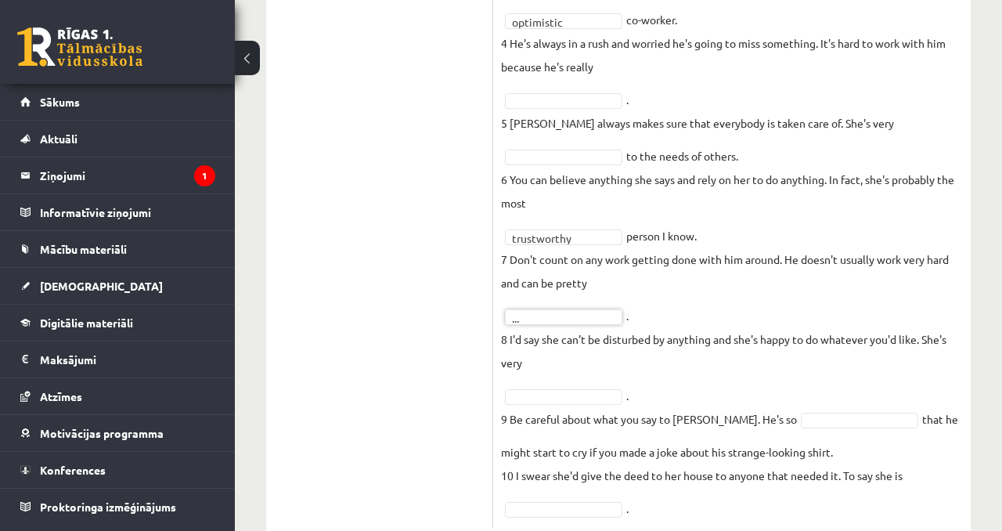
click at [560, 305] on fieldset "**********" at bounding box center [732, 167] width 462 height 705
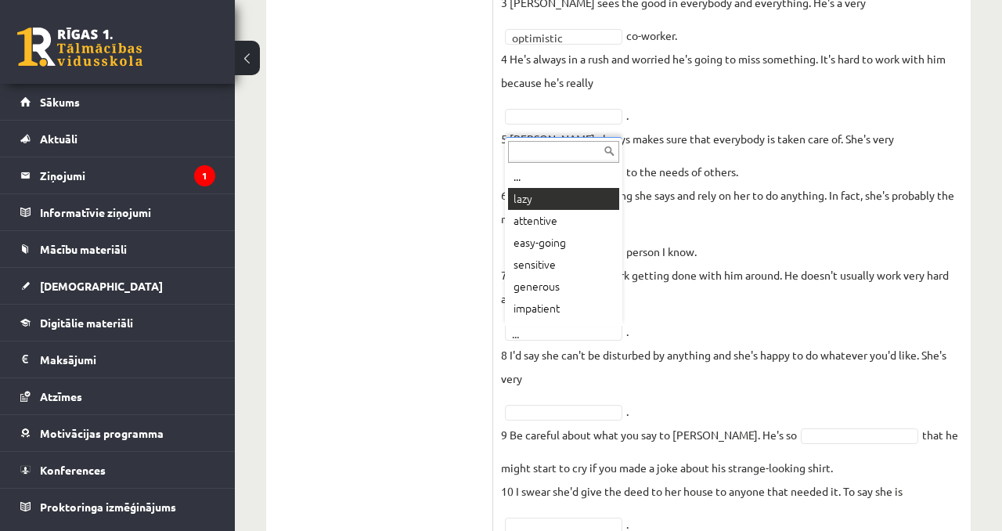
scroll to position [705, 0]
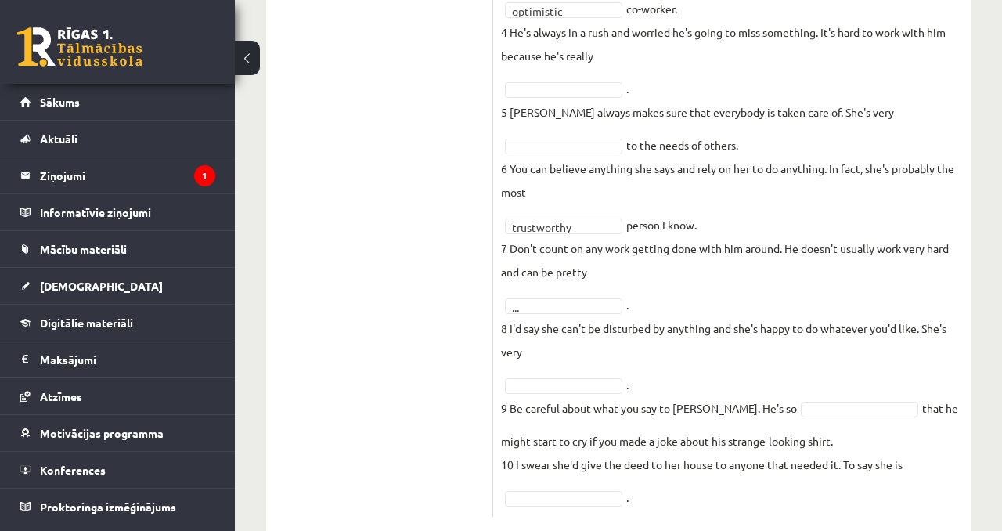
click at [572, 200] on p "6 You can believe anything she says and rely on her to do anything. In fact, sh…" at bounding box center [732, 180] width 462 height 47
click at [572, 240] on p "7 Don't count on any work getting done with him around. He doesn't usually work…" at bounding box center [732, 259] width 462 height 47
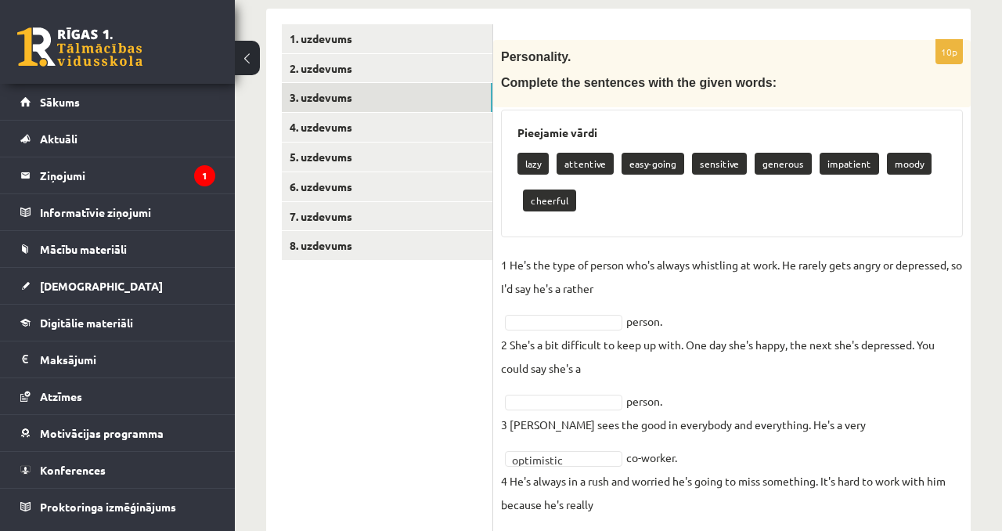
scroll to position [260, 0]
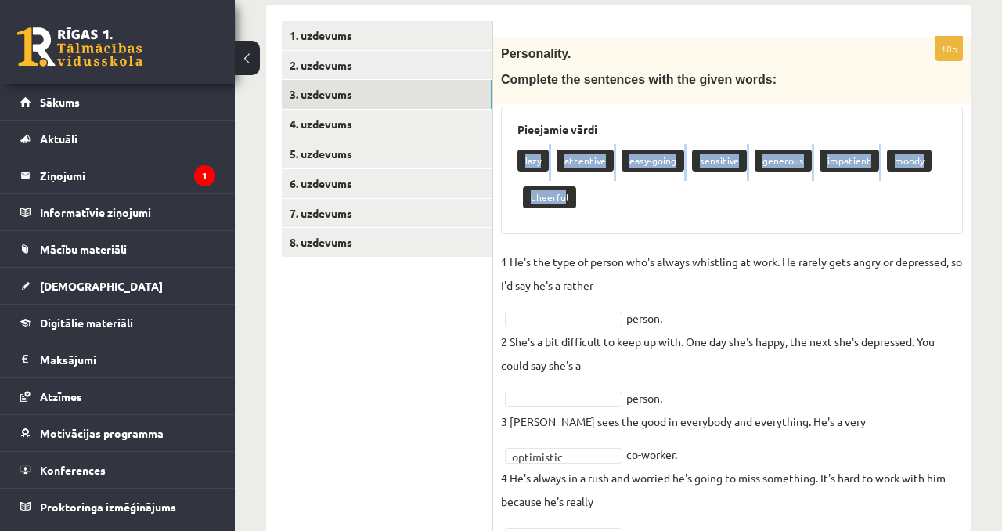
drag, startPoint x: 516, startPoint y: 153, endPoint x: 564, endPoint y: 200, distance: 67.5
click at [564, 200] on div "Pieejamie vārdi lazy attentive easy-going sensitive generous impatient moody ch…" at bounding box center [732, 170] width 462 height 128
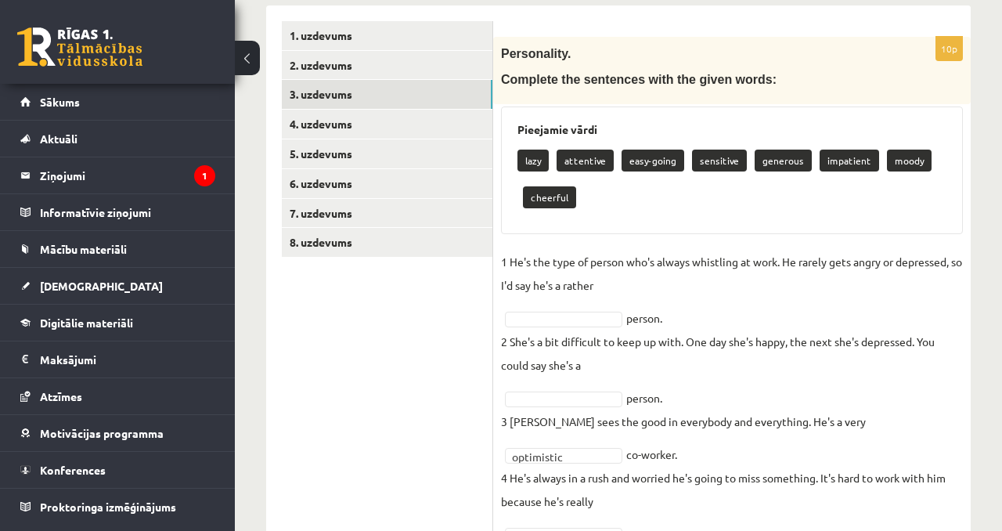
click at [582, 293] on p "1 He's the type of person who's always whistling at work. He rarely gets angry …" at bounding box center [732, 273] width 462 height 47
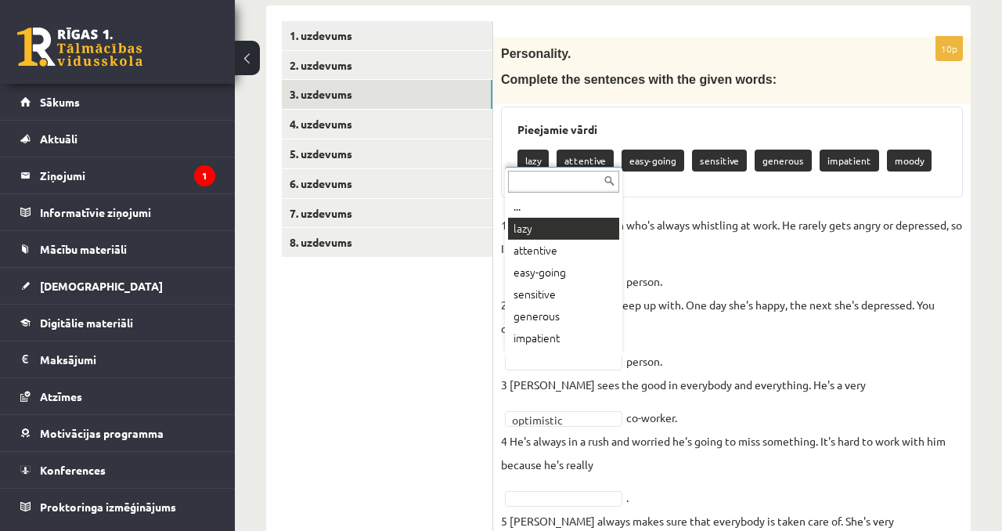
scroll to position [19, 0]
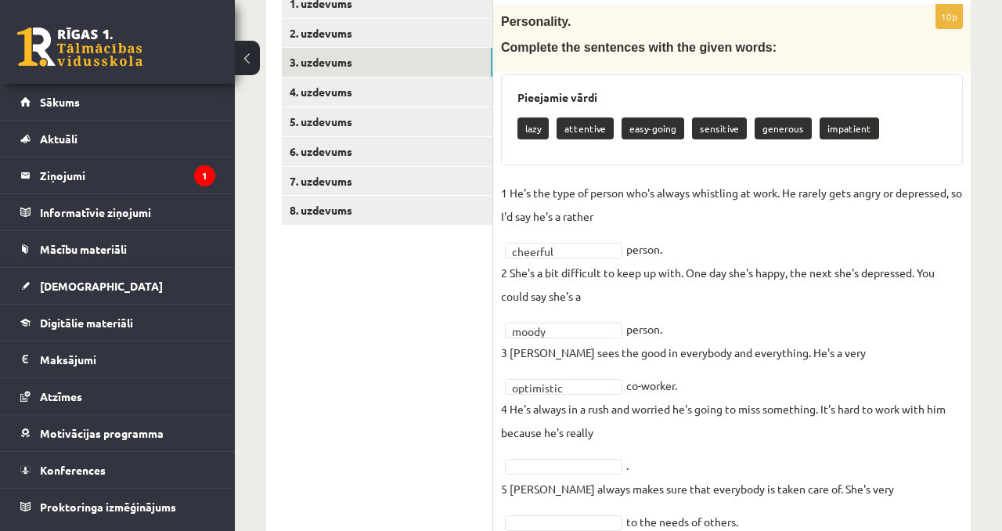
scroll to position [330, 0]
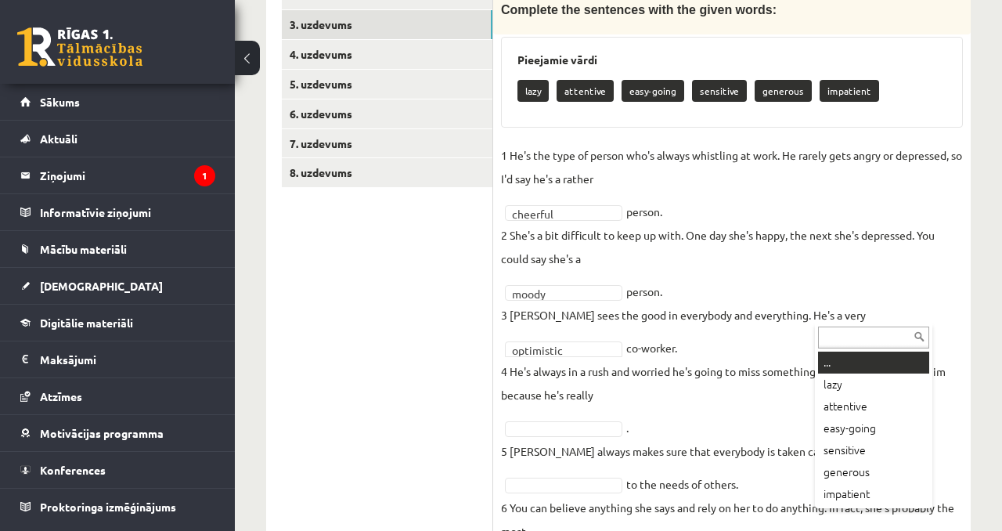
drag, startPoint x: 890, startPoint y: 314, endPoint x: 829, endPoint y: 312, distance: 61.1
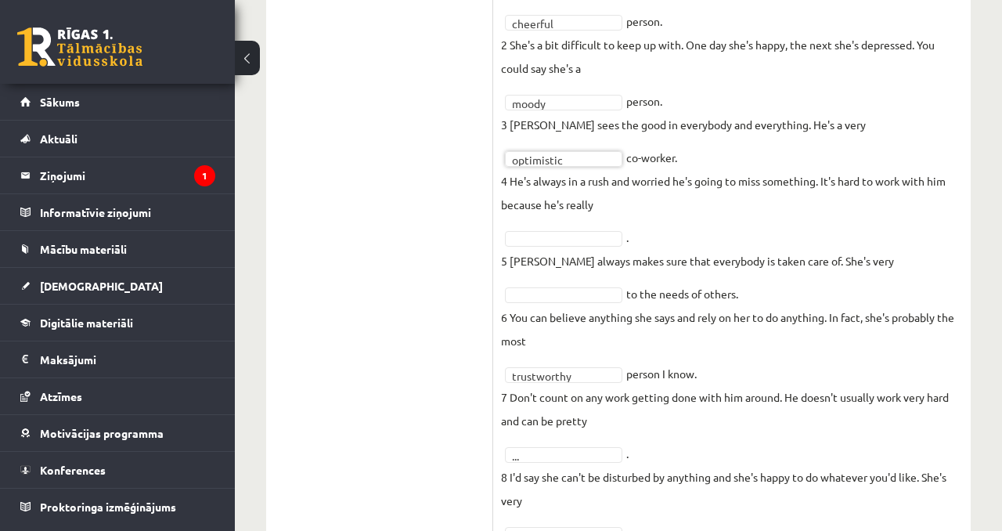
scroll to position [438, 0]
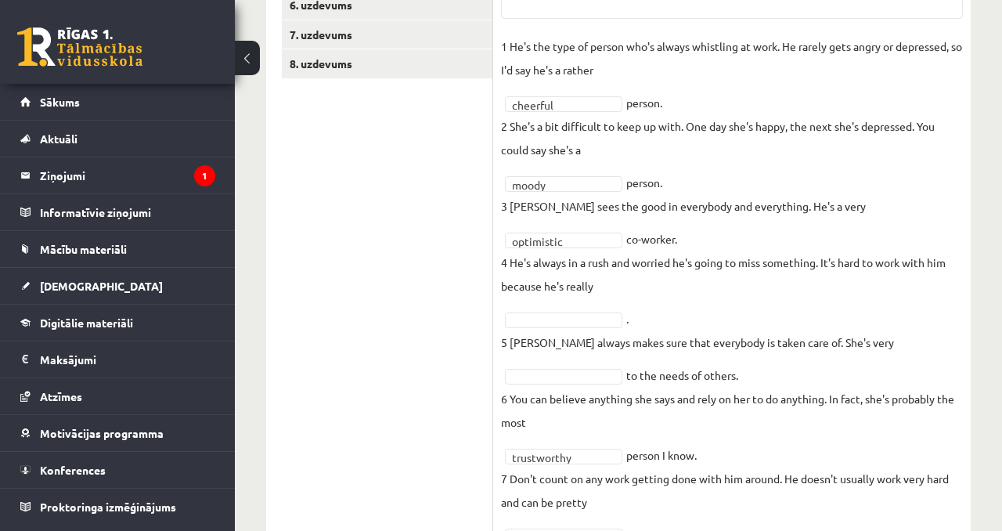
click at [842, 228] on fieldset "**********" at bounding box center [732, 386] width 462 height 705
click at [843, 224] on fieldset "**********" at bounding box center [732, 386] width 462 height 705
click at [843, 219] on fieldset "**********" at bounding box center [732, 386] width 462 height 705
click at [546, 309] on fieldset "**********" at bounding box center [732, 386] width 462 height 705
click at [546, 330] on p "5 [PERSON_NAME] always makes sure that everybody is taken care of. She's very" at bounding box center [697, 341] width 393 height 23
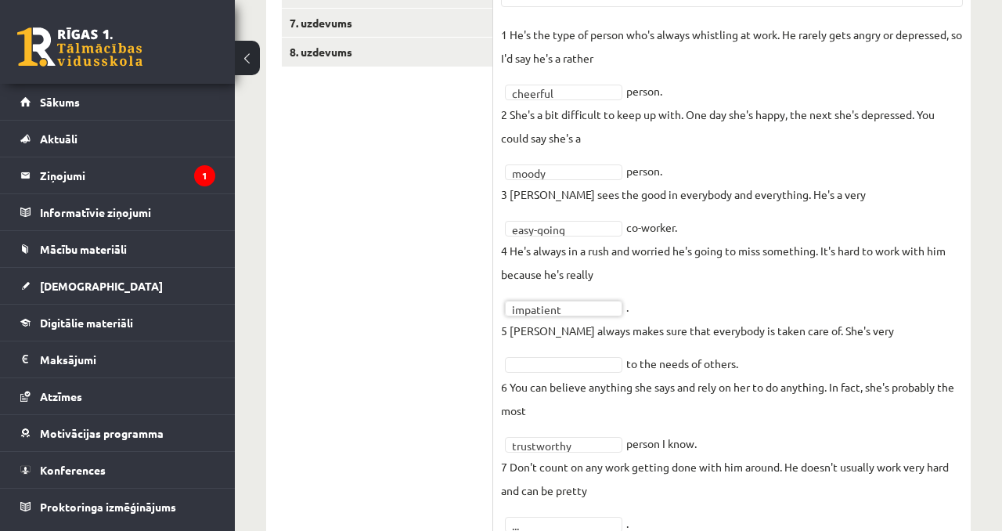
scroll to position [452, 0]
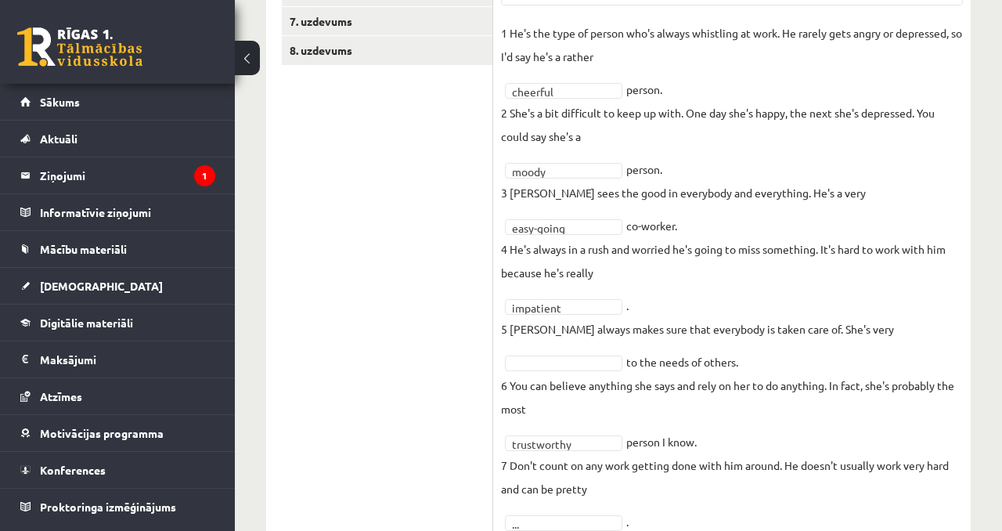
click at [652, 310] on fieldset "**********" at bounding box center [732, 373] width 462 height 705
click at [634, 362] on fieldset "**********" at bounding box center [732, 373] width 462 height 705
click at [626, 380] on p "6 You can believe anything she says and rely on her to do anything. In fact, sh…" at bounding box center [732, 396] width 462 height 47
click at [616, 380] on p "6 You can believe anything she says and rely on her to do anything. In fact, sh…" at bounding box center [732, 396] width 462 height 47
click at [616, 371] on fieldset "**********" at bounding box center [732, 373] width 462 height 705
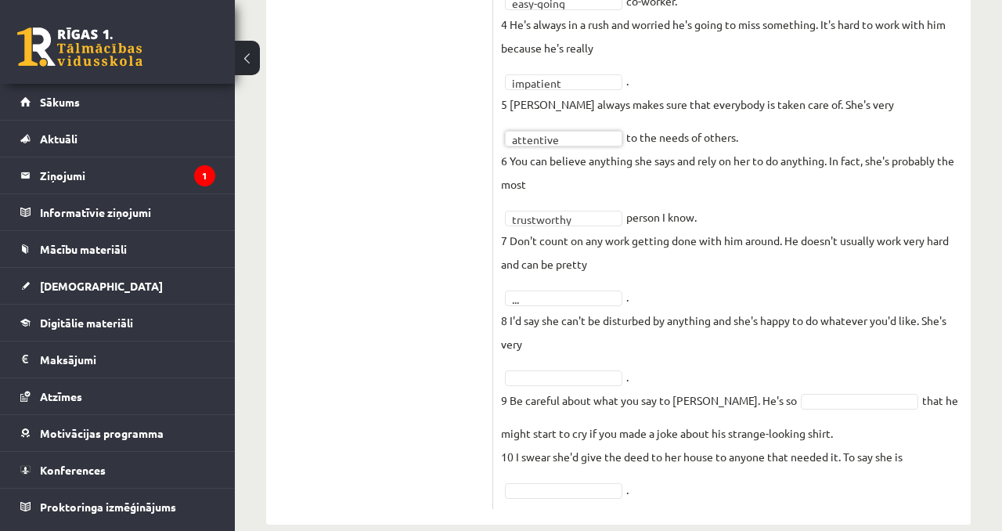
scroll to position [700, 0]
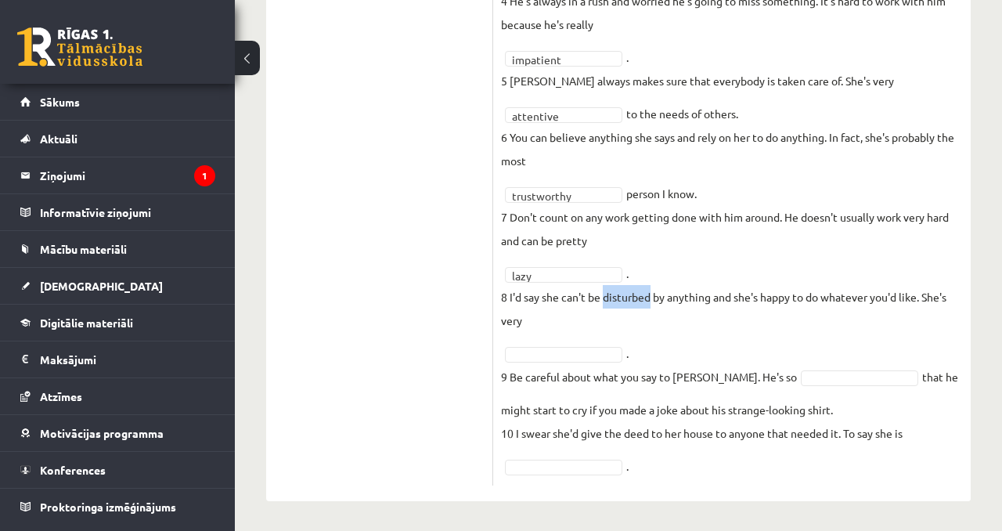
drag, startPoint x: 605, startPoint y: 296, endPoint x: 651, endPoint y: 300, distance: 46.4
click at [651, 300] on p "8 I'd say she can't be disturbed by anything and she's happy to do whatever you…" at bounding box center [732, 308] width 462 height 47
click at [550, 336] on fieldset "**********" at bounding box center [732, 125] width 462 height 705
click at [546, 364] on fieldset "**********" at bounding box center [732, 125] width 462 height 705
click at [546, 362] on fieldset "**********" at bounding box center [732, 125] width 462 height 705
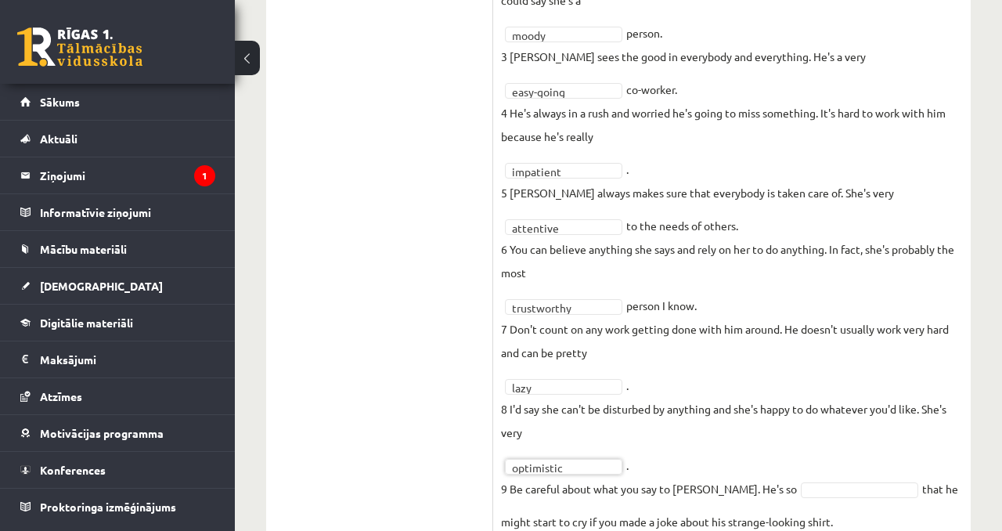
scroll to position [701, 0]
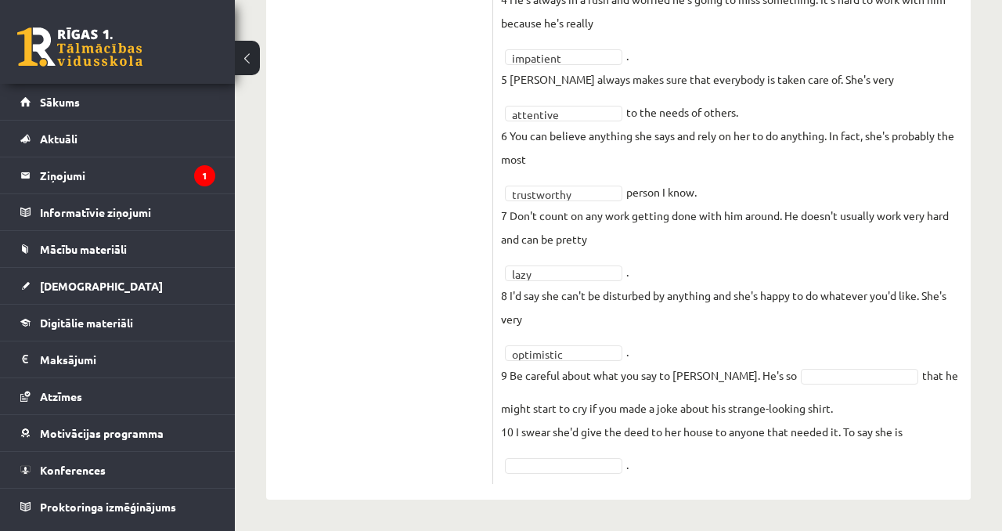
click at [749, 368] on fieldset "**********" at bounding box center [732, 123] width 462 height 705
click at [640, 435] on p "10 I swear she'd give the deed to her house to anyone that needed it. To say sh…" at bounding box center [702, 431] width 402 height 23
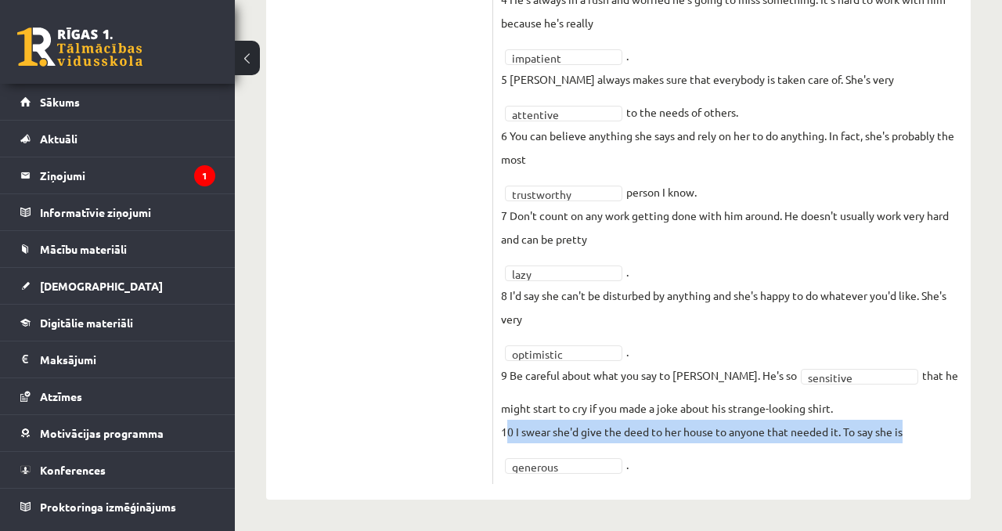
drag, startPoint x: 504, startPoint y: 431, endPoint x: 632, endPoint y: 450, distance: 129.0
click at [632, 451] on fieldset "**********" at bounding box center [732, 123] width 462 height 705
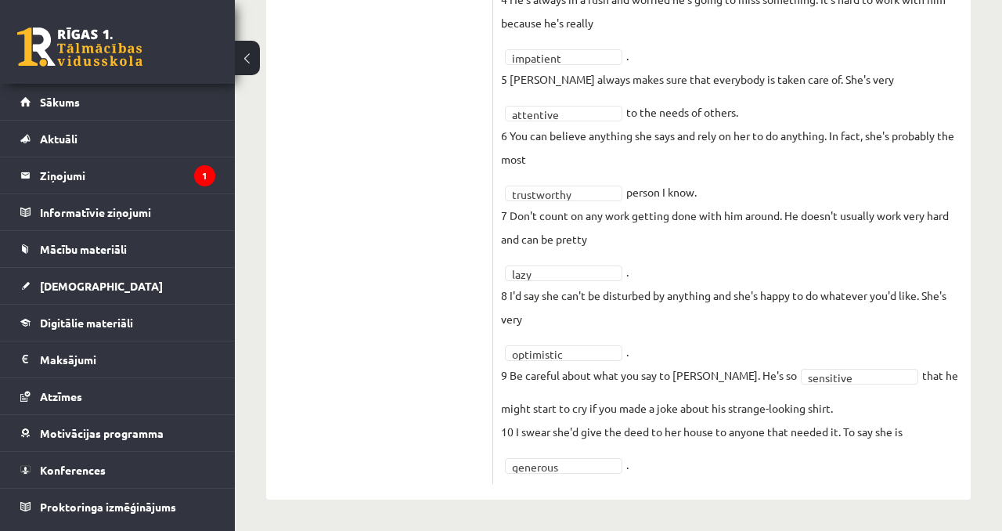
click at [632, 450] on fieldset "**********" at bounding box center [732, 123] width 462 height 705
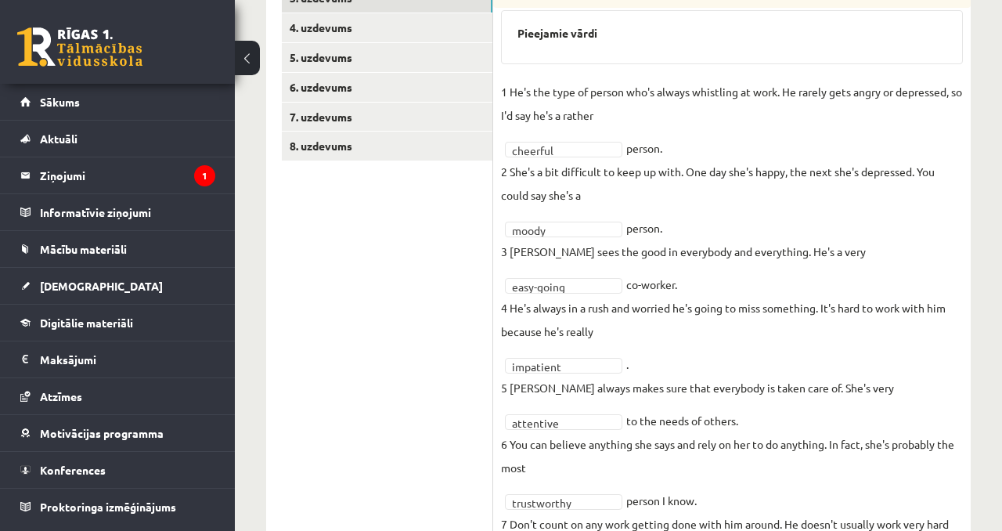
scroll to position [0, 0]
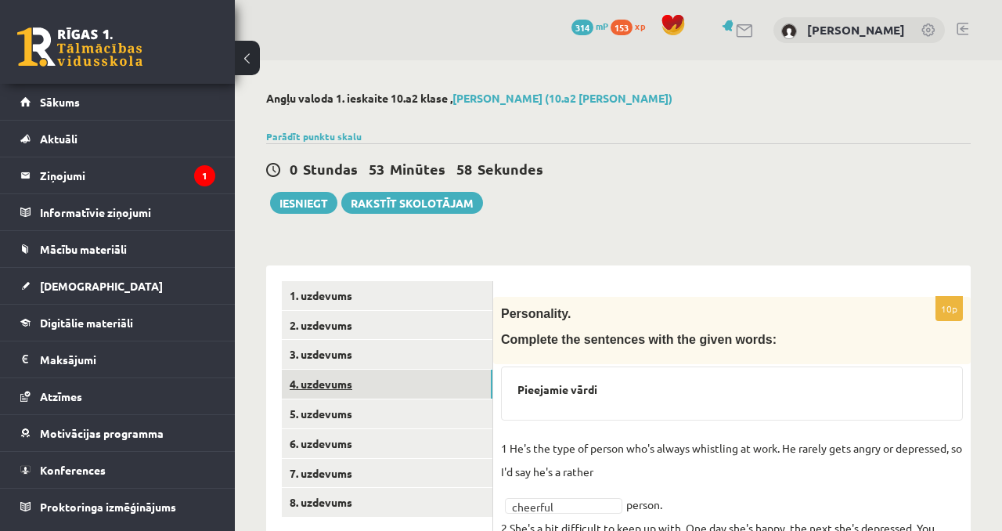
click at [398, 391] on link "4. uzdevums" at bounding box center [387, 383] width 211 height 29
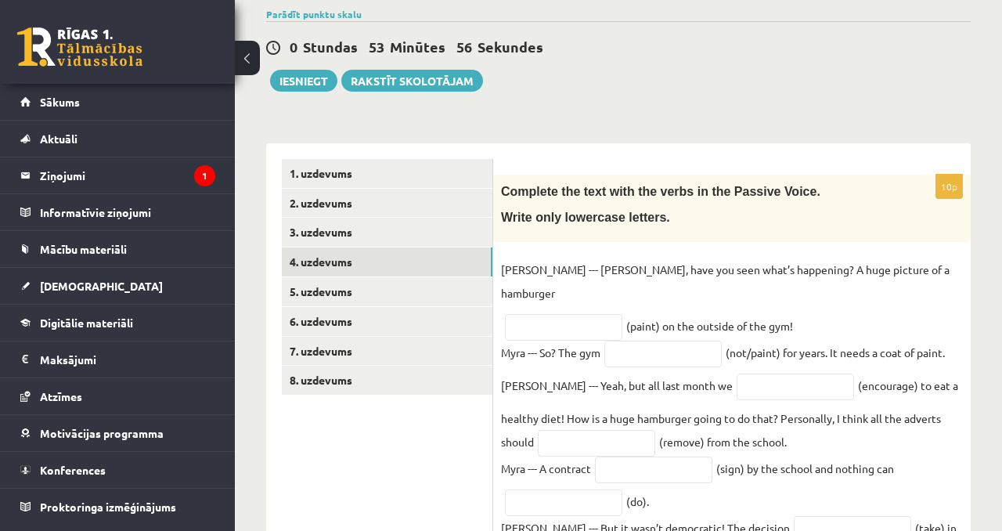
scroll to position [117, 0]
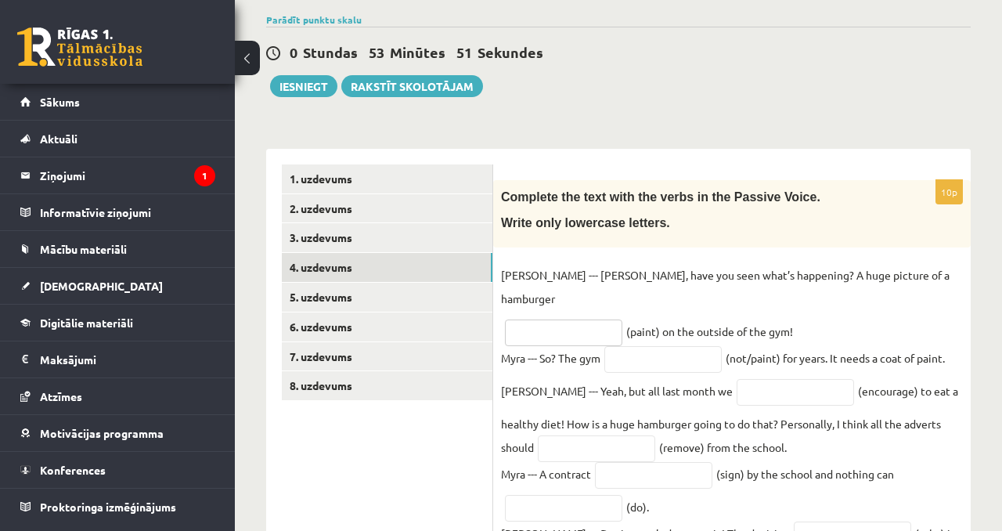
click at [543, 319] on input "text" at bounding box center [563, 332] width 117 height 27
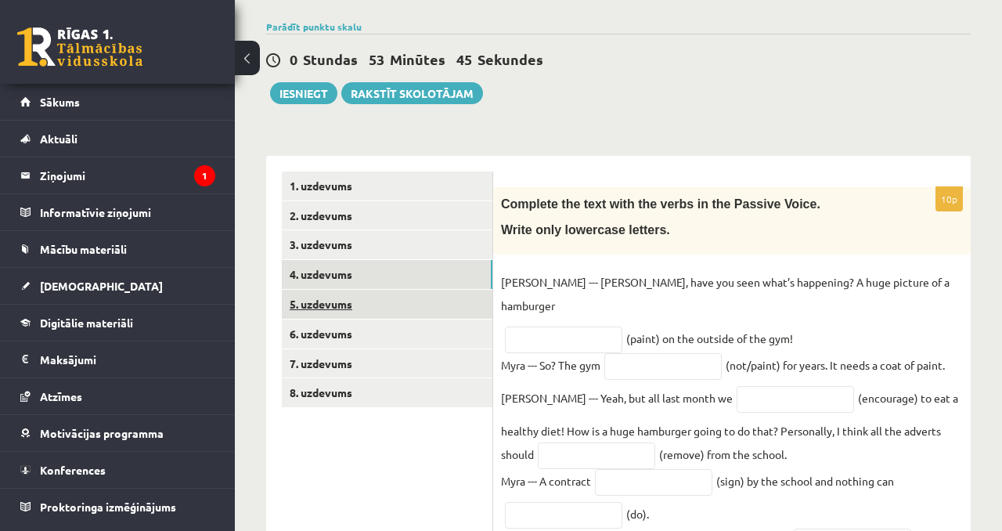
click at [408, 300] on link "5. uzdevums" at bounding box center [387, 304] width 211 height 29
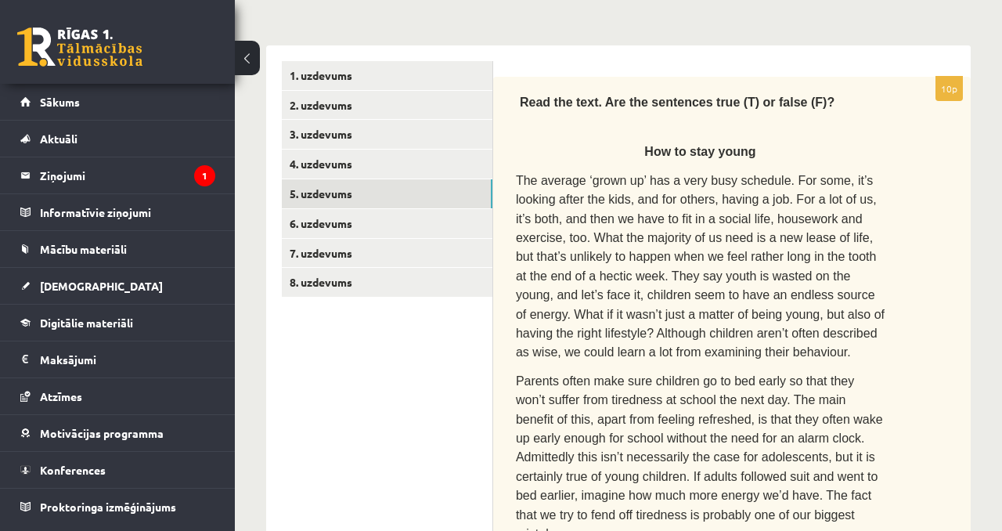
scroll to position [137, 0]
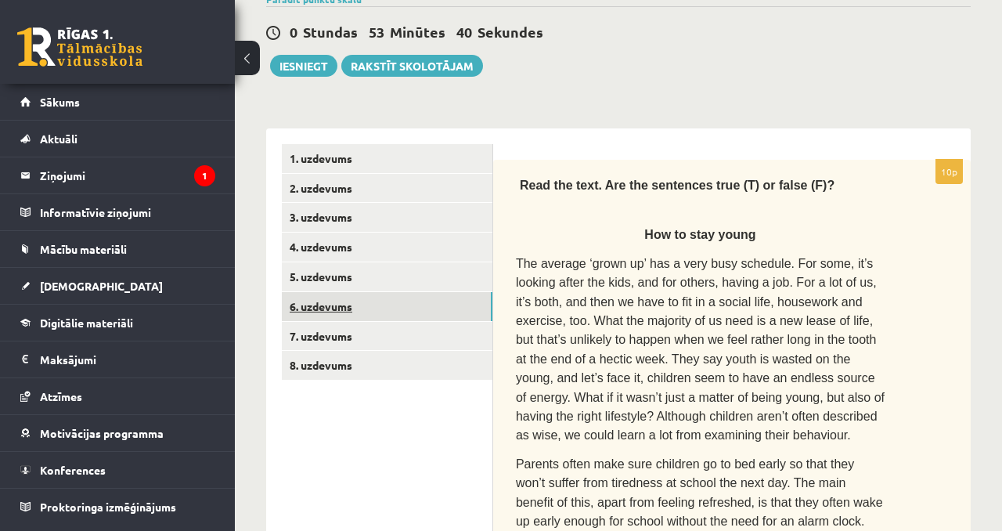
click at [400, 292] on link "6. uzdevums" at bounding box center [387, 306] width 211 height 29
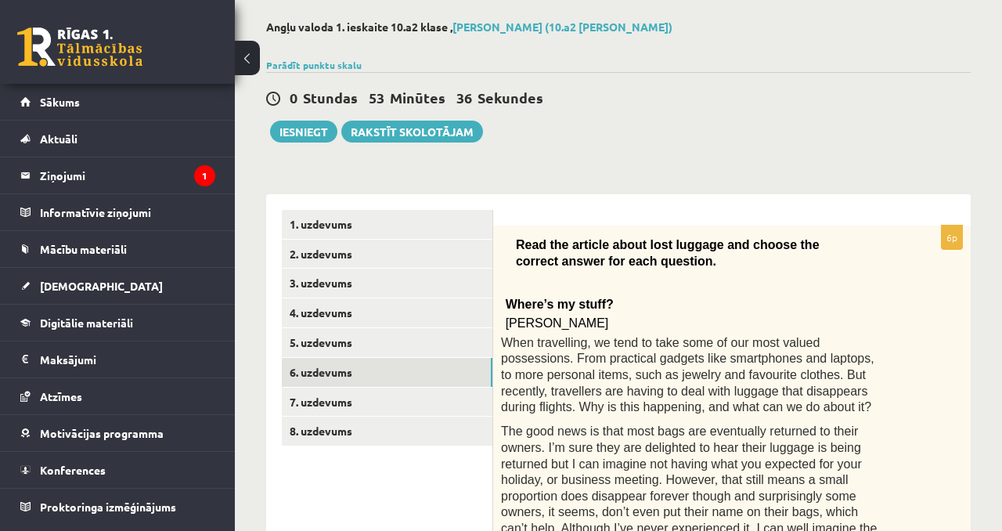
scroll to position [231, 0]
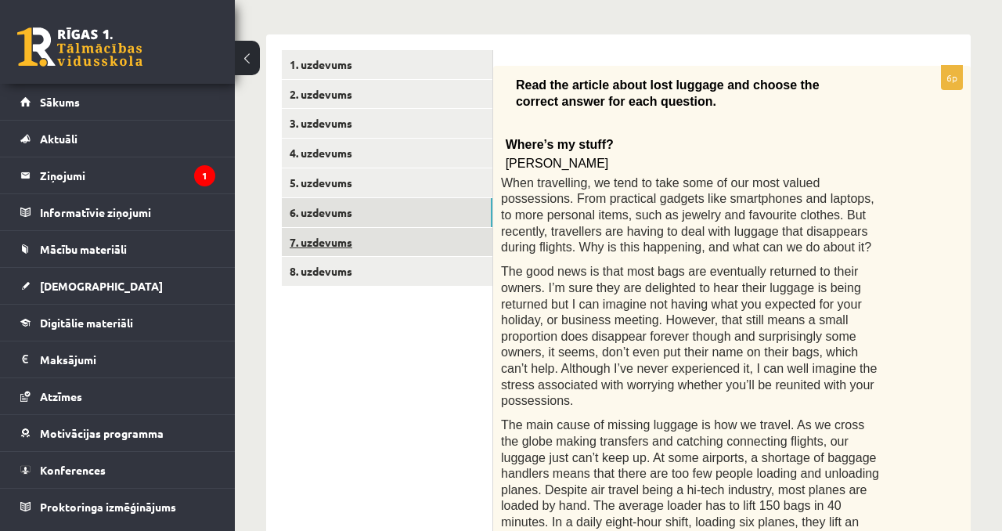
click at [413, 240] on link "7. uzdevums" at bounding box center [387, 242] width 211 height 29
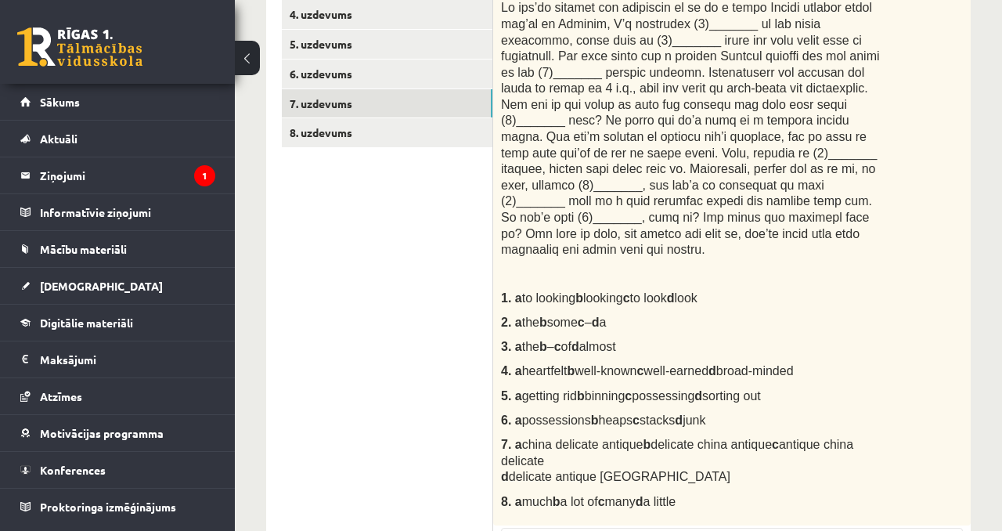
scroll to position [0, 0]
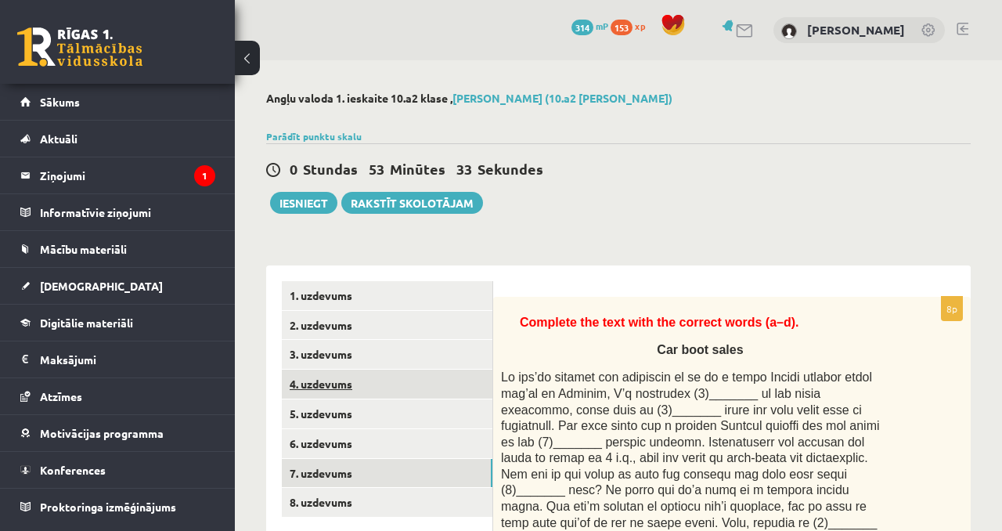
click at [382, 377] on link "4. uzdevums" at bounding box center [387, 383] width 211 height 29
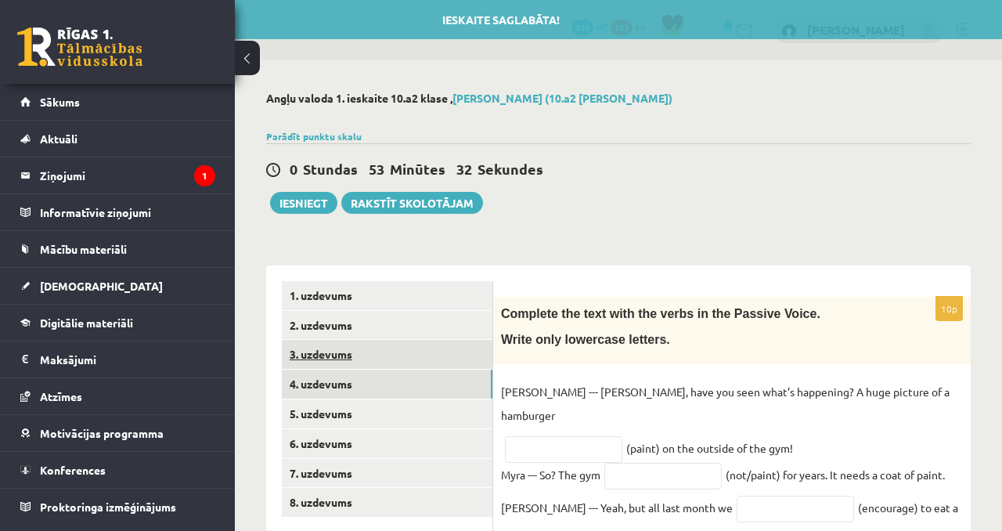
click at [383, 359] on link "3. uzdevums" at bounding box center [387, 354] width 211 height 29
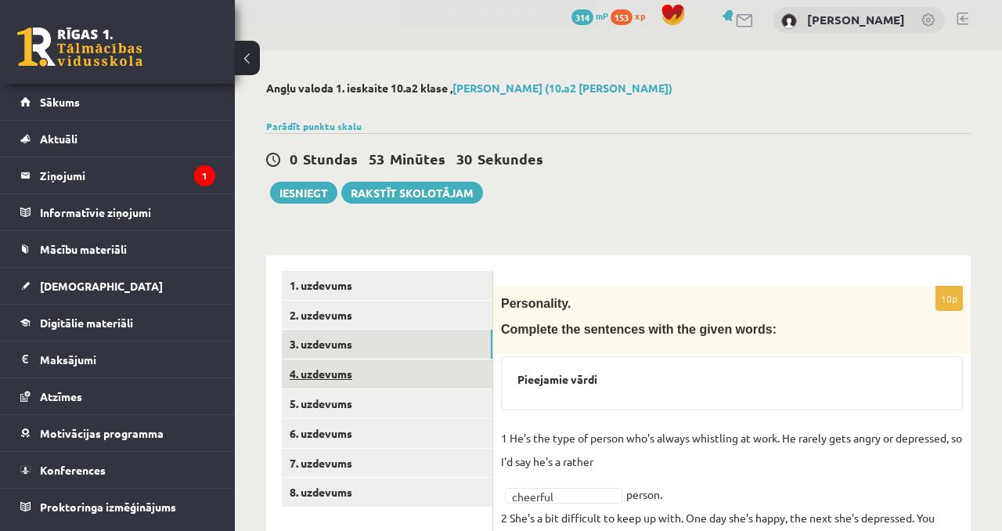
scroll to position [9, 0]
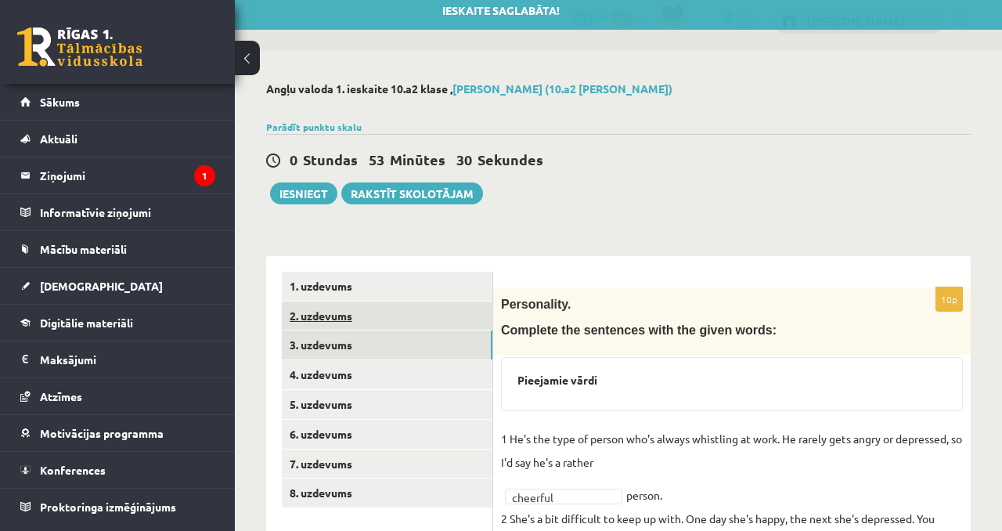
click at [384, 319] on link "2. uzdevums" at bounding box center [387, 315] width 211 height 29
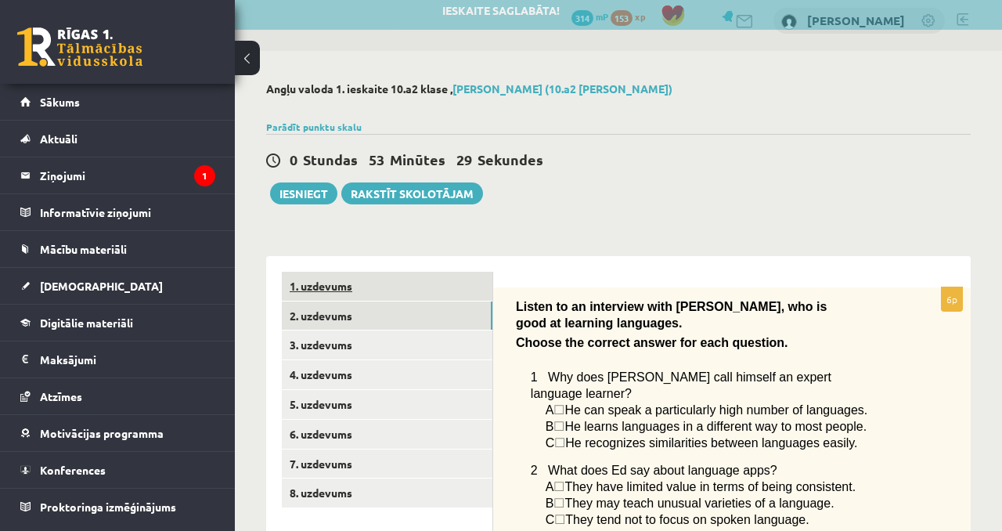
click at [384, 287] on link "1. uzdevums" at bounding box center [387, 286] width 211 height 29
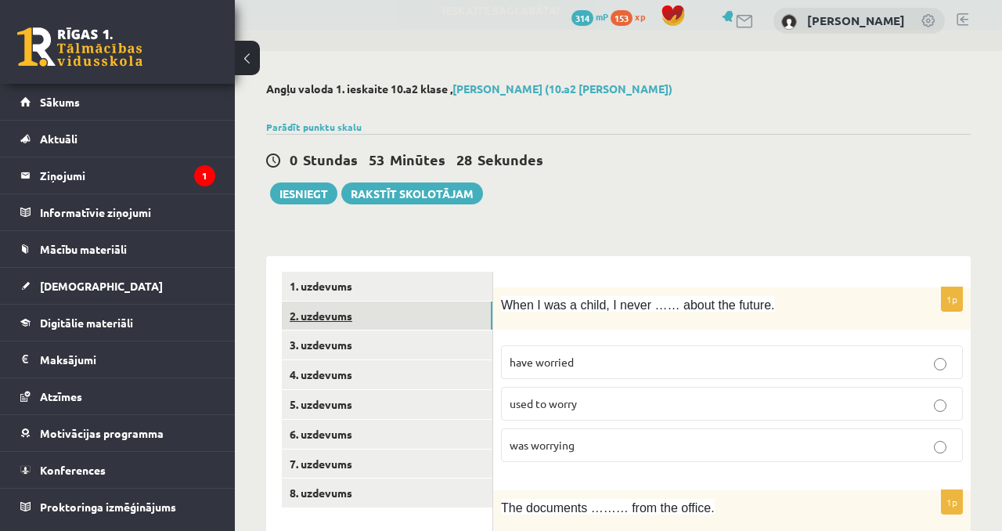
click at [384, 320] on link "2. uzdevums" at bounding box center [387, 315] width 211 height 29
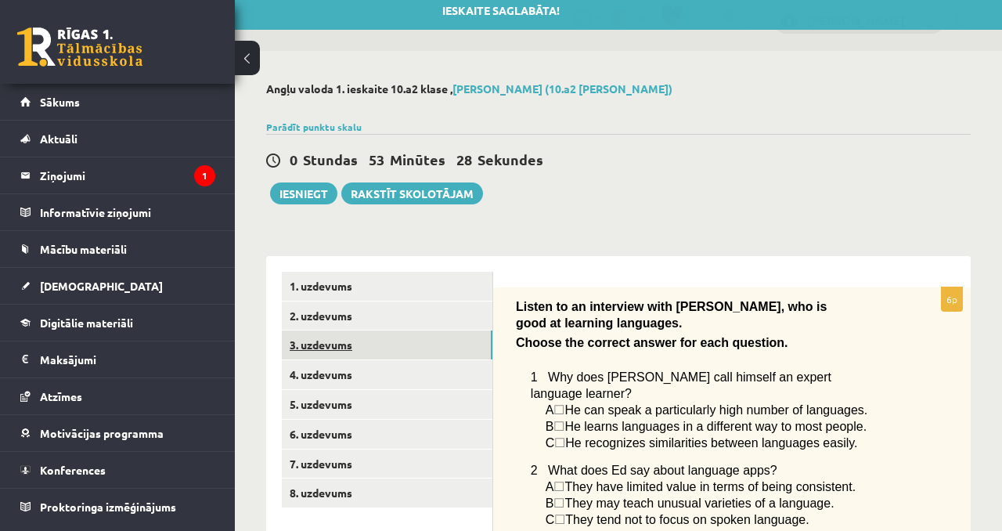
click at [384, 344] on link "3. uzdevums" at bounding box center [387, 344] width 211 height 29
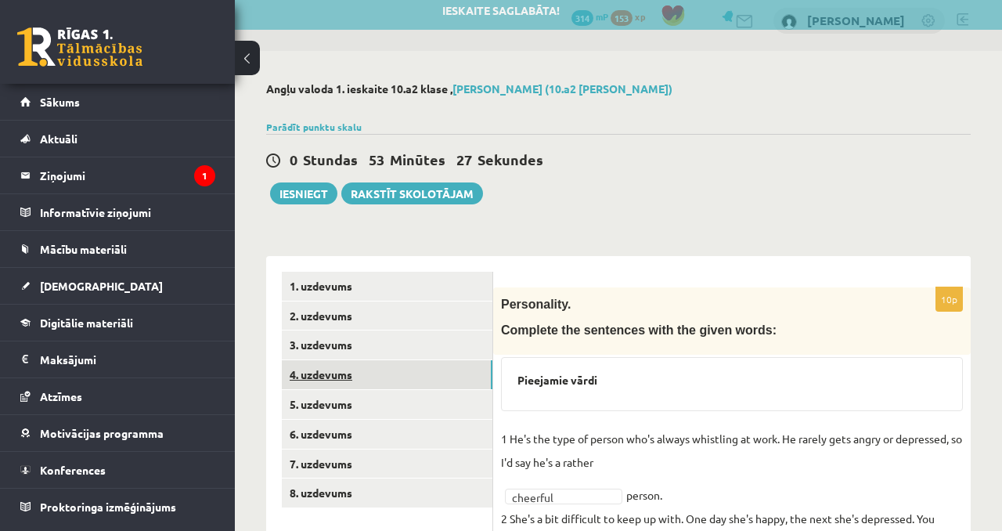
click at [384, 372] on link "4. uzdevums" at bounding box center [387, 374] width 211 height 29
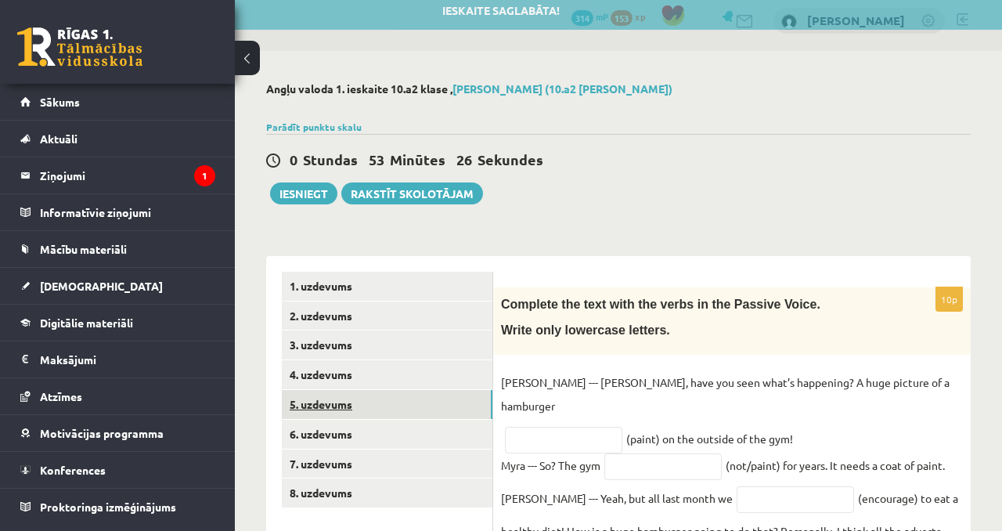
click at [423, 404] on link "5. uzdevums" at bounding box center [387, 404] width 211 height 29
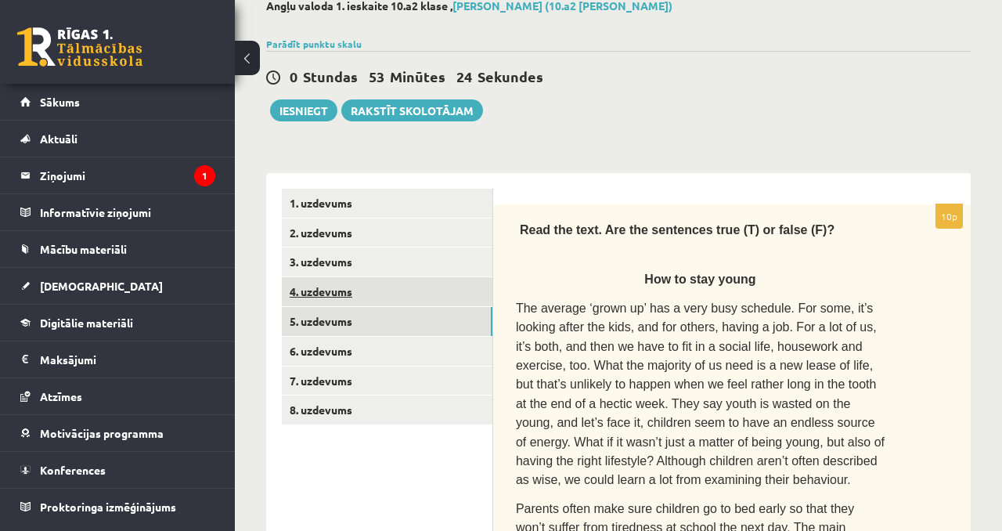
scroll to position [52, 0]
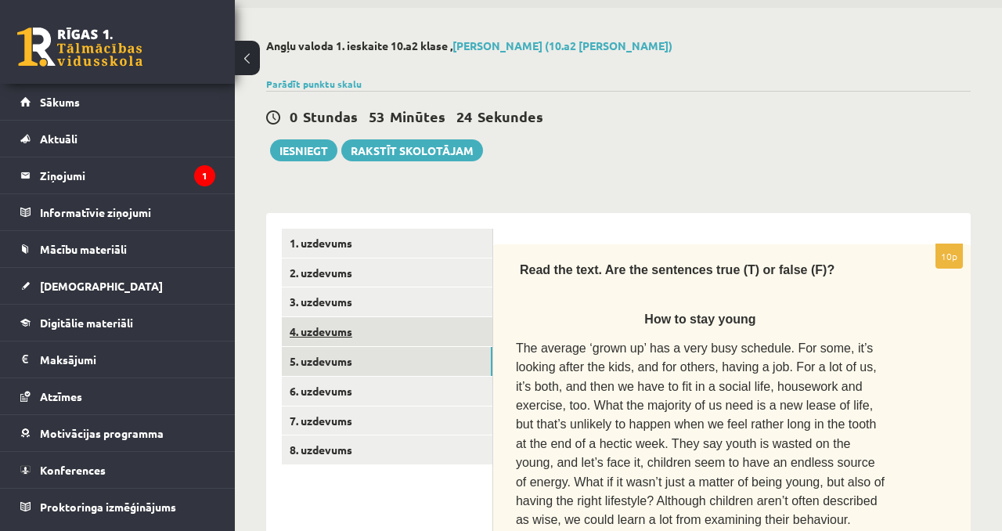
click at [420, 337] on link "4. uzdevums" at bounding box center [387, 331] width 211 height 29
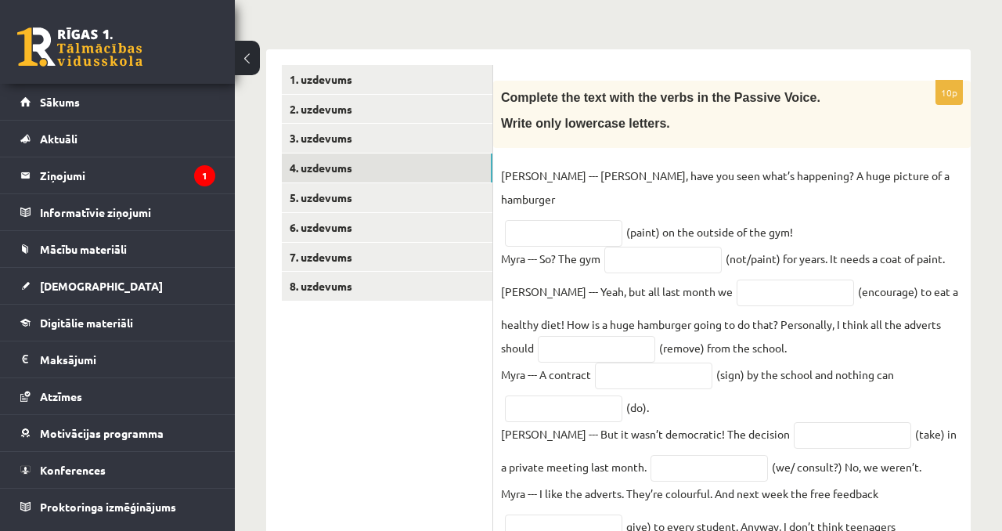
scroll to position [220, 0]
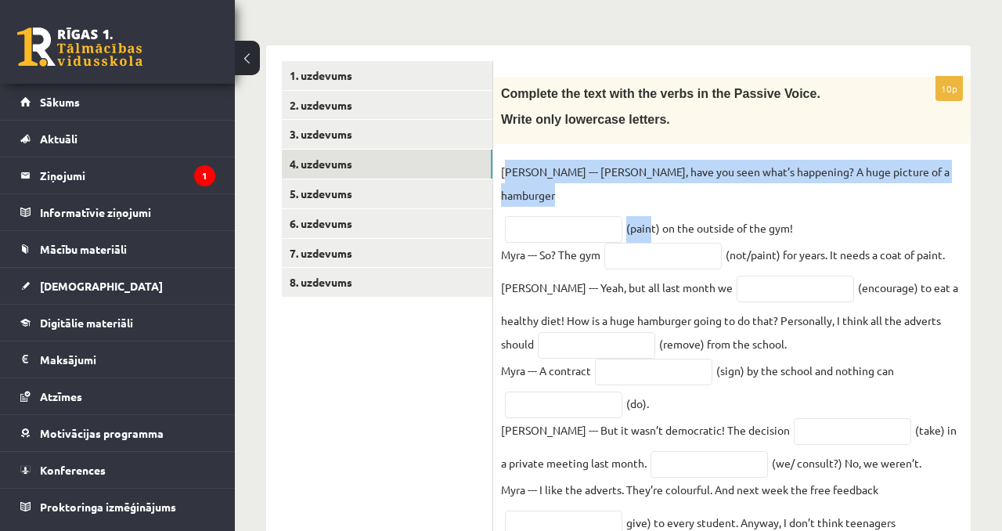
drag, startPoint x: 505, startPoint y: 172, endPoint x: 652, endPoint y: 207, distance: 151.3
click at [652, 207] on fieldset "Kyle --- Myra, have you seen what’s happening? A huge picture of a hamburger (p…" at bounding box center [732, 373] width 462 height 427
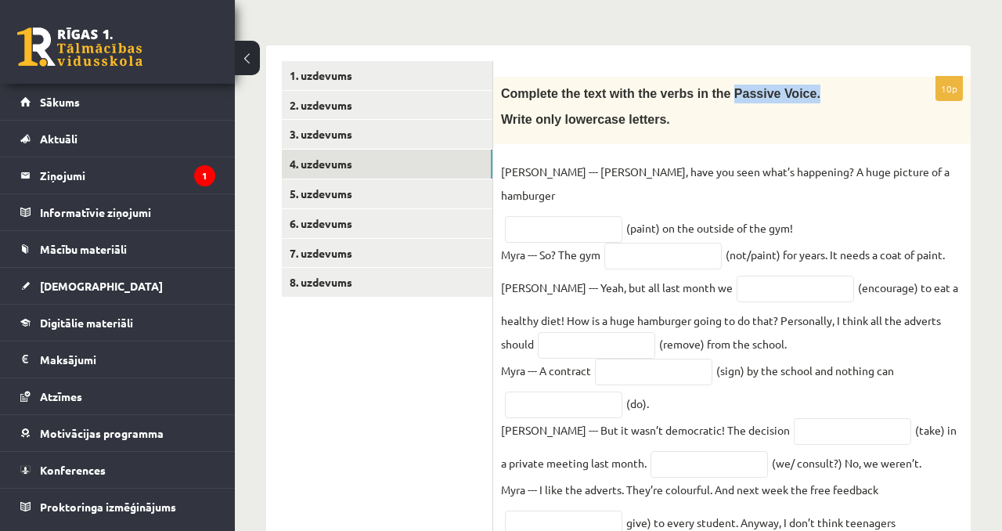
drag, startPoint x: 737, startPoint y: 93, endPoint x: 850, endPoint y: 99, distance: 112.9
click at [850, 103] on div "Complete the text with the verbs in the Passive Voice. Write only lowercase let…" at bounding box center [732, 110] width 478 height 67
click at [575, 281] on fieldset "Kyle --- Myra, have you seen what’s happening? A huge picture of a hamburger (p…" at bounding box center [732, 373] width 462 height 427
click at [597, 216] on input "text" at bounding box center [563, 229] width 117 height 27
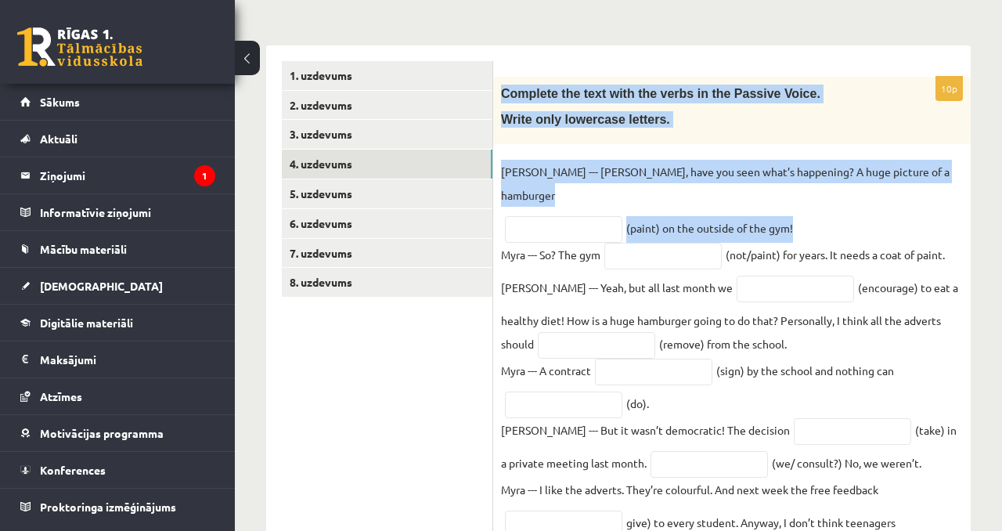
drag, startPoint x: 499, startPoint y: 88, endPoint x: 798, endPoint y: 210, distance: 322.0
click at [798, 210] on div "10p Complete the text with the verbs in the Passive Voice. Write only lowercase…" at bounding box center [732, 336] width 478 height 518
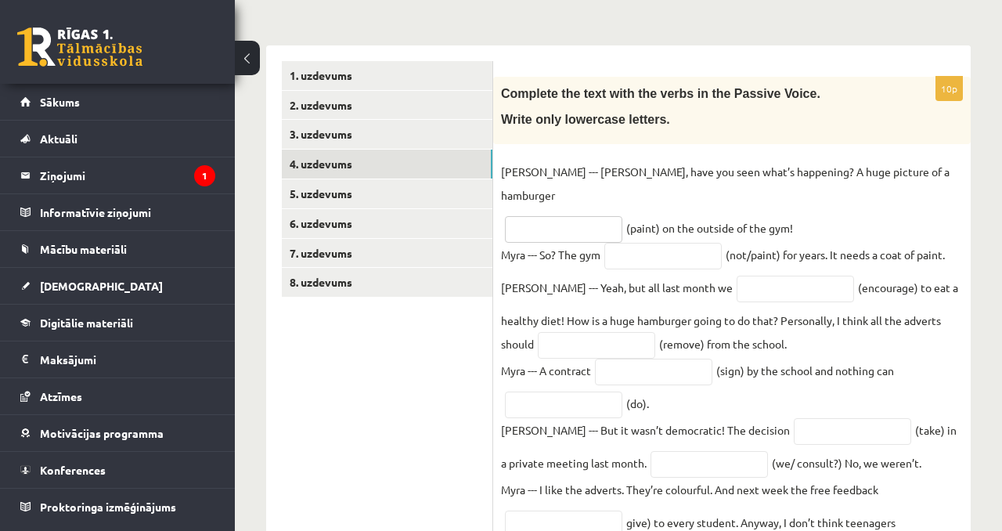
click at [603, 192] on fieldset "Kyle --- Myra, have you seen what’s happening? A huge picture of a hamburger (p…" at bounding box center [732, 373] width 462 height 427
type input "*"
type input "**********"
click at [657, 243] on input "text" at bounding box center [662, 256] width 117 height 27
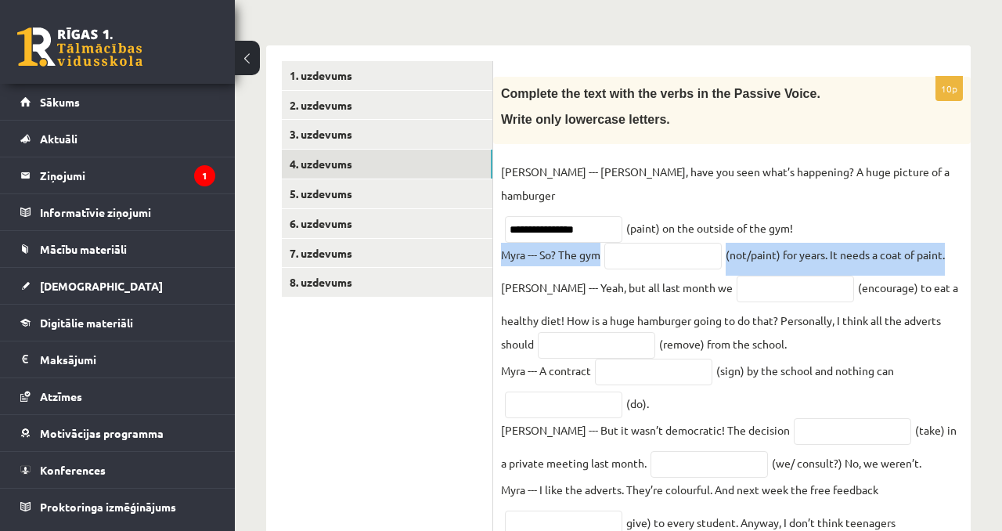
drag, startPoint x: 951, startPoint y: 232, endPoint x: 505, endPoint y: 233, distance: 446.2
click at [505, 233] on fieldset "**********" at bounding box center [732, 373] width 462 height 427
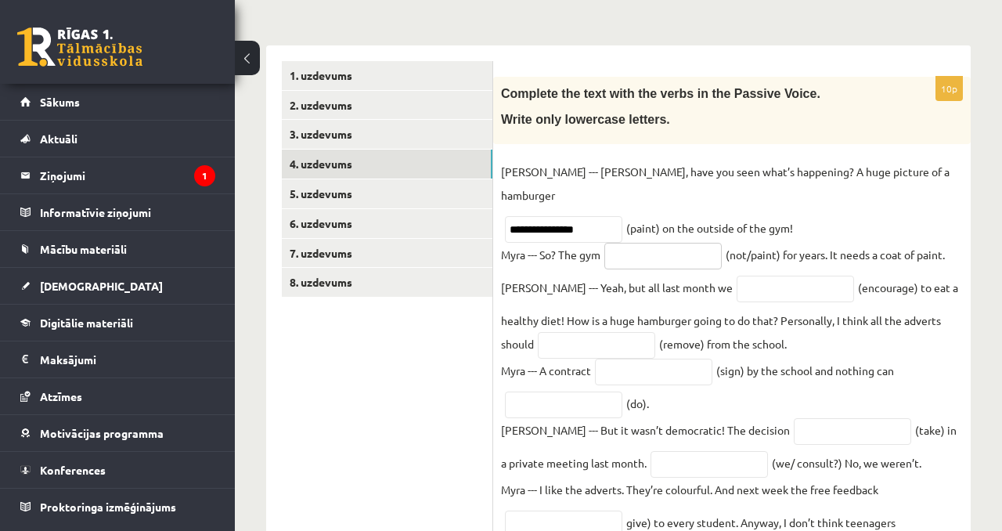
click at [635, 243] on input "text" at bounding box center [662, 256] width 117 height 27
paste input "**********"
drag, startPoint x: 721, startPoint y: 231, endPoint x: 618, endPoint y: 239, distance: 103.6
click at [615, 243] on input "**********" at bounding box center [662, 256] width 117 height 27
type input "*"
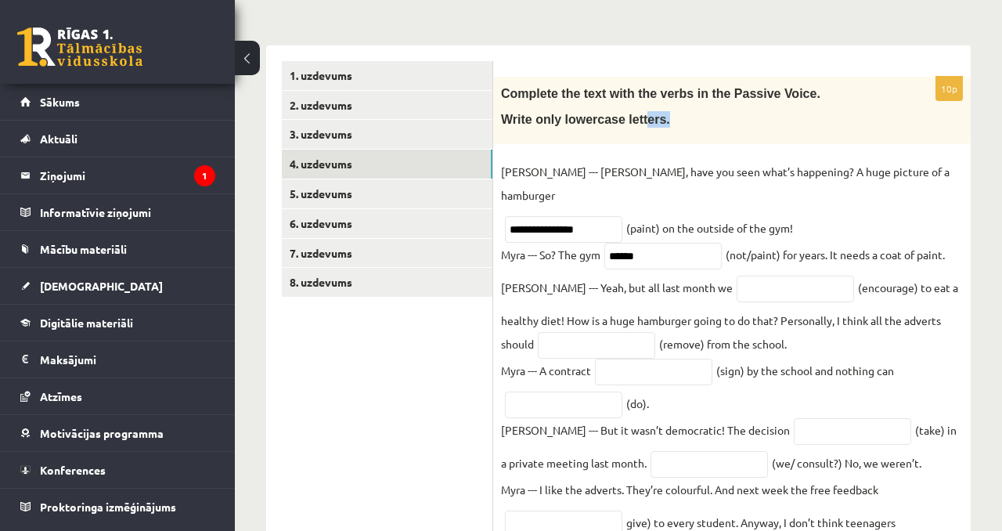
drag, startPoint x: 670, startPoint y: 127, endPoint x: 650, endPoint y: 125, distance: 20.4
click at [649, 125] on p "Write only lowercase letters." at bounding box center [693, 119] width 384 height 16
click at [697, 120] on p "Write only lowercase letters." at bounding box center [693, 119] width 384 height 16
click at [658, 243] on input "******" at bounding box center [662, 256] width 117 height 27
type input "**********"
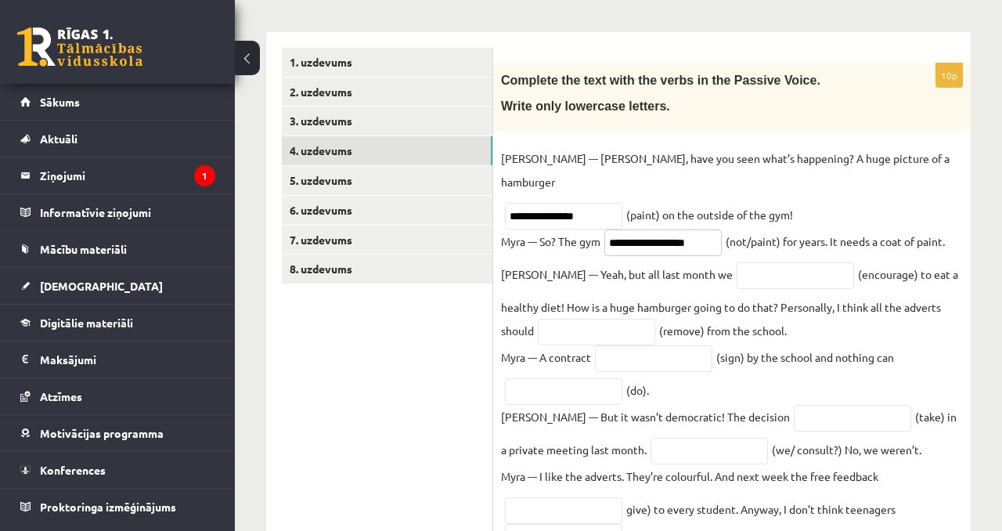
scroll to position [243, 0]
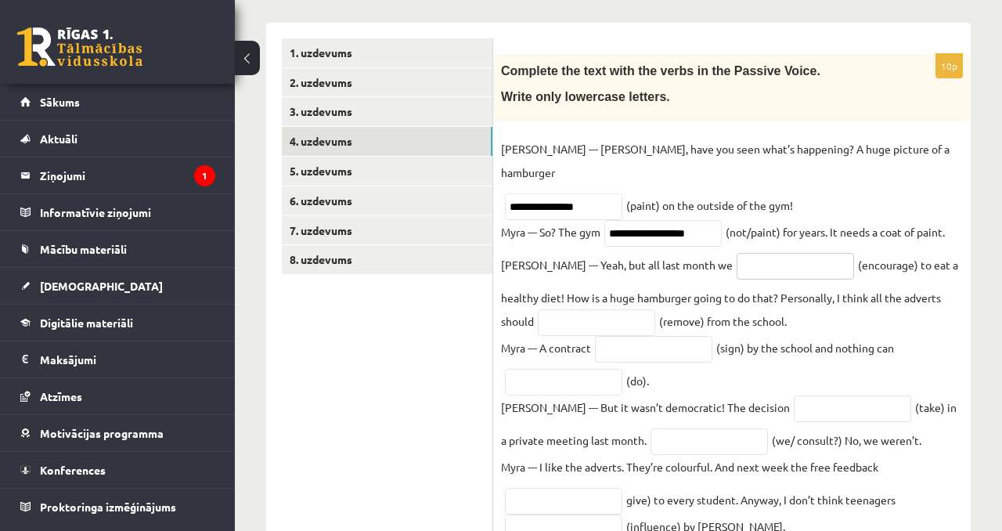
click at [737, 253] on input "text" at bounding box center [795, 266] width 117 height 27
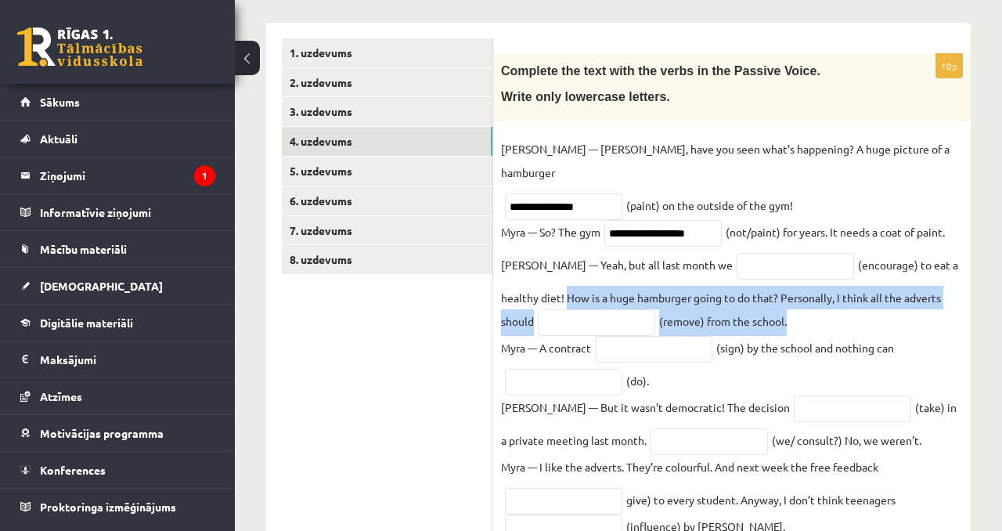
drag, startPoint x: 499, startPoint y: 276, endPoint x: 777, endPoint y: 299, distance: 278.0
click at [777, 308] on div "**********" at bounding box center [732, 313] width 478 height 518
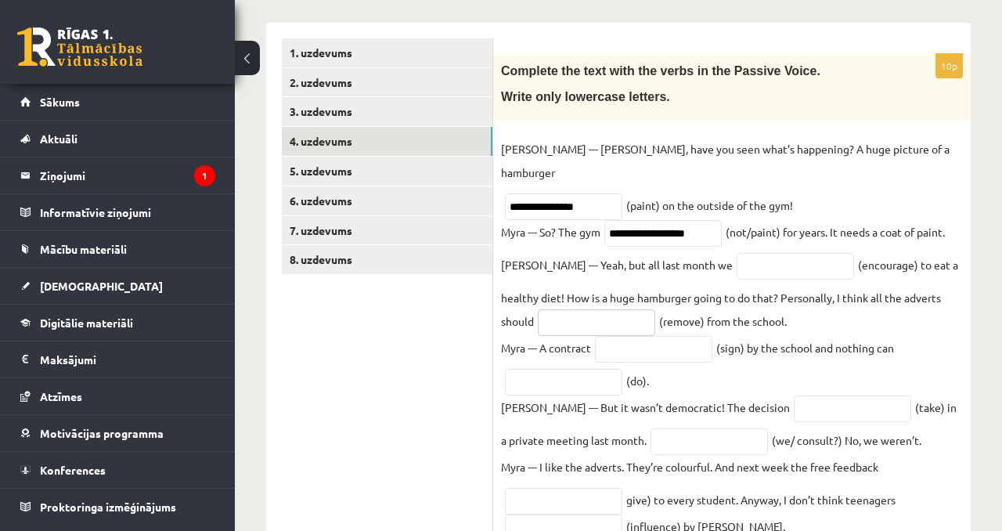
click at [563, 309] on input "text" at bounding box center [596, 322] width 117 height 27
type input "**********"
click at [737, 253] on input "text" at bounding box center [795, 266] width 117 height 27
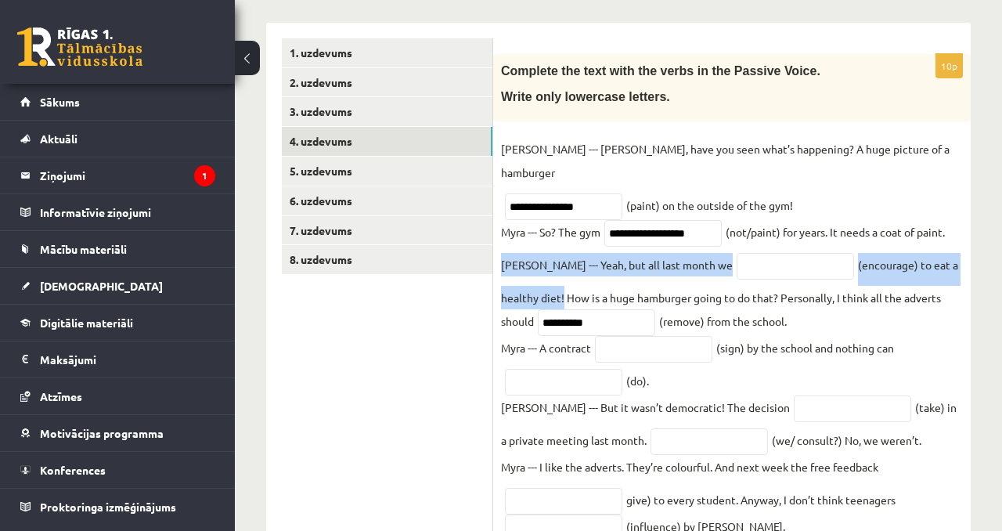
drag, startPoint x: 961, startPoint y: 241, endPoint x: 503, endPoint y: 247, distance: 458.0
click at [503, 247] on fieldset "**********" at bounding box center [732, 350] width 462 height 427
click at [737, 253] on input "text" at bounding box center [795, 266] width 117 height 27
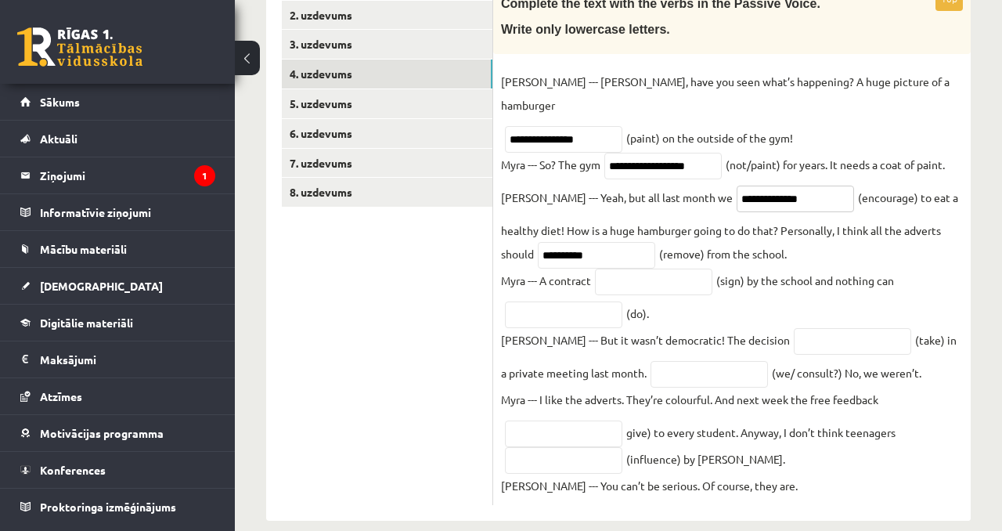
scroll to position [313, 0]
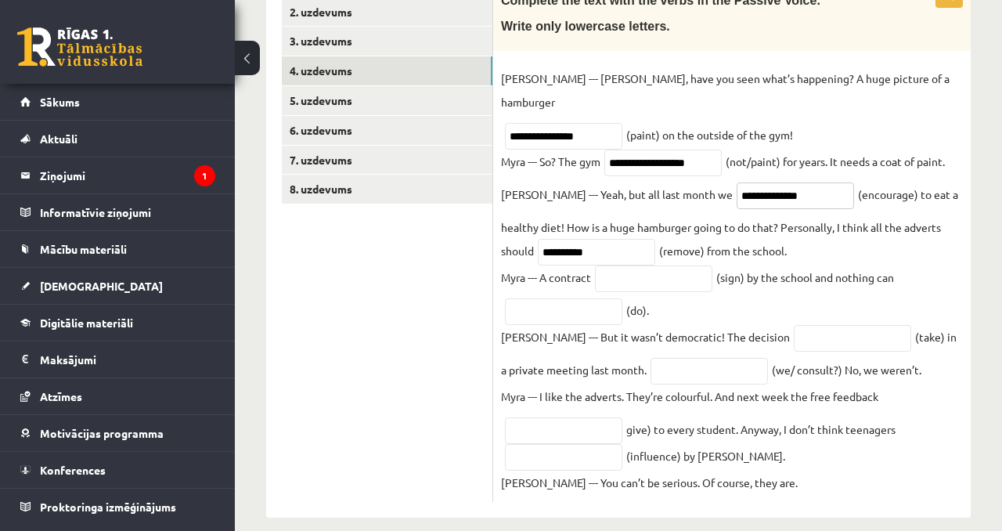
type input "**********"
click at [671, 278] on fieldset "**********" at bounding box center [732, 280] width 462 height 427
click at [671, 270] on input "text" at bounding box center [653, 278] width 117 height 27
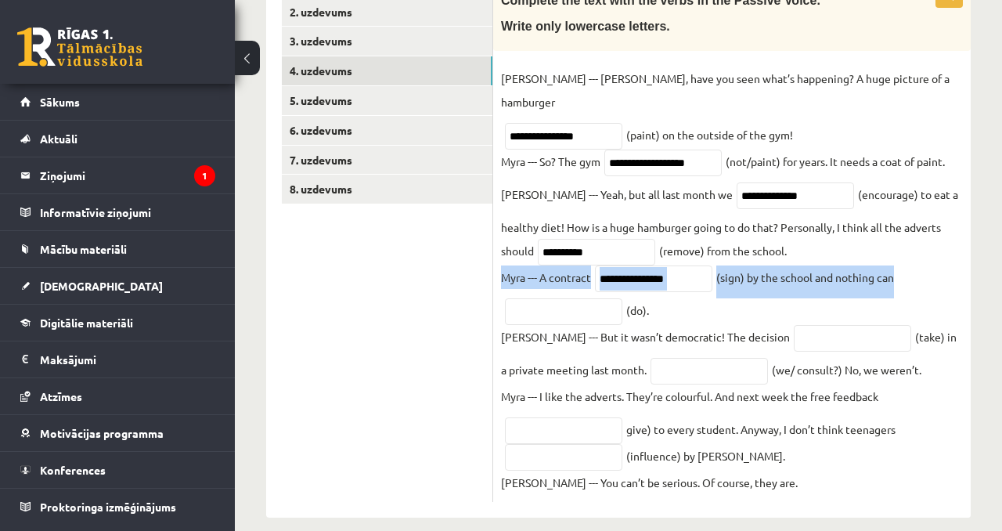
drag, startPoint x: 940, startPoint y: 257, endPoint x: 500, endPoint y: 262, distance: 440.0
click at [500, 262] on div "**********" at bounding box center [732, 243] width 478 height 518
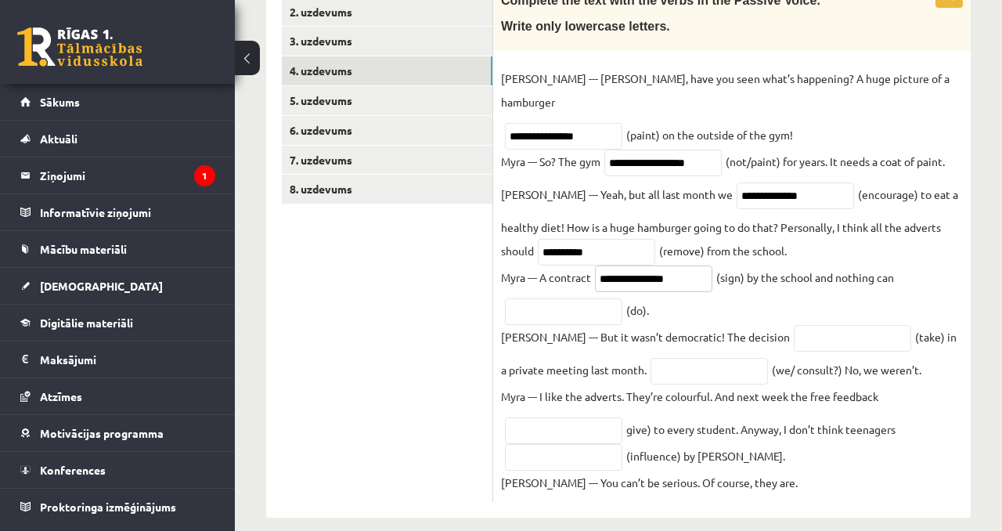
click at [613, 265] on input "**********" at bounding box center [653, 278] width 117 height 27
type input "**********"
click at [615, 297] on input "text" at bounding box center [563, 310] width 117 height 27
drag, startPoint x: 654, startPoint y: 291, endPoint x: 488, endPoint y: 254, distance: 170.0
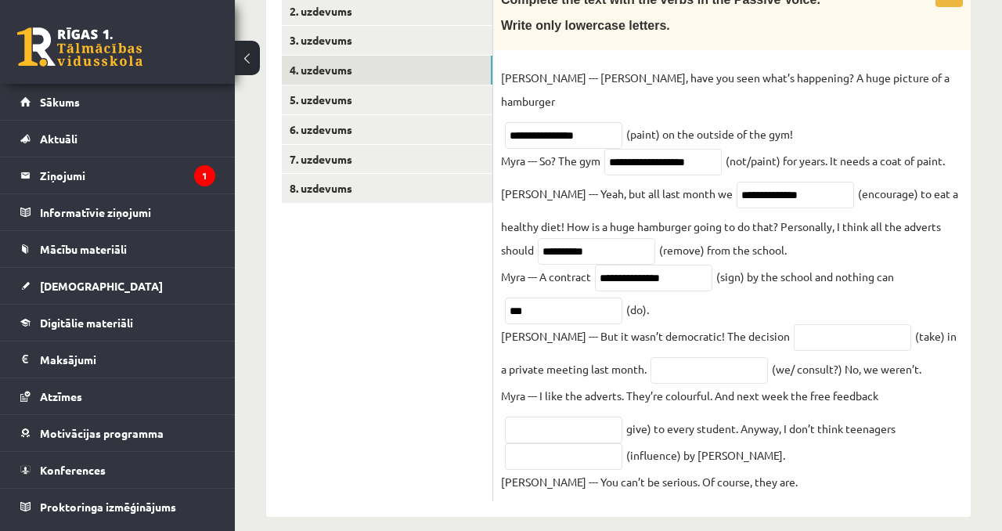
click at [487, 254] on div "**********" at bounding box center [618, 233] width 705 height 565
click at [488, 254] on ul "1. uzdevums 2. uzdevums 3. uzdevums 4. uzdevums 5. uzdevums 6. uzdevums 7. uzde…" at bounding box center [387, 234] width 211 height 534
click at [507, 265] on p "Myra --- A contract" at bounding box center [546, 276] width 90 height 23
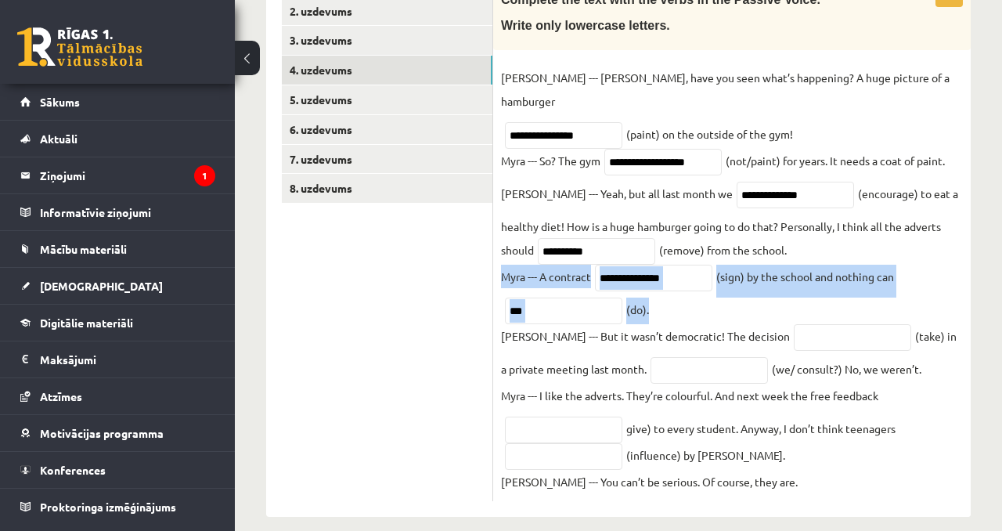
drag, startPoint x: 500, startPoint y: 258, endPoint x: 659, endPoint y: 296, distance: 163.3
click at [659, 296] on div "**********" at bounding box center [732, 242] width 478 height 518
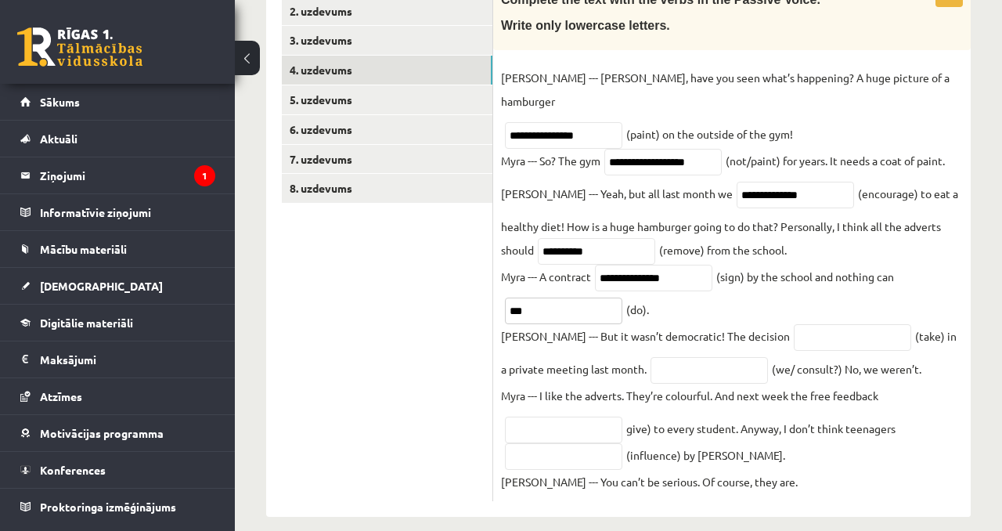
click at [554, 298] on input "***" at bounding box center [563, 310] width 117 height 27
type input "*"
type input "*******"
click at [870, 285] on fieldset "**********" at bounding box center [732, 279] width 462 height 427
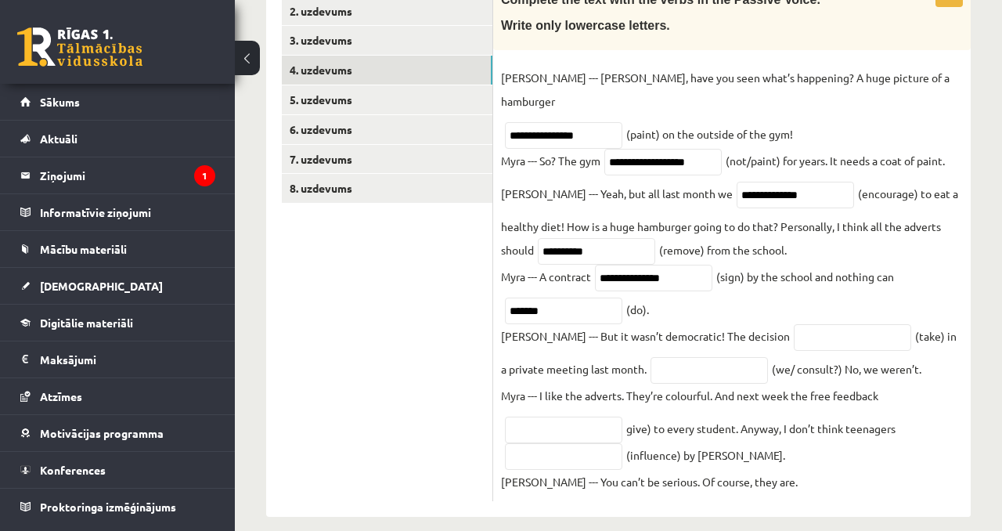
click at [766, 302] on fieldset "**********" at bounding box center [732, 279] width 462 height 427
click at [794, 324] on input "text" at bounding box center [852, 337] width 117 height 27
type input "*"
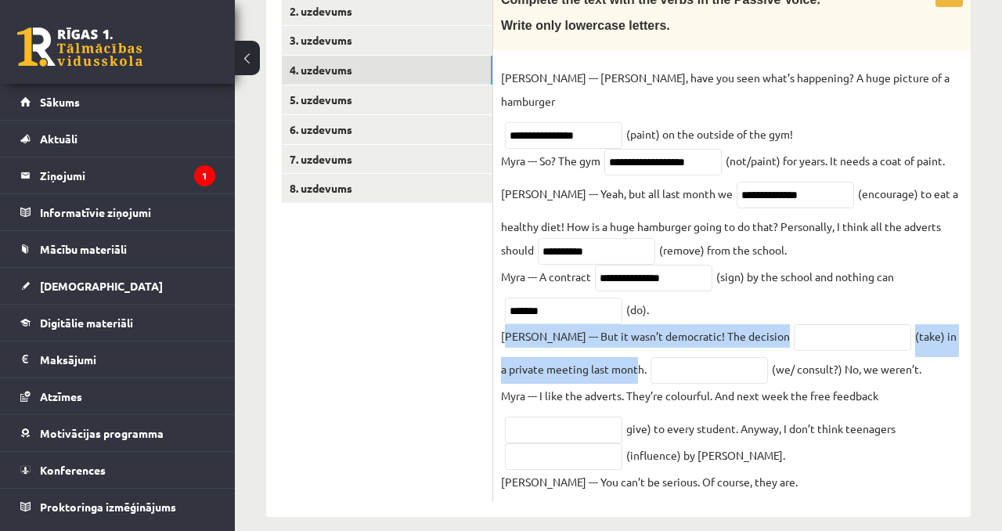
drag, startPoint x: 508, startPoint y: 315, endPoint x: 592, endPoint y: 341, distance: 87.4
click at [592, 347] on fieldset "**********" at bounding box center [732, 279] width 462 height 427
click at [592, 341] on fieldset "**********" at bounding box center [732, 279] width 462 height 427
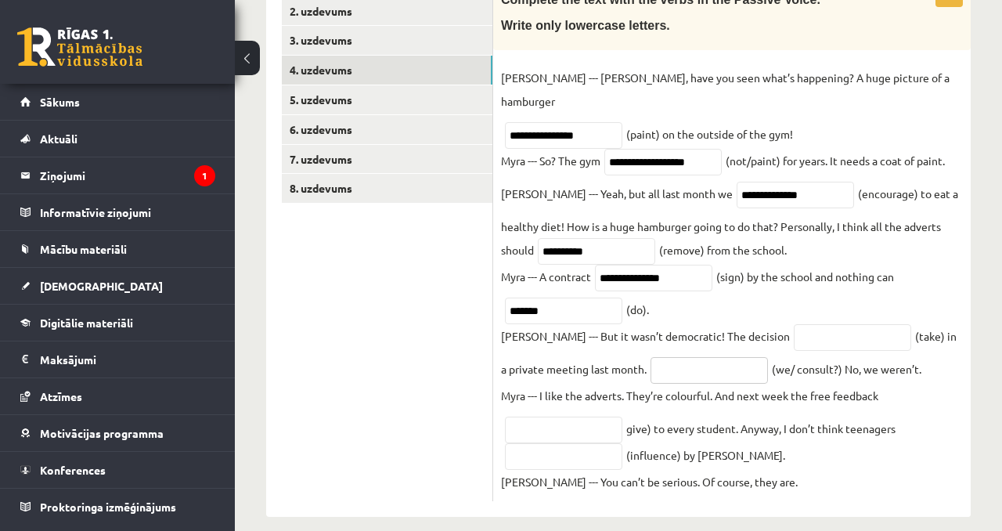
click at [651, 357] on input "text" at bounding box center [709, 370] width 117 height 27
type input "**********"
click at [794, 327] on input "text" at bounding box center [852, 337] width 117 height 27
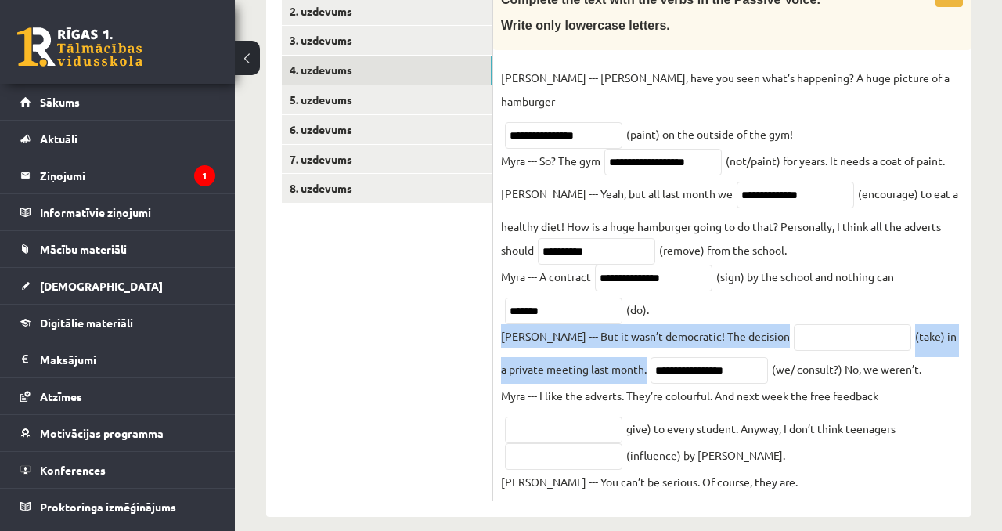
drag, startPoint x: 602, startPoint y: 348, endPoint x: 498, endPoint y: 312, distance: 110.4
click at [498, 312] on div "**********" at bounding box center [732, 242] width 478 height 518
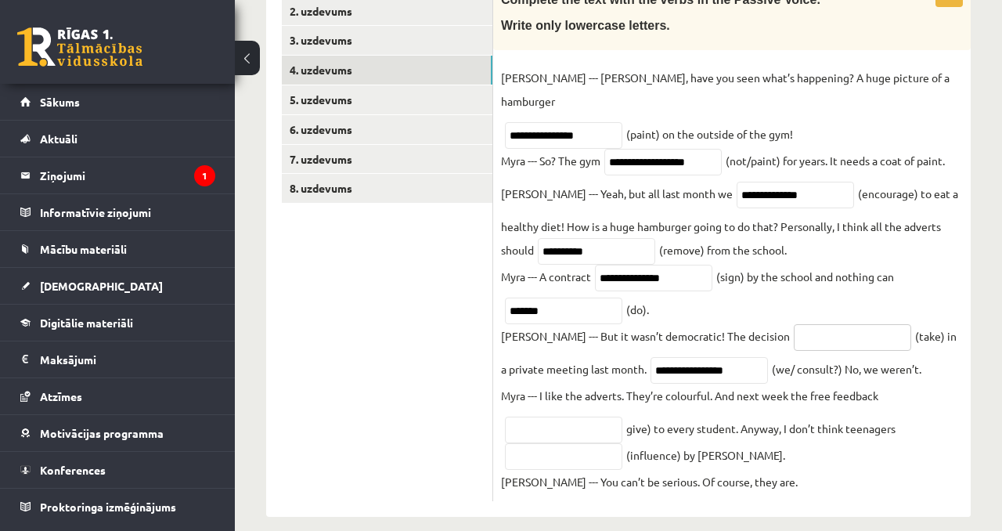
click at [794, 324] on input "text" at bounding box center [852, 337] width 117 height 27
type input "*"
type input "*********"
drag, startPoint x: 798, startPoint y: 354, endPoint x: 733, endPoint y: 353, distance: 65.0
click at [732, 353] on fieldset "**********" at bounding box center [732, 279] width 462 height 427
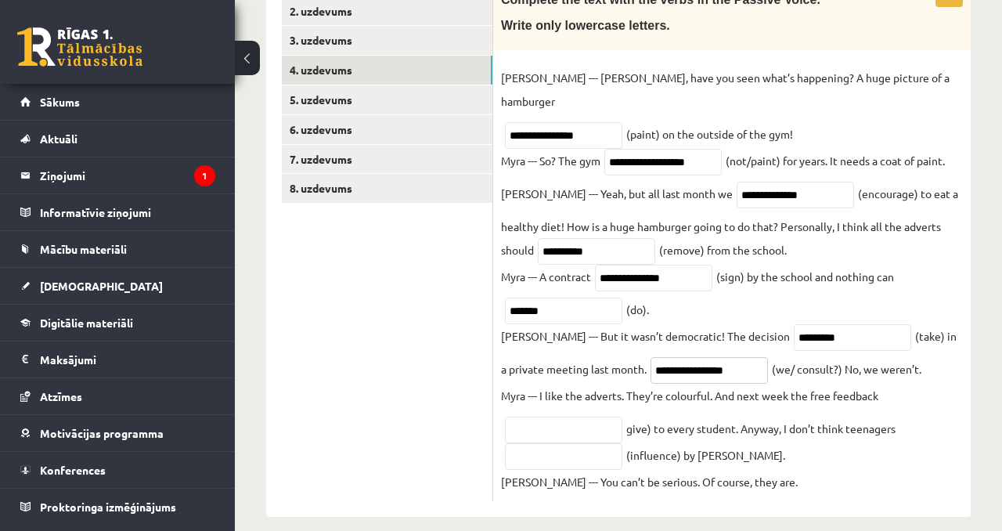
click at [651, 357] on input "**********" at bounding box center [709, 370] width 117 height 27
type input "**********"
click at [559, 416] on input "text" at bounding box center [563, 429] width 117 height 27
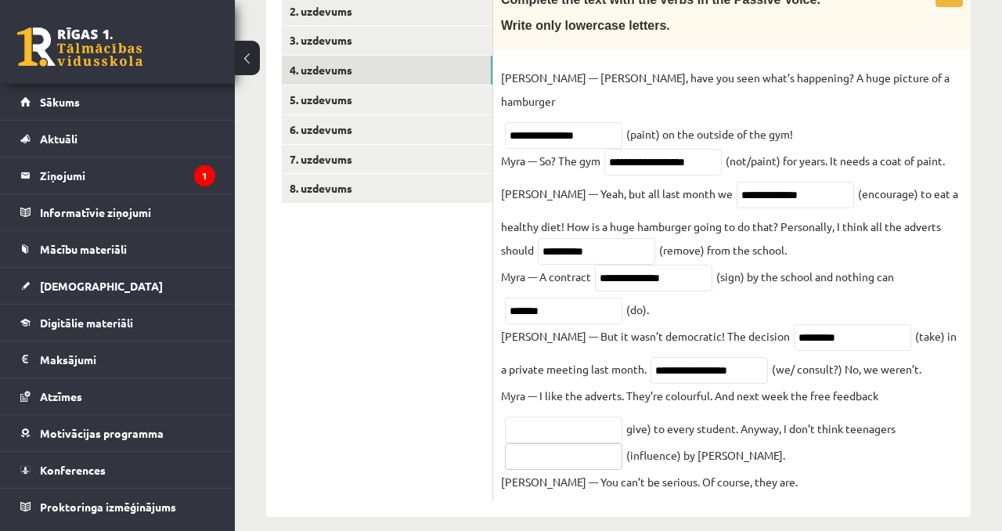
click at [583, 443] on input "text" at bounding box center [563, 456] width 117 height 27
type input "**********"
click at [555, 416] on input "text" at bounding box center [563, 429] width 117 height 27
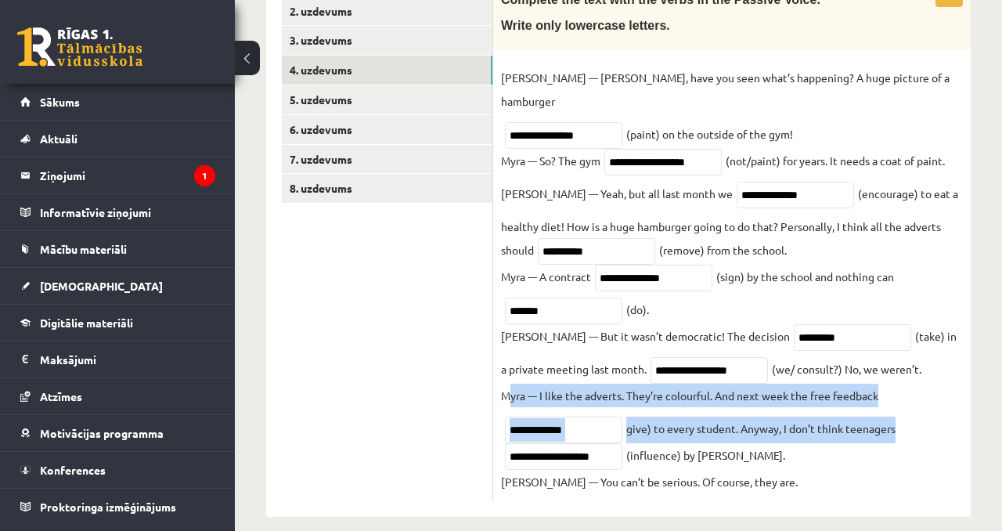
drag, startPoint x: 899, startPoint y: 411, endPoint x: 507, endPoint y: 385, distance: 393.0
click at [507, 385] on fieldset "**********" at bounding box center [732, 279] width 462 height 427
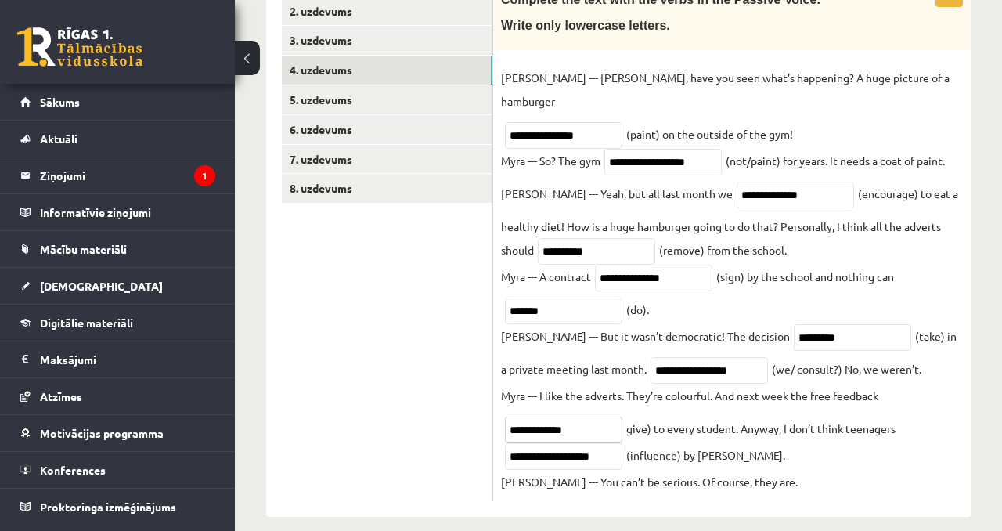
click at [582, 416] on input "**********" at bounding box center [563, 429] width 117 height 27
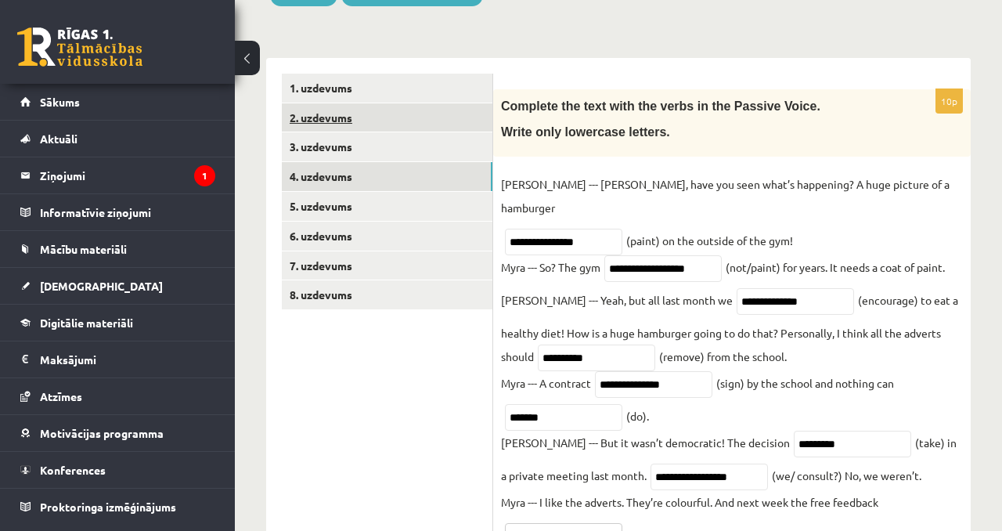
scroll to position [200, 0]
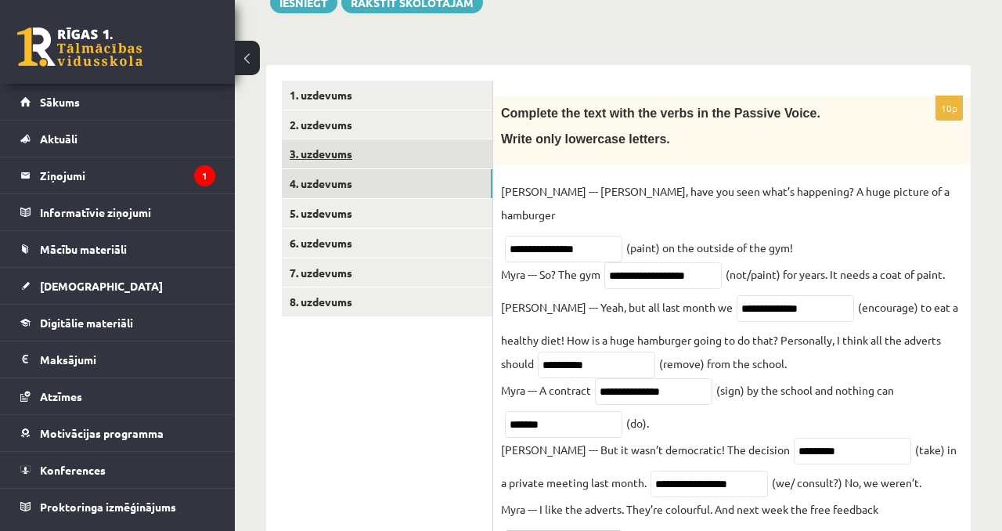
type input "**********"
click at [416, 139] on link "3. uzdevums" at bounding box center [387, 153] width 211 height 29
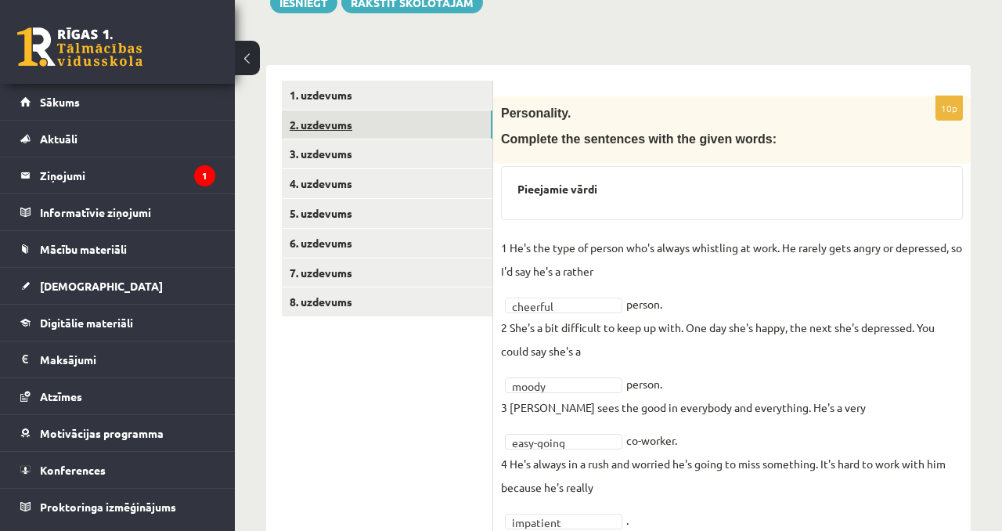
click at [418, 132] on link "2. uzdevums" at bounding box center [387, 124] width 211 height 29
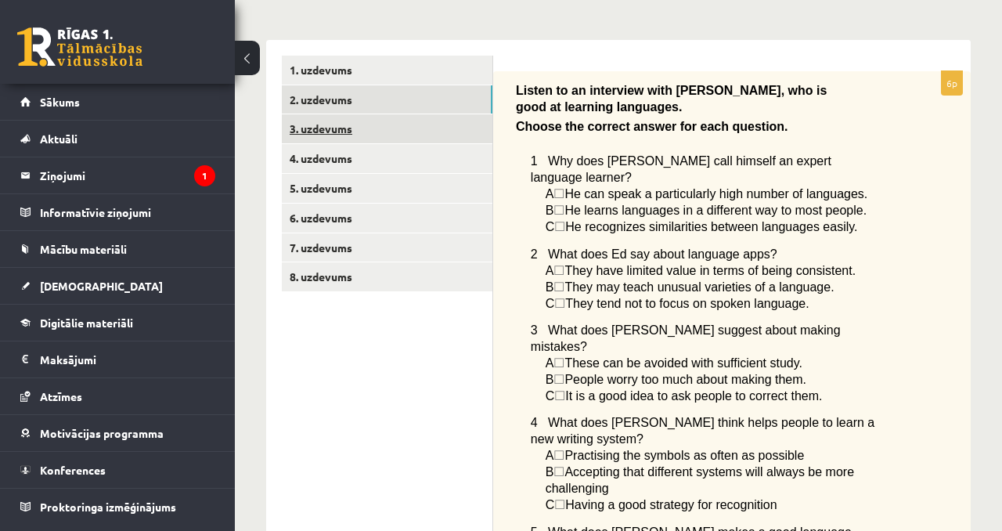
scroll to position [330, 0]
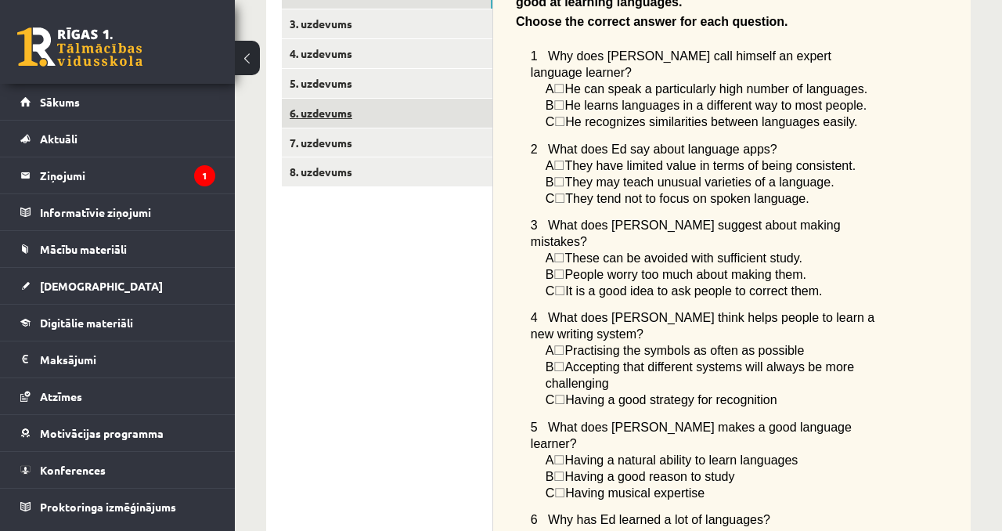
click at [413, 110] on link "6. uzdevums" at bounding box center [387, 113] width 211 height 29
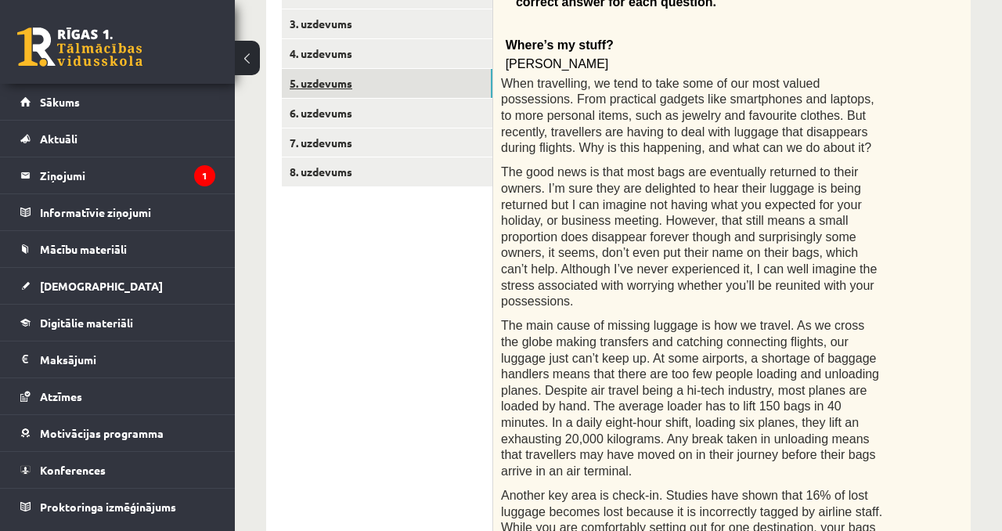
click at [412, 90] on link "5. uzdevums" at bounding box center [387, 83] width 211 height 29
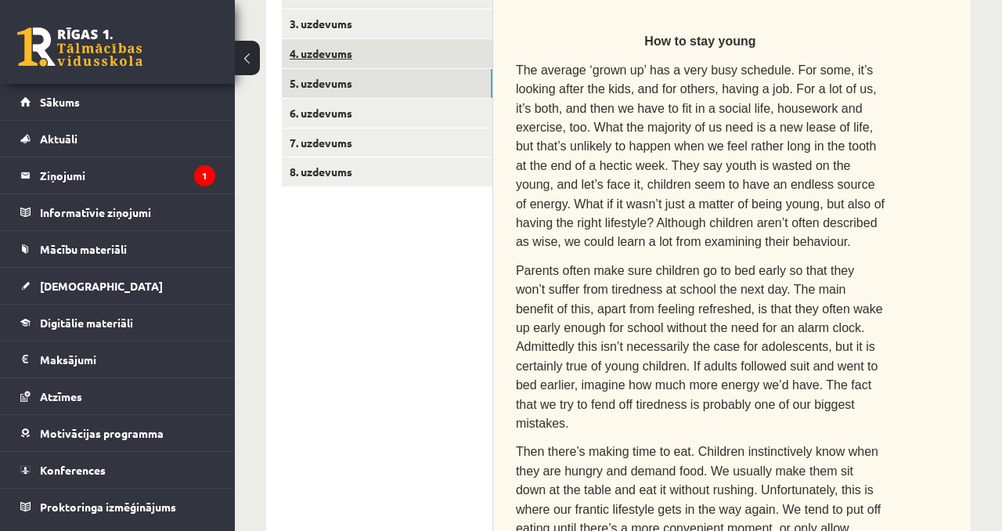
click at [408, 41] on link "4. uzdevums" at bounding box center [387, 53] width 211 height 29
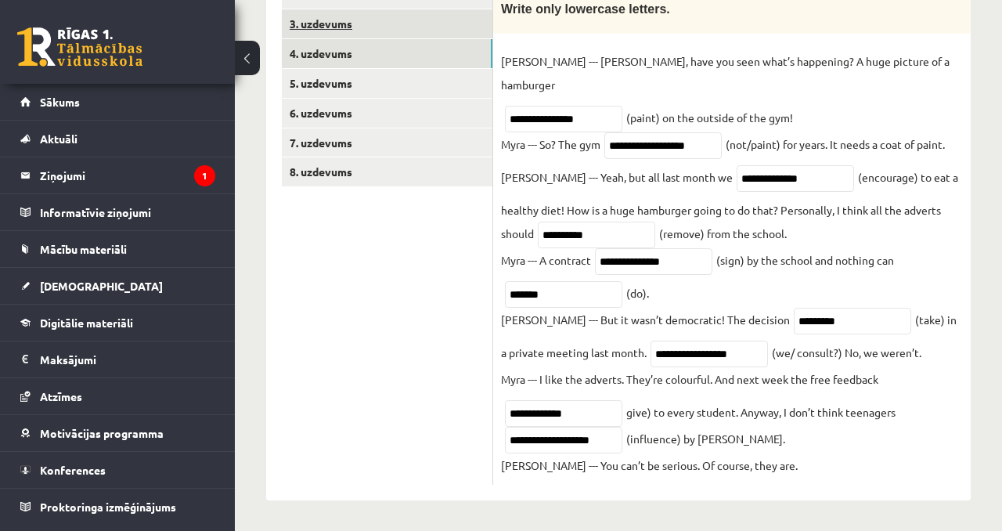
scroll to position [314, 0]
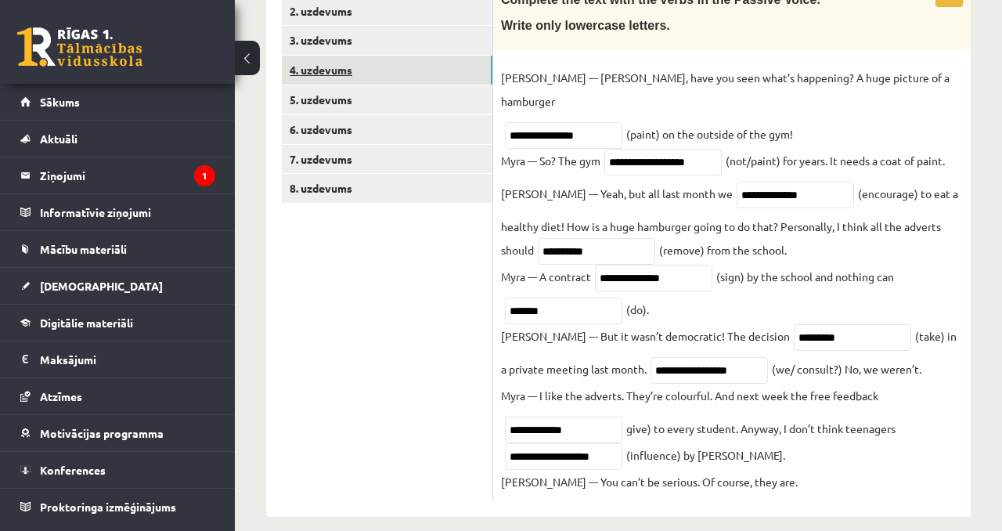
click at [403, 72] on link "4. uzdevums" at bounding box center [387, 70] width 211 height 29
click at [398, 88] on link "5. uzdevums" at bounding box center [387, 99] width 211 height 29
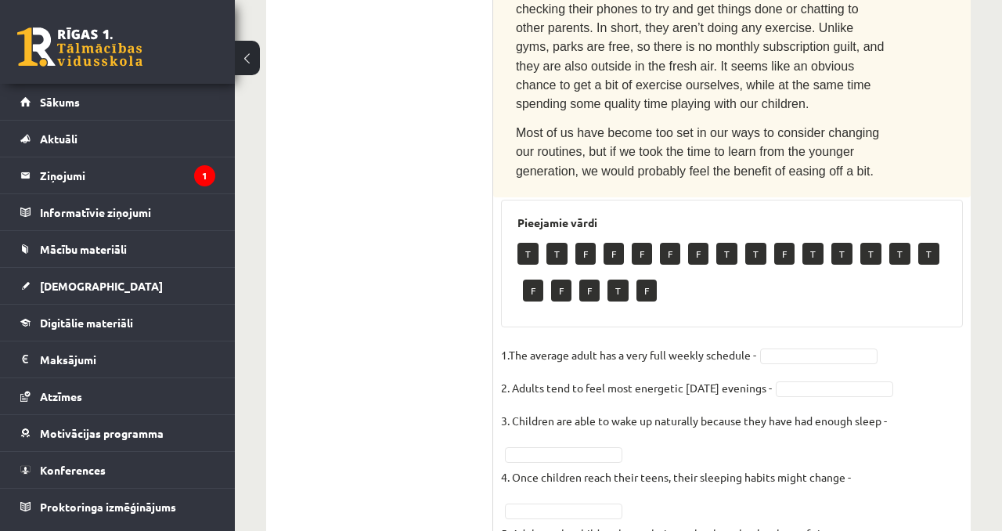
scroll to position [1288, 0]
click at [533, 243] on p "T" at bounding box center [527, 254] width 21 height 22
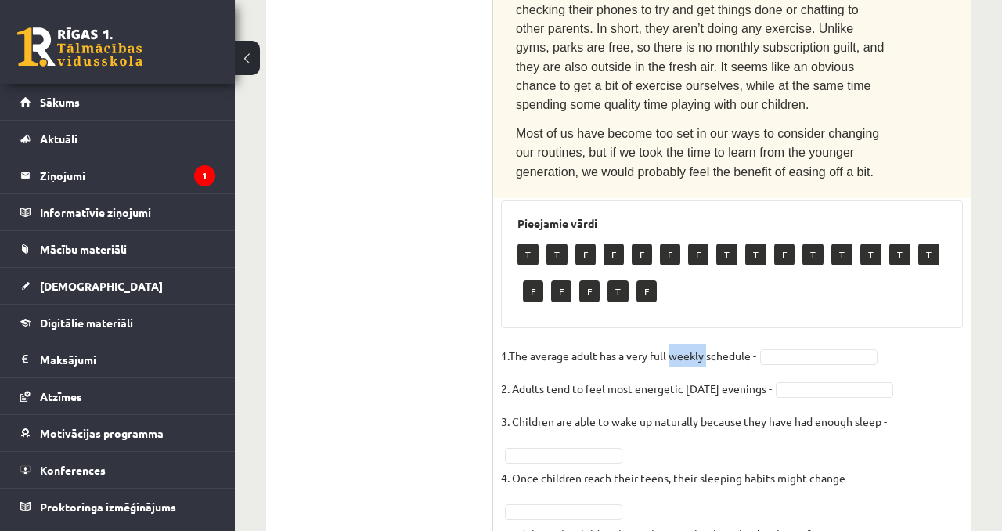
drag, startPoint x: 708, startPoint y: 295, endPoint x: 672, endPoint y: 297, distance: 35.3
click at [672, 344] on p "1.The average adult has a very full weekly schedule -" at bounding box center [628, 355] width 255 height 23
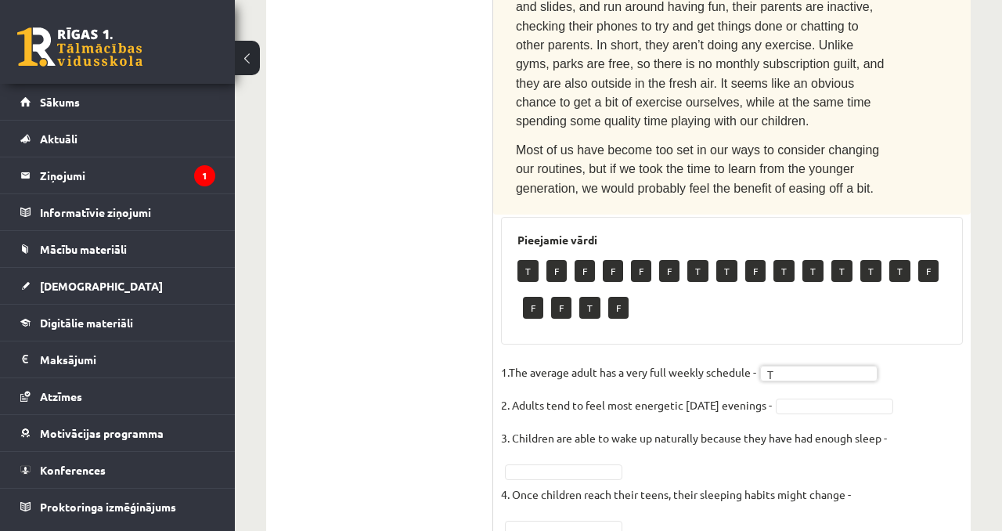
scroll to position [1238, 0]
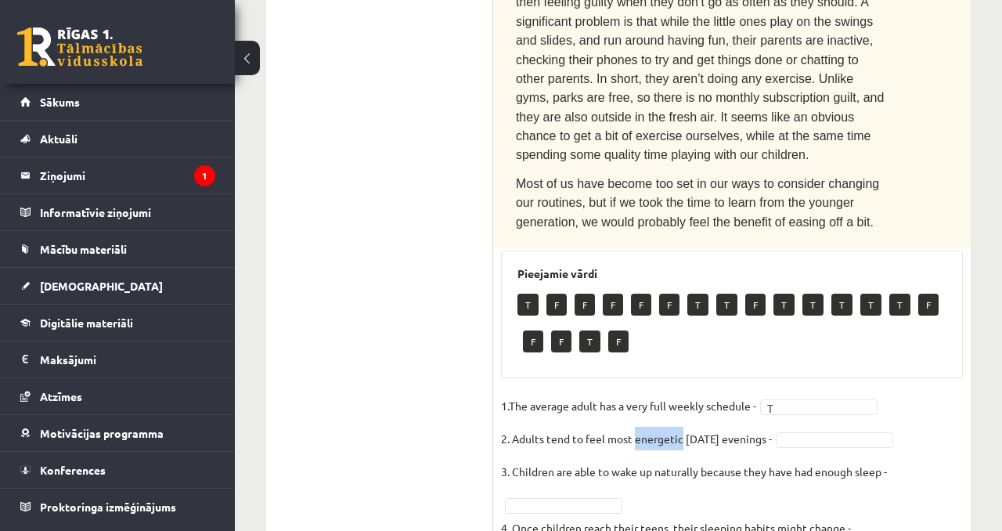
drag, startPoint x: 683, startPoint y: 377, endPoint x: 636, endPoint y: 379, distance: 47.0
click at [636, 427] on p "2. Adults tend to feel most energetic on Friday evenings -" at bounding box center [636, 438] width 271 height 23
drag, startPoint x: 672, startPoint y: 123, endPoint x: 661, endPoint y: 122, distance: 11.0
click at [661, 177] on span "Most of us have become too set in our ways to consider changing our routines, b…" at bounding box center [697, 203] width 363 height 52
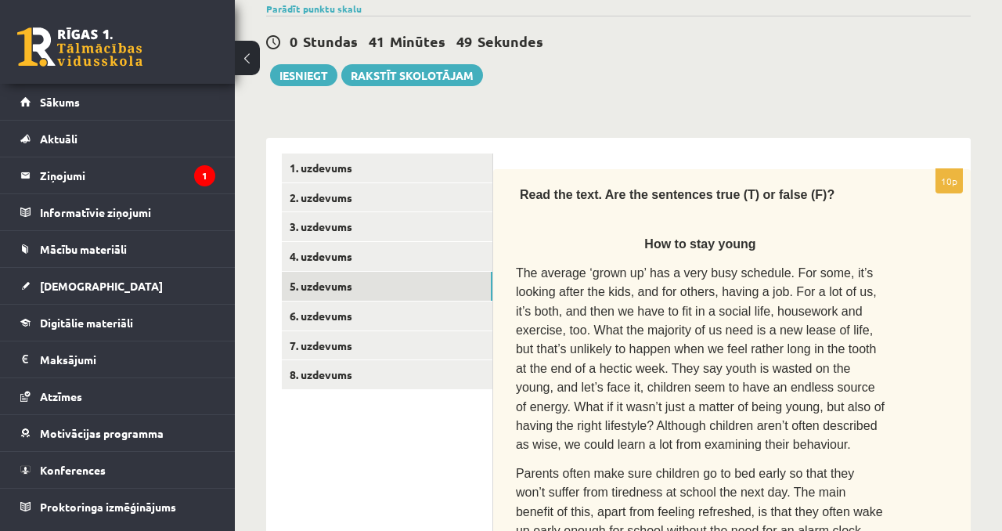
scroll to position [136, 0]
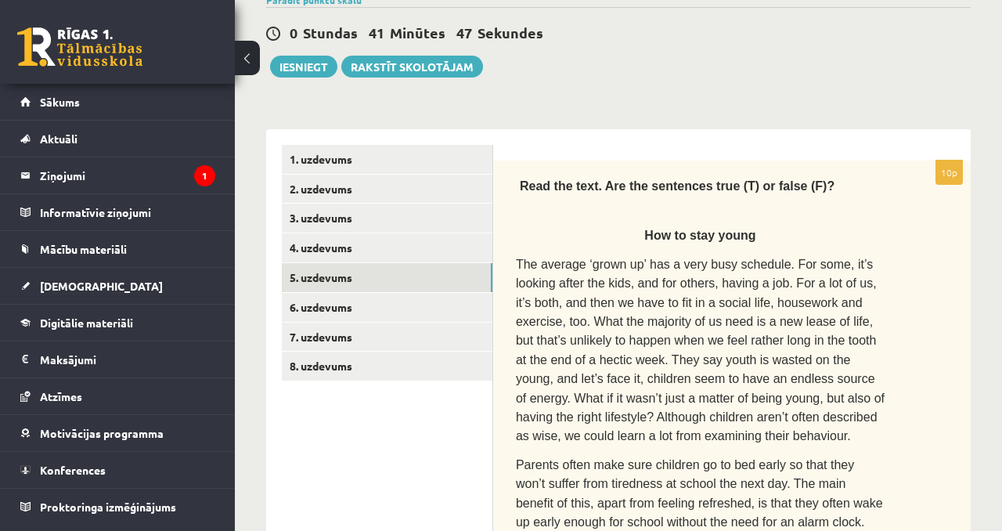
click at [836, 301] on span "The average ‘grown up’ has a very busy schedule. For some, it’s looking after t…" at bounding box center [700, 351] width 369 height 186
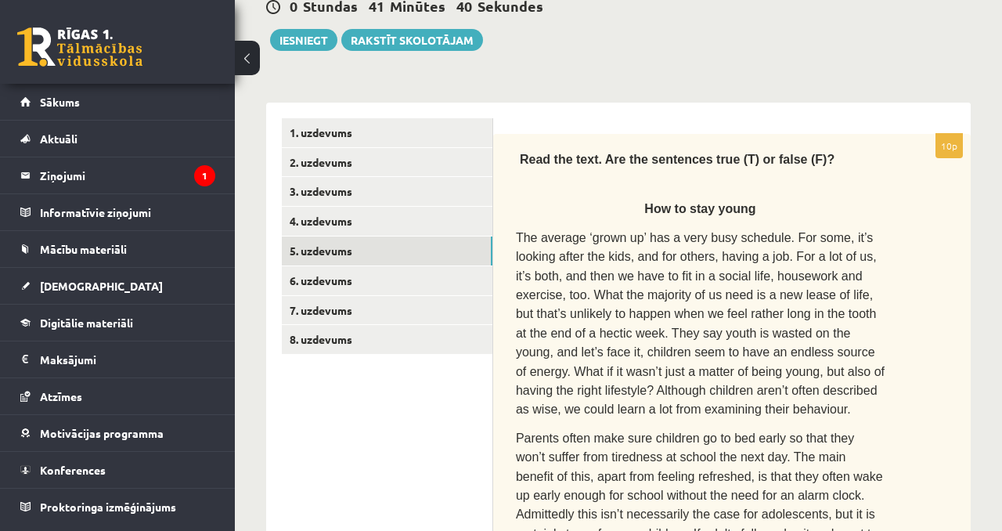
scroll to position [166, 0]
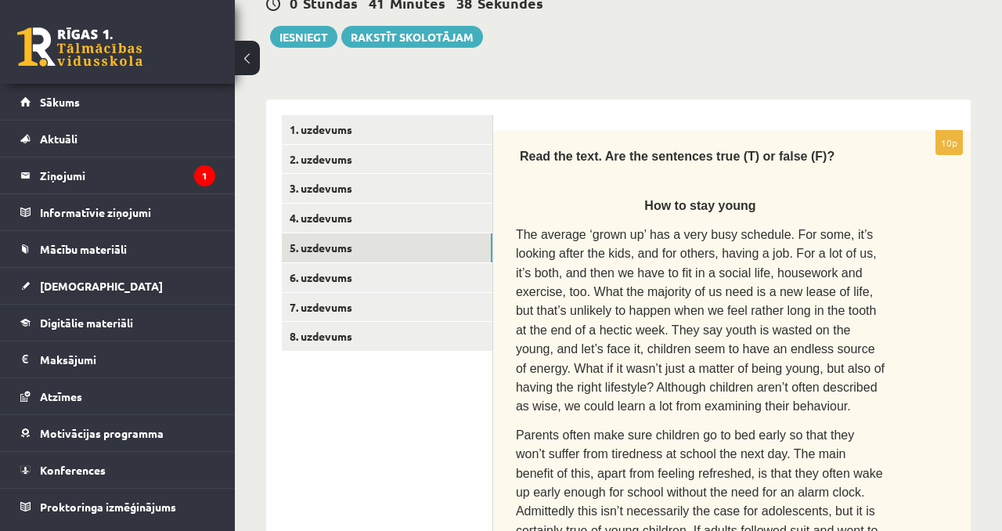
click at [759, 290] on span "The average ‘grown up’ has a very busy schedule. For some, it’s looking after t…" at bounding box center [700, 321] width 369 height 186
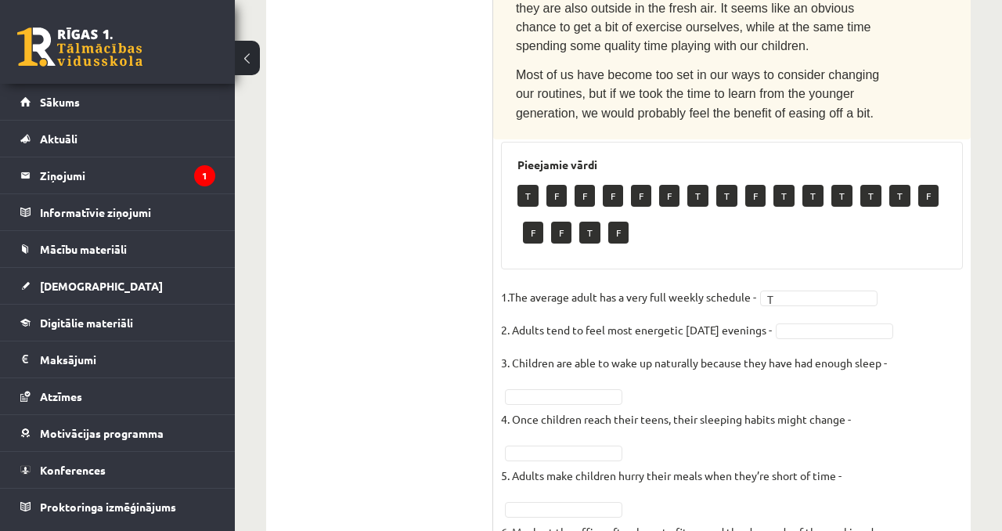
click at [928, 312] on fieldset "1.The average adult has a very full weekly schedule - T * 2. Adults tend to fee…" at bounding box center [732, 508] width 462 height 446
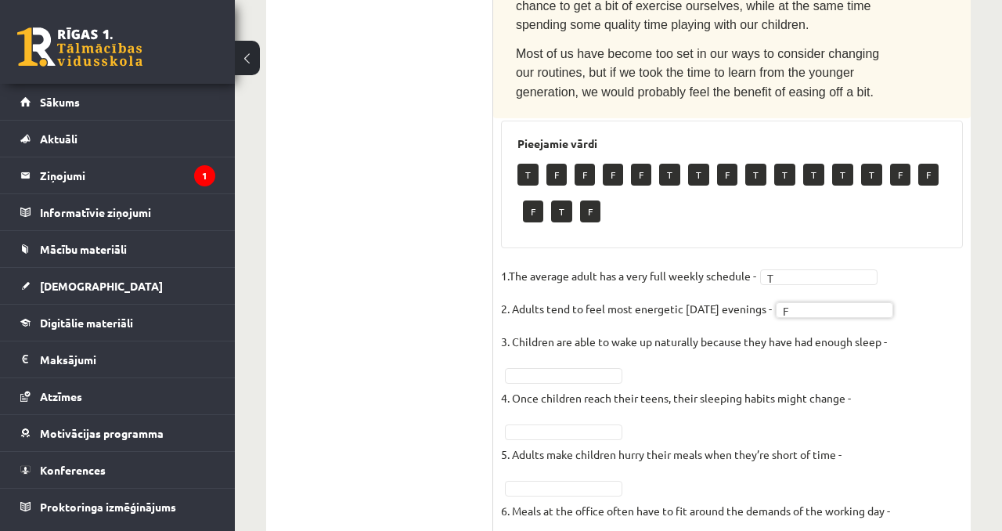
scroll to position [1364, 0]
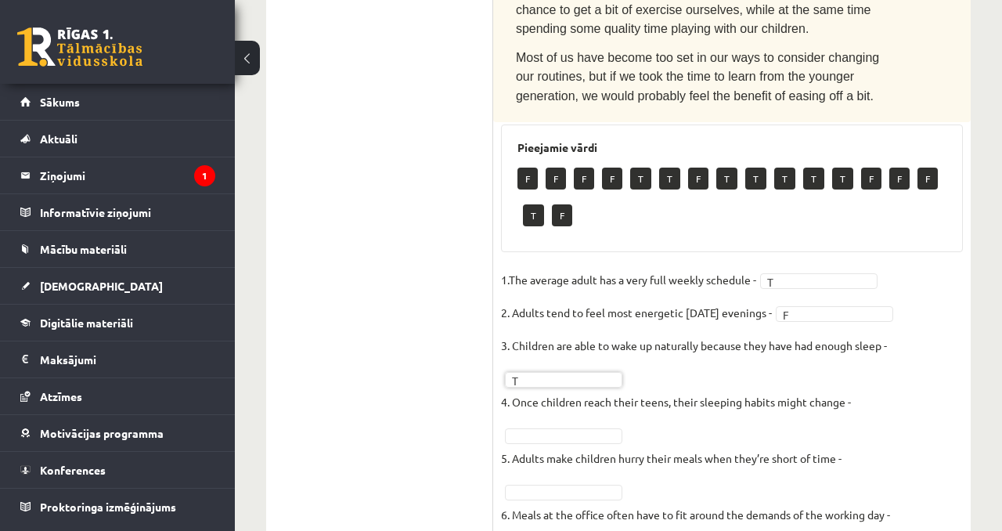
click at [667, 324] on fieldset "1.The average adult has a very full weekly schedule - T * 2. Adults tend to fee…" at bounding box center [732, 491] width 462 height 446
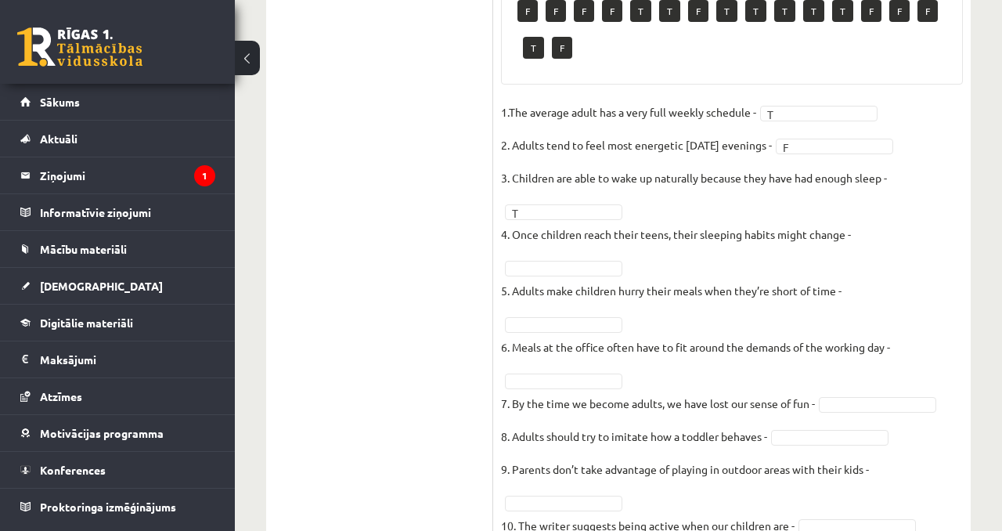
scroll to position [1523, 0]
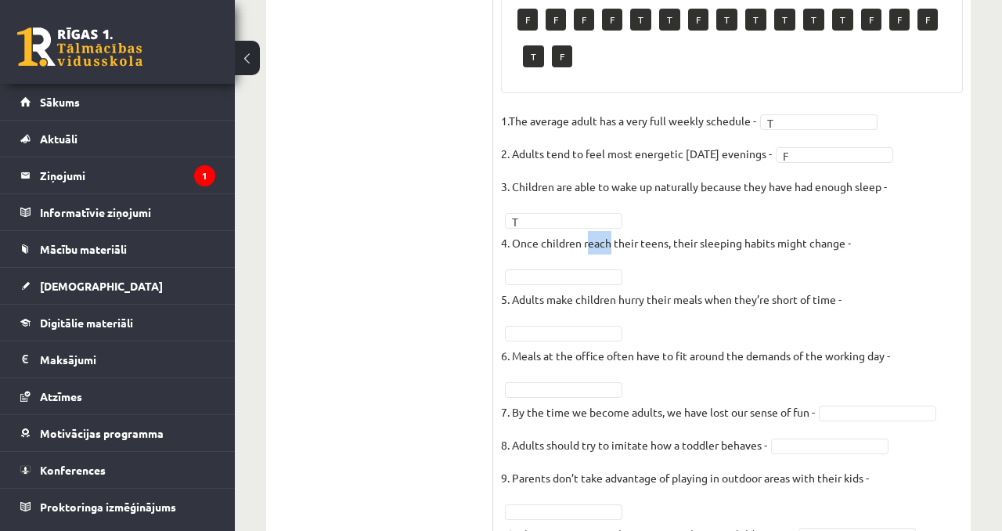
drag, startPoint x: 586, startPoint y: 177, endPoint x: 603, endPoint y: 176, distance: 16.5
click at [606, 231] on p "4. Once children reach their teens, their sleeping habits might change -" at bounding box center [676, 242] width 350 height 23
click at [603, 231] on p "4. Once children reach their teens, their sleeping habits might change -" at bounding box center [676, 242] width 350 height 23
drag, startPoint x: 585, startPoint y: 177, endPoint x: 614, endPoint y: 182, distance: 29.5
click at [615, 231] on p "4. Once children reach their teens, their sleeping habits might change -" at bounding box center [676, 242] width 350 height 23
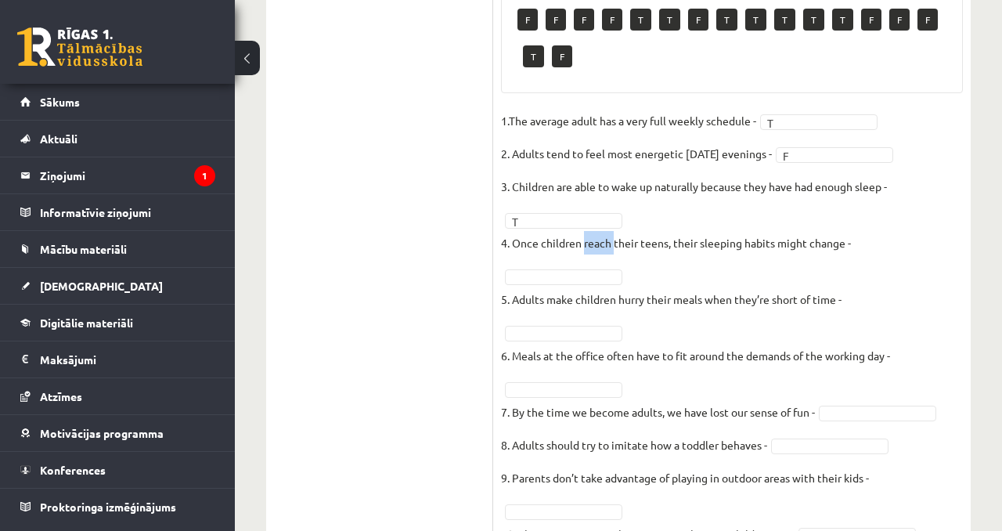
click at [607, 231] on p "4. Once children reach their teens, their sleeping habits might change -" at bounding box center [676, 242] width 350 height 23
drag, startPoint x: 669, startPoint y: 179, endPoint x: 584, endPoint y: 181, distance: 85.3
click at [583, 231] on p "4. Once children reach their teens, their sleeping habits might change -" at bounding box center [676, 242] width 350 height 23
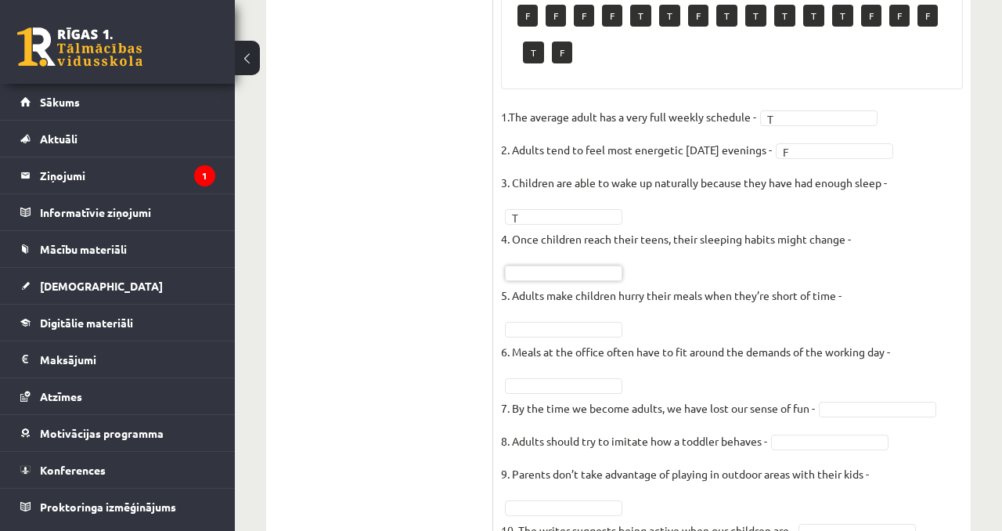
scroll to position [1522, 0]
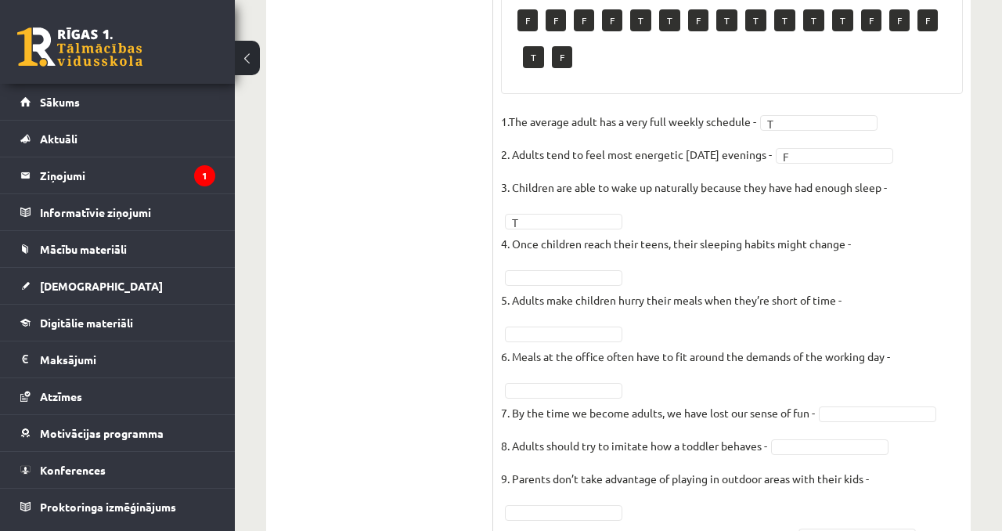
click at [758, 288] on p "5. Adults make children hurry their meals when they’re short of time -" at bounding box center [671, 299] width 341 height 23
click at [622, 288] on p "5. Adults make children hurry their meals when they’re short of time -" at bounding box center [671, 299] width 341 height 23
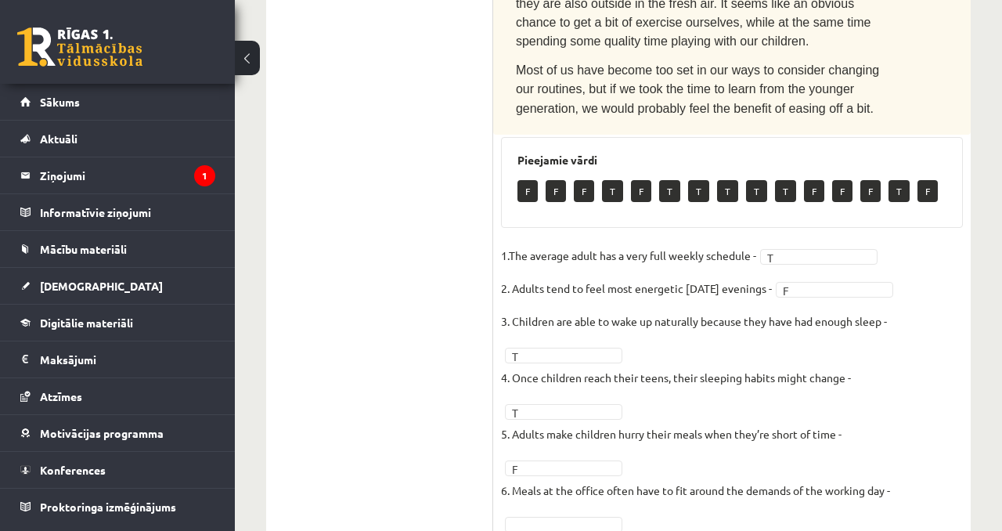
scroll to position [1350, 0]
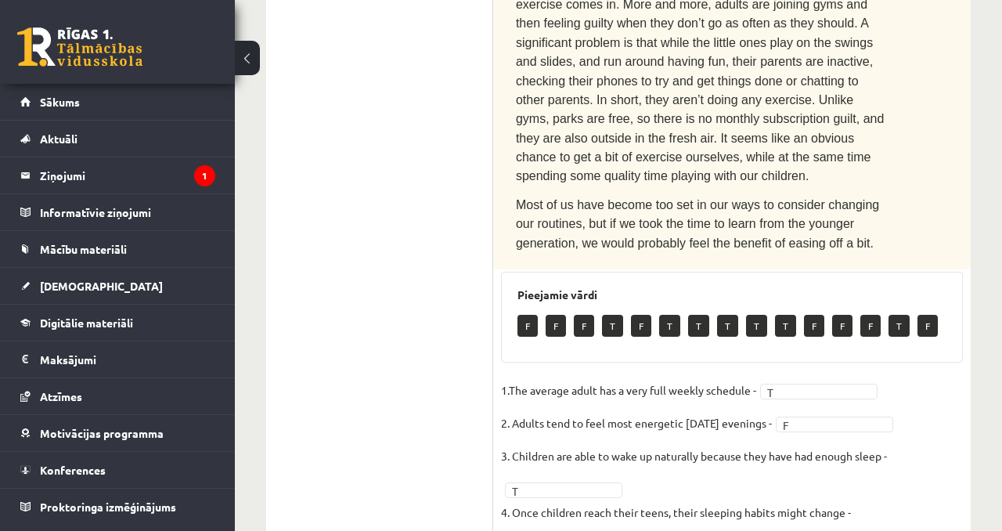
click at [814, 89] on p "Kids love nothing more than going to the park. This is where exercise comes in.…" at bounding box center [700, 81] width 369 height 210
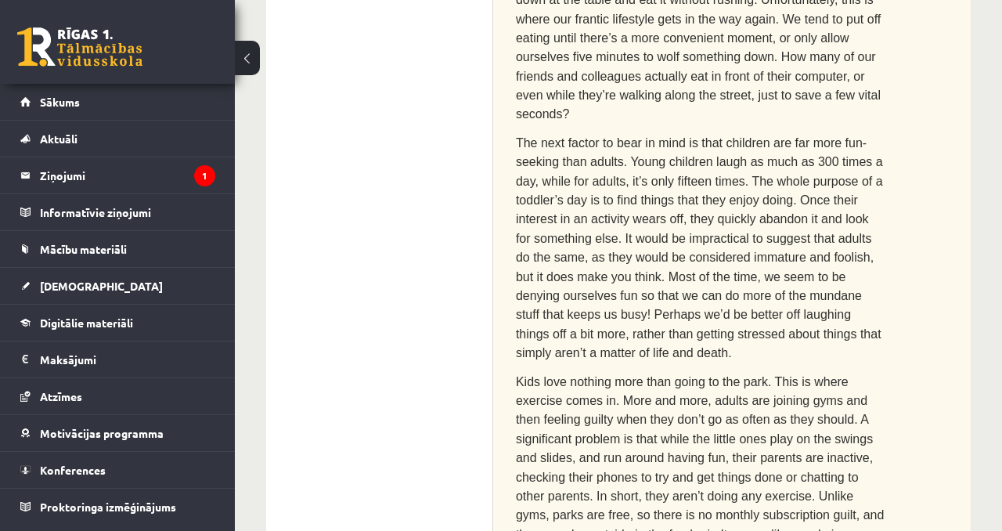
scroll to position [1537, 0]
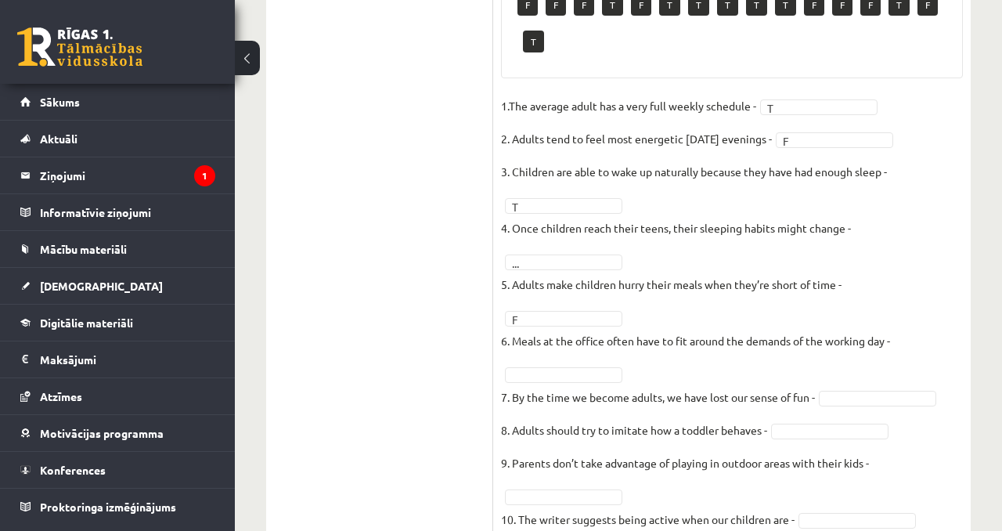
click at [783, 216] on p "4. Once children reach their teens, their sleeping habits might change -" at bounding box center [676, 227] width 350 height 23
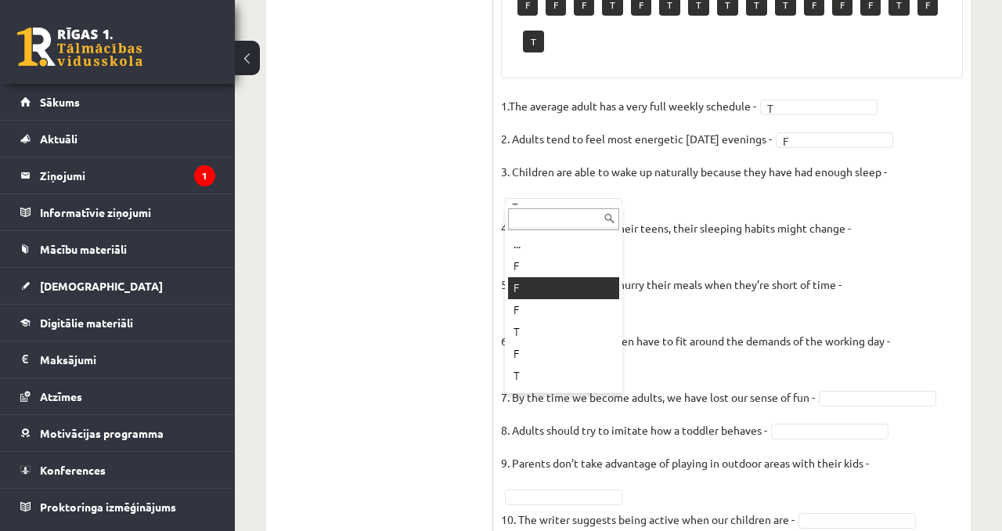
scroll to position [1501, 0]
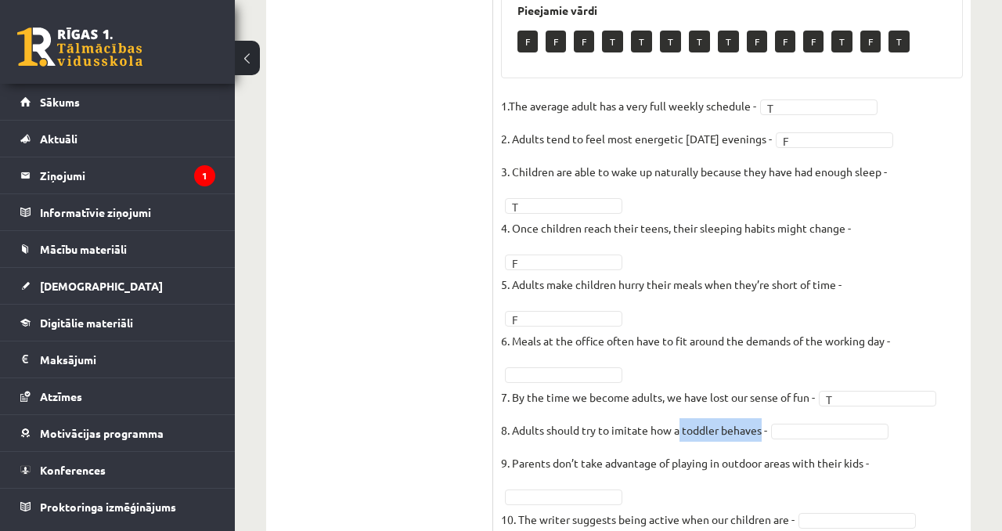
drag, startPoint x: 680, startPoint y: 364, endPoint x: 760, endPoint y: 370, distance: 80.1
click at [761, 418] on p "8. Adults should try to imitate how a toddler behaves -" at bounding box center [634, 429] width 266 height 23
click at [641, 315] on fieldset "1.The average adult has a very full weekly schedule - T * 2. Adults tend to fee…" at bounding box center [732, 317] width 462 height 446
click at [519, 418] on p "8. Adults should try to imitate how a toddler behaves -" at bounding box center [634, 429] width 266 height 23
drag, startPoint x: 512, startPoint y: 368, endPoint x: 713, endPoint y: 381, distance: 201.6
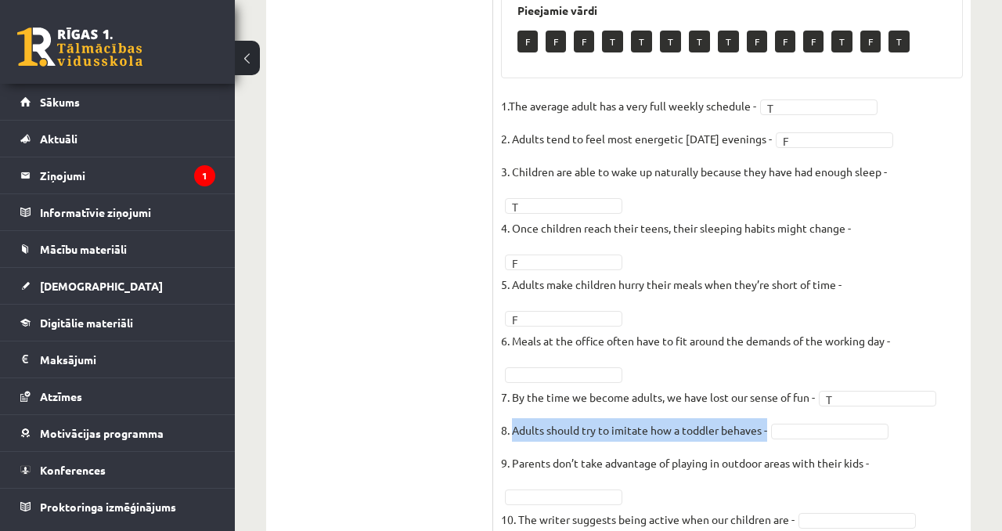
click at [713, 384] on fieldset "1.The average adult has a very full weekly schedule - T * 2. Adults tend to fee…" at bounding box center [732, 317] width 462 height 446
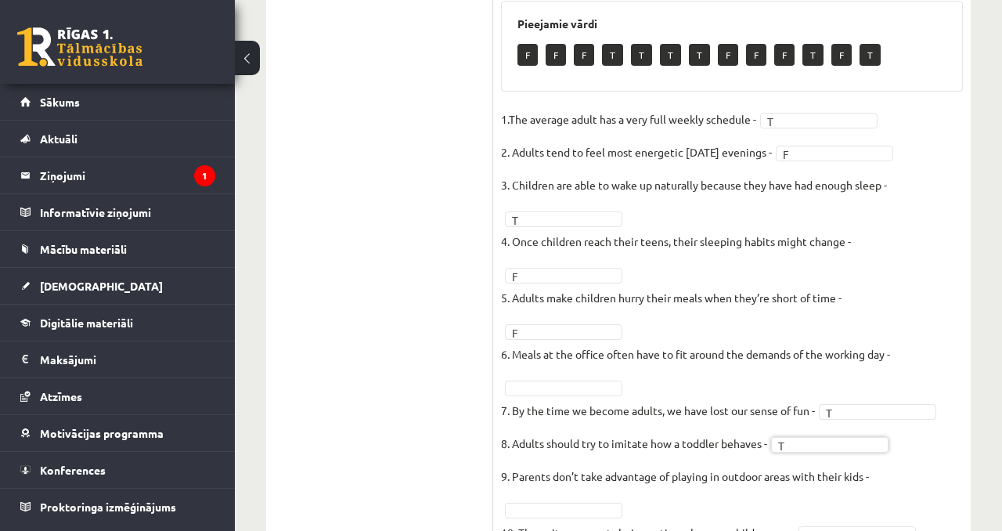
scroll to position [1484, 0]
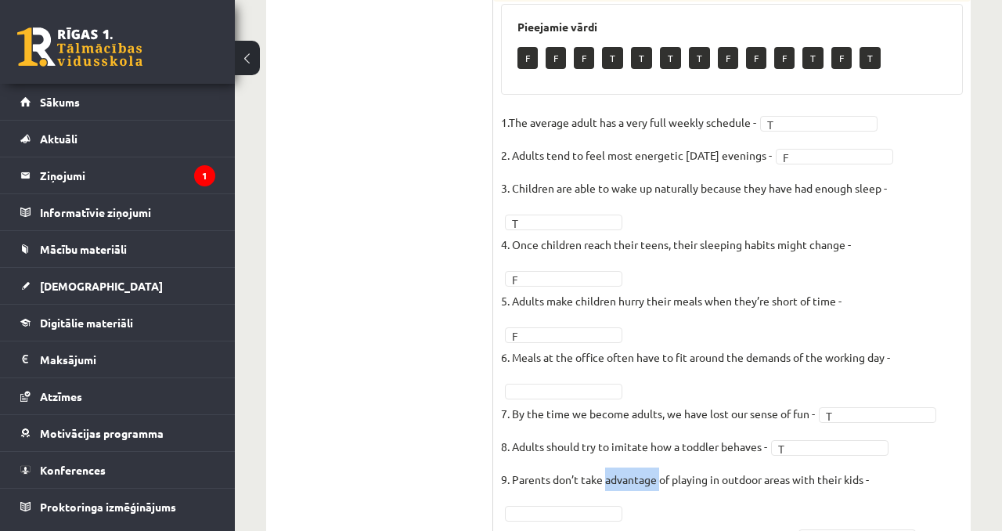
drag, startPoint x: 607, startPoint y: 416, endPoint x: 660, endPoint y: 417, distance: 53.3
click at [660, 467] on p "9. Parents don’t take advantage of playing in outdoor areas with their kids -" at bounding box center [685, 478] width 368 height 23
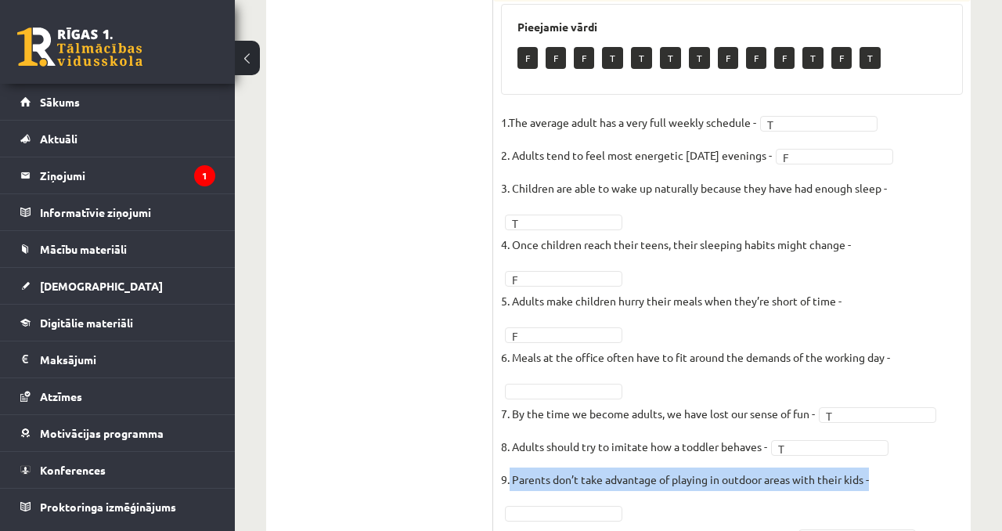
drag, startPoint x: 510, startPoint y: 413, endPoint x: 851, endPoint y: 430, distance: 341.7
click at [851, 432] on fieldset "1.The average adult has a very full weekly schedule - T * 2. Adults tend to fee…" at bounding box center [732, 333] width 462 height 446
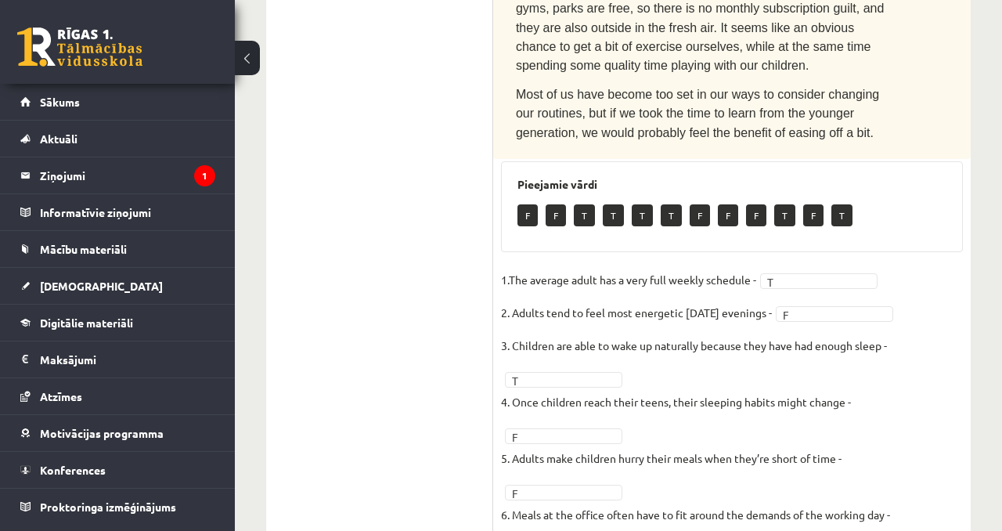
scroll to position [1501, 0]
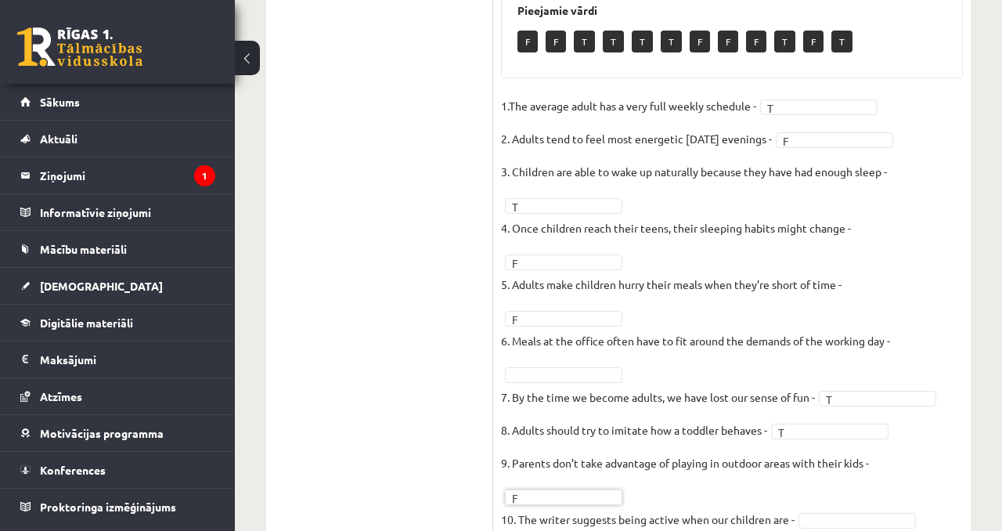
click at [661, 426] on fieldset "1.The average adult has a very full weekly schedule - T * 2. Adults tend to fee…" at bounding box center [732, 317] width 462 height 446
click at [806, 464] on fieldset "1.The average adult has a very full weekly schedule - T * 2. Adults tend to fee…" at bounding box center [732, 317] width 462 height 446
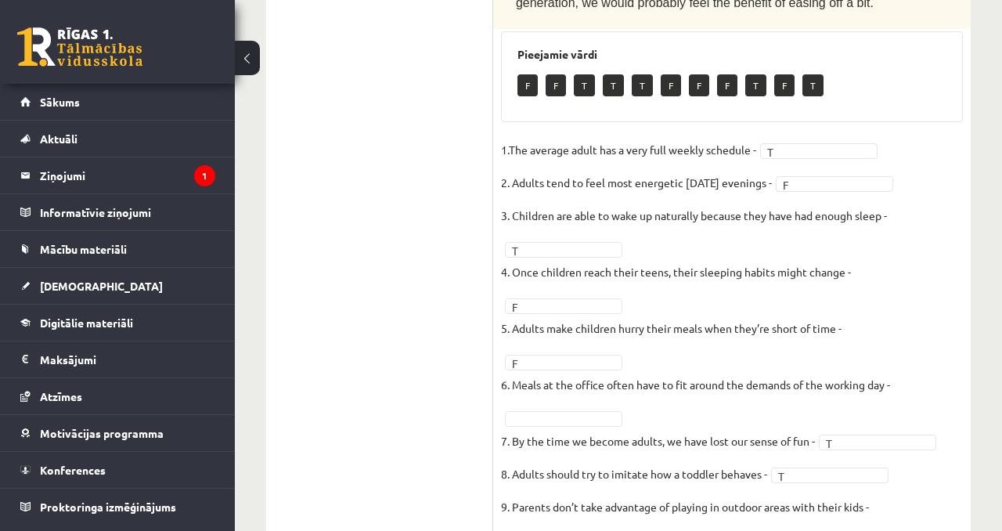
scroll to position [1422, 0]
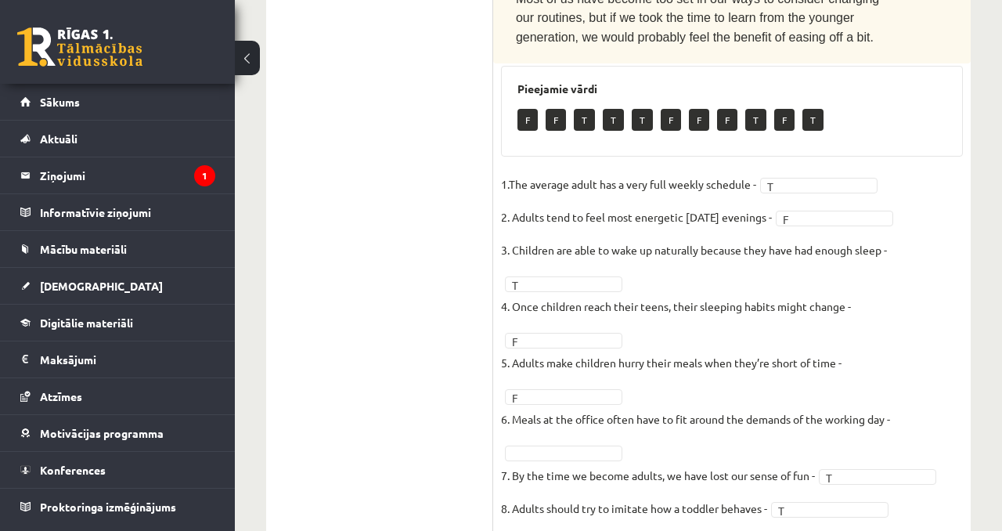
drag, startPoint x: 919, startPoint y: 359, endPoint x: 796, endPoint y: 390, distance: 126.6
click at [794, 389] on fieldset "1.The average adult has a very full weekly schedule - T * 2. Adults tend to fee…" at bounding box center [732, 395] width 462 height 446
click at [796, 390] on fieldset "1.The average adult has a very full weekly schedule - T * 2. Adults tend to fee…" at bounding box center [732, 395] width 462 height 446
drag, startPoint x: 694, startPoint y: 354, endPoint x: 811, endPoint y: 356, distance: 117.4
click at [812, 407] on p "6. Meals at the office often have to fit around the demands of the working day -" at bounding box center [695, 418] width 389 height 23
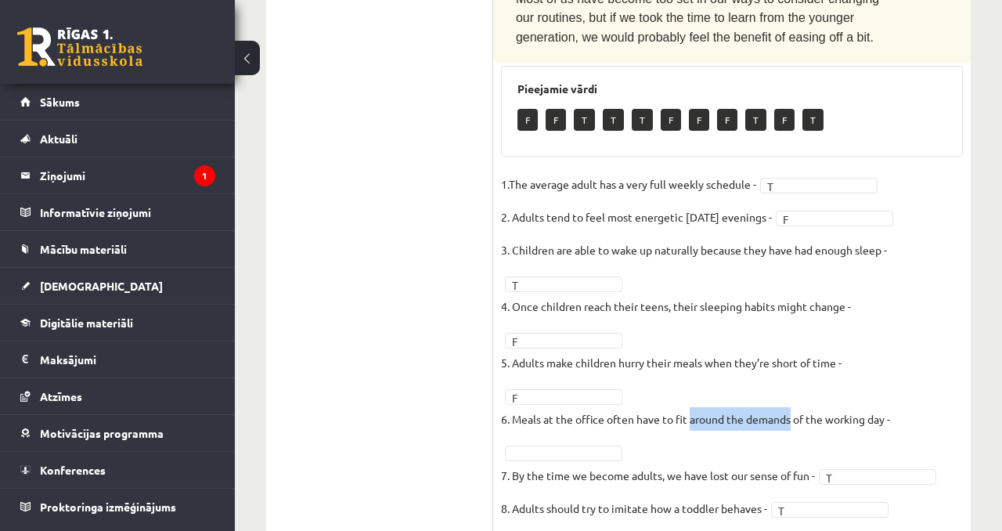
drag, startPoint x: 793, startPoint y: 355, endPoint x: 690, endPoint y: 360, distance: 102.7
click at [690, 407] on p "6. Meals at the office often have to fit around the demands of the working day -" at bounding box center [695, 418] width 389 height 23
click at [670, 407] on p "6. Meals at the office often have to fit around the demands of the working day -" at bounding box center [695, 418] width 389 height 23
drag, startPoint x: 678, startPoint y: 353, endPoint x: 792, endPoint y: 356, distance: 114.3
click at [792, 407] on p "6. Meals at the office often have to fit around the demands of the working day -" at bounding box center [695, 418] width 389 height 23
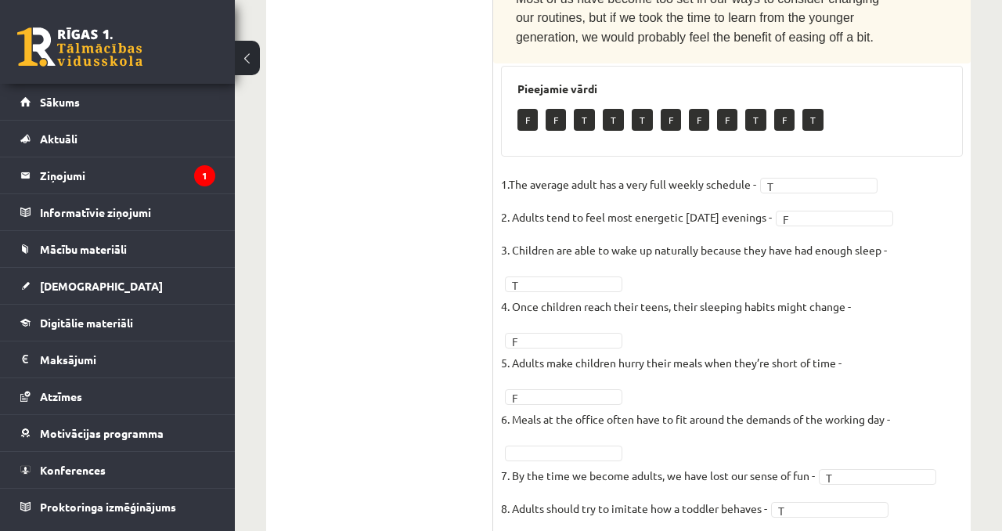
click at [652, 206] on fieldset "1.The average adult has a very full weekly schedule - T * 2. Adults tend to fee…" at bounding box center [732, 395] width 462 height 446
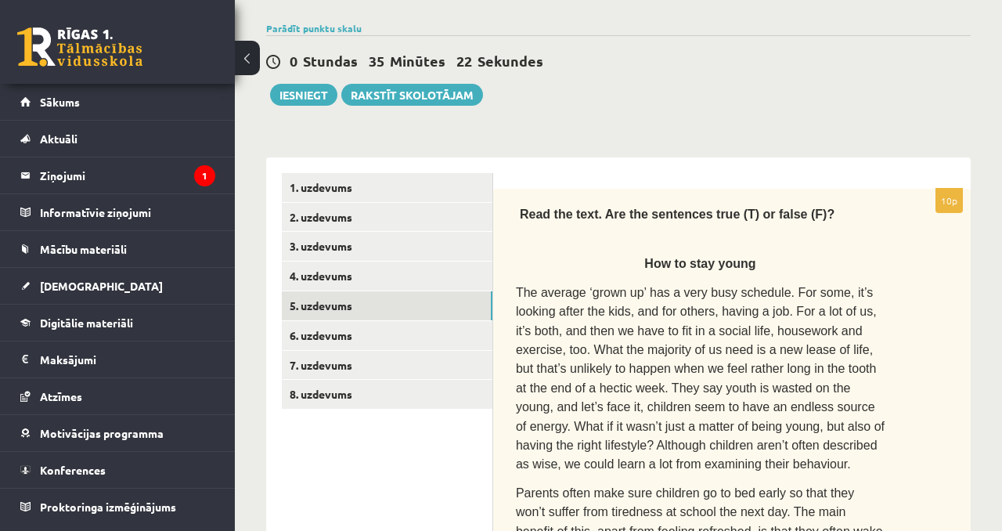
scroll to position [130, 0]
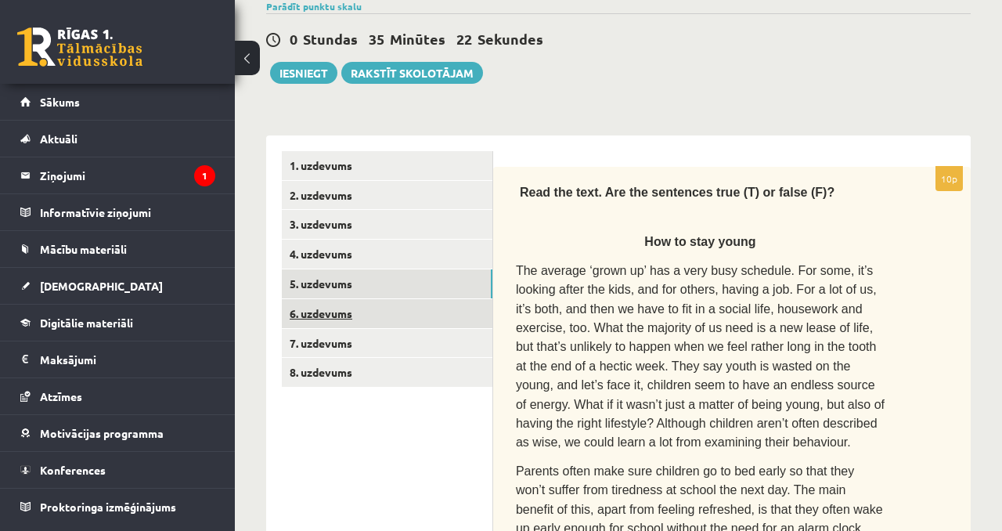
click at [427, 312] on link "6. uzdevums" at bounding box center [387, 313] width 211 height 29
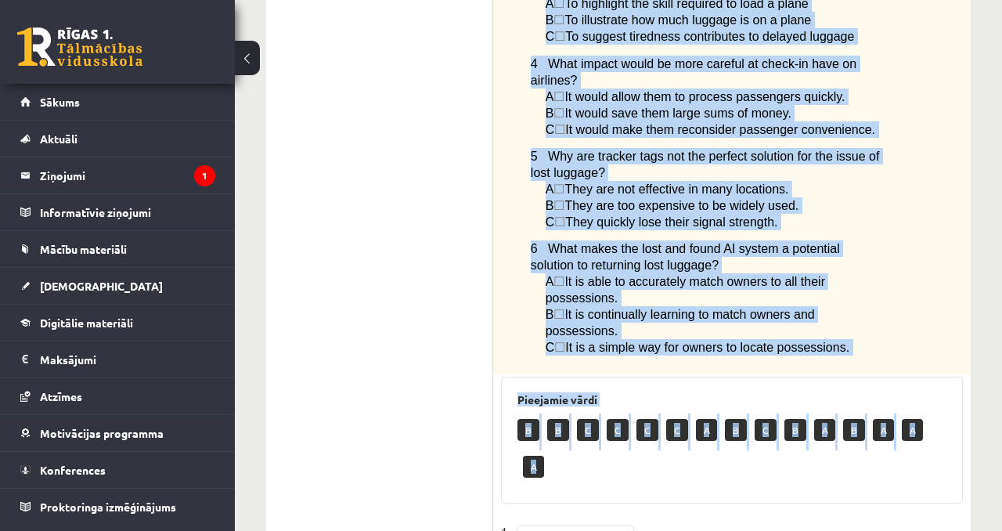
scroll to position [1572, 0]
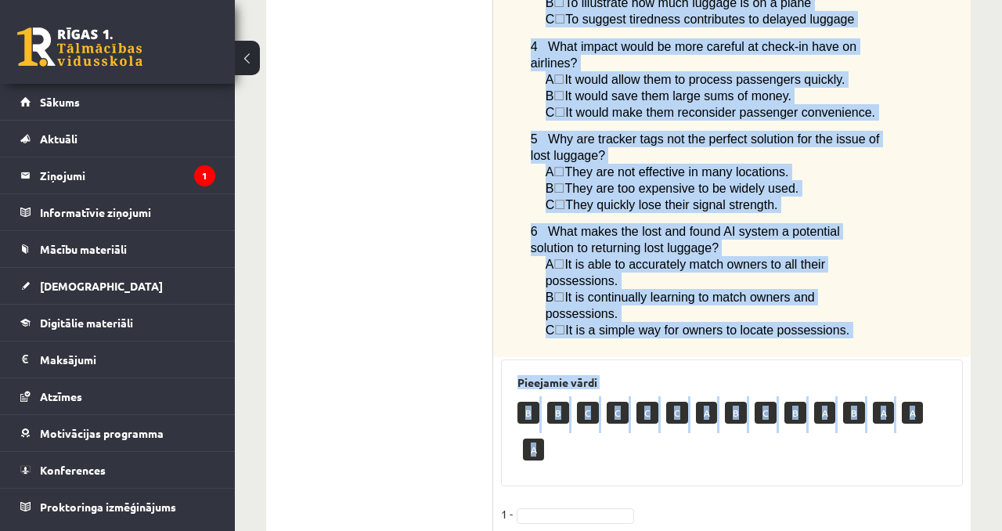
drag, startPoint x: 506, startPoint y: 362, endPoint x: 814, endPoint y: 363, distance: 307.7
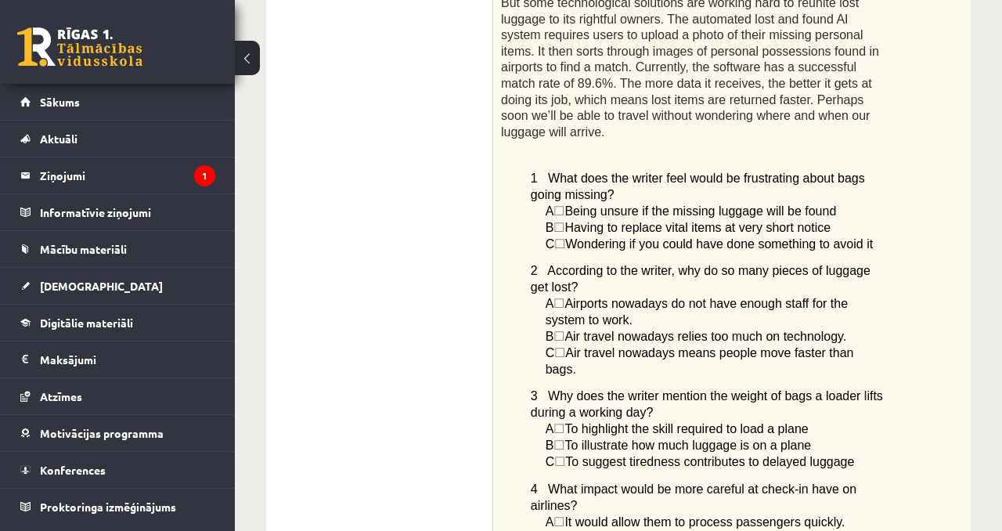
scroll to position [1146, 0]
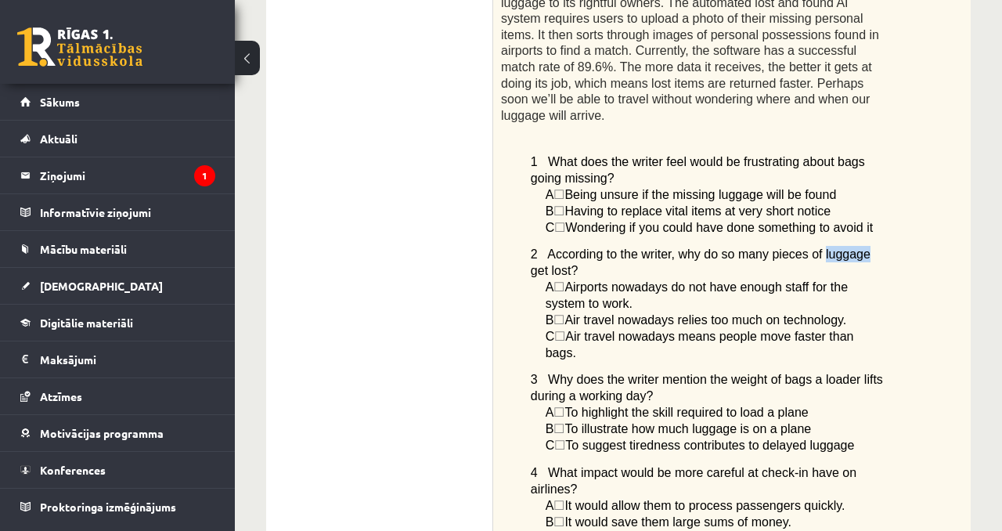
drag, startPoint x: 870, startPoint y: 266, endPoint x: 824, endPoint y: 271, distance: 45.6
click at [824, 271] on p "2 According to the writer, why do so many pieces of luggage get lost?" at bounding box center [708, 262] width 354 height 33
click at [554, 188] on span "A" at bounding box center [550, 194] width 9 height 13
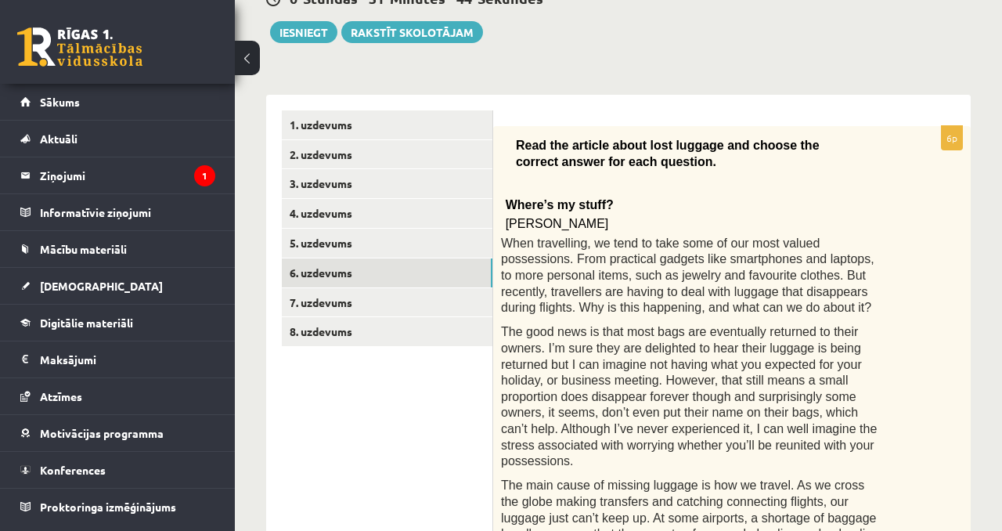
scroll to position [162, 0]
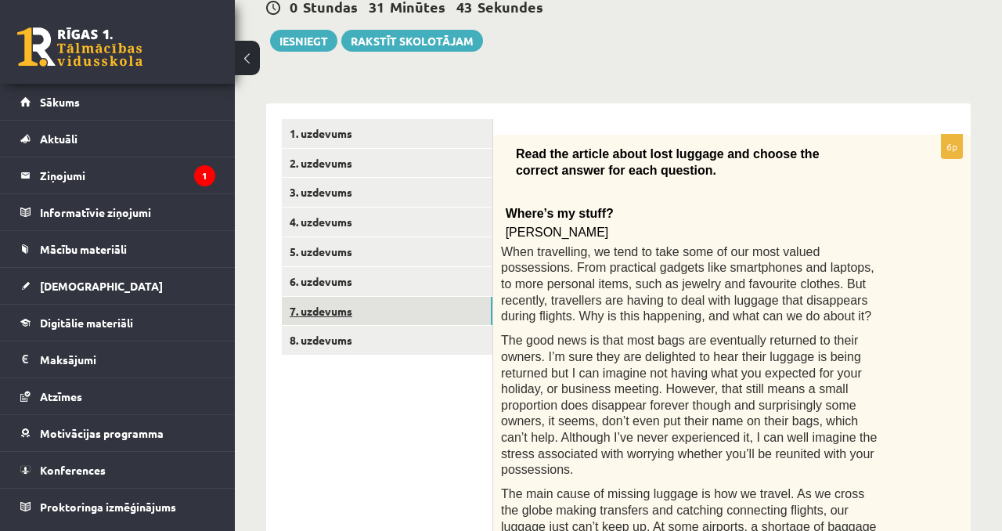
click at [415, 321] on link "7. uzdevums" at bounding box center [387, 311] width 211 height 29
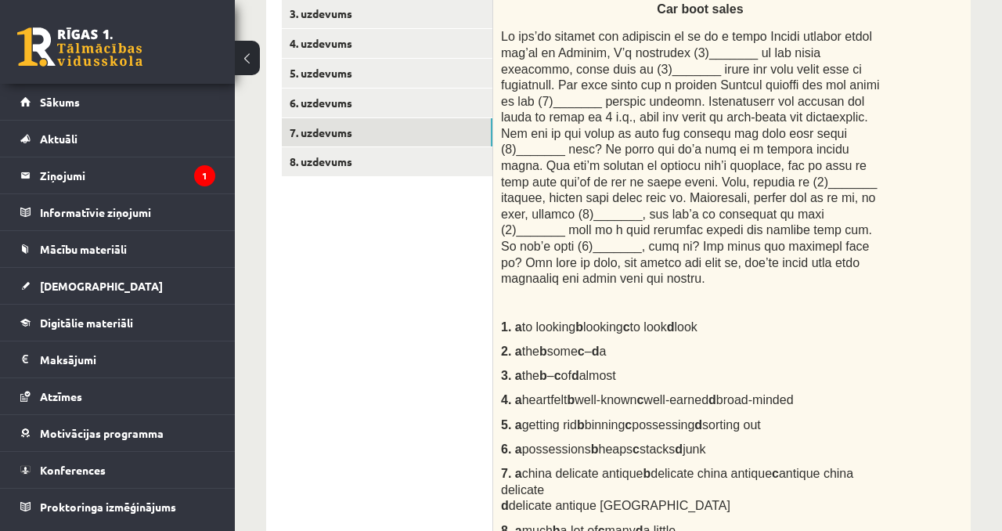
scroll to position [319, 0]
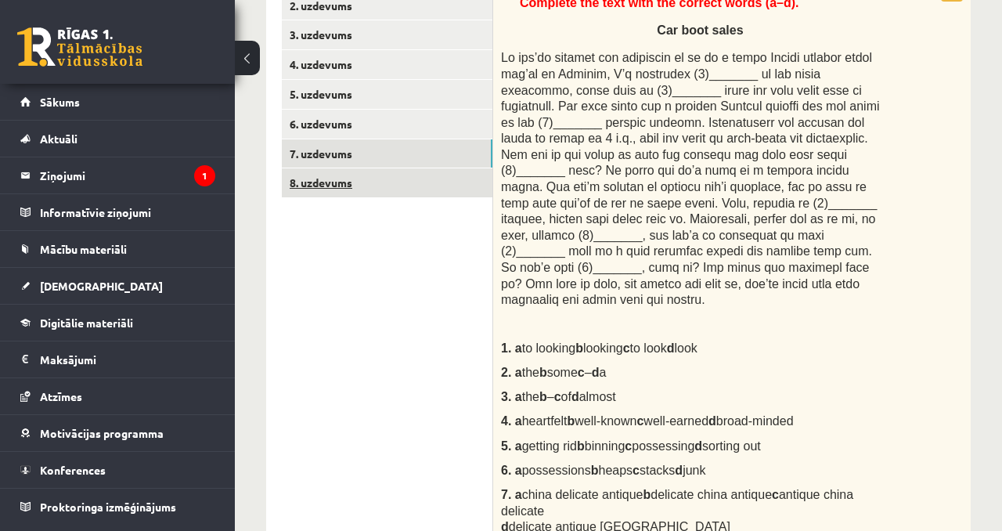
click at [436, 178] on link "8. uzdevums" at bounding box center [387, 182] width 211 height 29
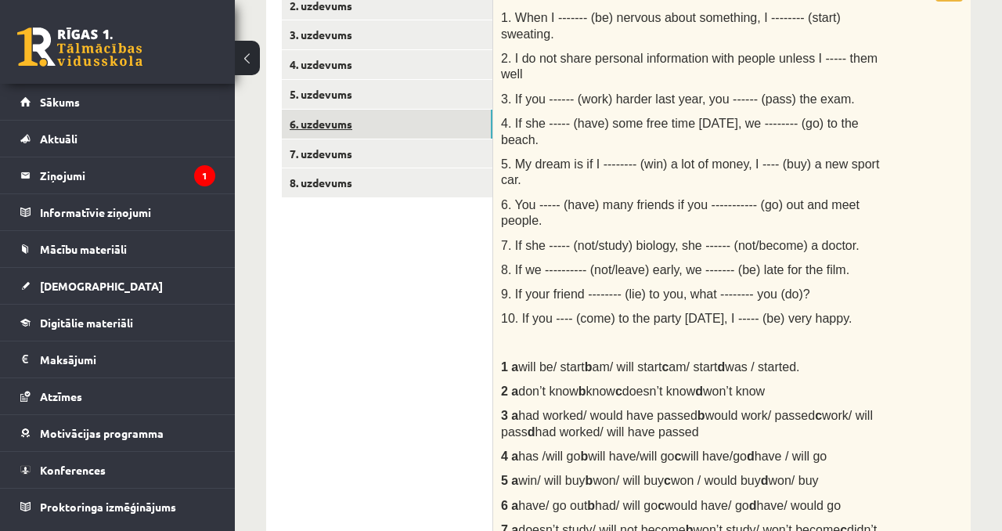
click at [427, 112] on link "6. uzdevums" at bounding box center [387, 124] width 211 height 29
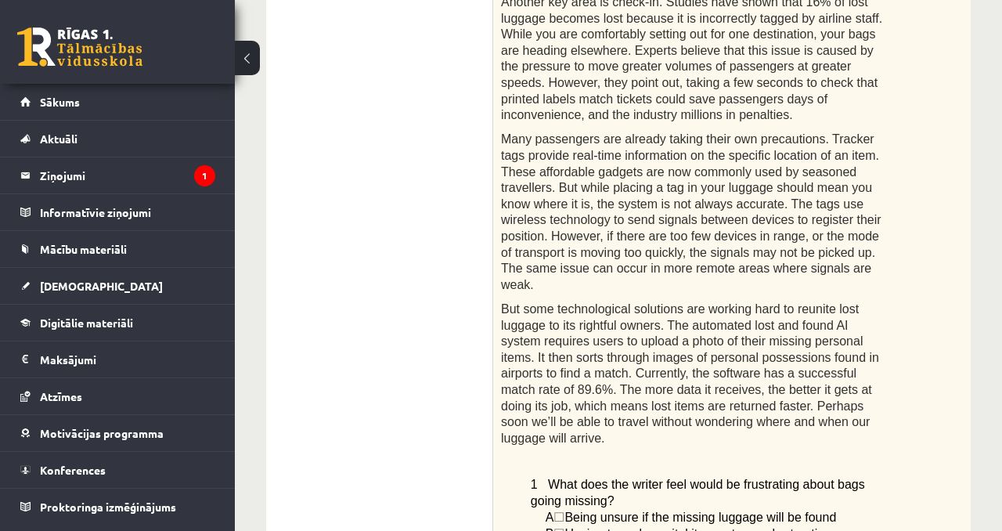
scroll to position [1248, 0]
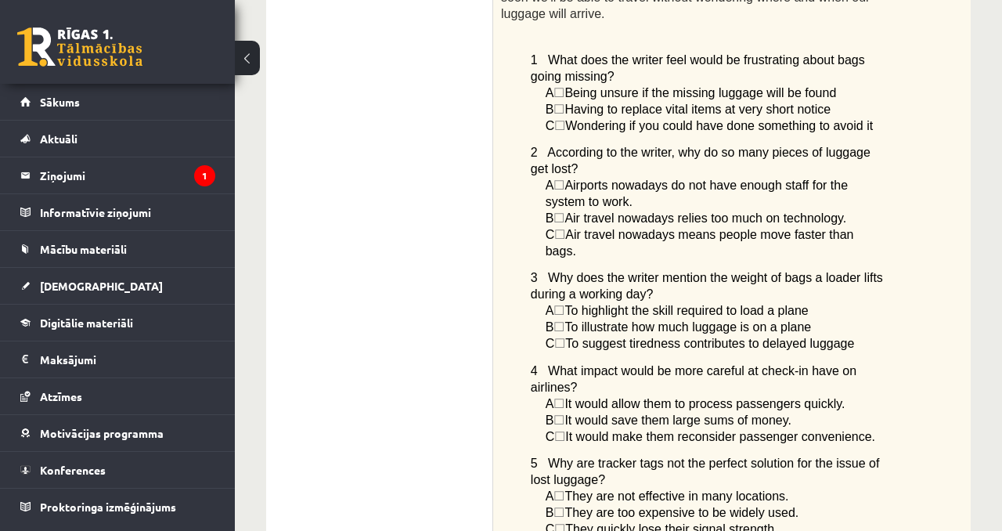
click at [684, 160] on span "2 According to the writer, why do so many pieces of luggage get lost?" at bounding box center [701, 161] width 340 height 30
drag, startPoint x: 676, startPoint y: 160, endPoint x: 754, endPoint y: 178, distance: 79.6
click at [754, 177] on p "2 According to the writer, why do so many pieces of luggage get lost?" at bounding box center [708, 160] width 354 height 33
click at [753, 177] on p "2 According to the writer, why do so many pieces of luggage get lost?" at bounding box center [708, 160] width 354 height 33
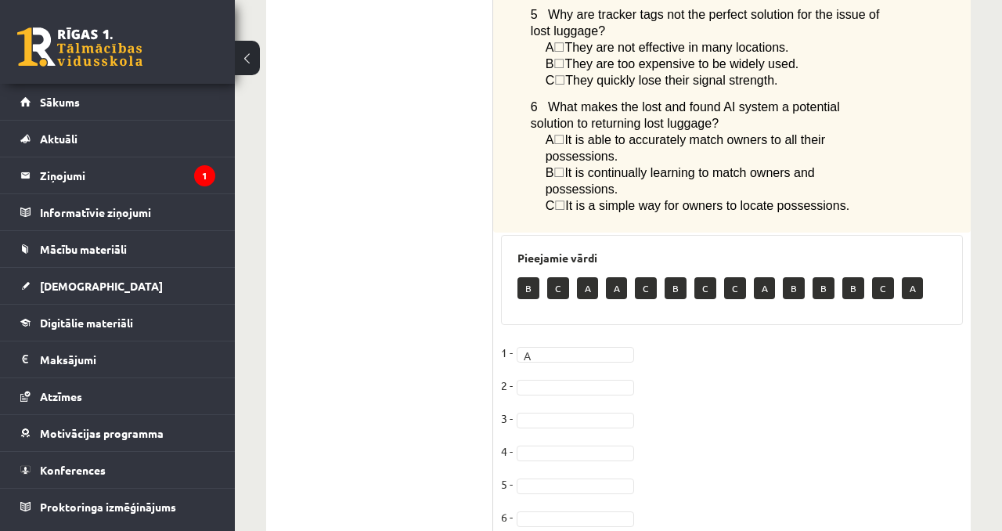
scroll to position [1774, 0]
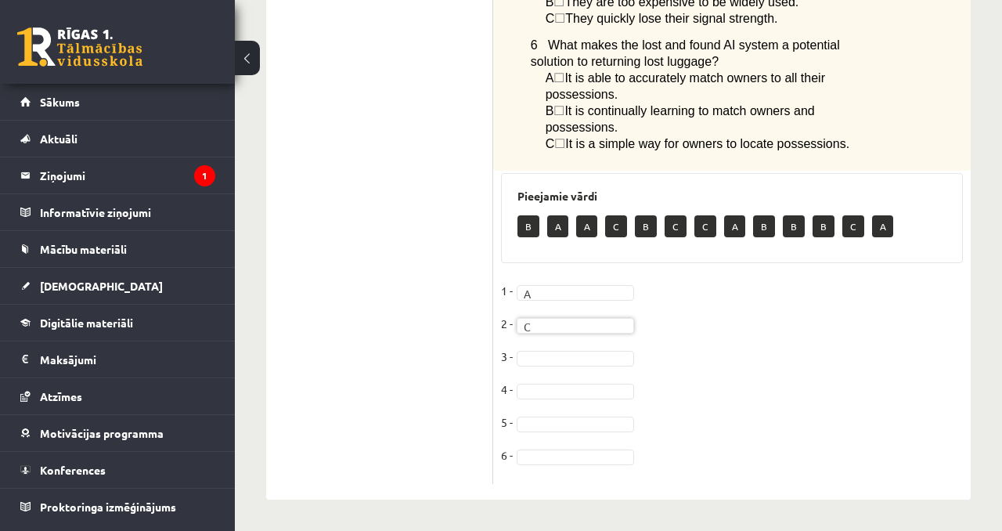
click at [670, 341] on fieldset "1 - A * 2 - C * 3 - 4 - 5 - 6 -" at bounding box center [732, 377] width 462 height 197
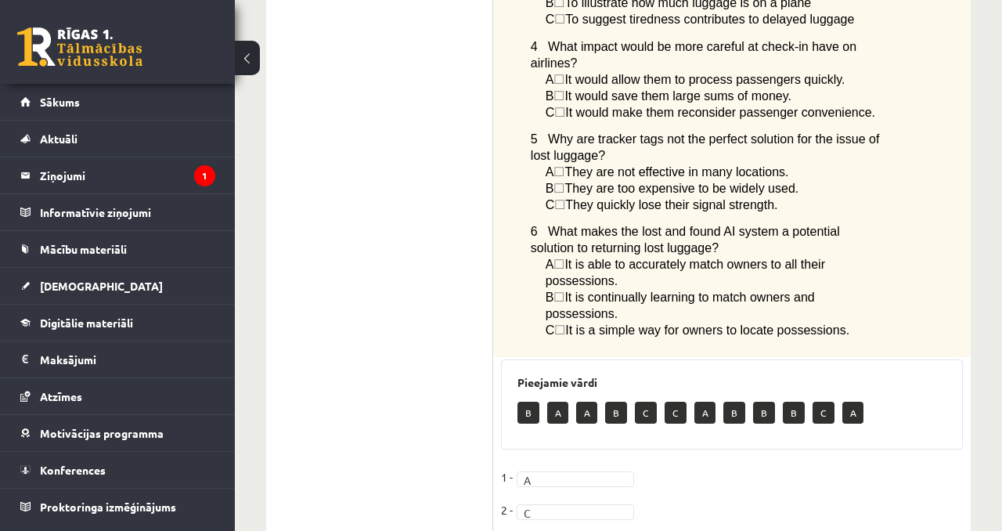
scroll to position [1554, 0]
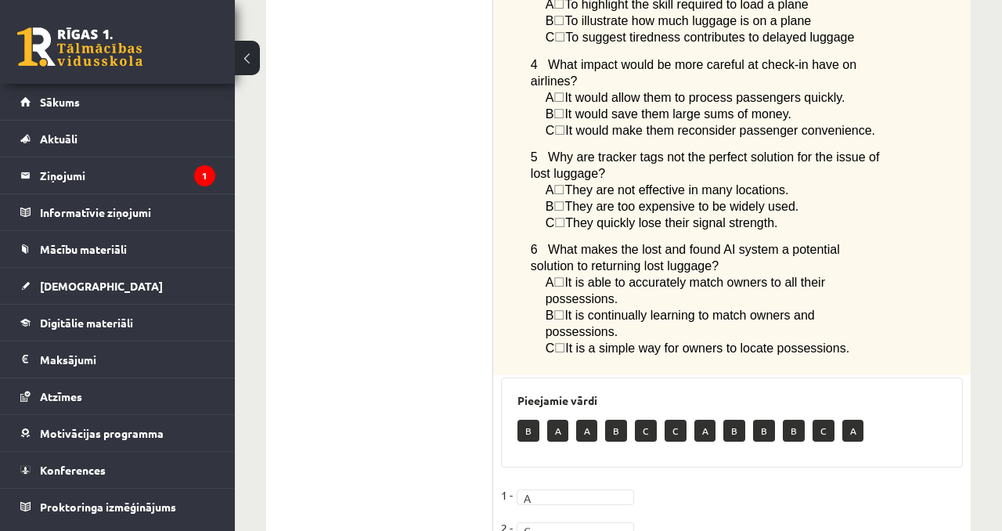
drag, startPoint x: 629, startPoint y: 147, endPoint x: 577, endPoint y: 128, distance: 55.2
click at [577, 128] on p "C ☐  It would make them reconsider passenger convenience." at bounding box center [715, 130] width 339 height 16
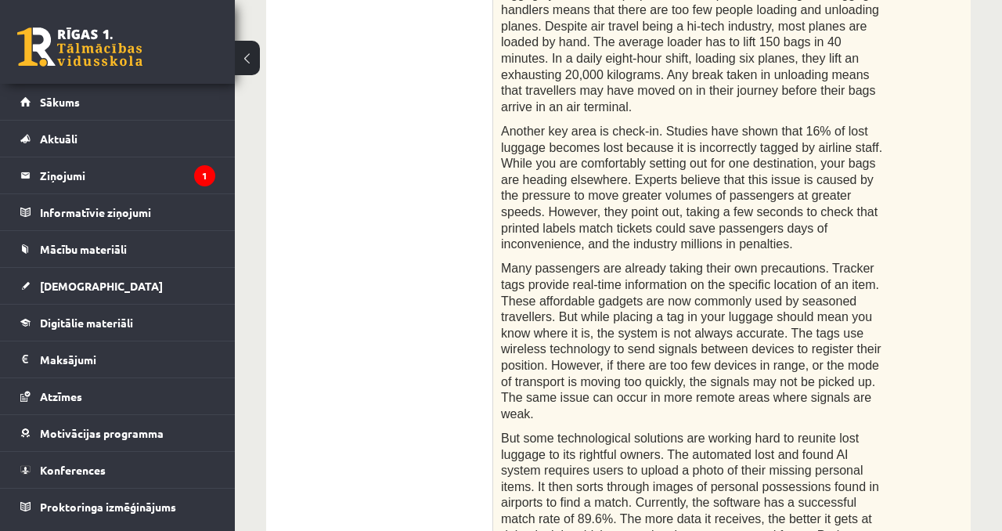
scroll to position [689, 0]
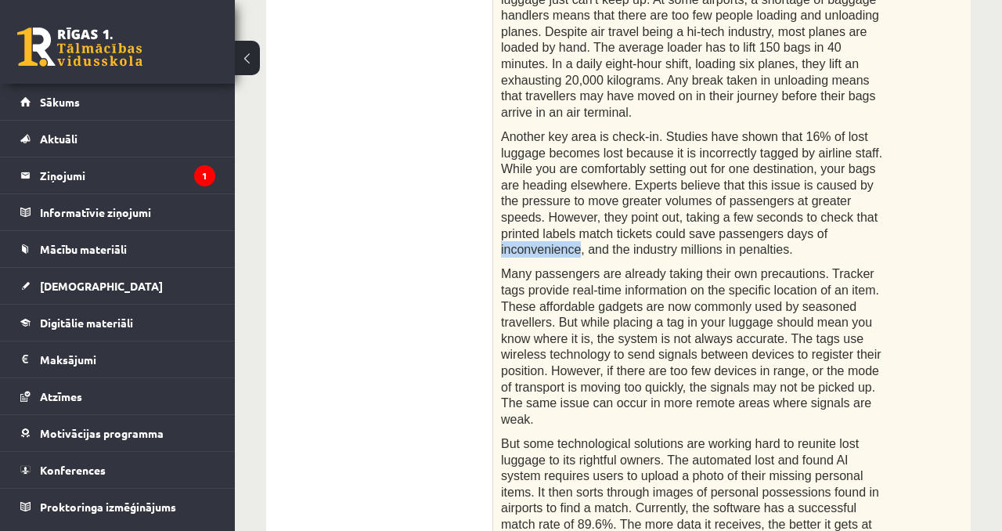
drag, startPoint x: 581, startPoint y: 249, endPoint x: 499, endPoint y: 248, distance: 81.4
click at [498, 248] on div "Read the article about lost luggage and choose the correct answer for each ques…" at bounding box center [732, 424] width 478 height 1632
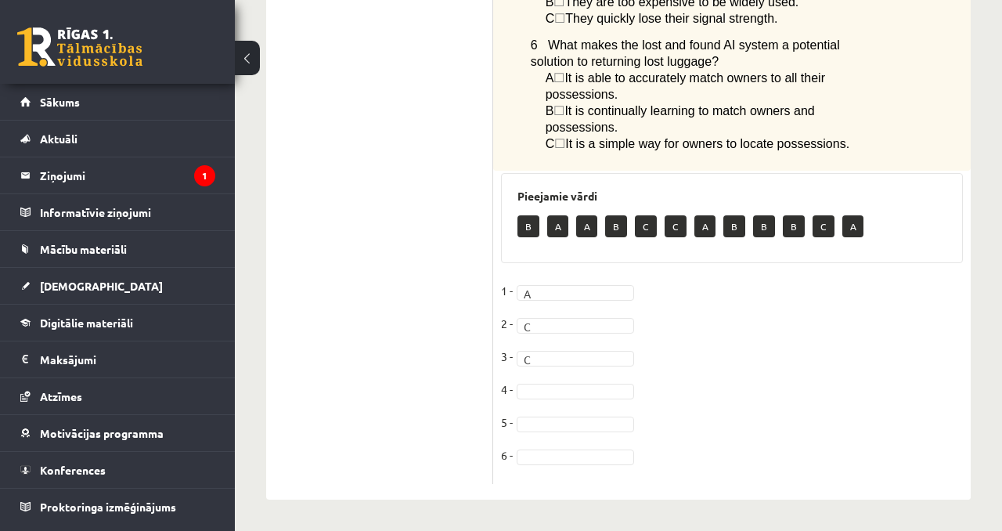
scroll to position [1673, 0]
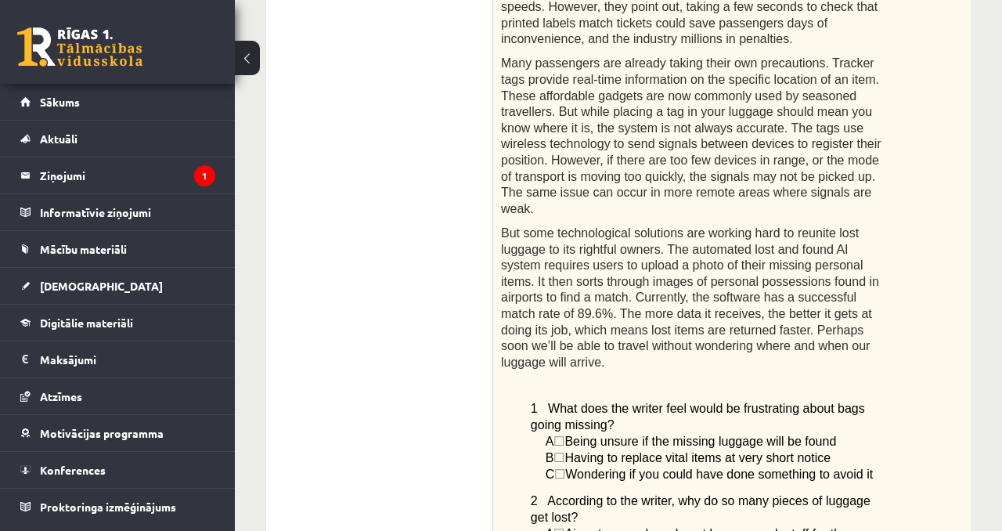
click at [467, 153] on ul "1. uzdevums 2. uzdevums 3. uzdevums 4. uzdevums 5. uzdevums 6. uzdevums 7. uzde…" at bounding box center [387, 363] width 211 height 1962
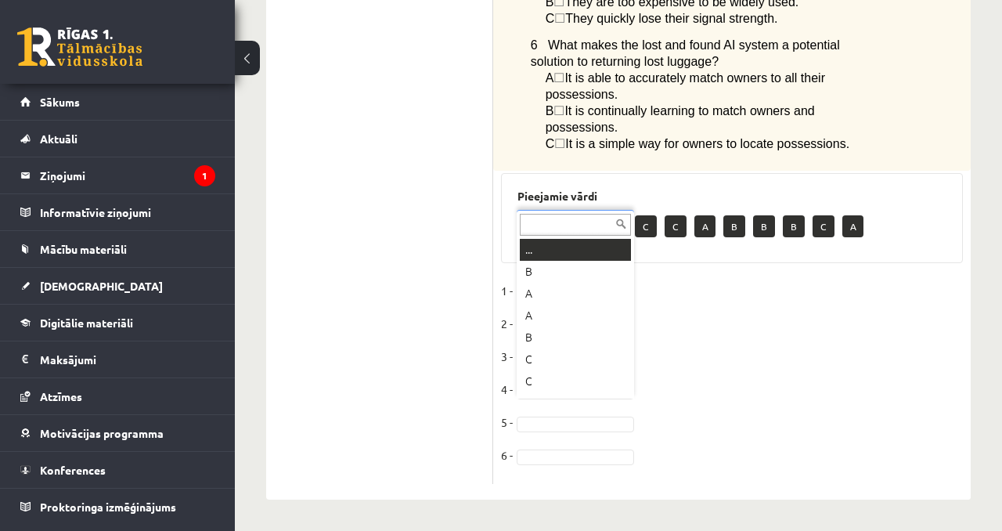
scroll to position [19, 0]
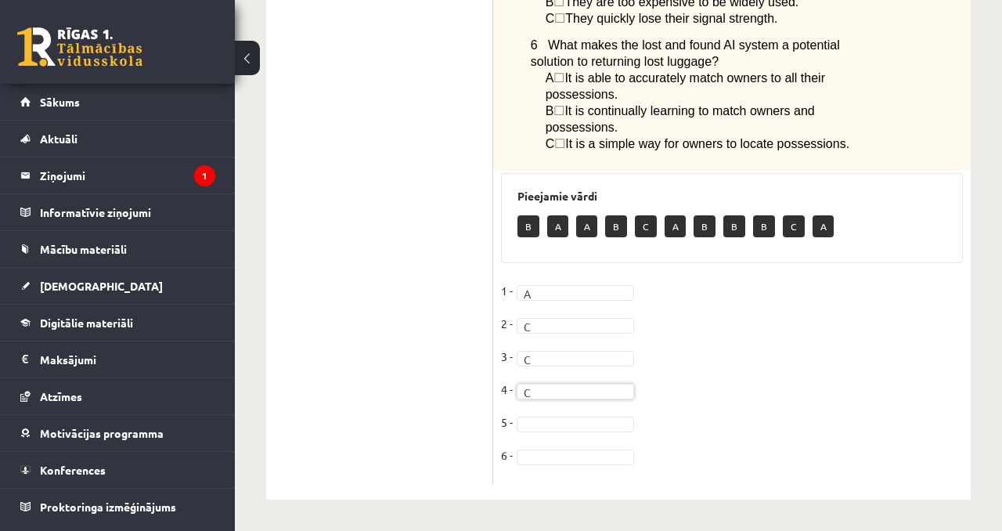
click at [649, 391] on fieldset "1 - A * 2 - C * 3 - C * 4 - C * 5 - 6 -" at bounding box center [732, 377] width 462 height 197
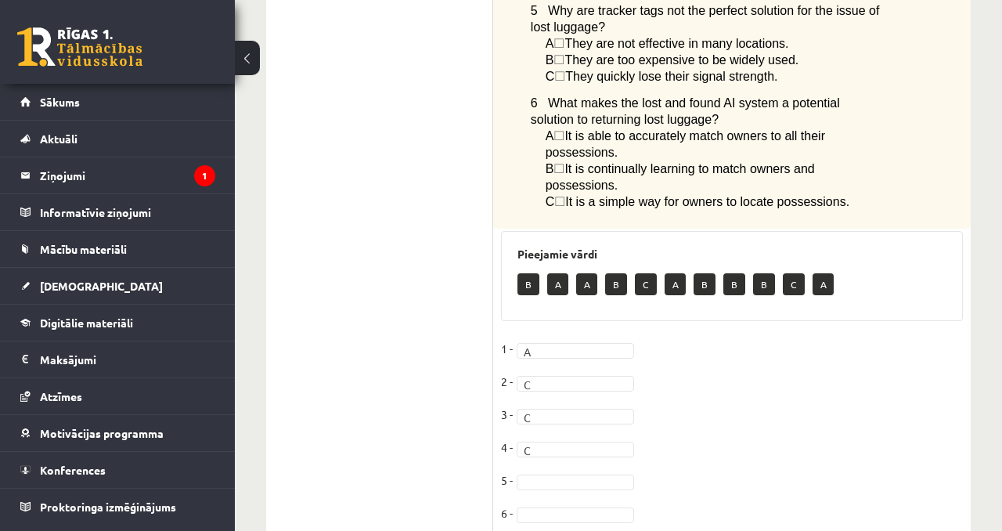
scroll to position [1774, 0]
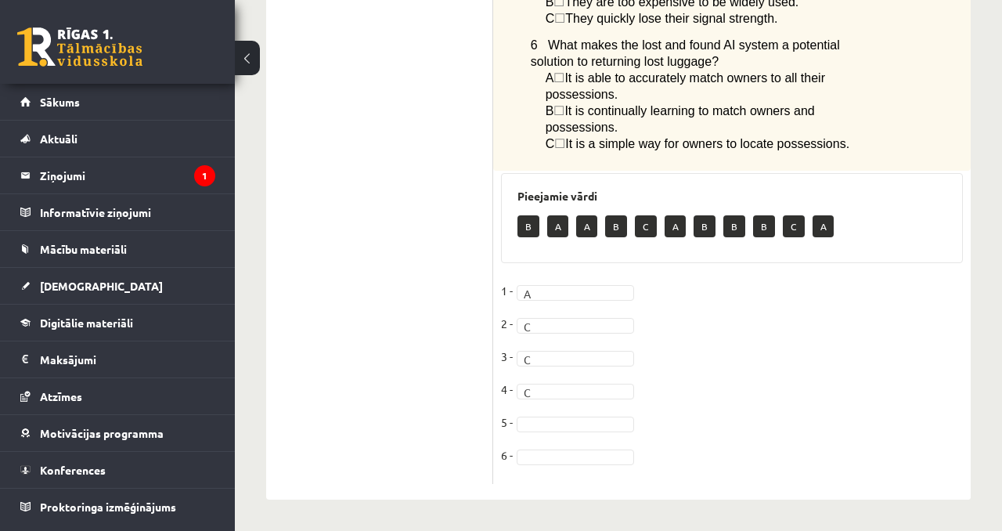
click at [598, 378] on fieldset "1 - A * 2 - C * 3 - C * 4 - C * 5 - 6 -" at bounding box center [732, 377] width 462 height 197
click at [622, 409] on fieldset "1 - A * 2 - C * 3 - C * 4 - C * 5 - 6 -" at bounding box center [732, 377] width 462 height 197
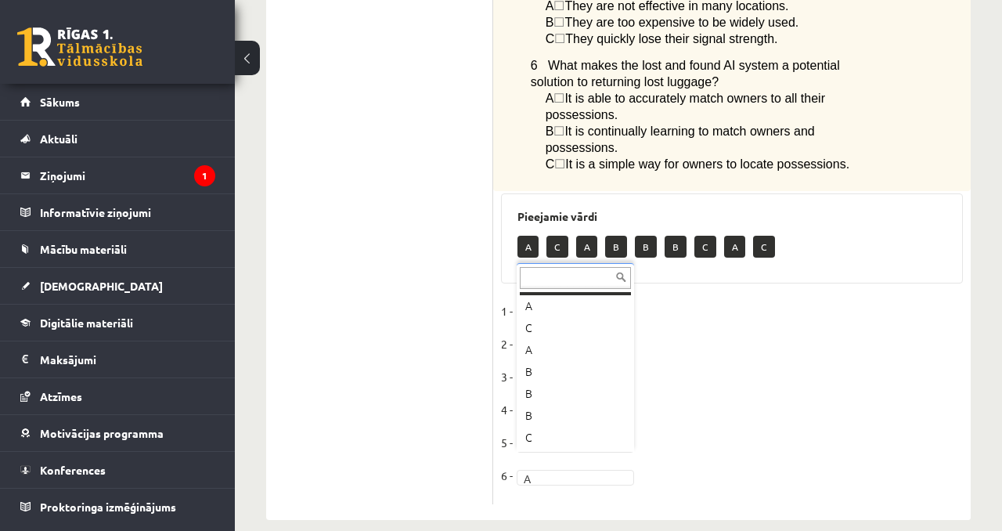
scroll to position [0, 0]
click at [609, 467] on fieldset "1 - A * 2 - C * 3 - C * 4 - B * 5 - ... 6 - A *" at bounding box center [732, 397] width 462 height 197
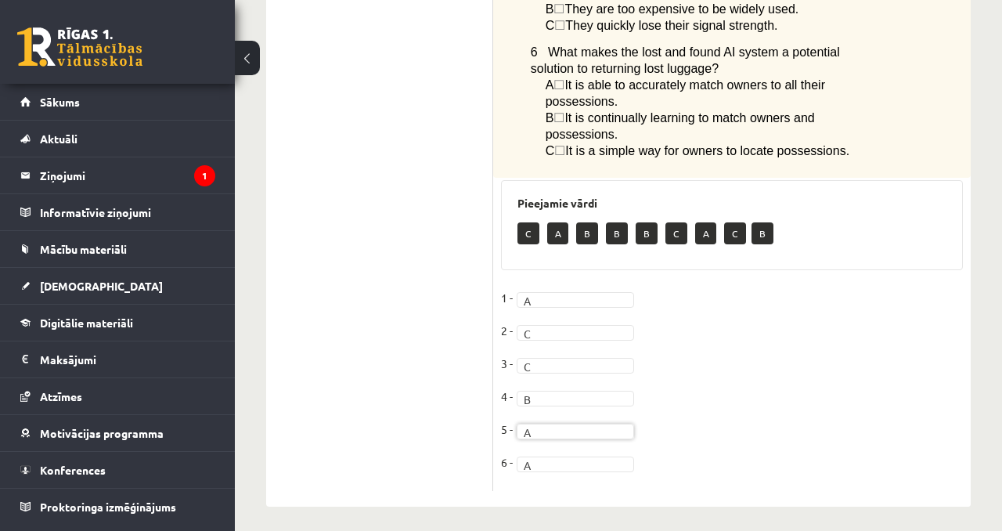
scroll to position [1774, 0]
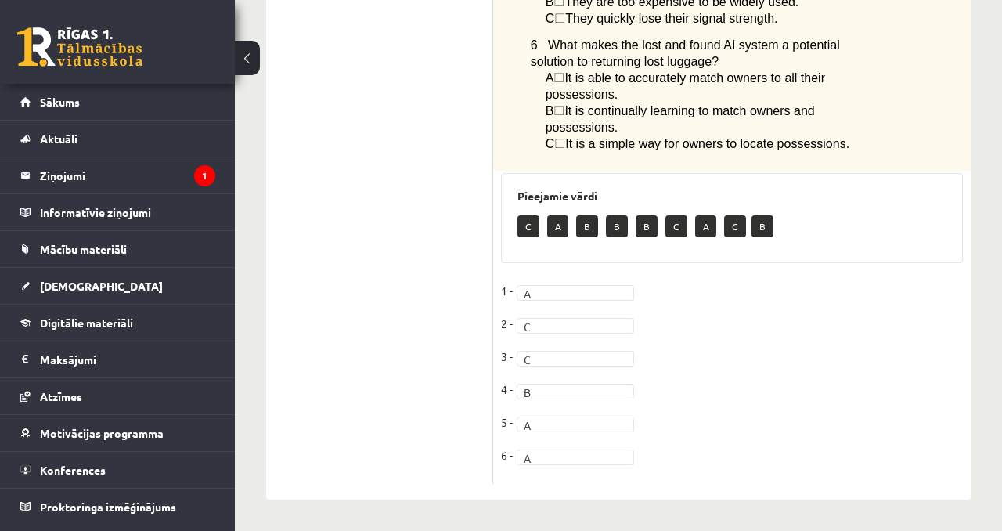
click at [560, 442] on fieldset "1 - A * 2 - C * 3 - C * 4 - B * 5 - A * 6 - A *" at bounding box center [732, 377] width 462 height 197
click at [669, 362] on fieldset "1 - A * 2 - C * 3 - C * 4 - B * 5 - A * 6 - B *" at bounding box center [732, 377] width 462 height 197
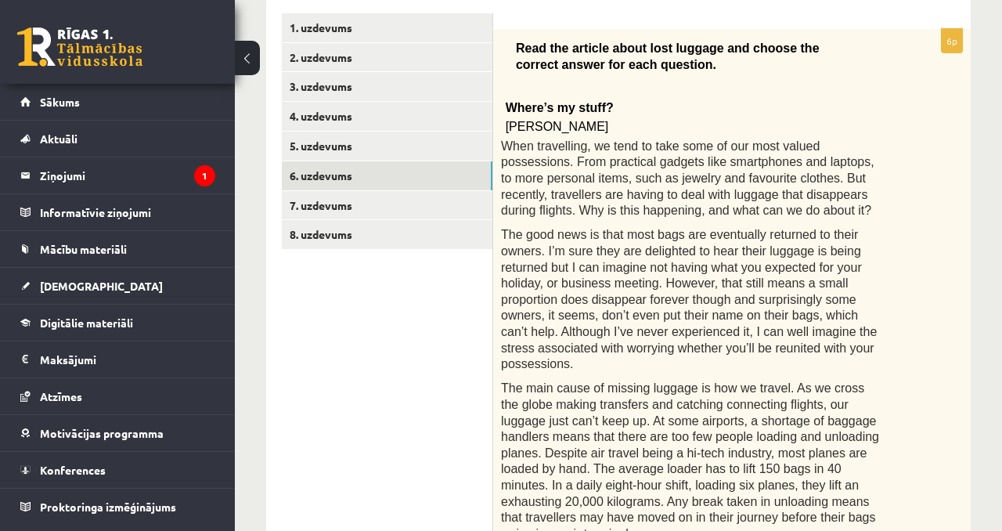
scroll to position [174, 0]
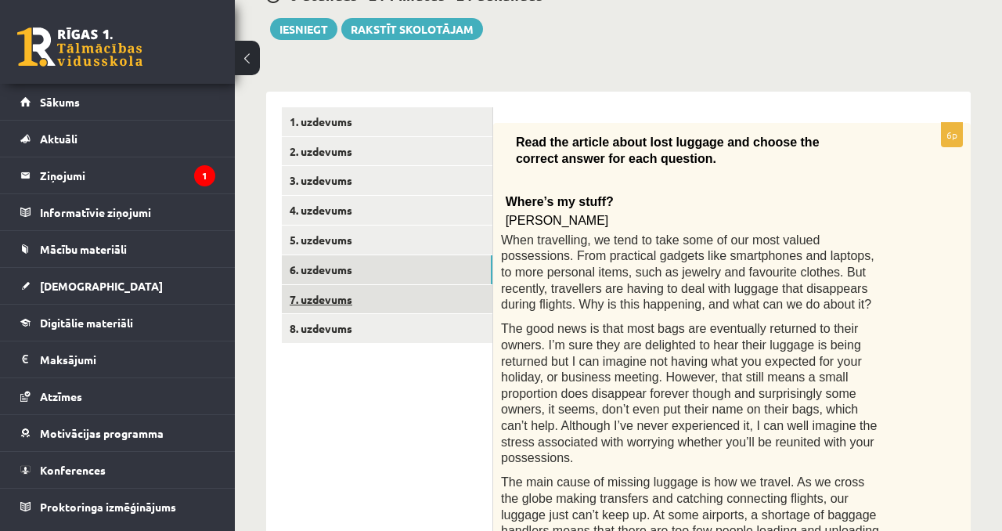
click at [432, 301] on link "7. uzdevums" at bounding box center [387, 299] width 211 height 29
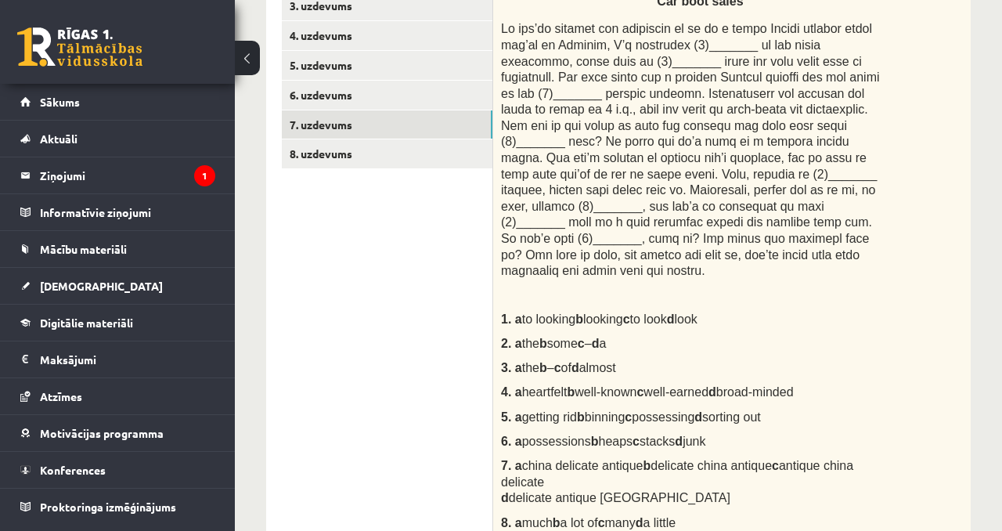
scroll to position [349, 0]
drag, startPoint x: 665, startPoint y: 344, endPoint x: 502, endPoint y: 339, distance: 163.7
click at [501, 340] on p "2. a the b some c – d a" at bounding box center [693, 342] width 384 height 16
click at [615, 189] on span at bounding box center [690, 148] width 379 height 255
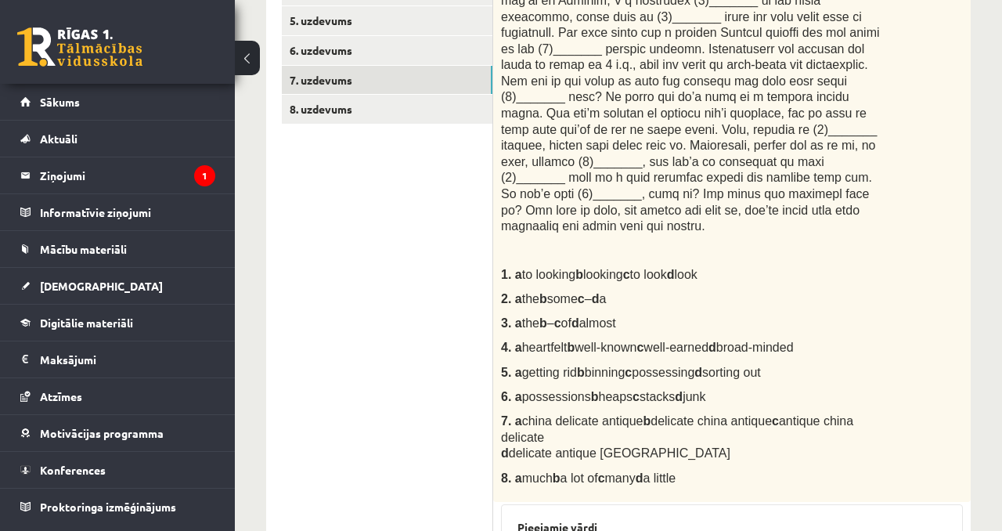
scroll to position [395, 0]
drag, startPoint x: 665, startPoint y: 324, endPoint x: 510, endPoint y: 319, distance: 155.9
click at [510, 319] on p "3. a the b – c of d almost" at bounding box center [693, 321] width 384 height 16
click at [530, 188] on span at bounding box center [690, 103] width 379 height 255
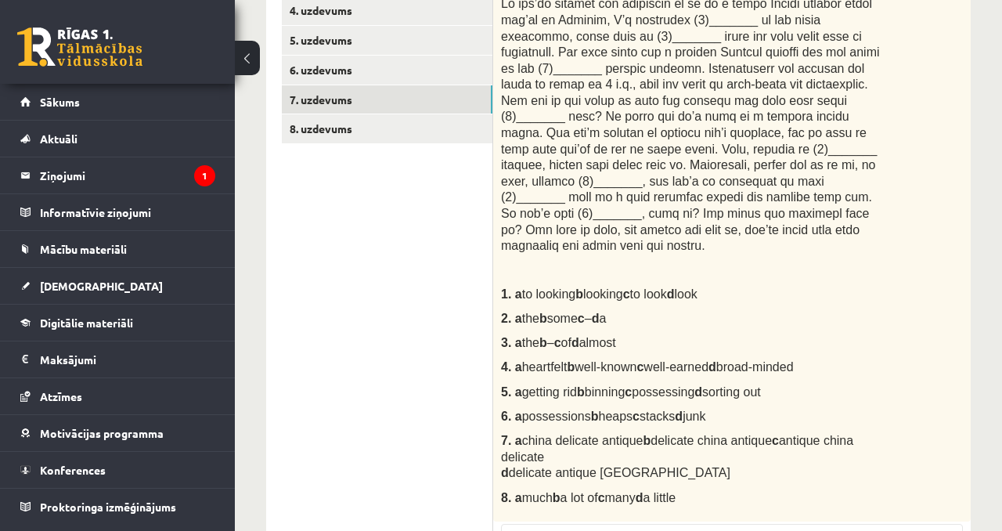
scroll to position [373, 0]
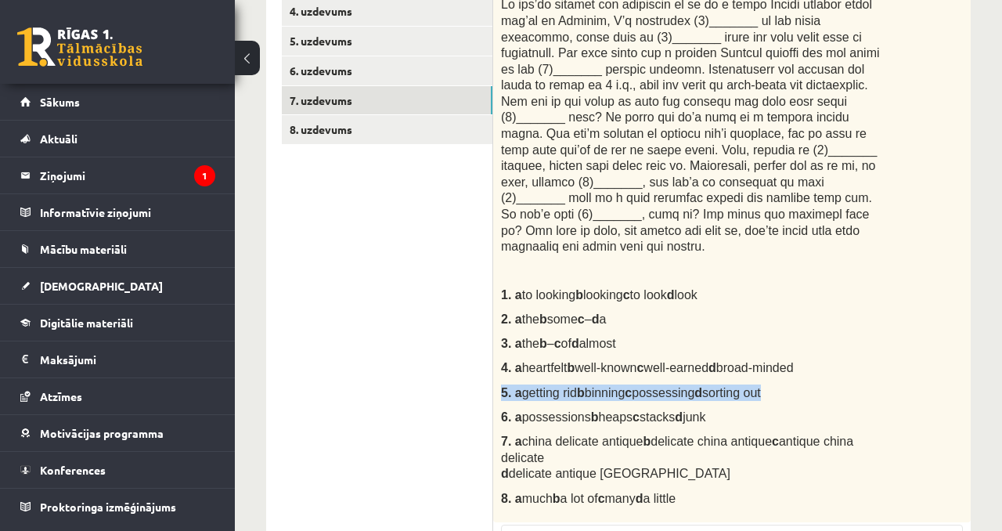
drag, startPoint x: 498, startPoint y: 391, endPoint x: 722, endPoint y: 395, distance: 223.9
click at [722, 398] on div "Complete the text with the correct words (a–d). Car boot sales 1. a to looking …" at bounding box center [732, 223] width 478 height 598
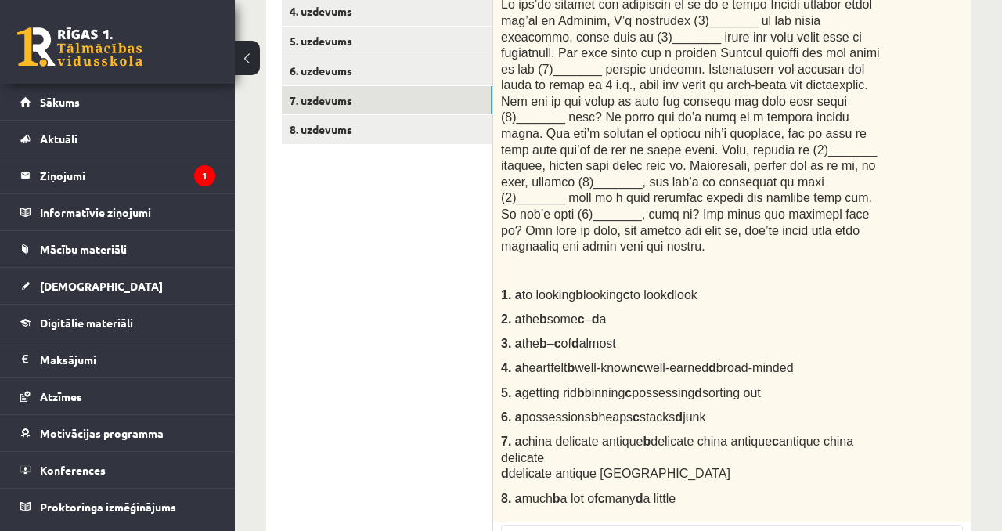
click at [730, 405] on div "Complete the text with the correct words (a–d). Car boot sales 1. a to looking …" at bounding box center [732, 223] width 478 height 598
drag, startPoint x: 519, startPoint y: 395, endPoint x: 808, endPoint y: 400, distance: 288.9
click at [808, 400] on div "Complete the text with the correct words (a–d). Car boot sales 1. a to looking …" at bounding box center [732, 224] width 478 height 598
click at [590, 216] on span at bounding box center [690, 125] width 379 height 255
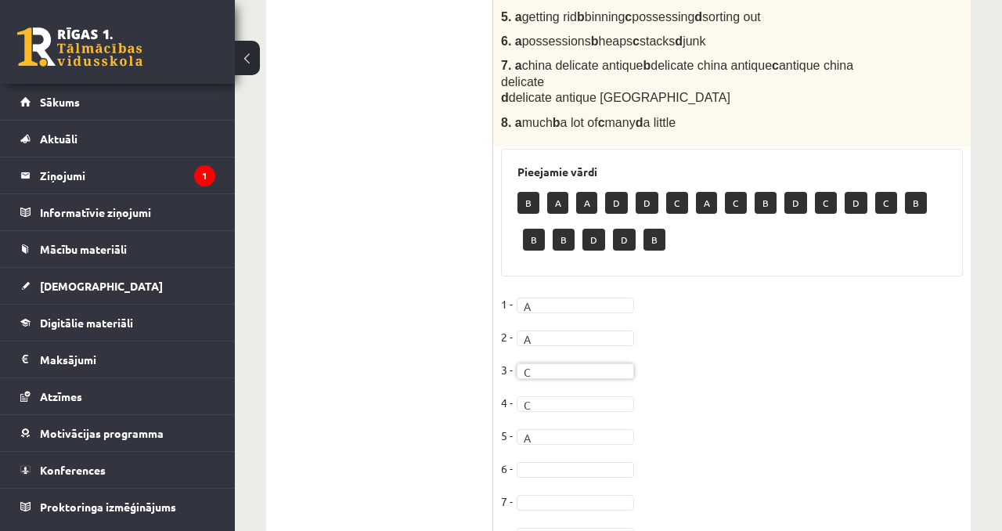
scroll to position [768, 0]
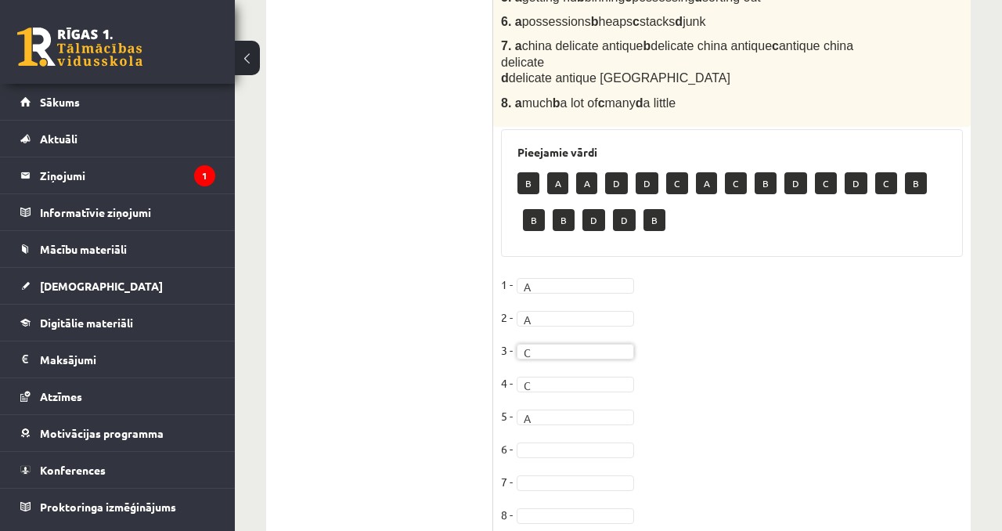
click at [603, 361] on fieldset "1 - A * 2 - A * 3 - C * 4 - C * 5 - A * 6 - 7 - 8 -" at bounding box center [732, 403] width 462 height 263
click at [602, 359] on fieldset "1 - A * 2 - A * 3 - C * 4 - C * 5 - A * 6 - 7 - 8 -" at bounding box center [732, 403] width 462 height 263
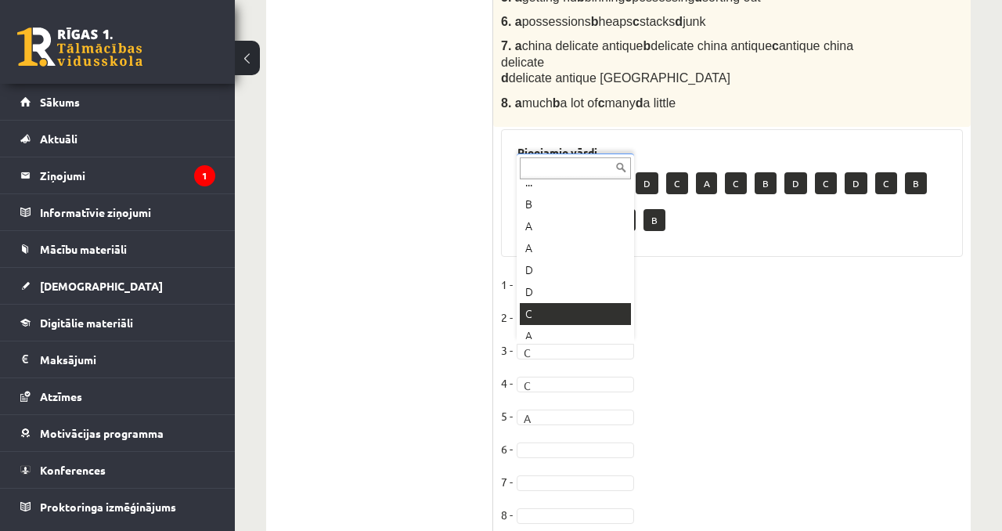
scroll to position [19, 0]
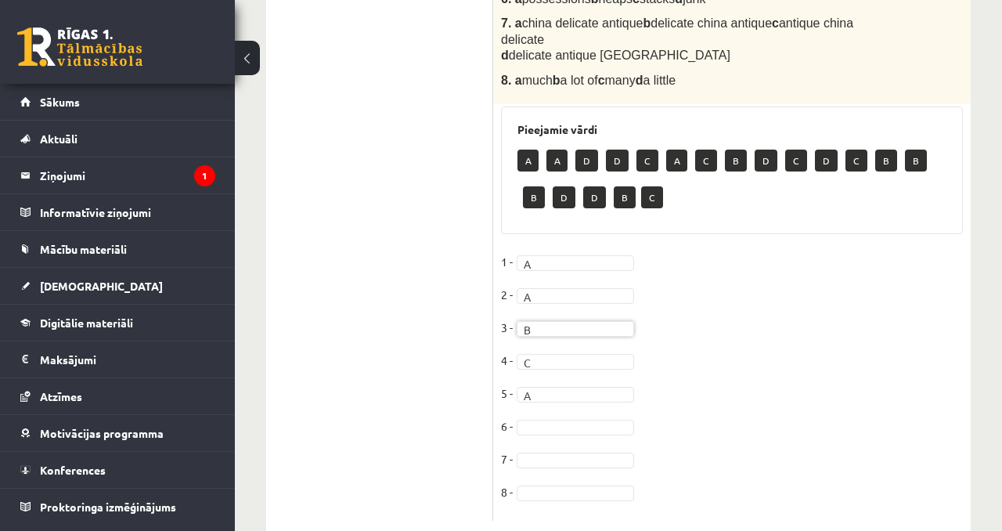
click at [679, 427] on fieldset "1 - A * 2 - A * 3 - B * 4 - C * 5 - A * 6 - 7 - 8 -" at bounding box center [732, 381] width 462 height 263
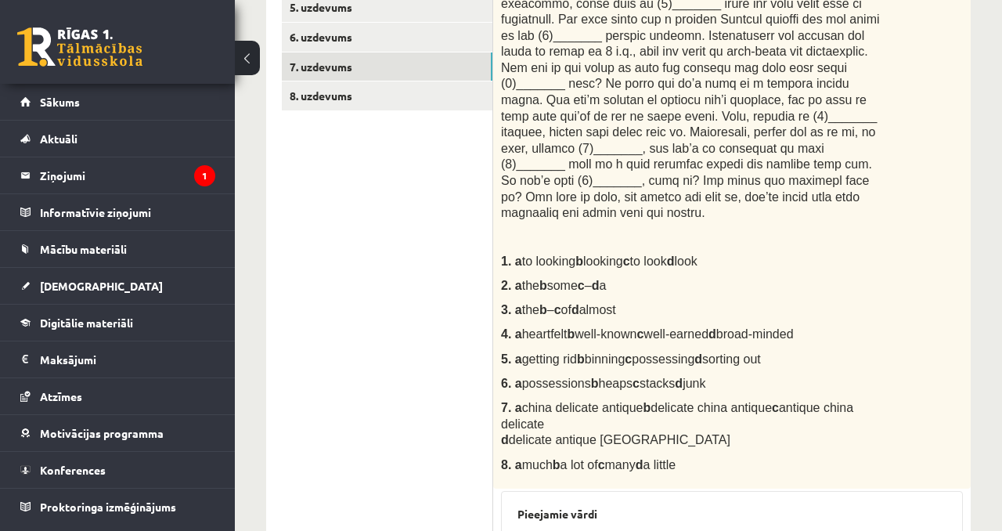
scroll to position [380, 0]
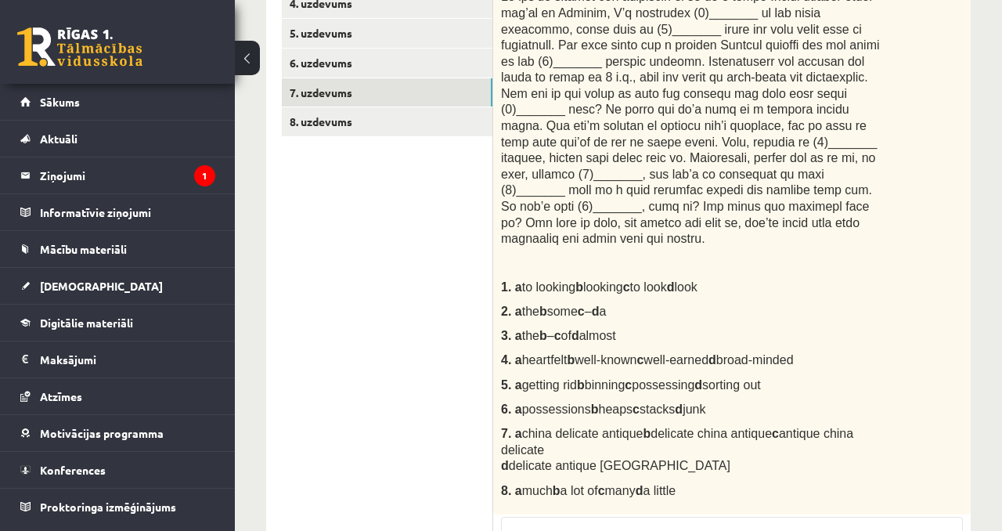
click at [751, 411] on p "6. a possessions b heaps c stacks d junk" at bounding box center [693, 409] width 384 height 16
drag, startPoint x: 754, startPoint y: 413, endPoint x: 524, endPoint y: 407, distance: 230.2
click at [523, 407] on p "6. a possessions b heaps c stacks d junk" at bounding box center [693, 409] width 384 height 16
click at [567, 218] on span at bounding box center [690, 117] width 379 height 255
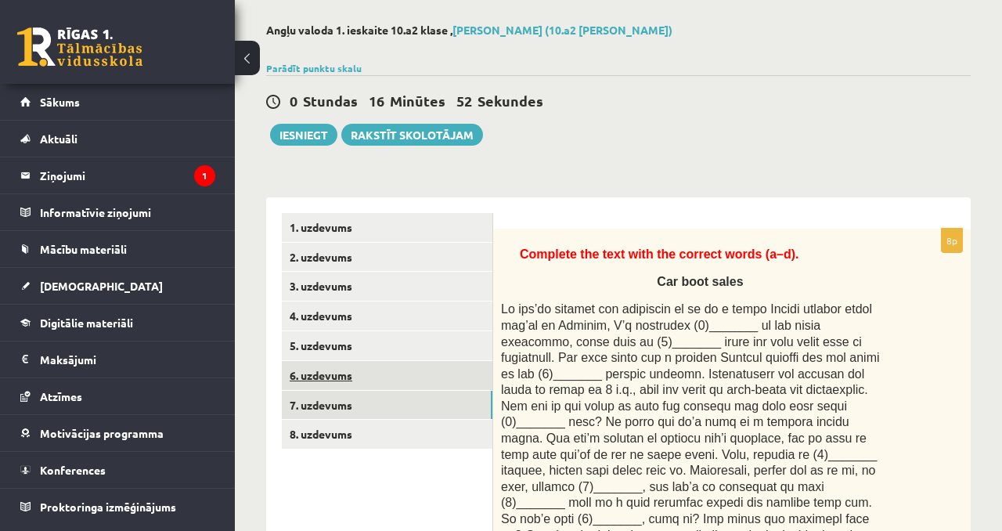
scroll to position [57, 0]
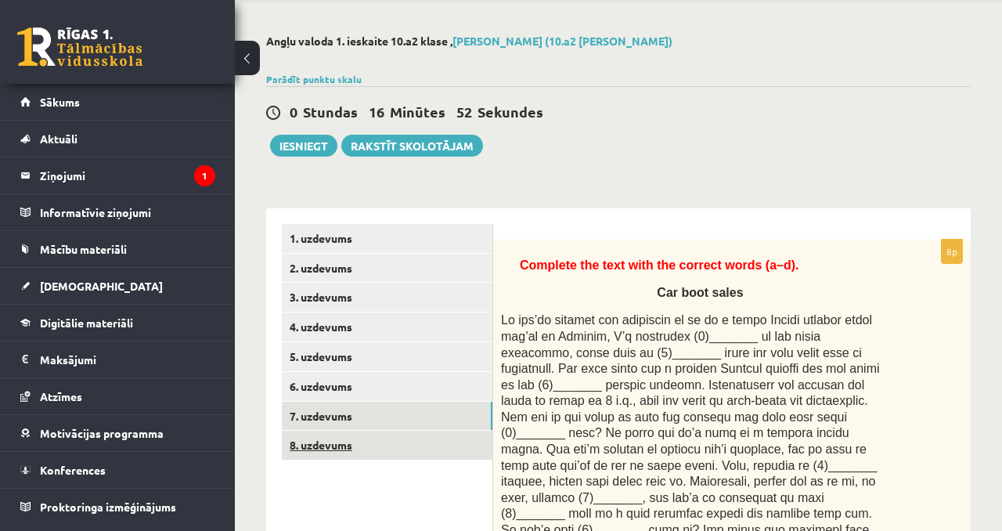
click at [395, 443] on link "8. uzdevums" at bounding box center [387, 445] width 211 height 29
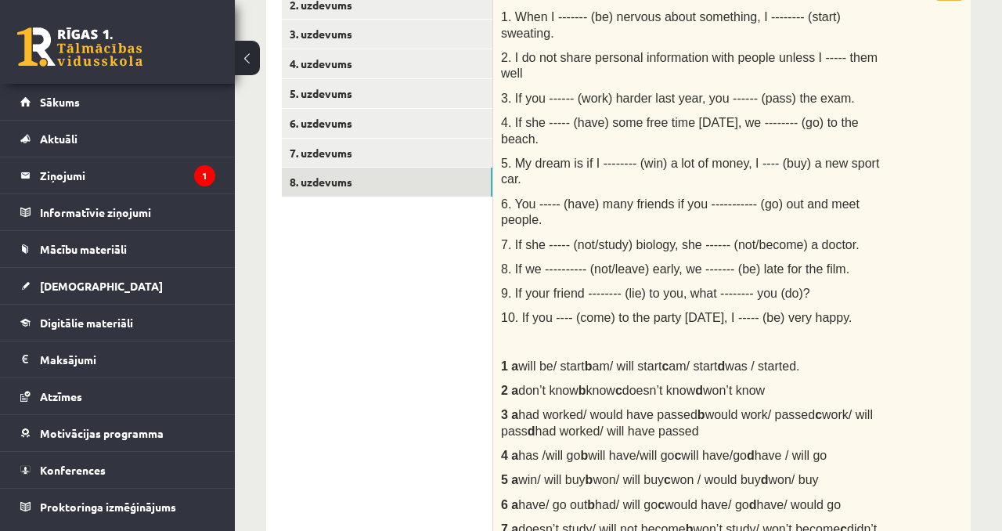
scroll to position [302, 0]
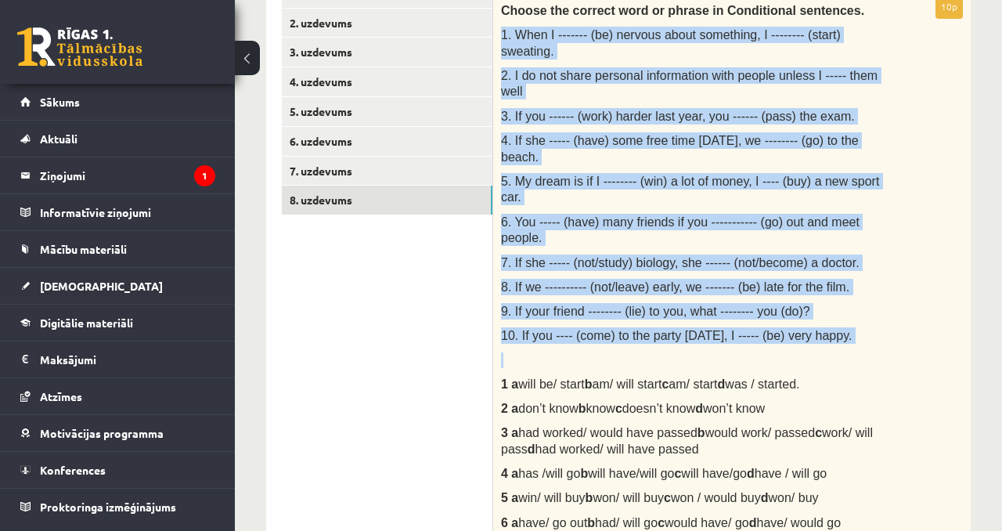
drag, startPoint x: 502, startPoint y: 28, endPoint x: 642, endPoint y: 357, distance: 357.4
click at [641, 358] on div "Choose the correct word or phrase in Conditional sentences. 1. When I ------- (…" at bounding box center [732, 344] width 478 height 698
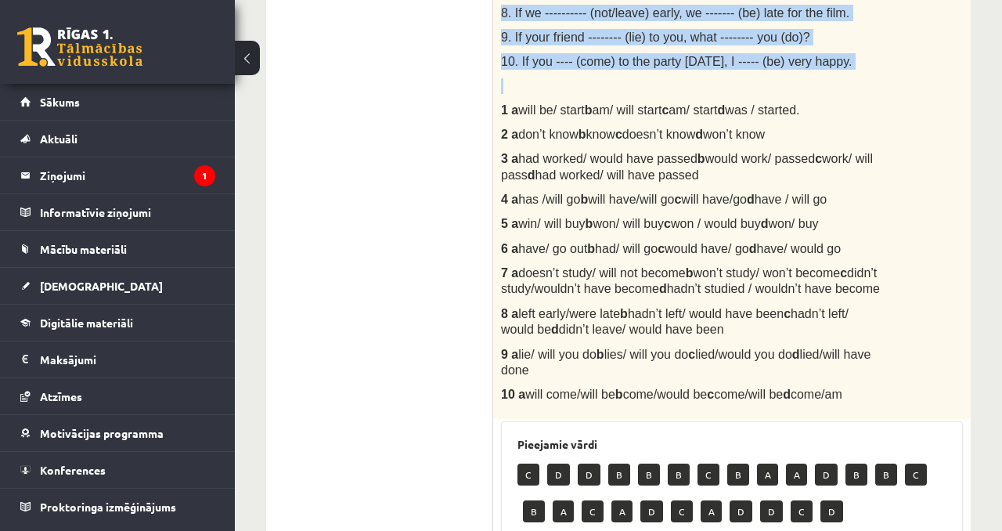
scroll to position [578, 0]
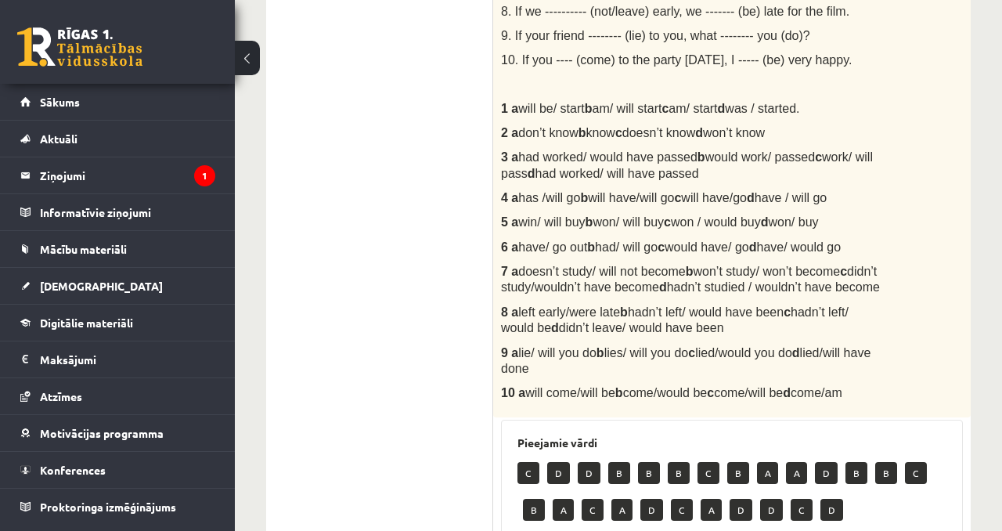
click at [467, 115] on ul "1. uzdevums 2. uzdevums 3. uzdevums 4. uzdevums 5. uzdevums 6. uzdevums 7. uzde…" at bounding box center [387, 301] width 211 height 1196
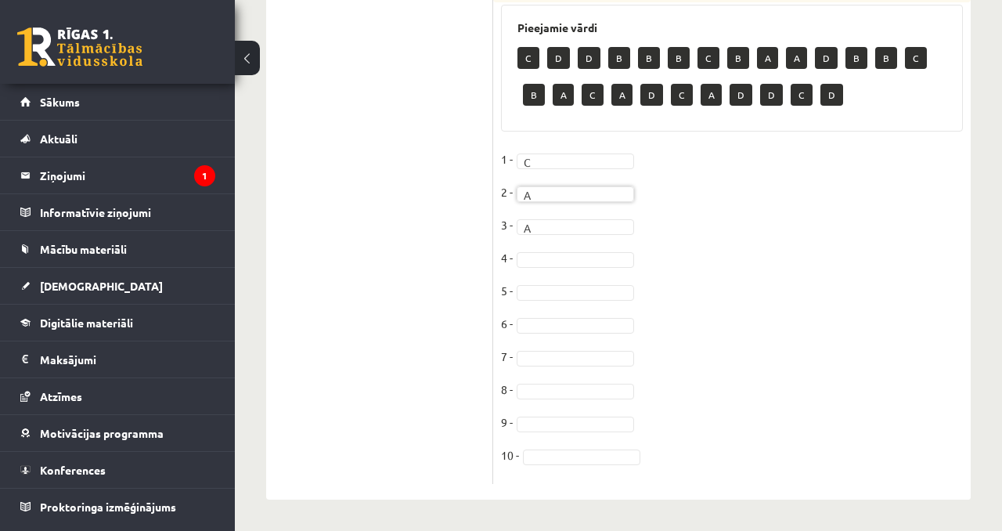
scroll to position [63, 0]
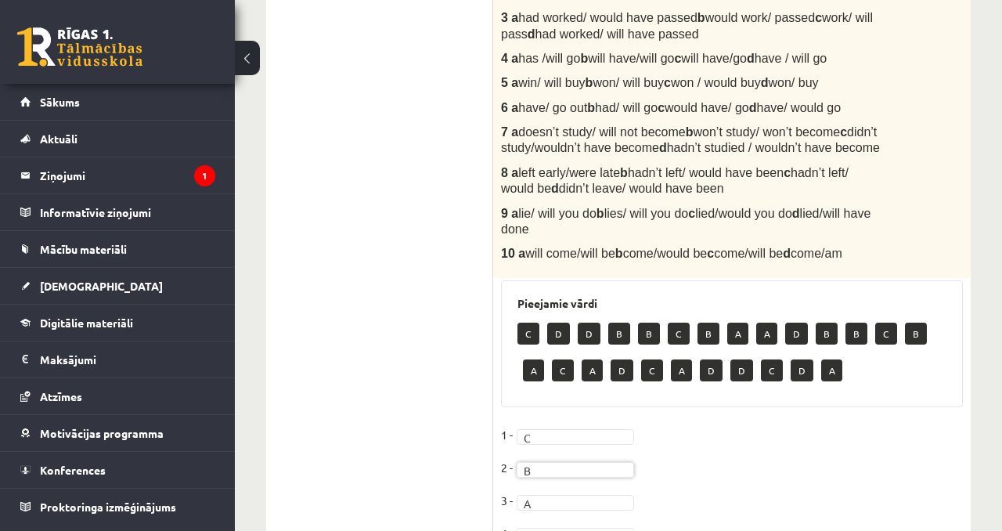
click at [635, 156] on p "7 a doesn’t study/ will not become b won’t study/ won’t become c didn’t study/w…" at bounding box center [693, 140] width 384 height 32
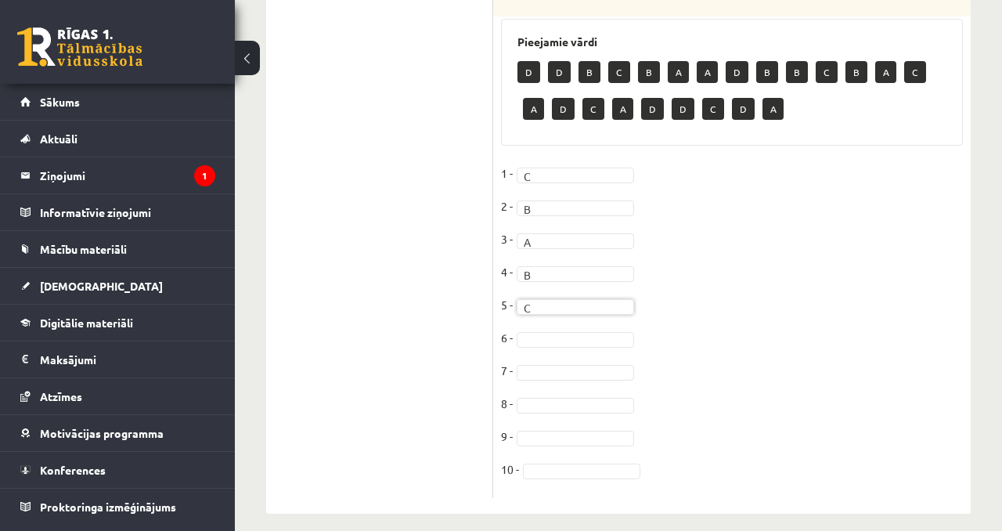
scroll to position [1018, 0]
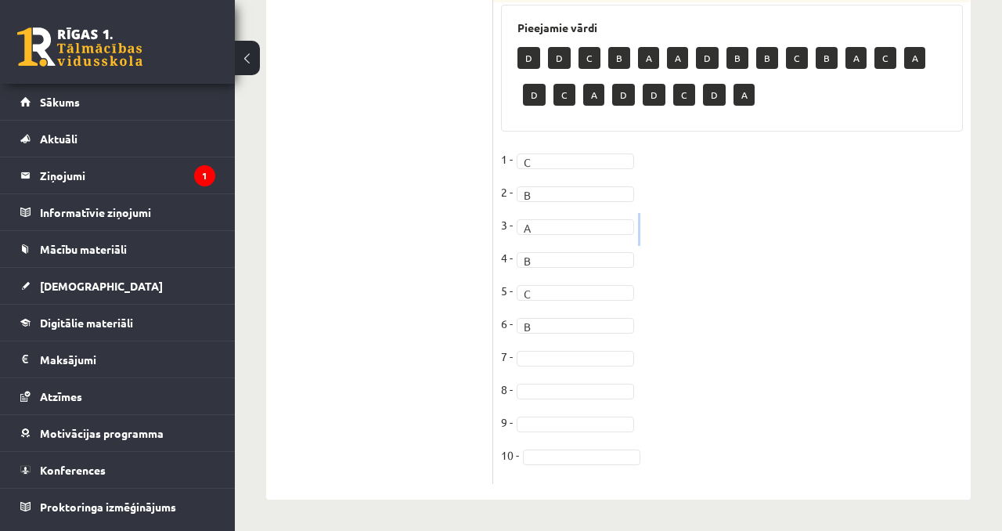
click at [566, 265] on fieldset "1 - C * 2 - B * 3 - A * 4 - B * 5 - C * 6 - B * 7 - 8 - 9 - 10 -" at bounding box center [732, 311] width 462 height 329
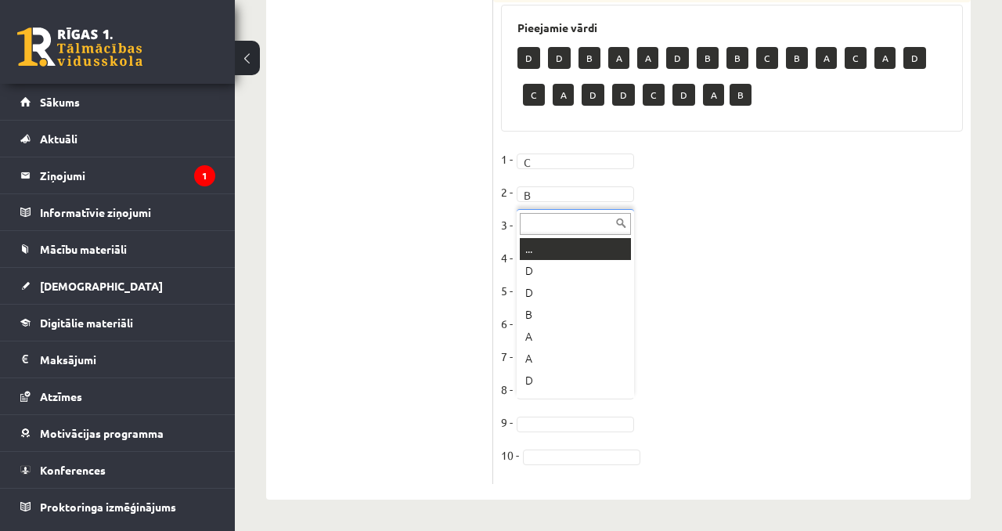
scroll to position [19, 0]
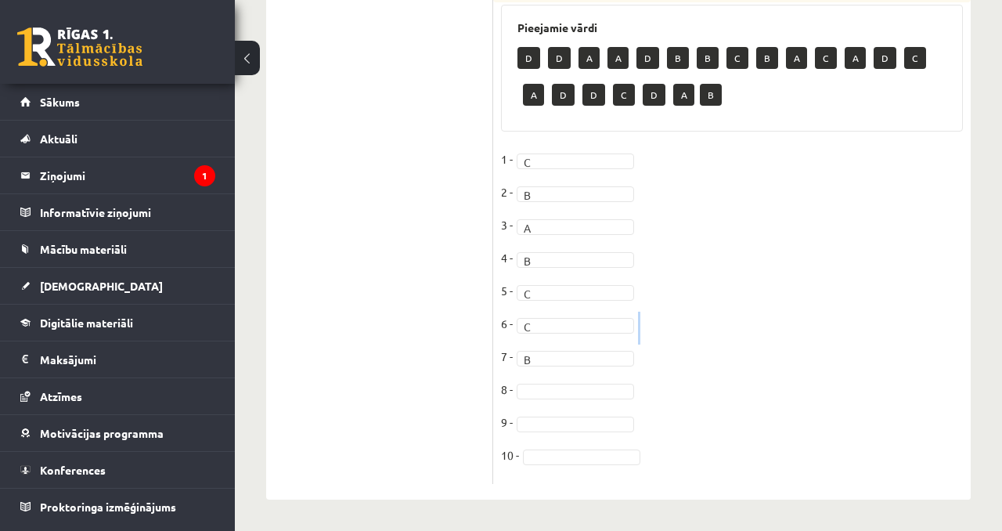
click at [561, 336] on fieldset "1 - C * 2 - B * 3 - A * 4 - B * 5 - C * 6 - C * 7 - B * 8 - 9 - 10 -" at bounding box center [732, 311] width 462 height 329
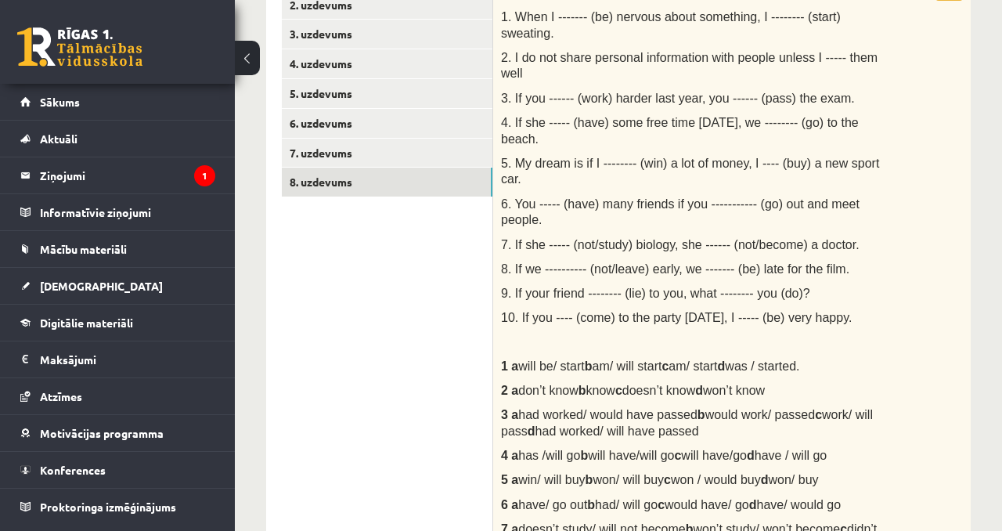
scroll to position [318, 0]
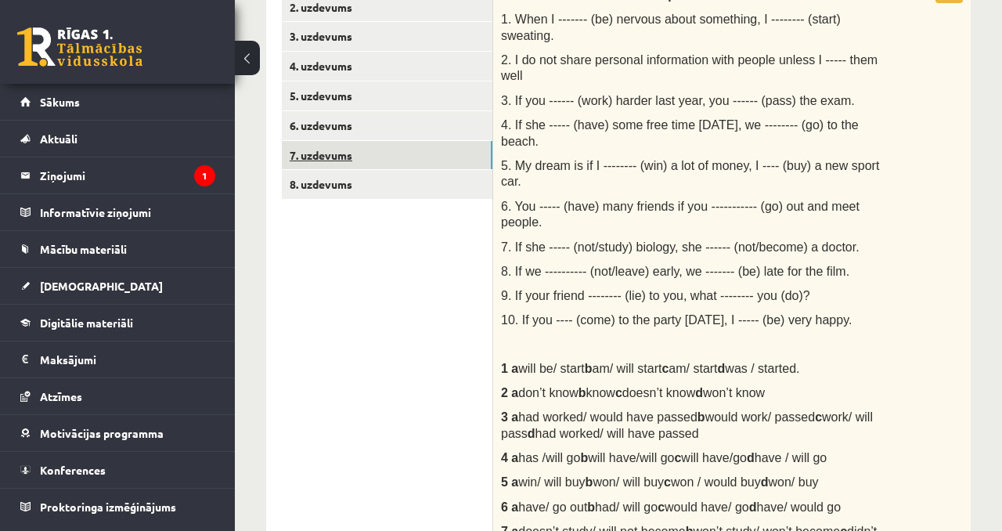
click at [418, 164] on link "7. uzdevums" at bounding box center [387, 155] width 211 height 29
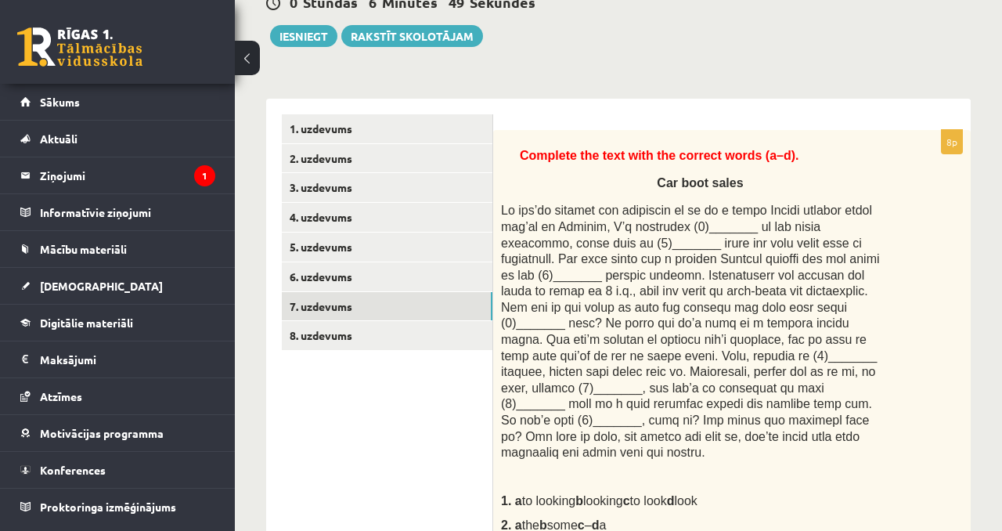
scroll to position [47, 0]
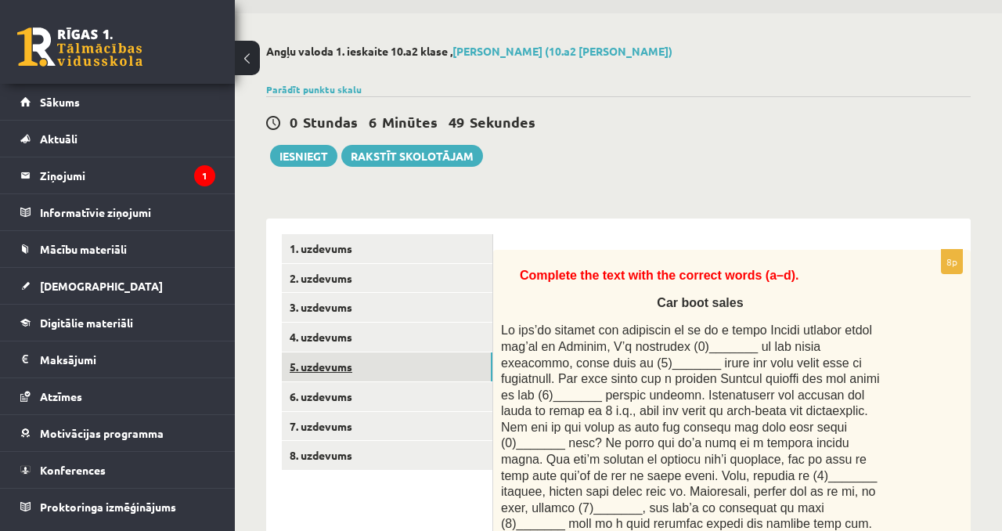
click at [368, 380] on link "5. uzdevums" at bounding box center [387, 366] width 211 height 29
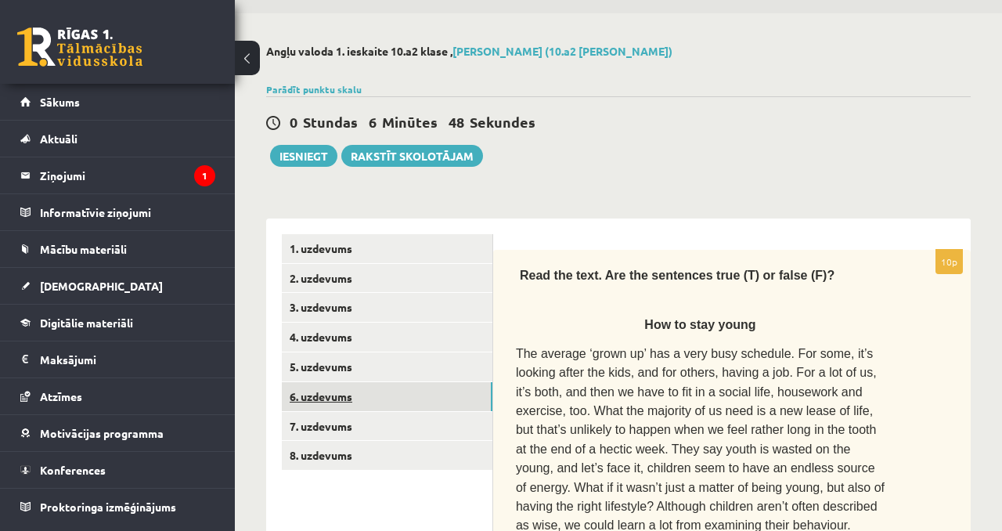
click at [367, 388] on link "6. uzdevums" at bounding box center [387, 396] width 211 height 29
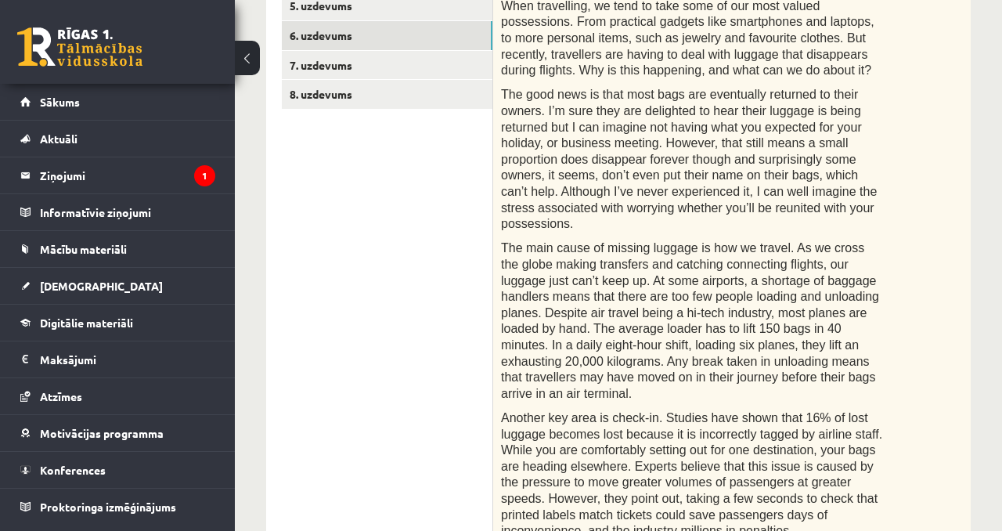
scroll to position [0, 0]
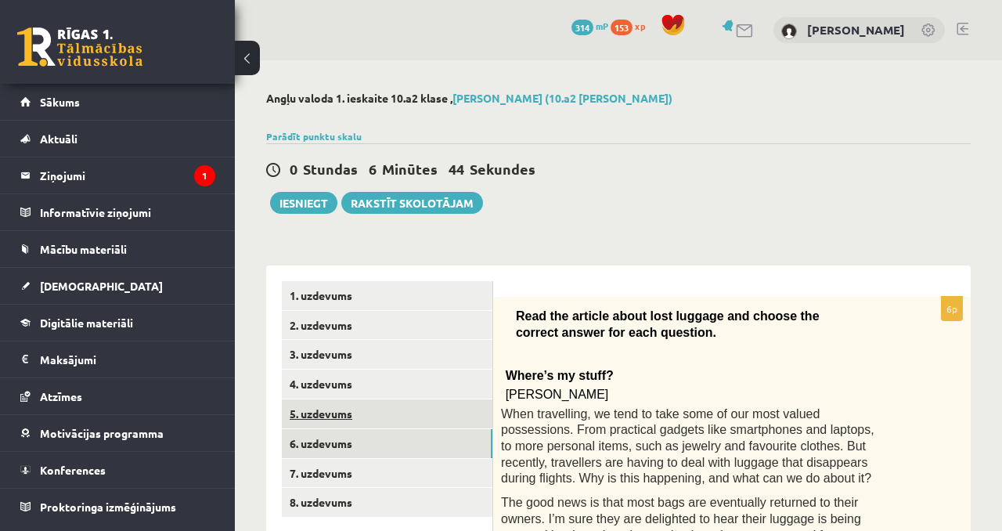
click at [390, 419] on link "5. uzdevums" at bounding box center [387, 413] width 211 height 29
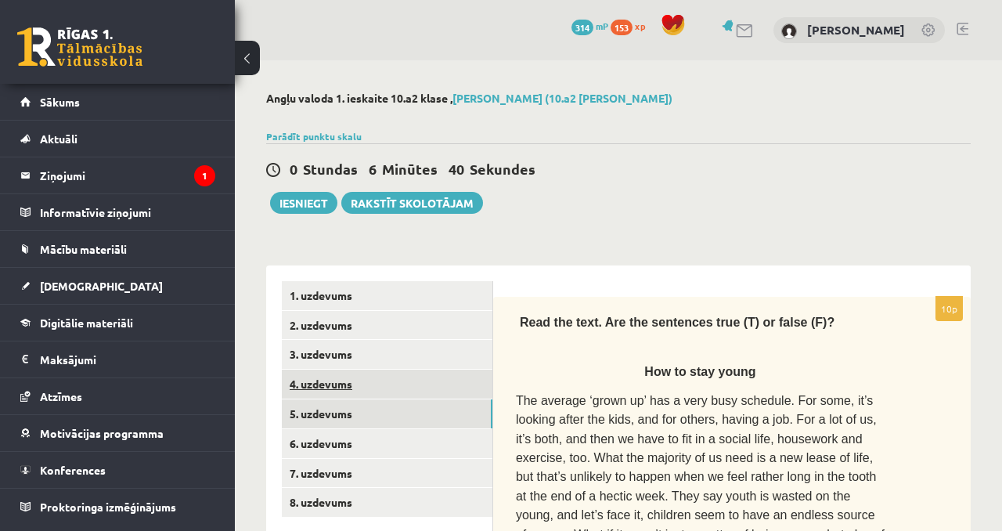
click at [362, 387] on link "4. uzdevums" at bounding box center [387, 383] width 211 height 29
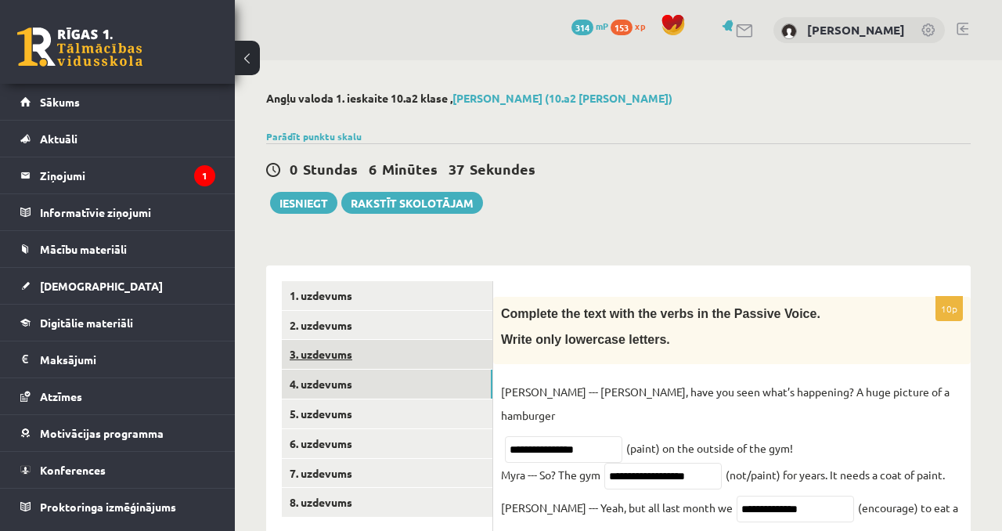
click at [406, 351] on link "3. uzdevums" at bounding box center [387, 354] width 211 height 29
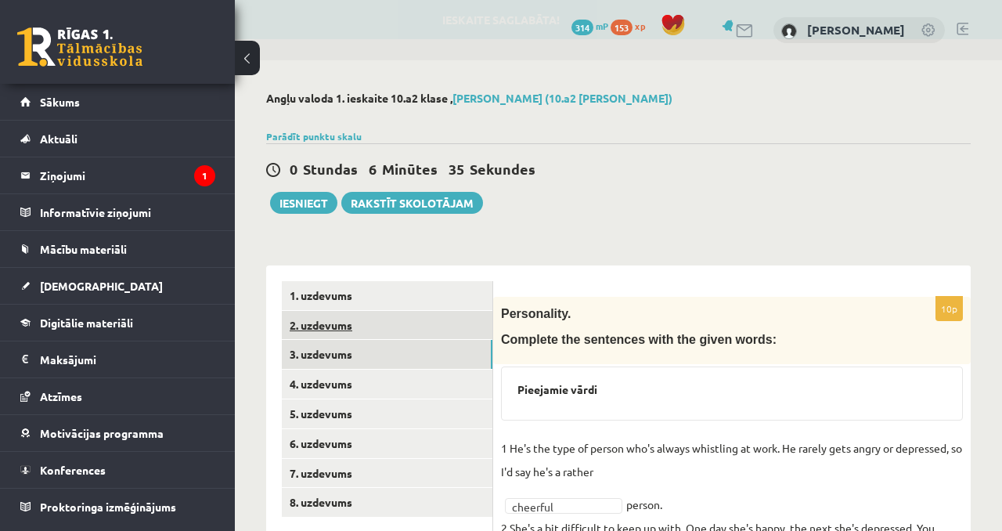
click at [383, 336] on link "2. uzdevums" at bounding box center [387, 325] width 211 height 29
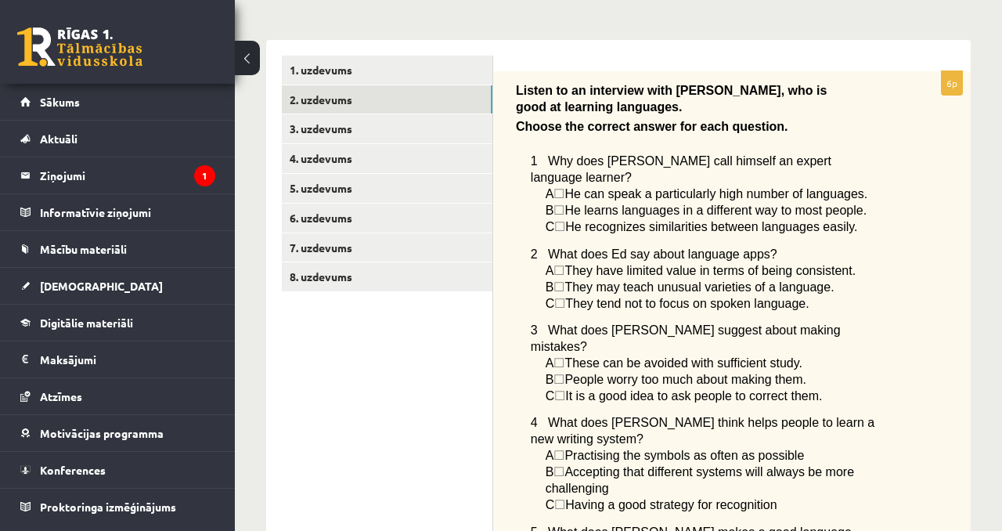
scroll to position [180, 0]
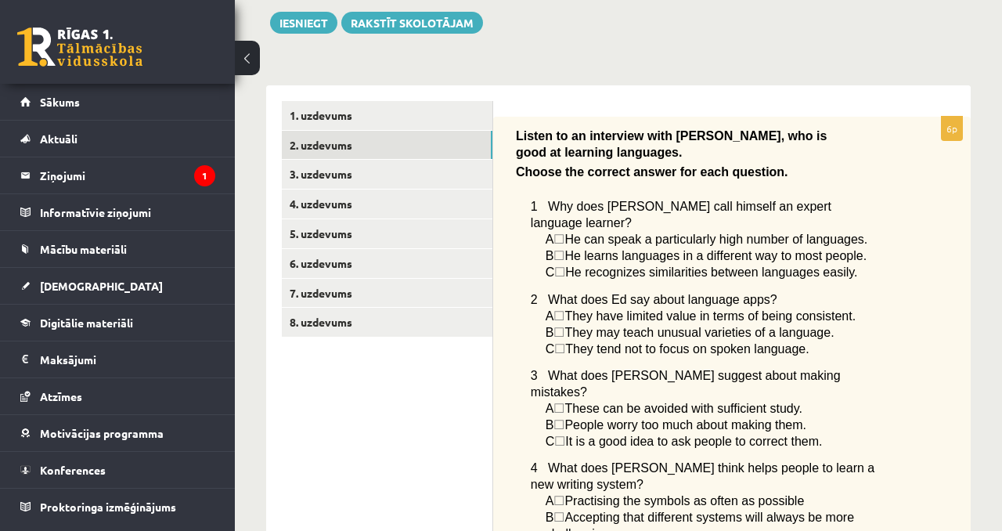
click at [564, 232] on span "☐" at bounding box center [558, 238] width 11 height 13
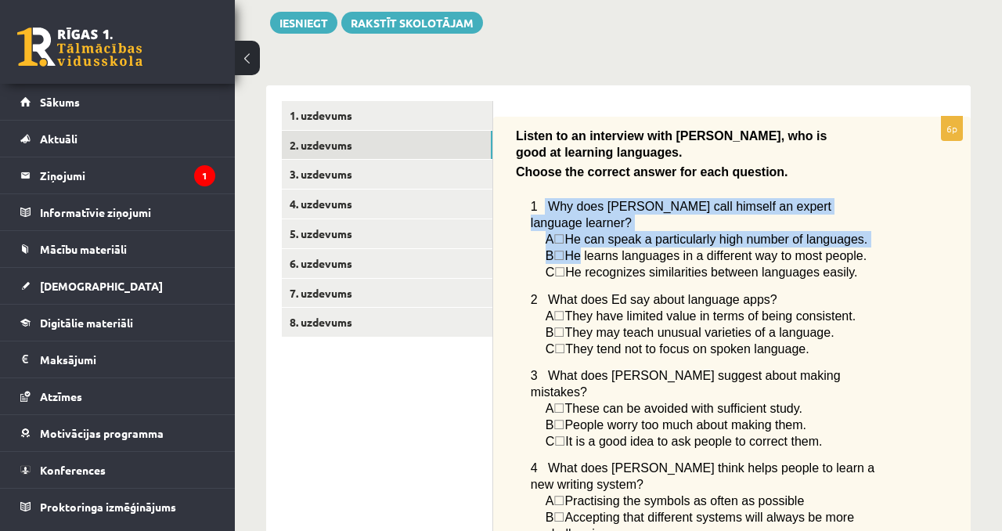
drag, startPoint x: 543, startPoint y: 198, endPoint x: 586, endPoint y: 229, distance: 52.1
click at [587, 236] on div "Listen to an interview with Ed, who is good at learning languages. Choose the c…" at bounding box center [732, 431] width 478 height 629
click at [586, 231] on p "A ☐  He can speak a particularly high number of languages." at bounding box center [715, 239] width 339 height 16
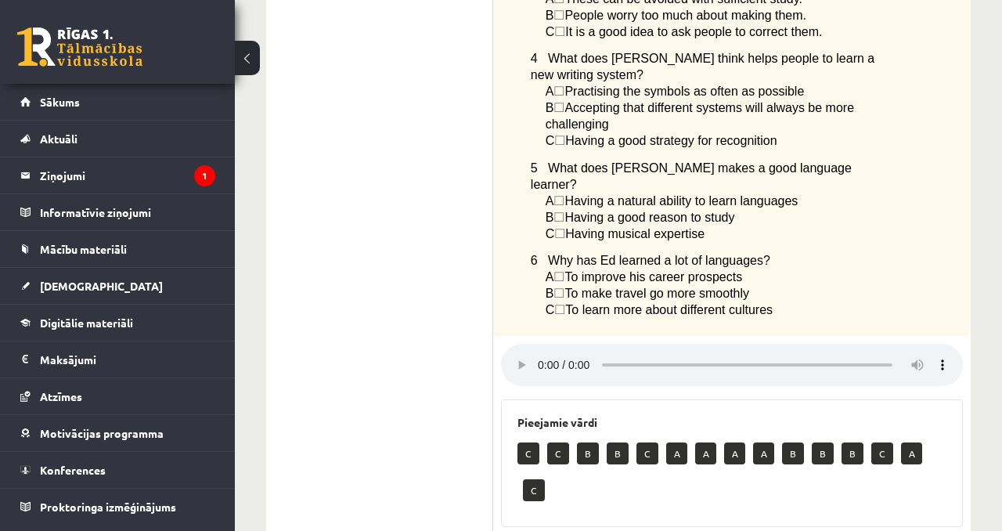
scroll to position [643, 0]
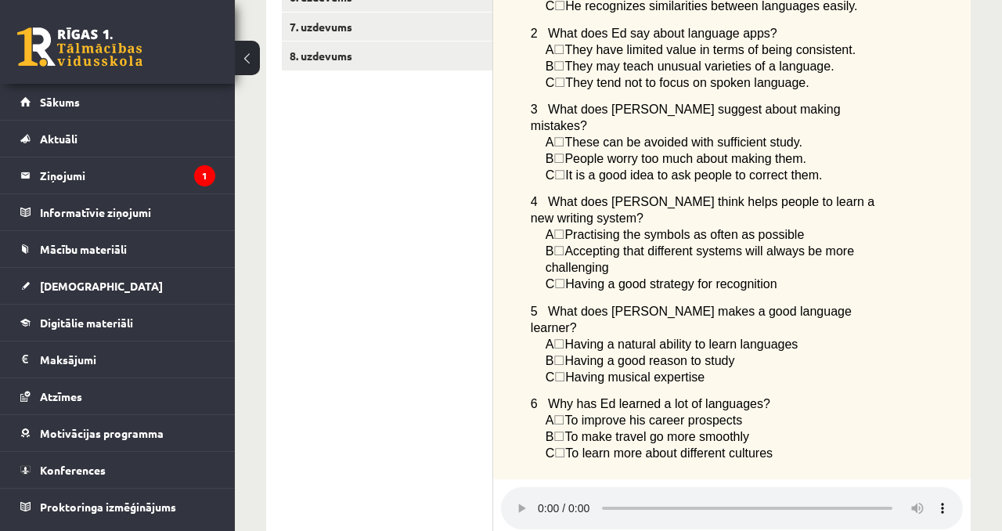
scroll to position [445, 0]
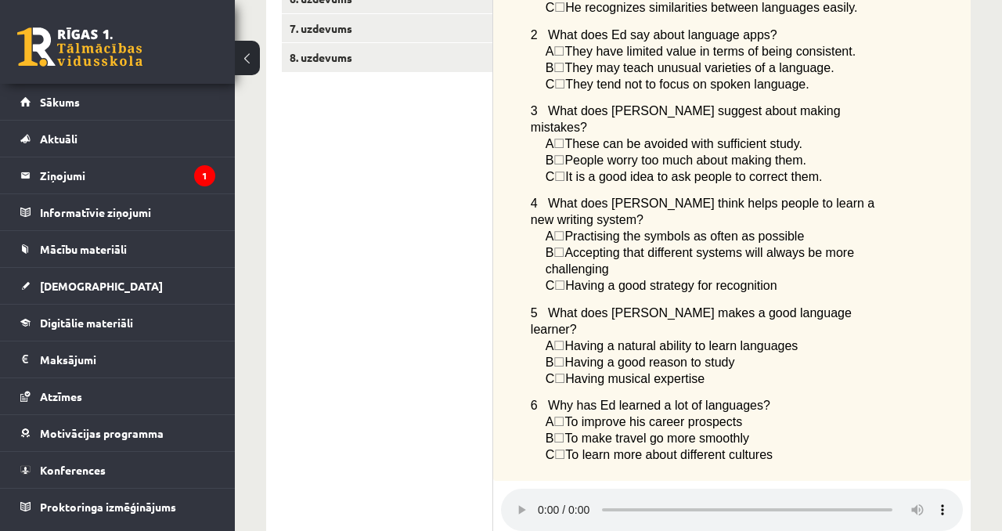
drag, startPoint x: 829, startPoint y: 67, endPoint x: 579, endPoint y: 66, distance: 249.7
click at [578, 76] on p "C ☐  They tend not to focus on spoken language." at bounding box center [715, 84] width 339 height 16
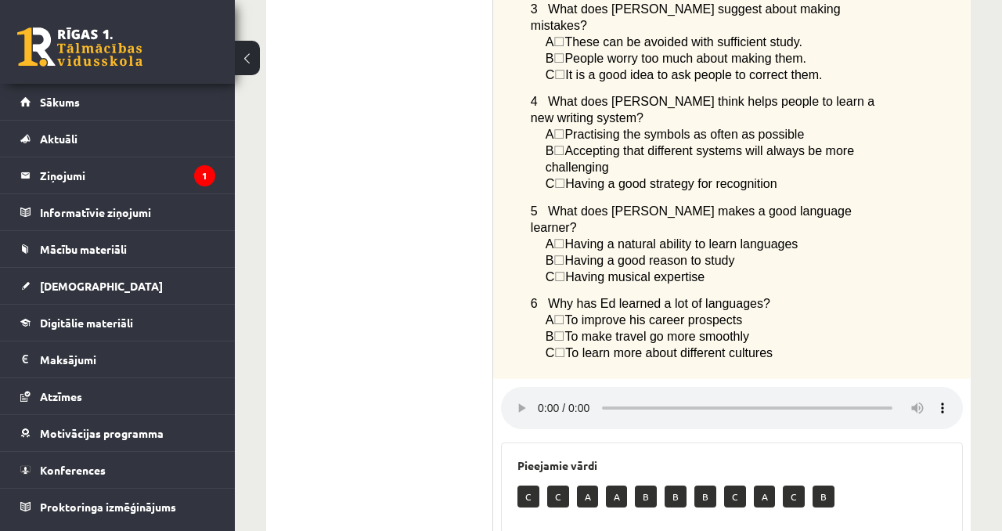
scroll to position [758, 0]
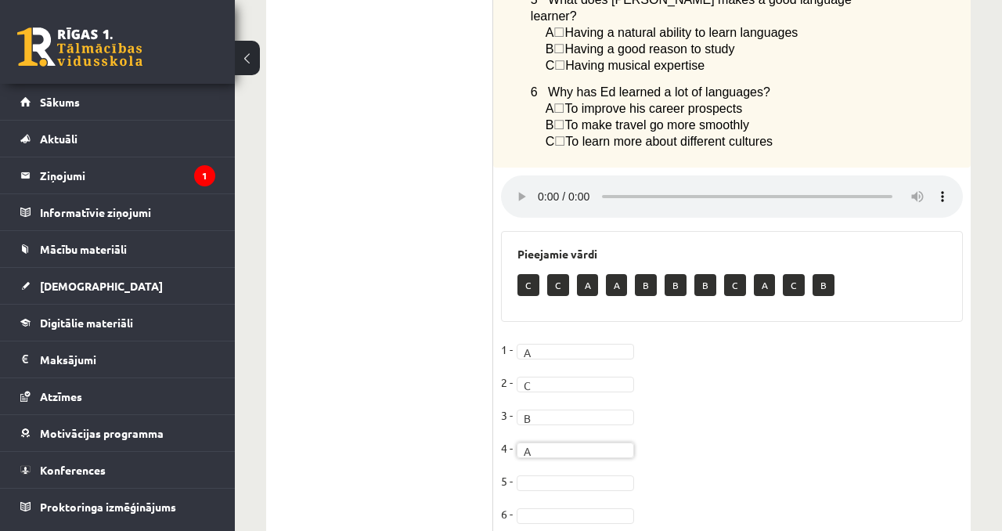
click at [571, 413] on fieldset "1 - A * 2 - C * 3 - B * 4 - A * 5 - 6 -" at bounding box center [732, 435] width 462 height 197
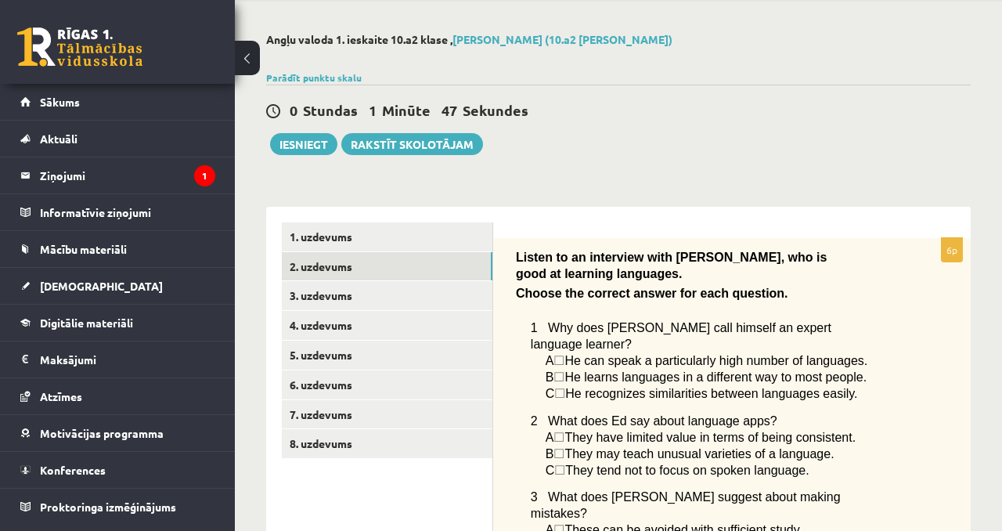
scroll to position [0, 0]
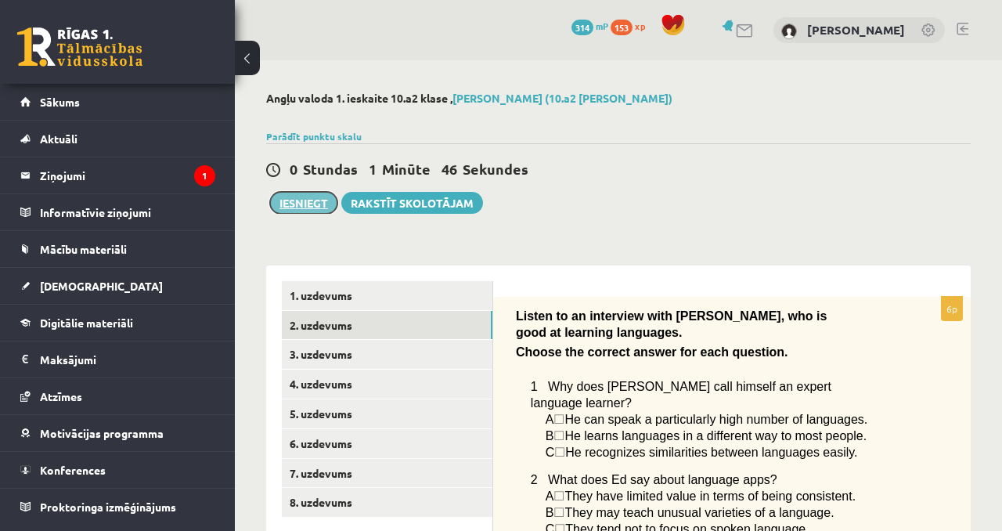
click at [294, 196] on button "Iesniegt" at bounding box center [303, 203] width 67 height 22
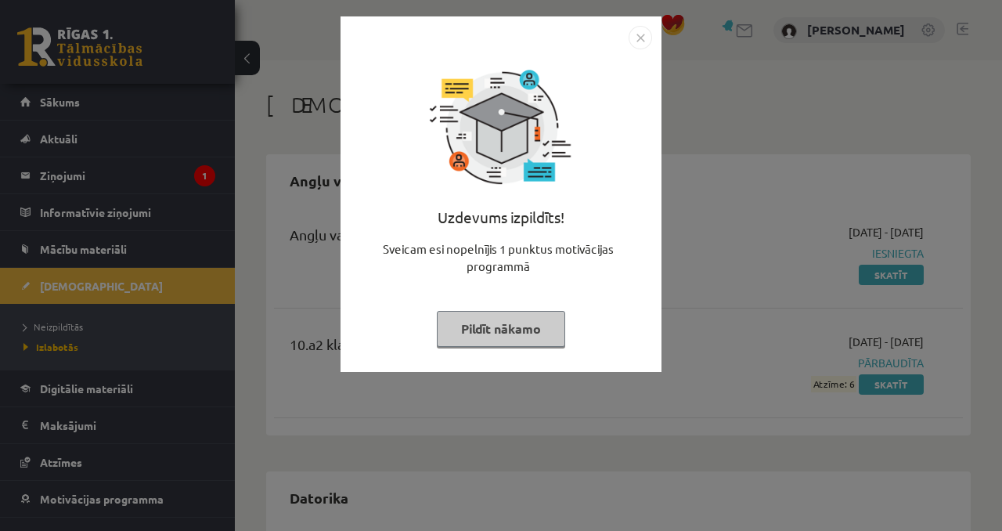
click at [508, 318] on button "Pildīt nākamo" at bounding box center [501, 329] width 128 height 36
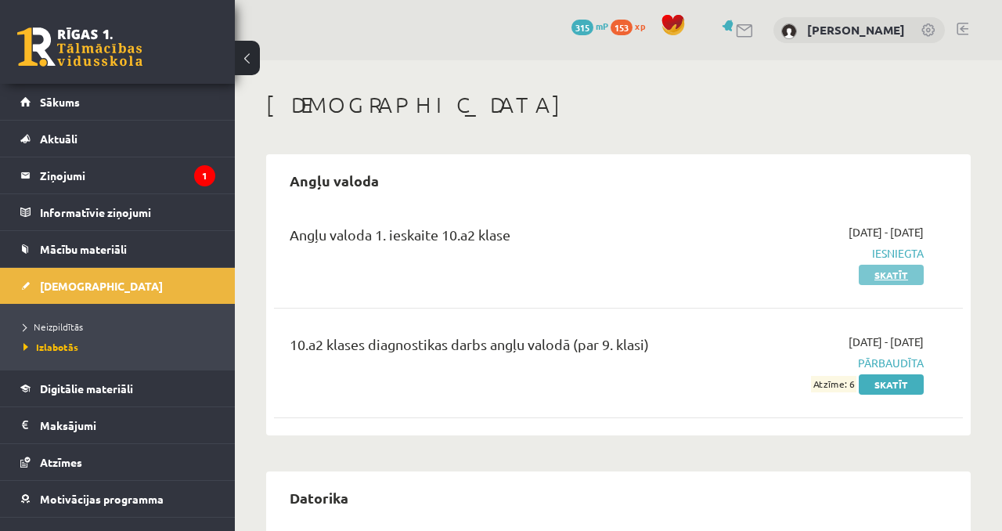
click at [882, 279] on link "Skatīt" at bounding box center [891, 275] width 65 height 20
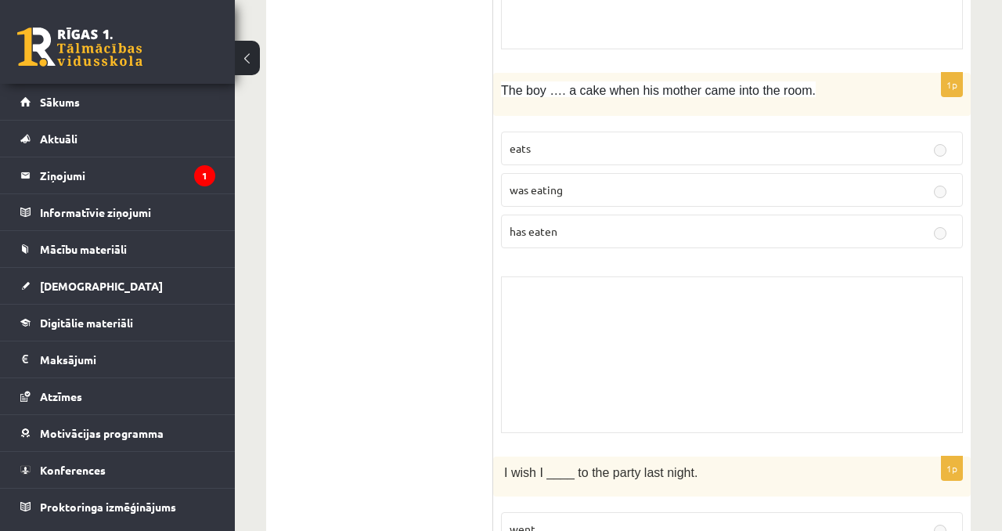
scroll to position [1505, 0]
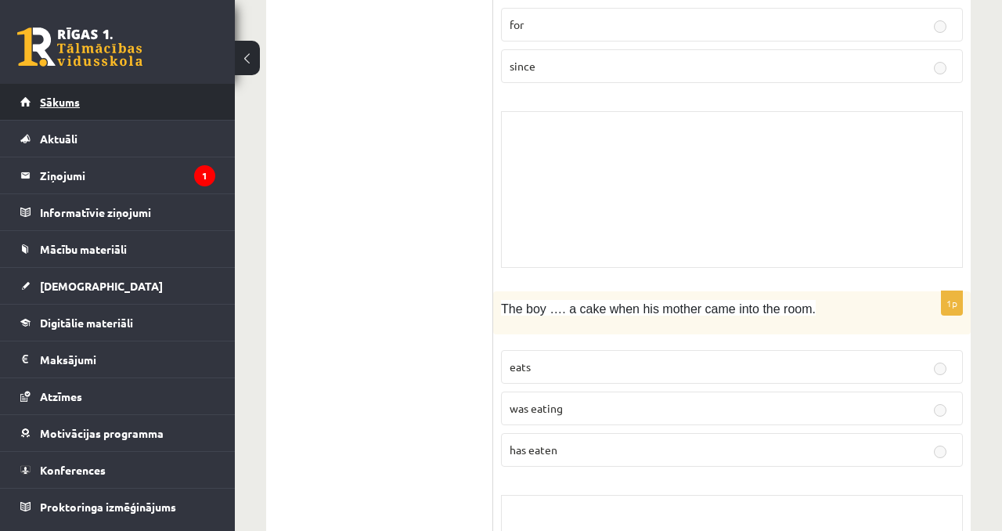
click at [92, 106] on link "Sākums" at bounding box center [117, 102] width 195 height 36
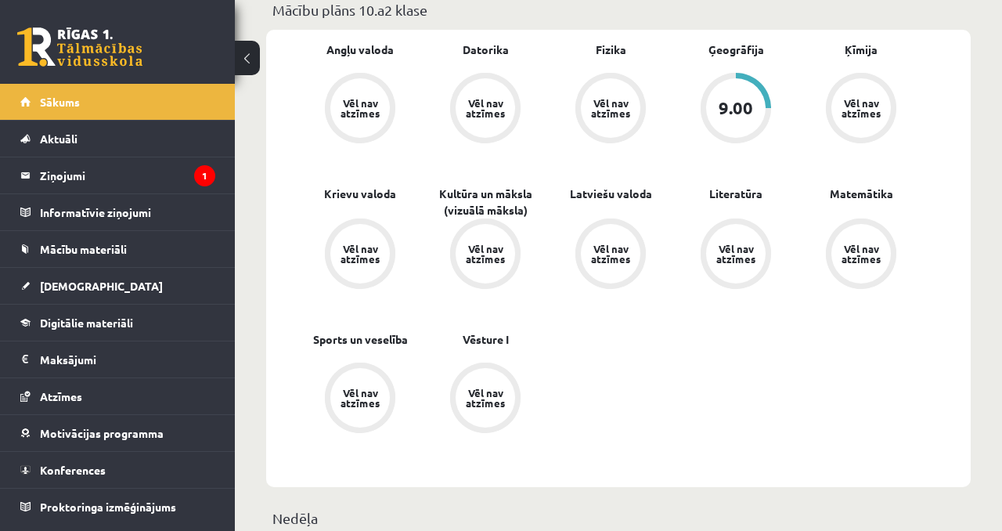
scroll to position [490, 0]
click at [110, 279] on link "[DEMOGRAPHIC_DATA]" at bounding box center [117, 286] width 195 height 36
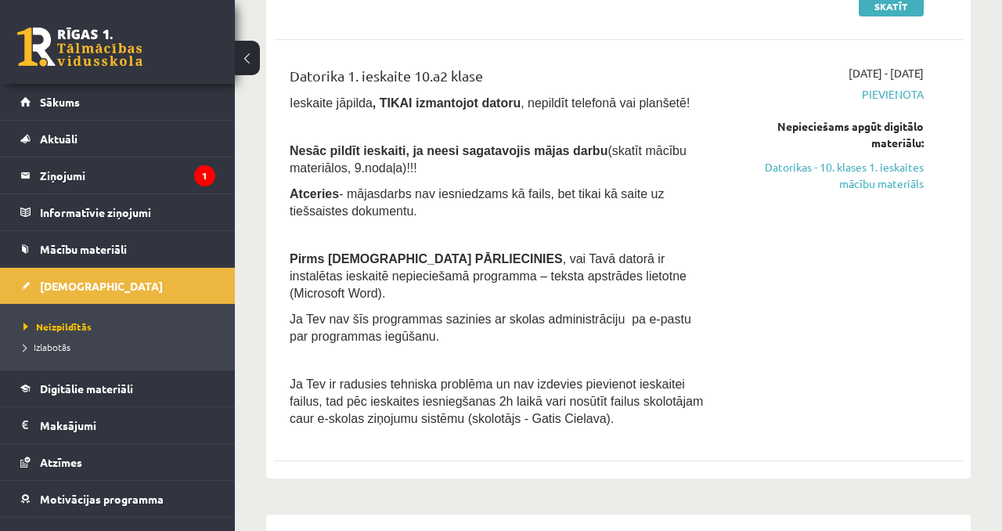
scroll to position [132, 0]
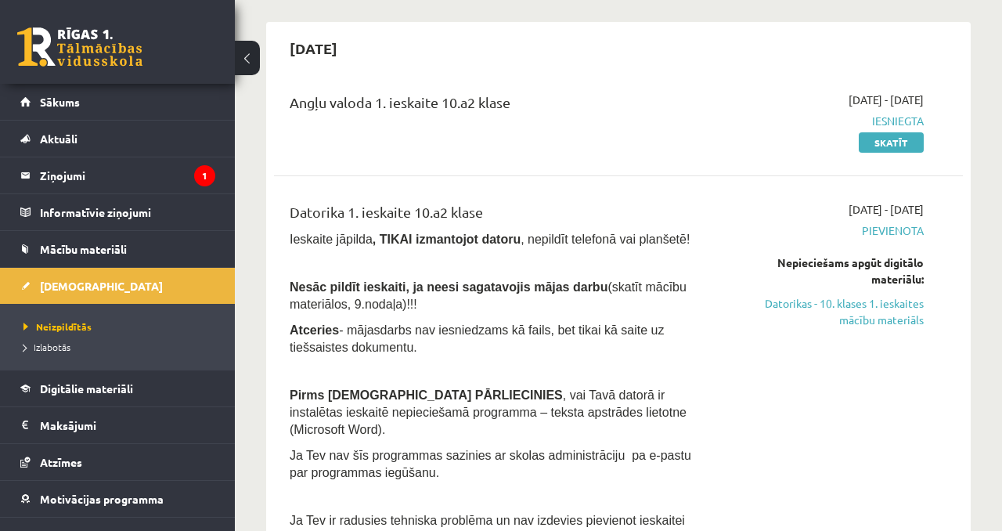
click at [896, 152] on div "Angļu valoda 1. ieskaite 10.a2 klase [DATE] - [DATE] Iesniegta Skatīt" at bounding box center [618, 121] width 689 height 90
click at [896, 150] on link "Skatīt" at bounding box center [891, 142] width 65 height 20
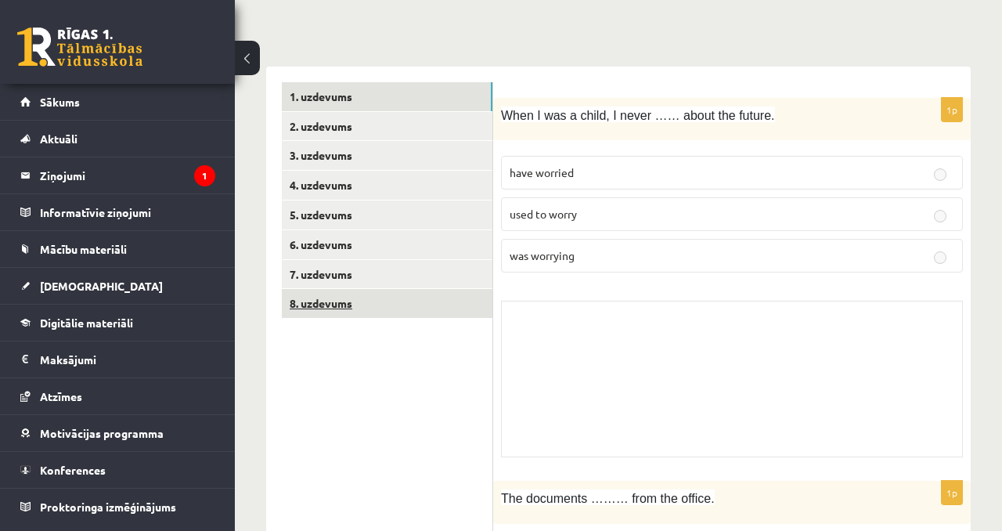
scroll to position [199, 0]
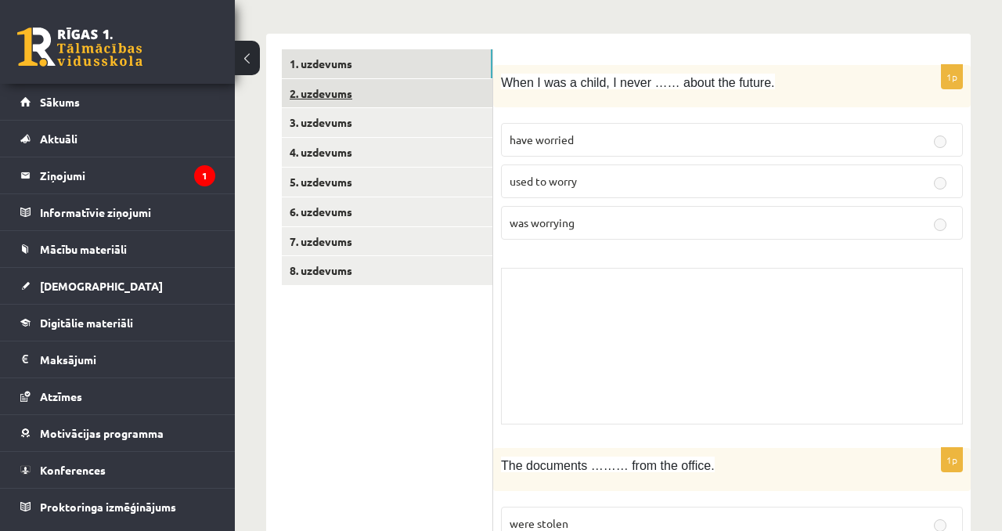
click at [381, 87] on link "2. uzdevums" at bounding box center [387, 93] width 211 height 29
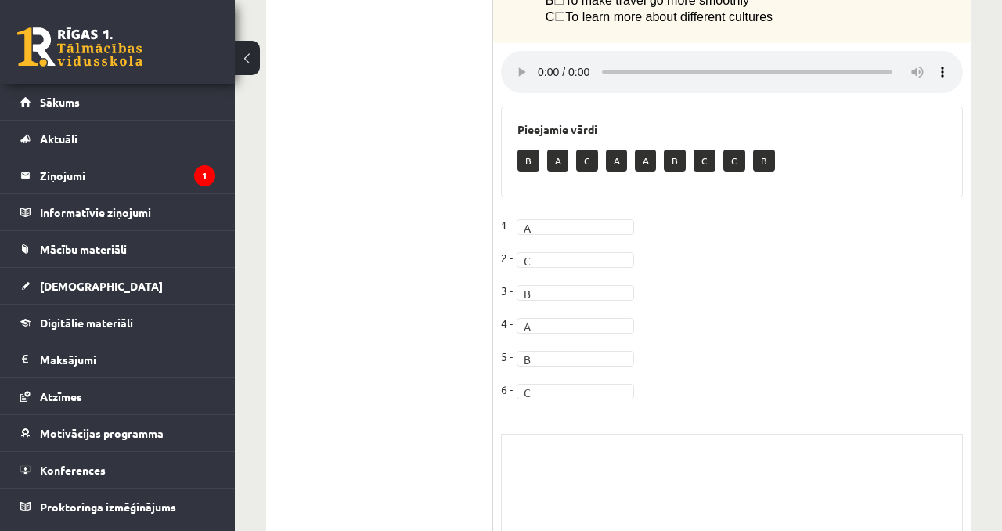
scroll to position [846, 0]
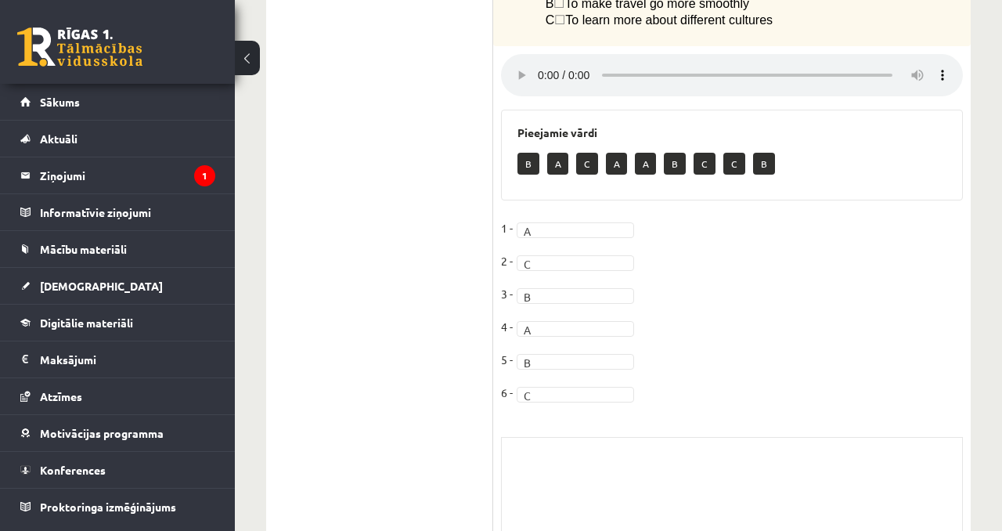
click at [532, 254] on fieldset "1 - A * 2 - C * 3 - B * 4 - A * 5 - B * 6 - C *" at bounding box center [732, 314] width 462 height 197
click at [533, 437] on div "Skolotāja pielikums" at bounding box center [732, 515] width 462 height 157
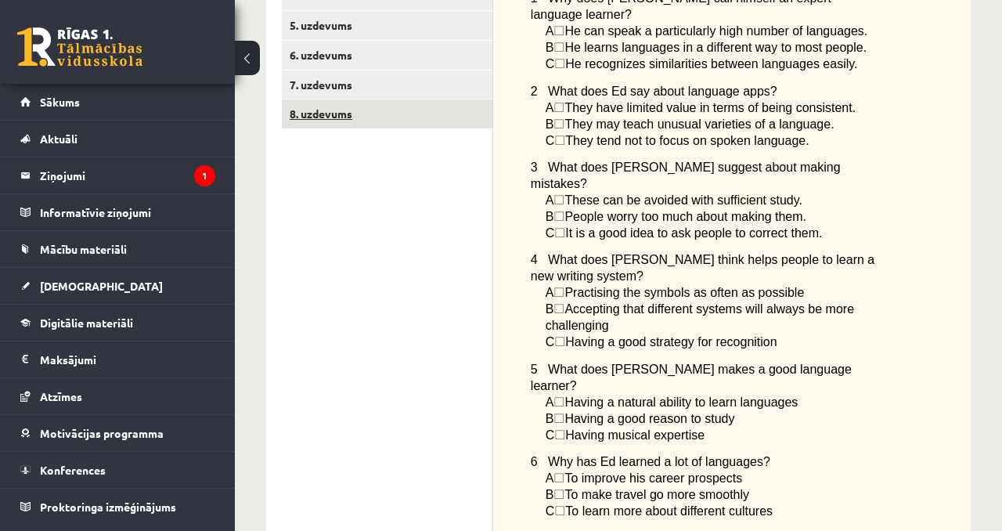
scroll to position [269, 0]
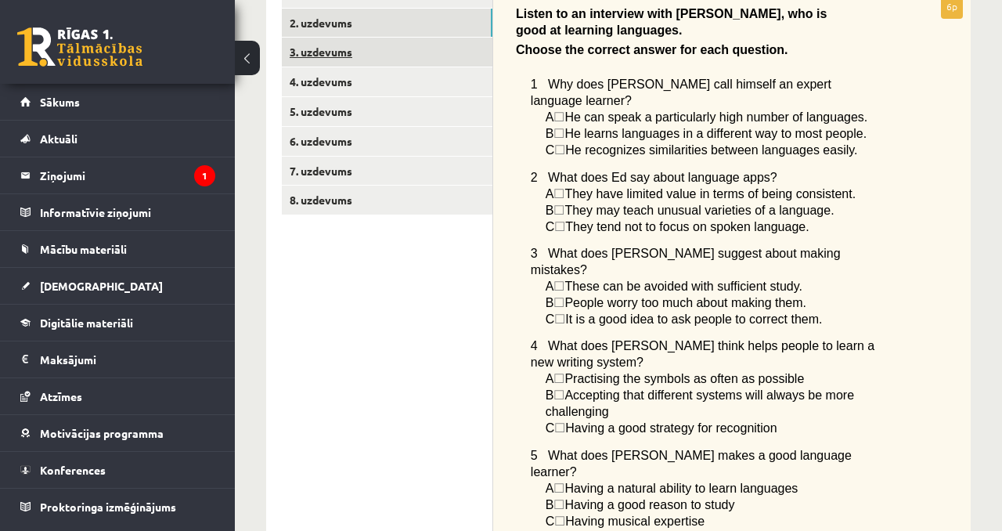
click at [381, 59] on link "3. uzdevums" at bounding box center [387, 52] width 211 height 29
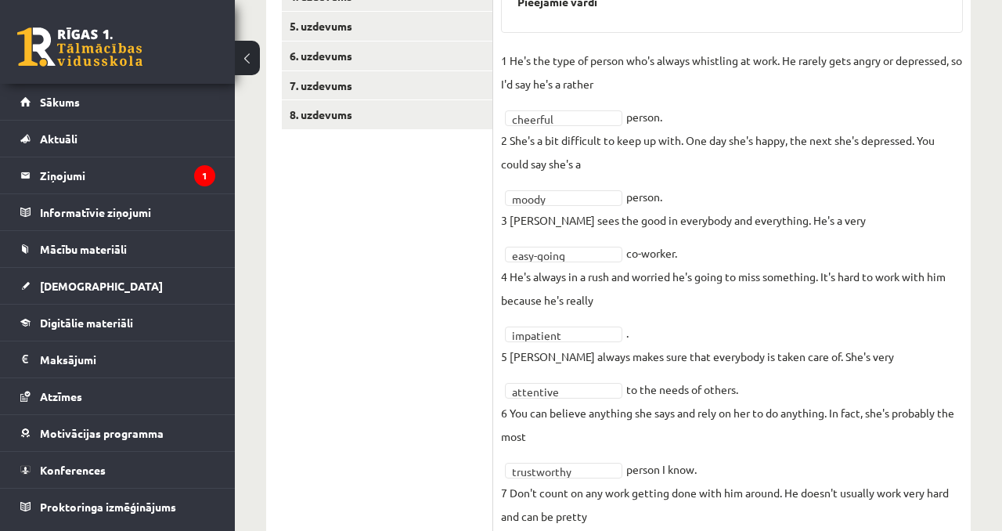
scroll to position [243, 0]
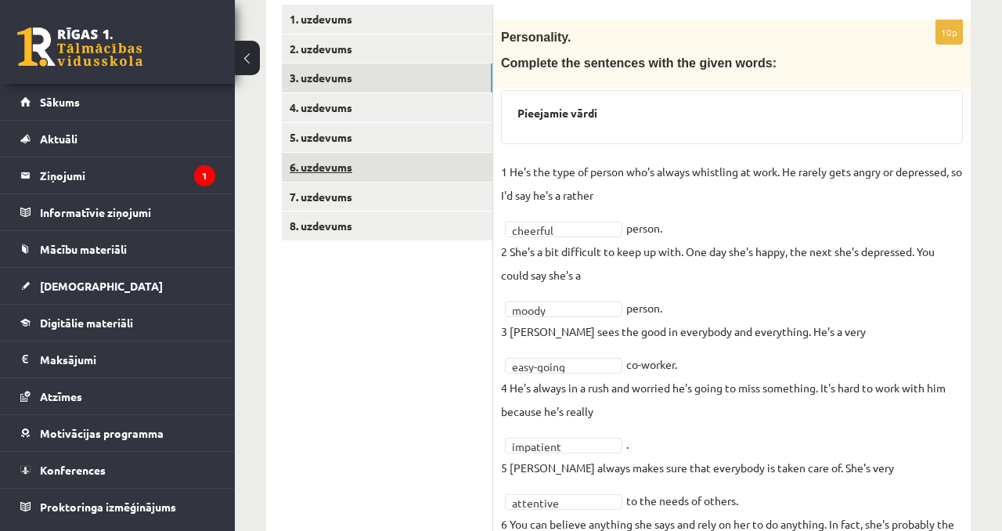
click at [387, 164] on link "6. uzdevums" at bounding box center [387, 167] width 211 height 29
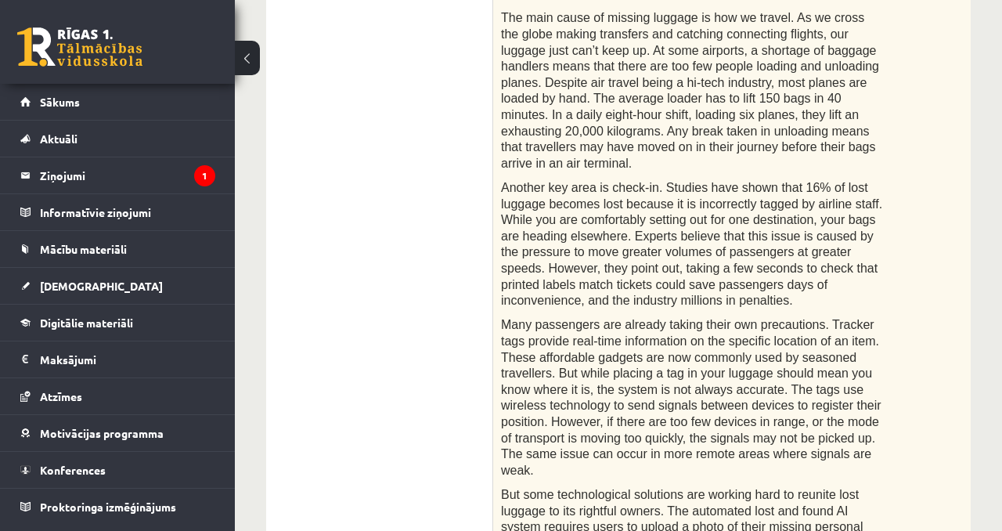
scroll to position [0, 0]
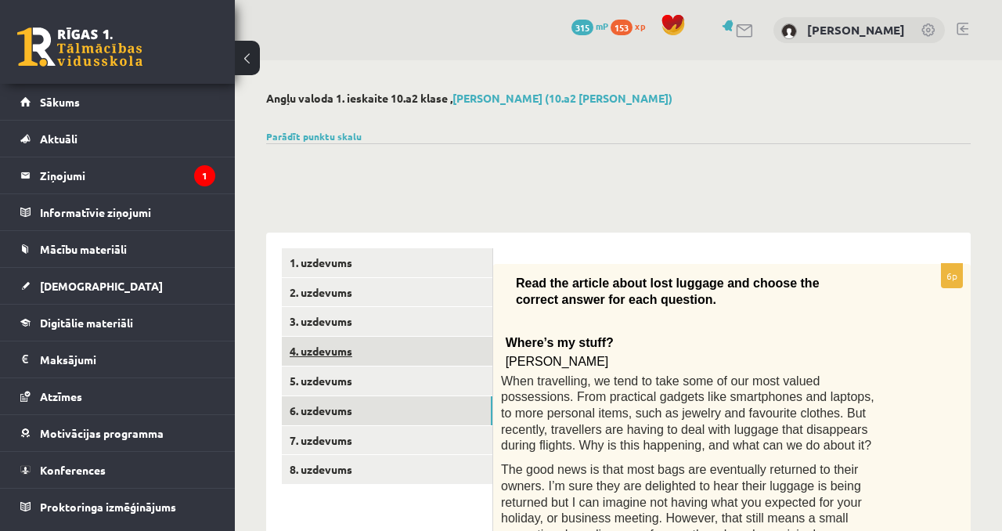
click at [366, 358] on link "4. uzdevums" at bounding box center [387, 351] width 211 height 29
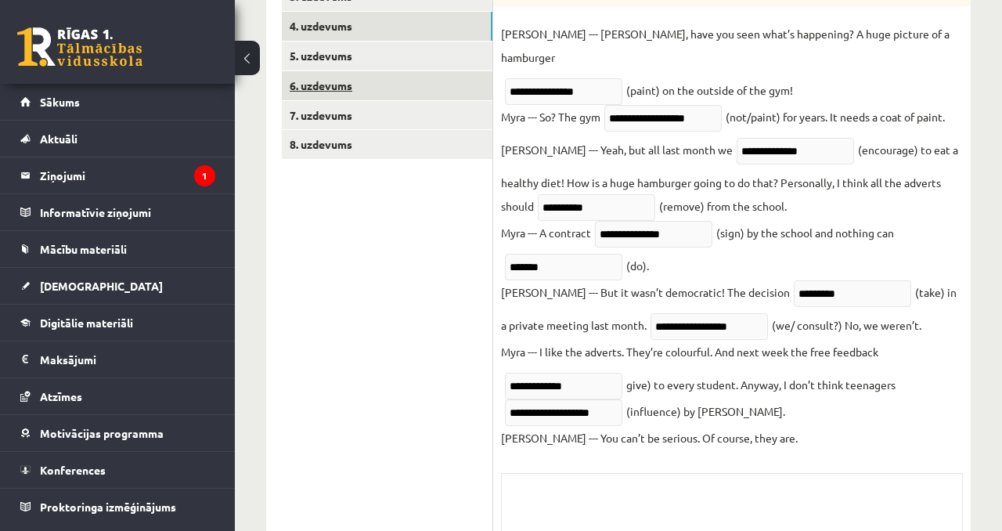
scroll to position [51, 0]
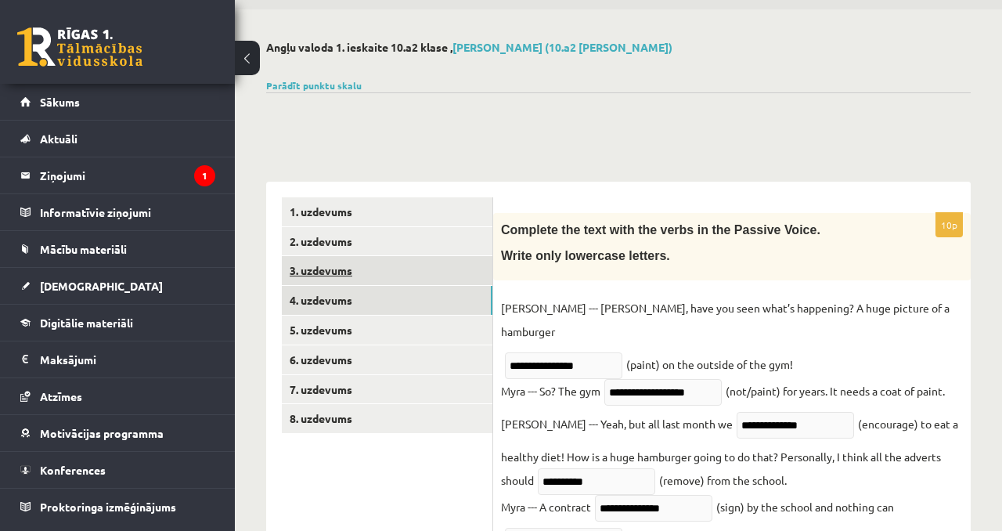
click at [386, 258] on link "3. uzdevums" at bounding box center [387, 270] width 211 height 29
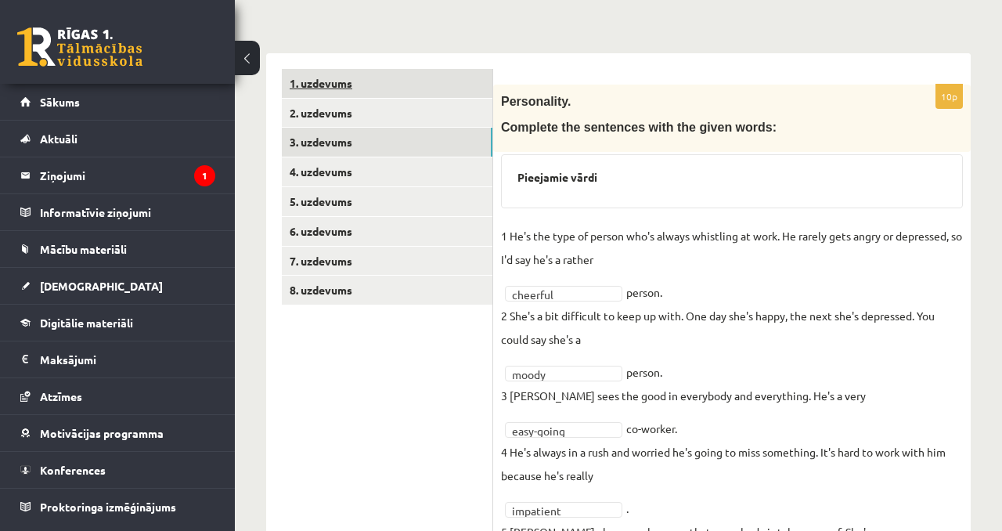
scroll to position [55, 0]
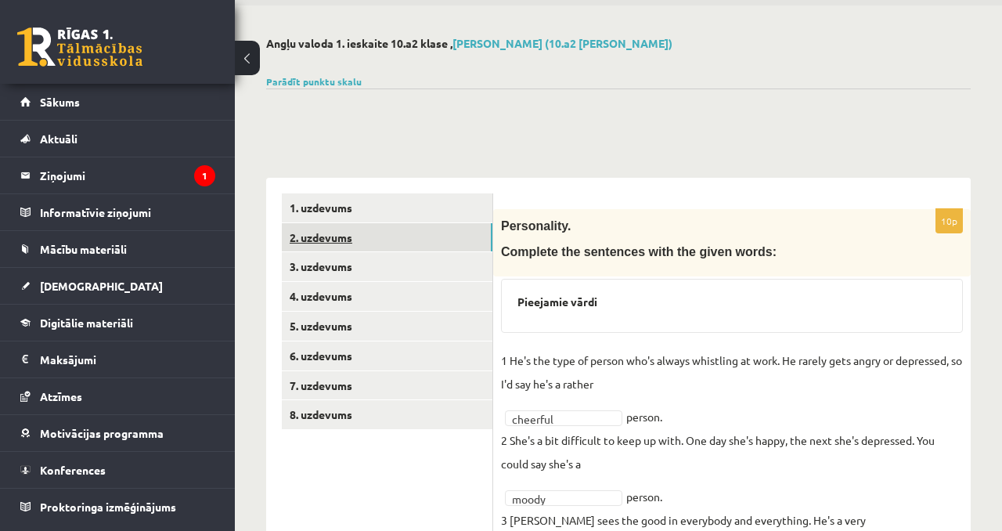
click at [365, 226] on link "2. uzdevums" at bounding box center [387, 237] width 211 height 29
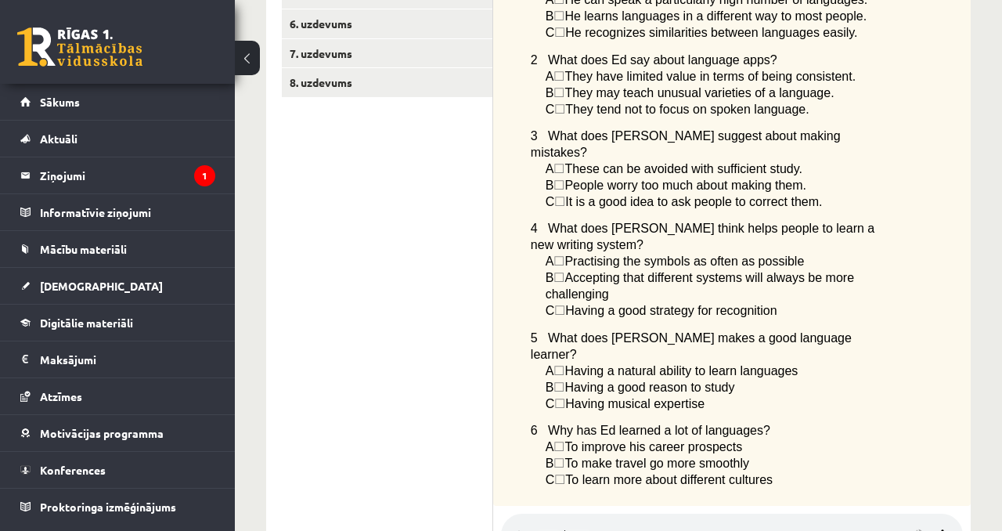
scroll to position [360, 0]
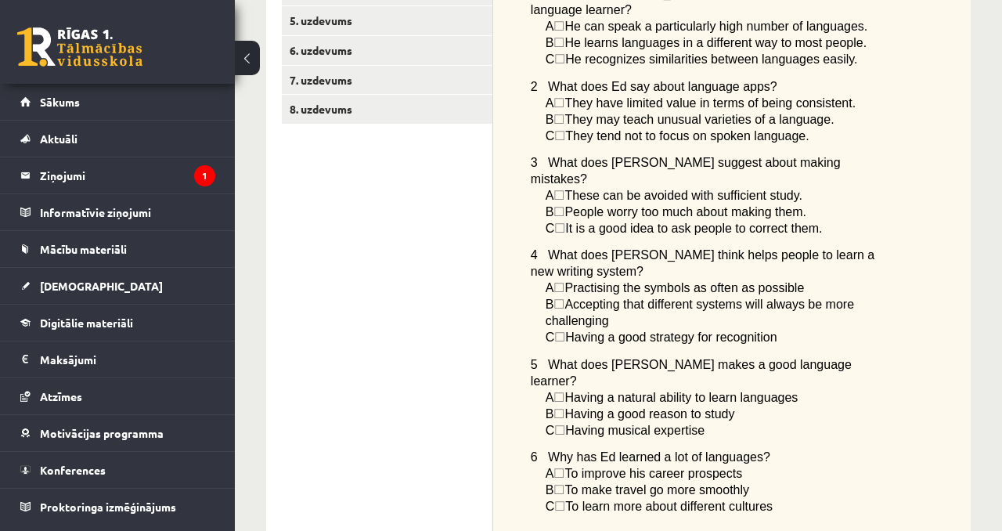
click at [367, 69] on link "7. uzdevums" at bounding box center [387, 80] width 211 height 29
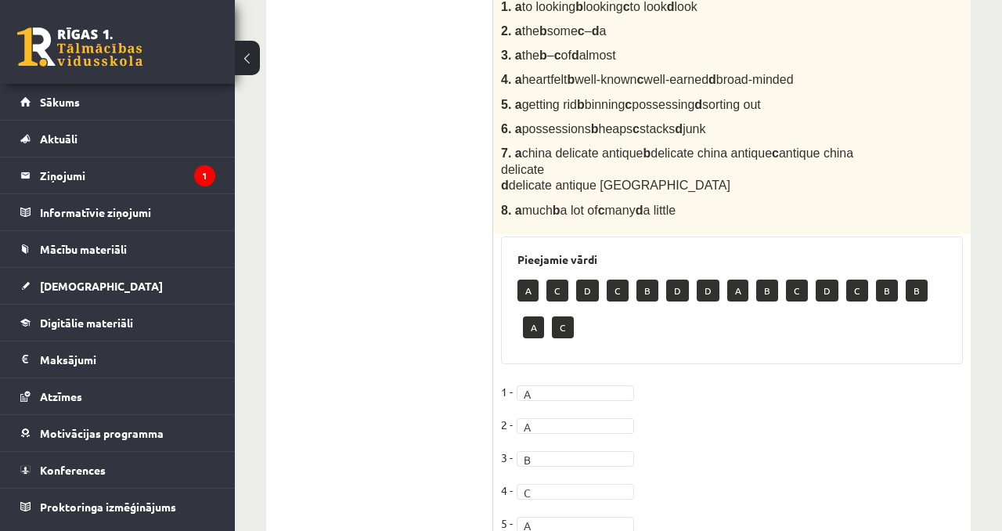
scroll to position [701, 0]
